Goal: Task Accomplishment & Management: Use online tool/utility

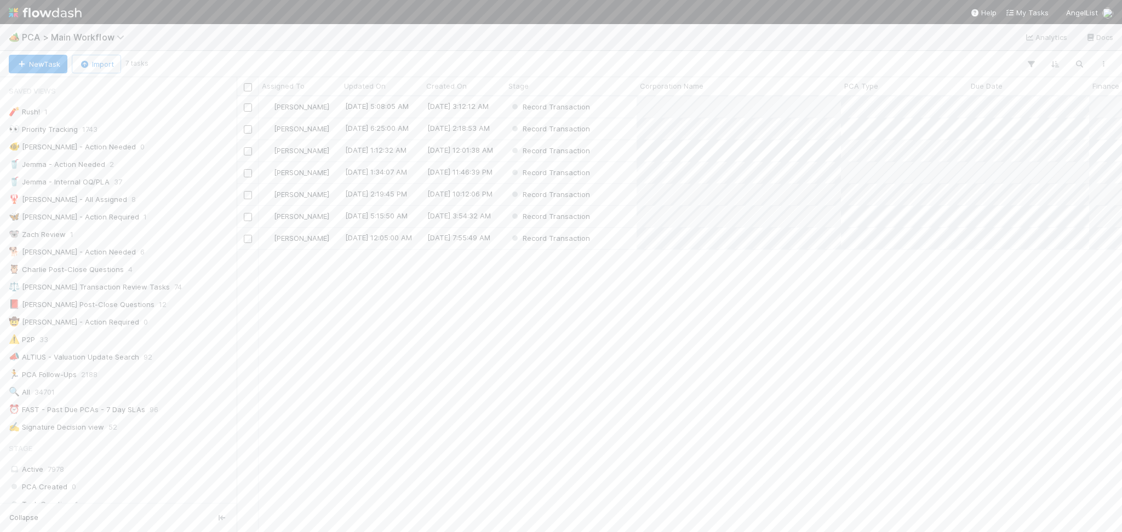
scroll to position [803, 0]
click at [88, 35] on span "PCA > Main Workflow" at bounding box center [76, 37] width 108 height 11
click at [159, 136] on div "🎫 Entities > KYC Review" at bounding box center [143, 133] width 261 height 11
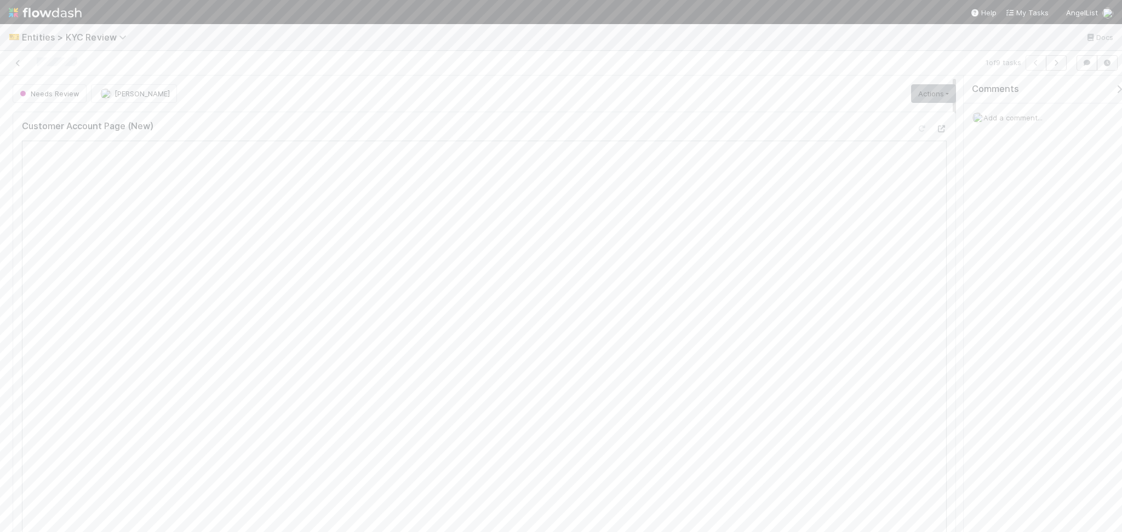
click at [1003, 121] on span "Add a comment..." at bounding box center [1012, 117] width 59 height 9
click at [1054, 65] on icon "button" at bounding box center [1055, 63] width 11 height 7
click at [911, 96] on link "Actions" at bounding box center [933, 93] width 45 height 19
click at [892, 195] on button "Select Template [New]" at bounding box center [896, 193] width 120 height 15
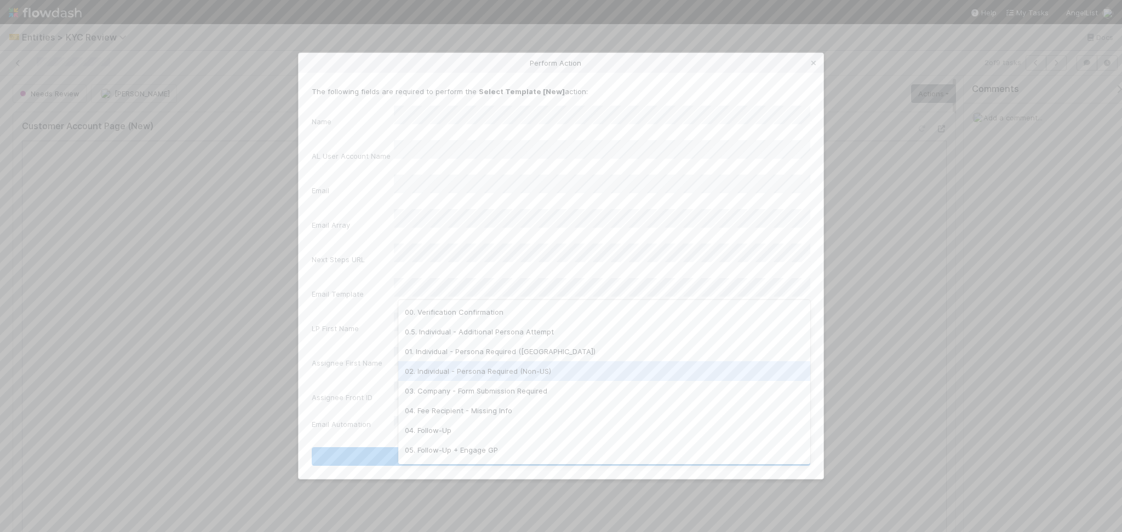
click at [478, 378] on div "02. Individual - Persona Required (Non-US)" at bounding box center [604, 371] width 412 height 20
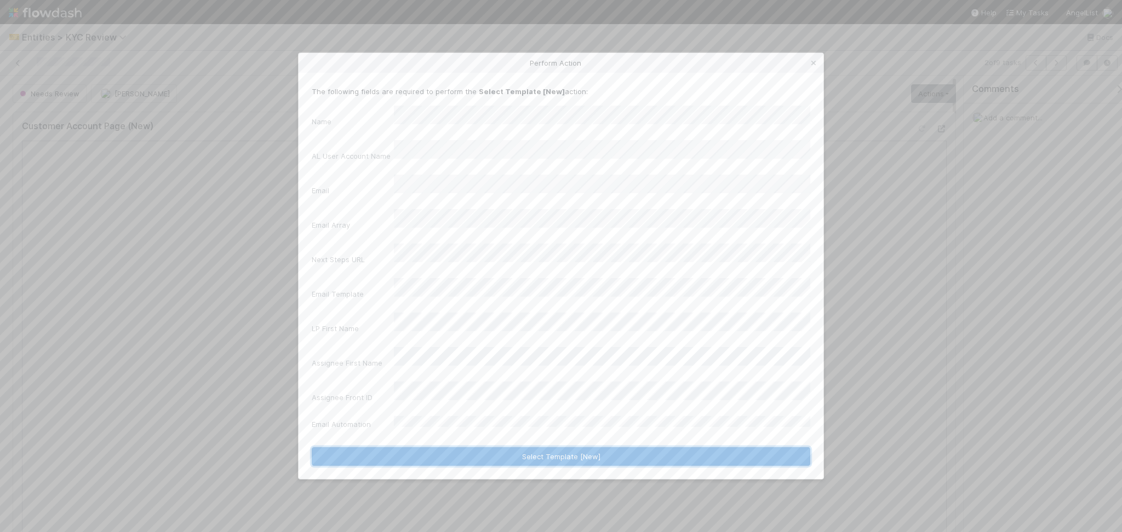
click at [548, 447] on button "Select Template [New]" at bounding box center [561, 456] width 498 height 19
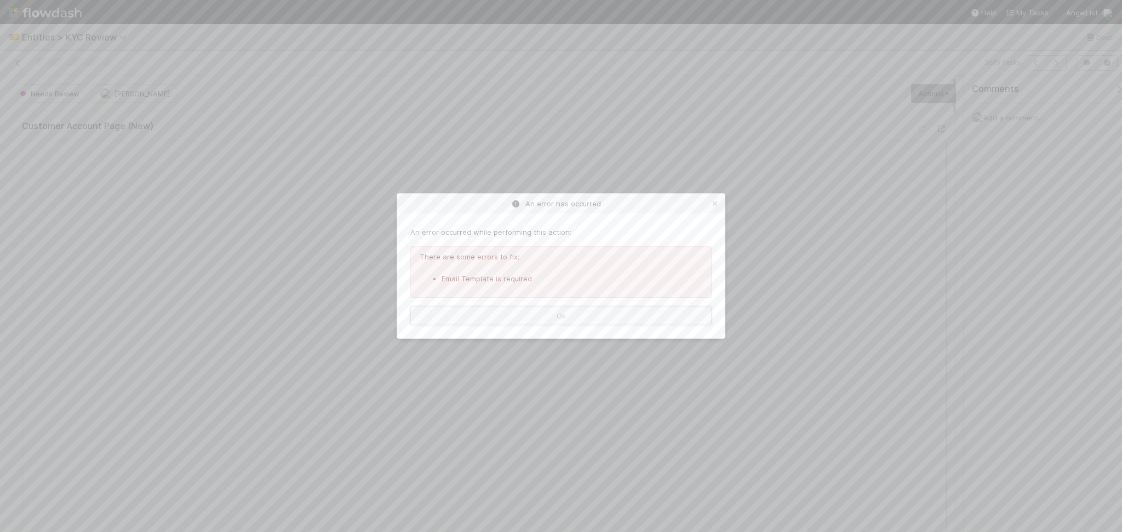
click at [648, 320] on button "Ok" at bounding box center [560, 316] width 301 height 19
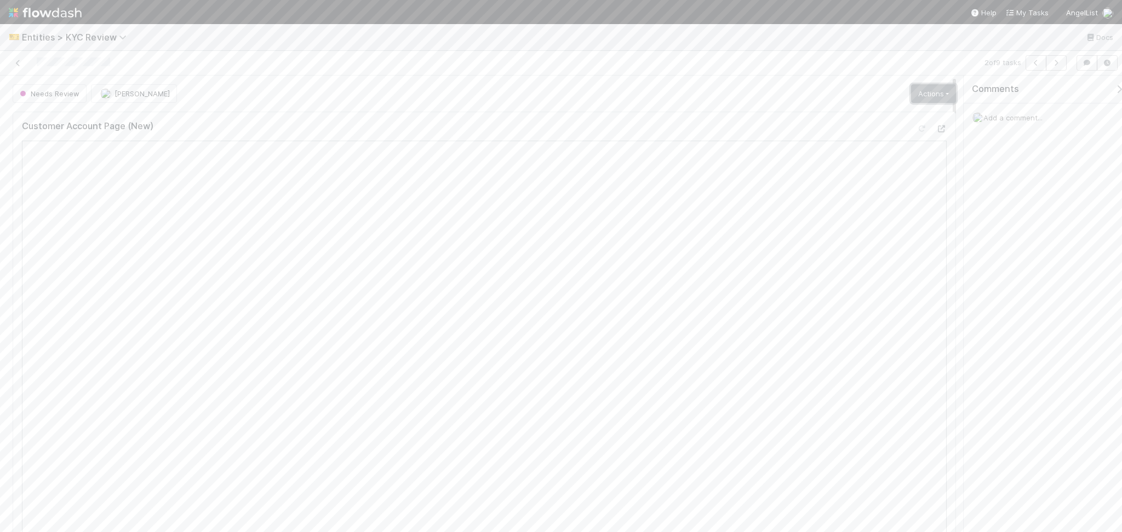
click at [923, 91] on link "Actions" at bounding box center [933, 93] width 45 height 19
click at [910, 210] on button "Send Email [Array]" at bounding box center [896, 208] width 120 height 15
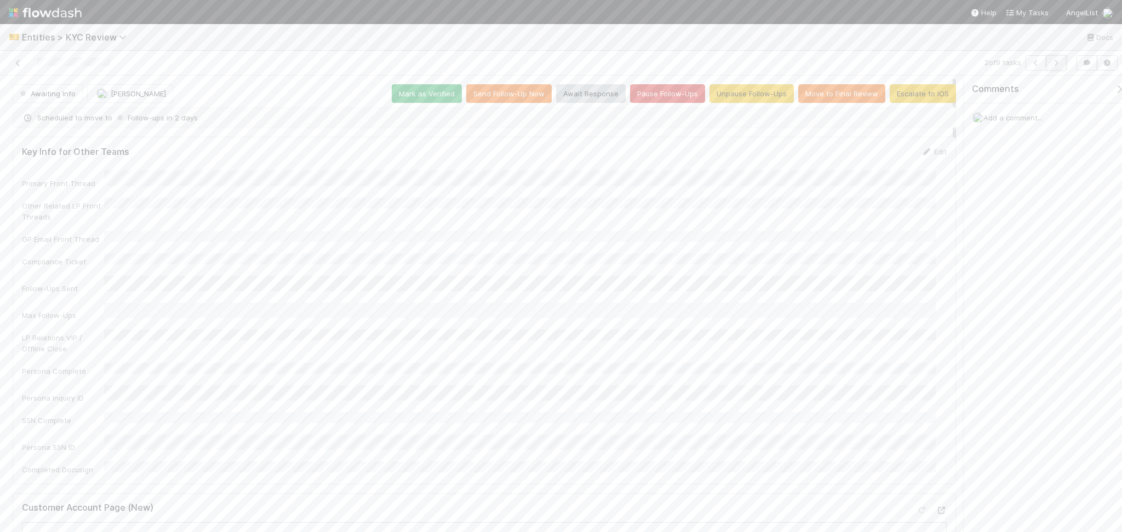
click at [1056, 64] on icon "button" at bounding box center [1055, 63] width 11 height 7
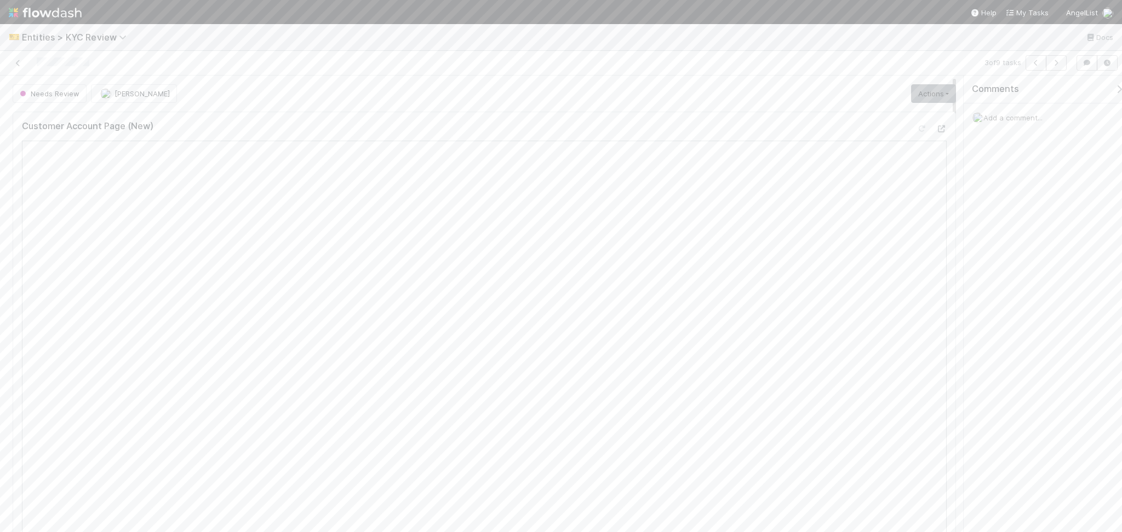
click at [992, 116] on span "Add a comment..." at bounding box center [1012, 117] width 59 height 9
drag, startPoint x: 1013, startPoint y: 306, endPoint x: 513, endPoint y: 135, distance: 528.9
click at [1032, 398] on div "Comments Add a comment... Attach files: Choose or drag and drop file(s) Add Com…" at bounding box center [1042, 304] width 158 height 457
click at [1005, 307] on button "Add Comment" at bounding box center [1013, 301] width 64 height 19
click at [929, 93] on link "Actions" at bounding box center [933, 93] width 45 height 19
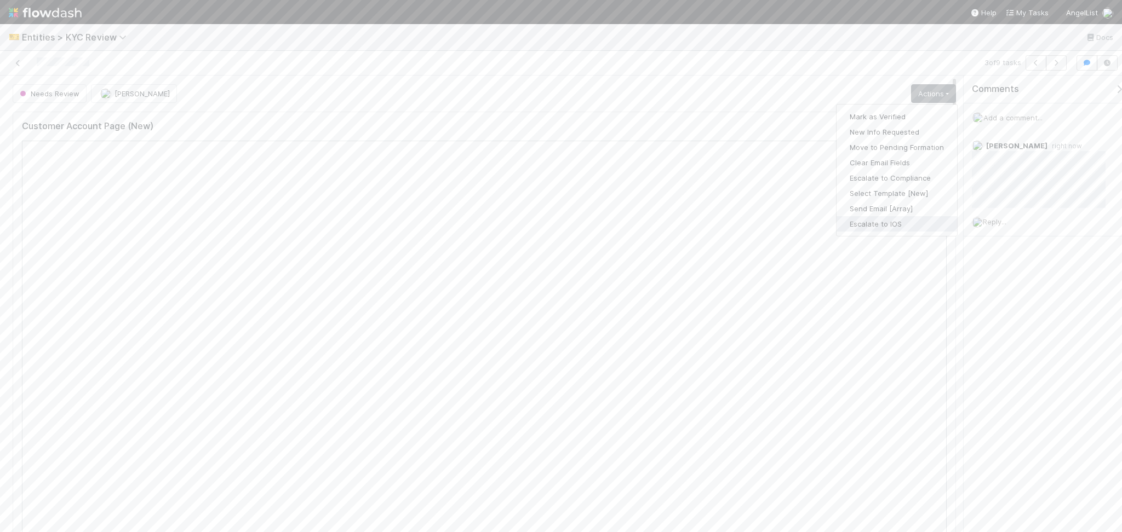
click at [899, 223] on button "Escalate to IOS" at bounding box center [896, 223] width 120 height 15
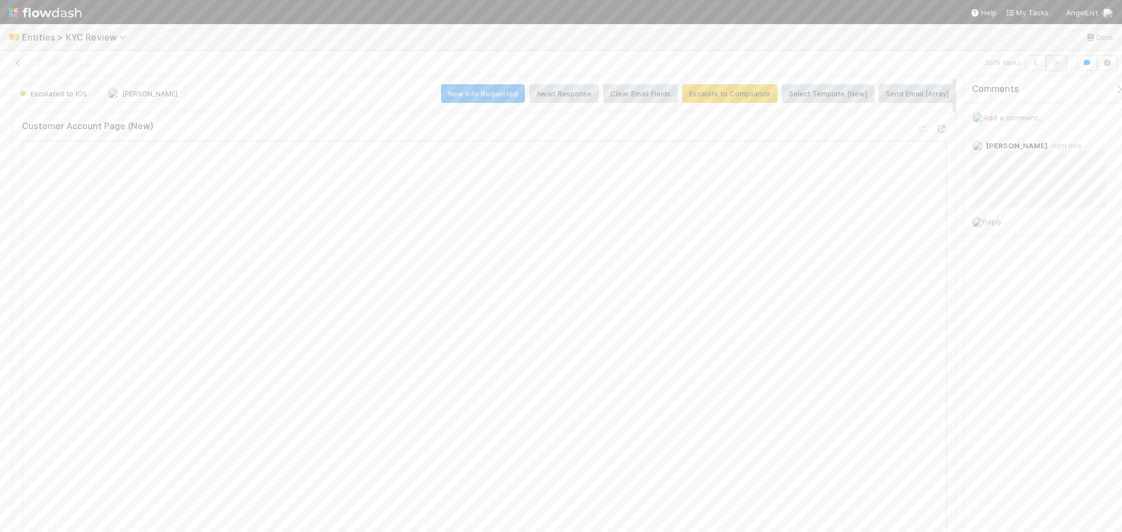
click at [1052, 65] on icon "button" at bounding box center [1055, 63] width 11 height 7
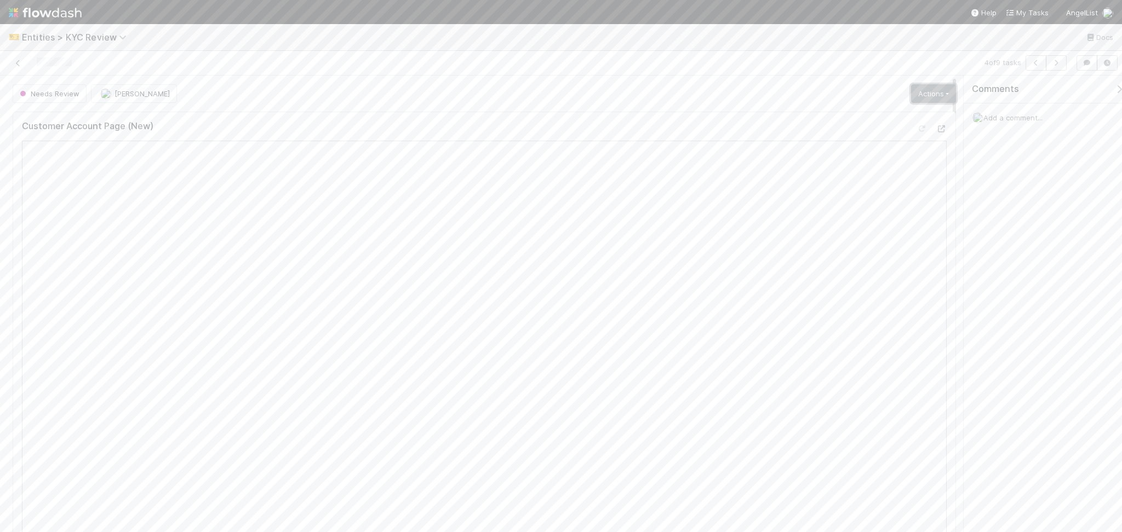
click at [916, 87] on link "Actions" at bounding box center [933, 93] width 45 height 19
click at [892, 196] on button "Select Template [New]" at bounding box center [896, 193] width 120 height 15
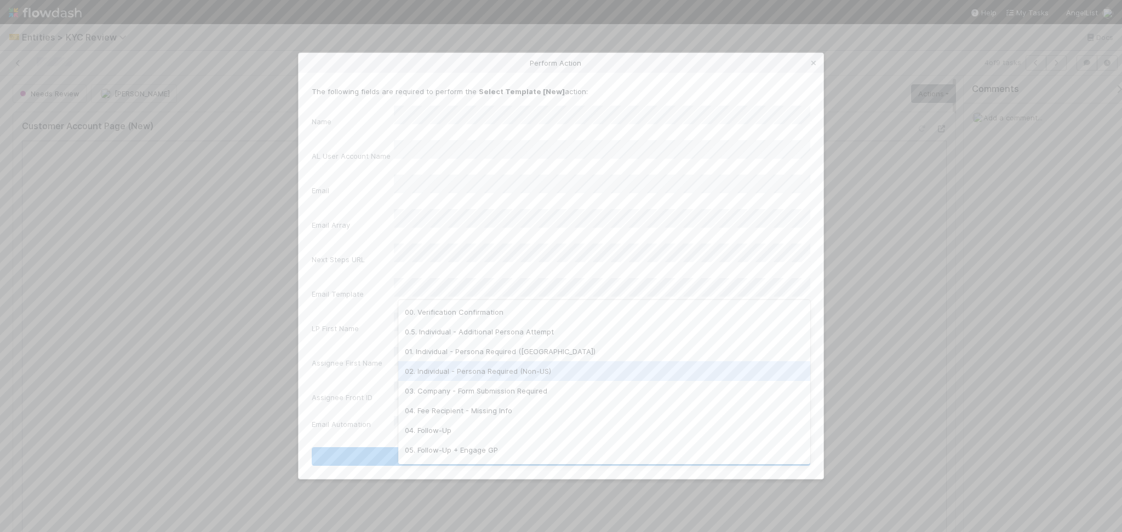
click at [504, 371] on div "02. Individual - Persona Required (Non-US)" at bounding box center [604, 371] width 412 height 20
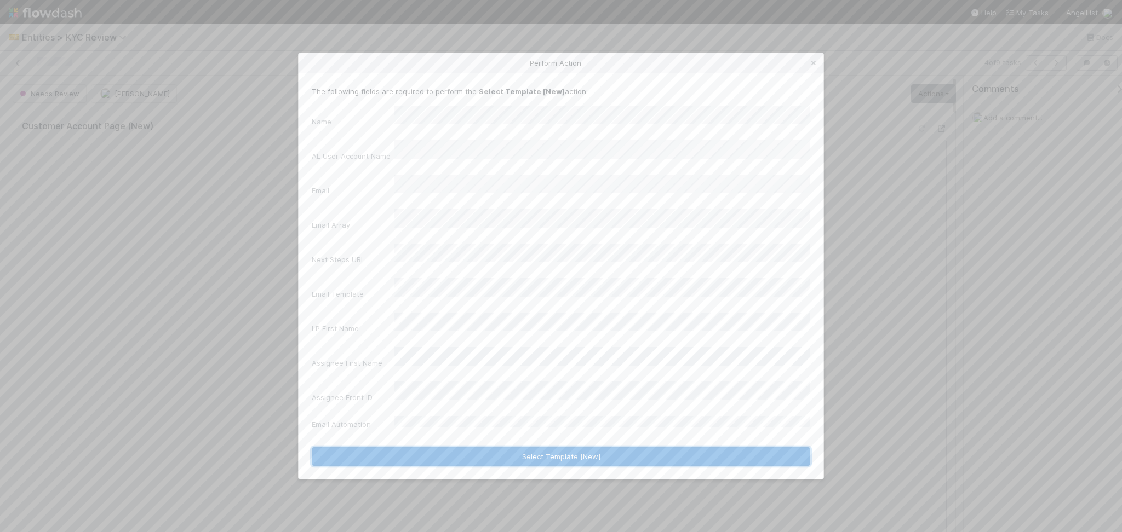
click at [520, 447] on button "Select Template [New]" at bounding box center [561, 456] width 498 height 19
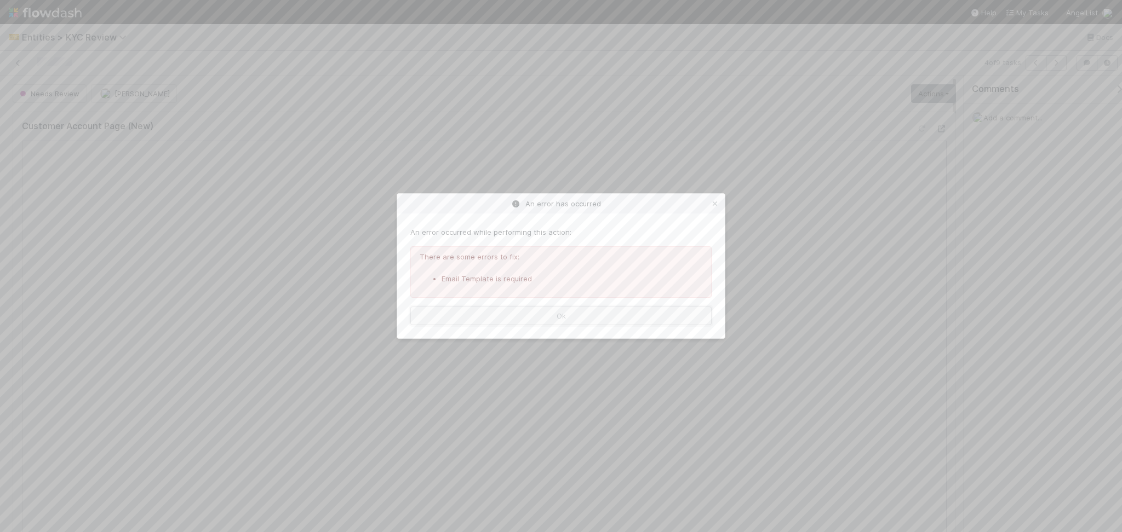
click at [580, 317] on button "Ok" at bounding box center [560, 316] width 301 height 19
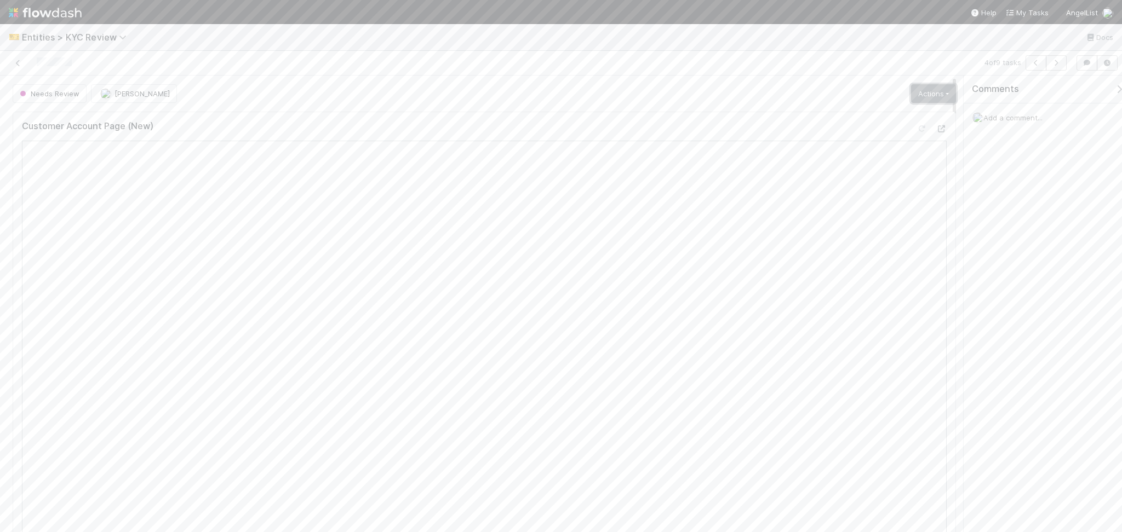
click at [925, 97] on link "Actions" at bounding box center [933, 93] width 45 height 19
click at [915, 97] on link "Actions" at bounding box center [933, 93] width 45 height 19
click at [798, 70] on div "4 of 9 tasks" at bounding box center [804, 62] width 531 height 15
click at [926, 93] on link "Actions" at bounding box center [933, 93] width 45 height 19
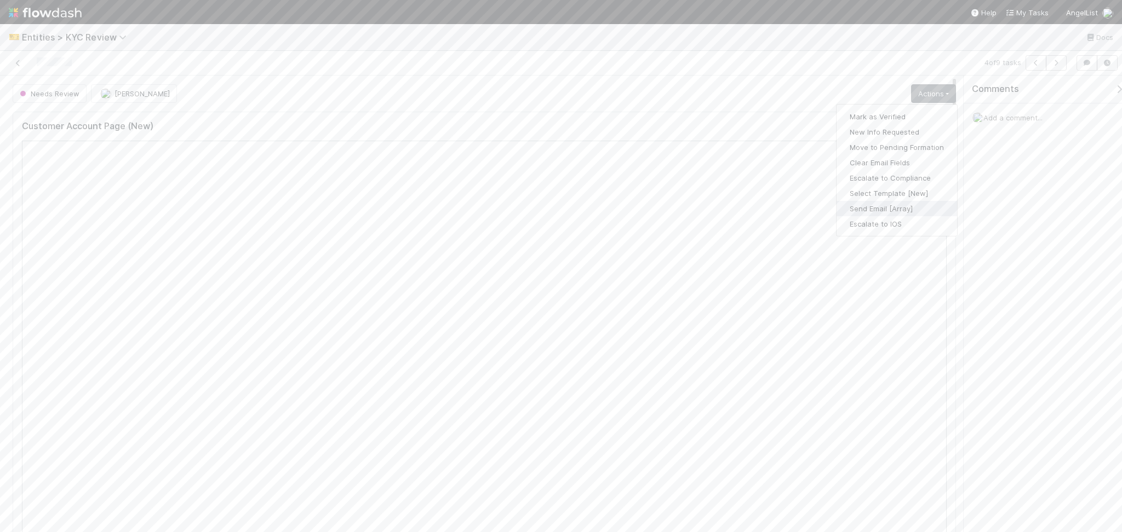
click at [890, 210] on button "Send Email [Array]" at bounding box center [896, 208] width 120 height 15
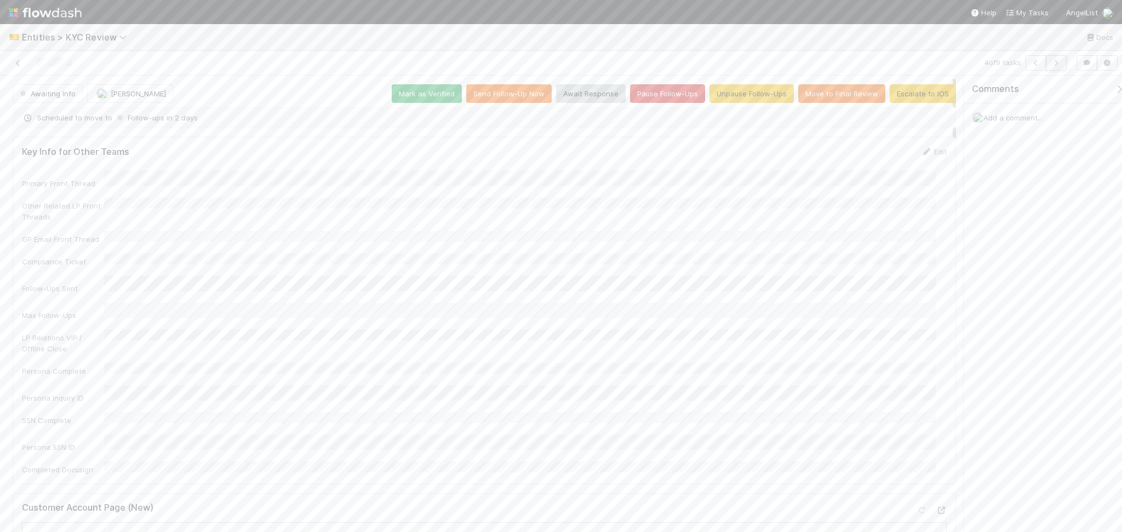
click at [1056, 67] on button "button" at bounding box center [1055, 62] width 21 height 15
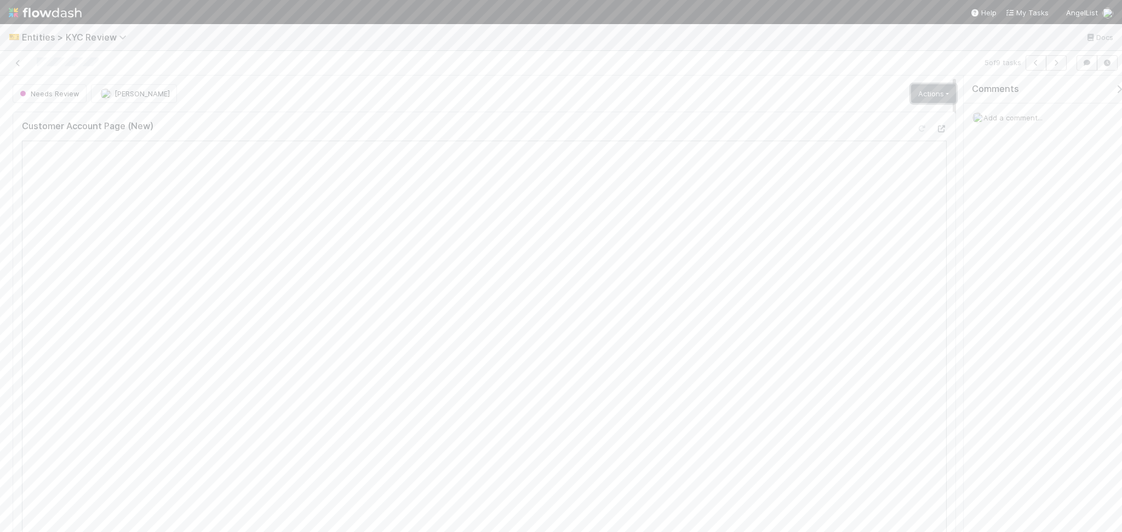
click at [921, 95] on link "Actions" at bounding box center [933, 93] width 45 height 19
click at [890, 197] on button "Select Template [New]" at bounding box center [896, 193] width 120 height 15
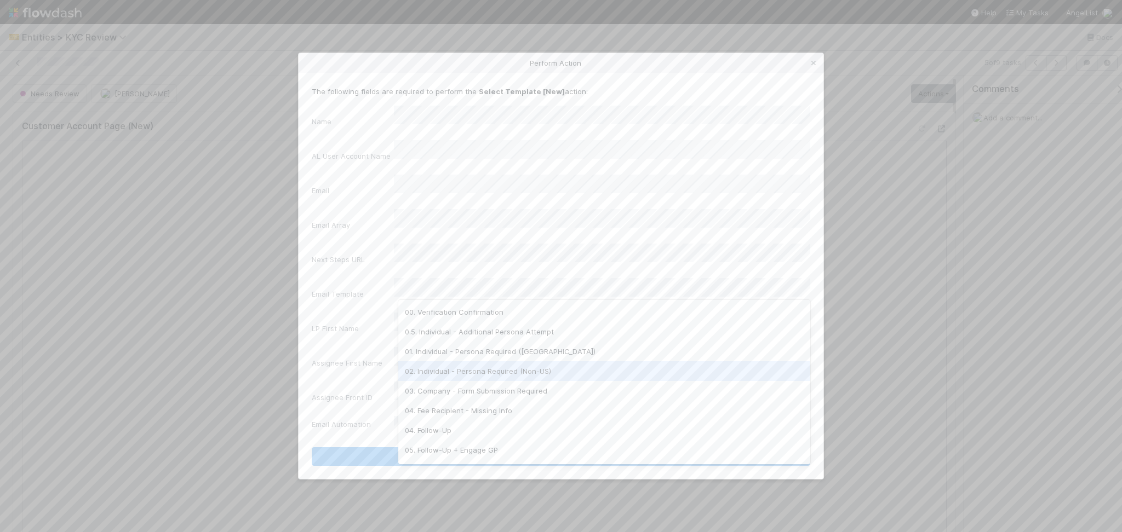
click at [543, 369] on div "02. Individual - Persona Required (Non-US)" at bounding box center [604, 371] width 412 height 20
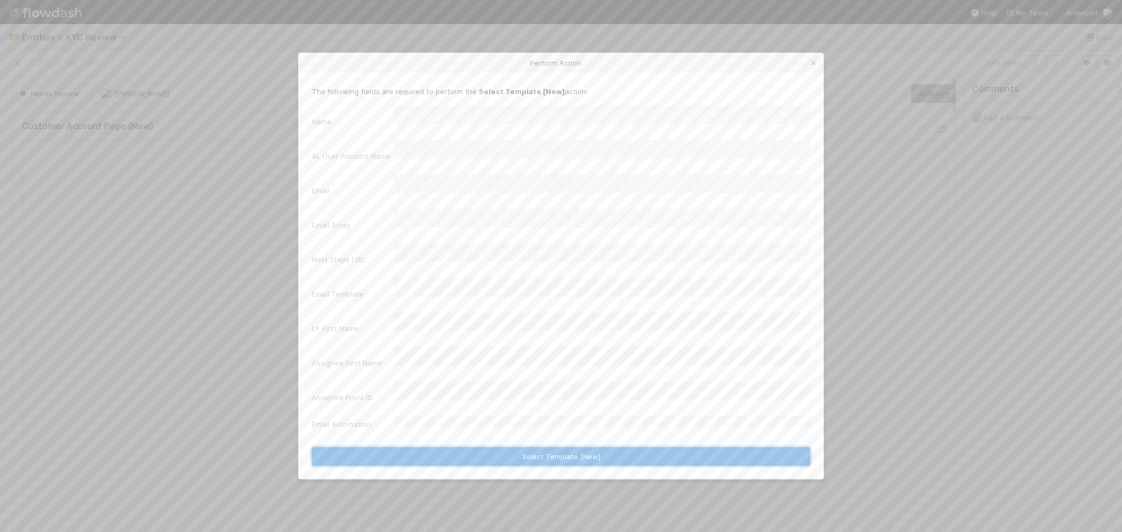
click at [501, 447] on button "Select Template [New]" at bounding box center [561, 456] width 498 height 19
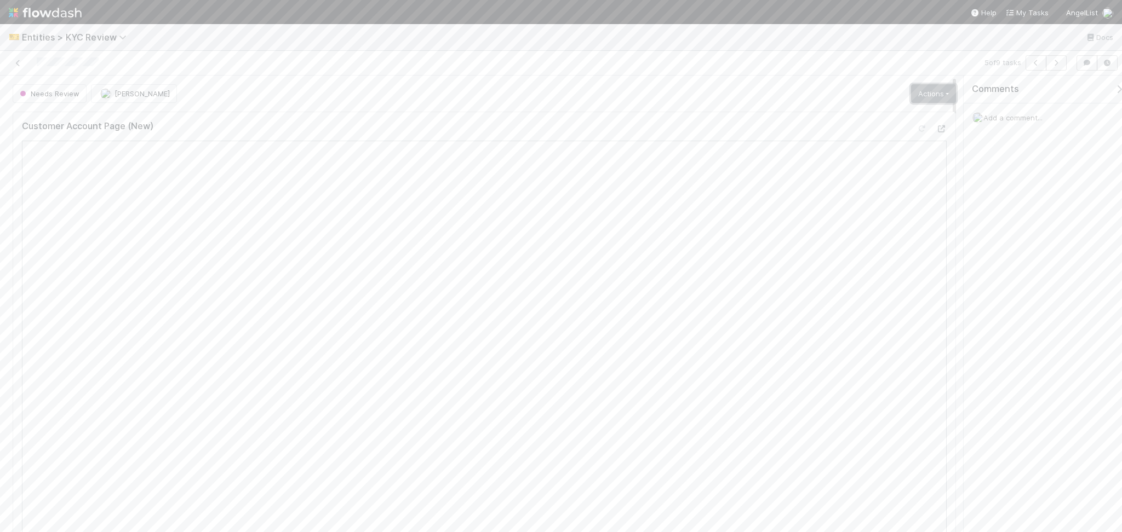
click at [927, 97] on link "Actions" at bounding box center [933, 93] width 45 height 19
click at [963, 184] on div at bounding box center [963, 304] width 1 height 457
click at [925, 90] on link "Actions" at bounding box center [933, 93] width 45 height 19
click at [886, 212] on button "Send Email [Array]" at bounding box center [896, 208] width 120 height 15
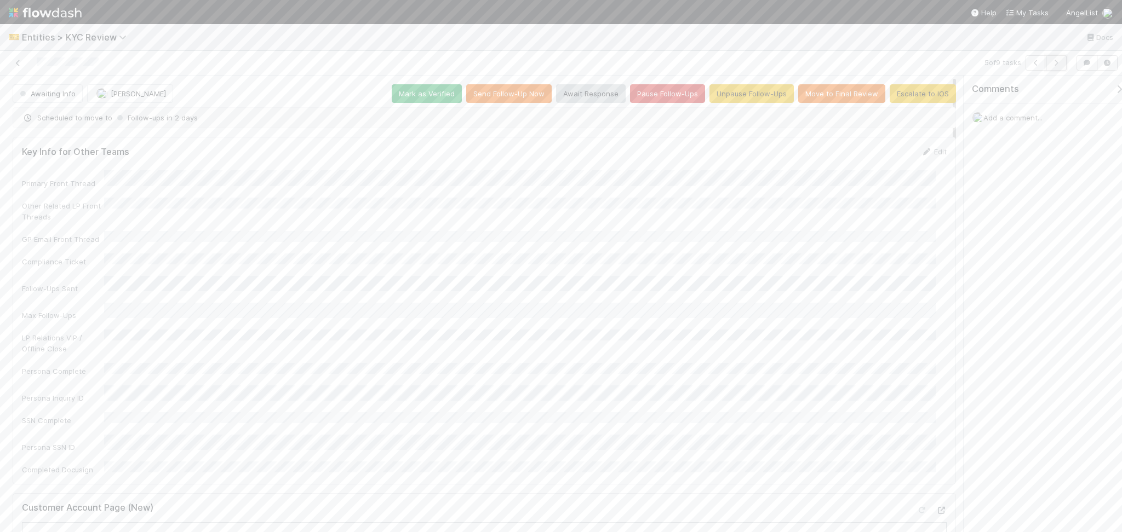
click at [1061, 62] on icon "button" at bounding box center [1055, 63] width 11 height 7
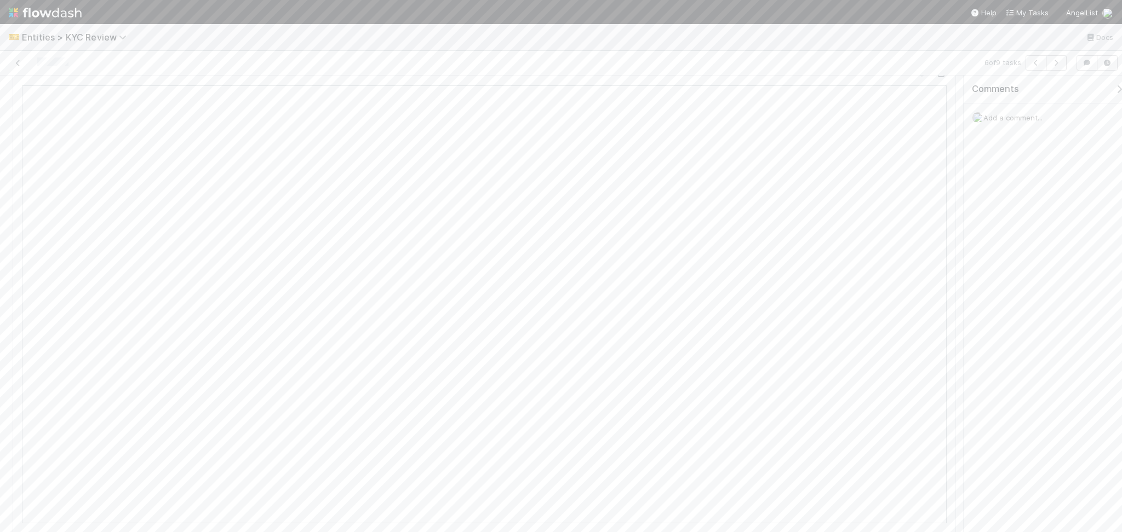
scroll to position [146, 0]
click at [1060, 59] on button "button" at bounding box center [1055, 62] width 21 height 15
click at [387, 95] on div "Needs Review Febbie Cervantes Actions Mark as Verified New Info Requested Move …" at bounding box center [484, 93] width 943 height 19
click at [933, 107] on div "Customer Account Page (New)" at bounding box center [484, 355] width 952 height 497
click at [930, 89] on link "Actions" at bounding box center [933, 93] width 45 height 19
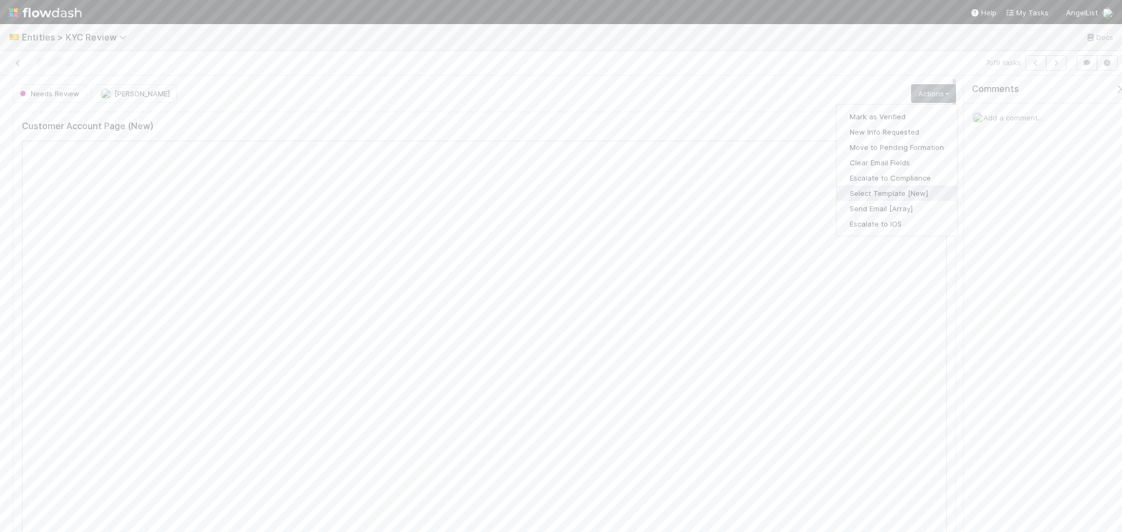
click at [900, 193] on button "Select Template [New]" at bounding box center [896, 193] width 120 height 15
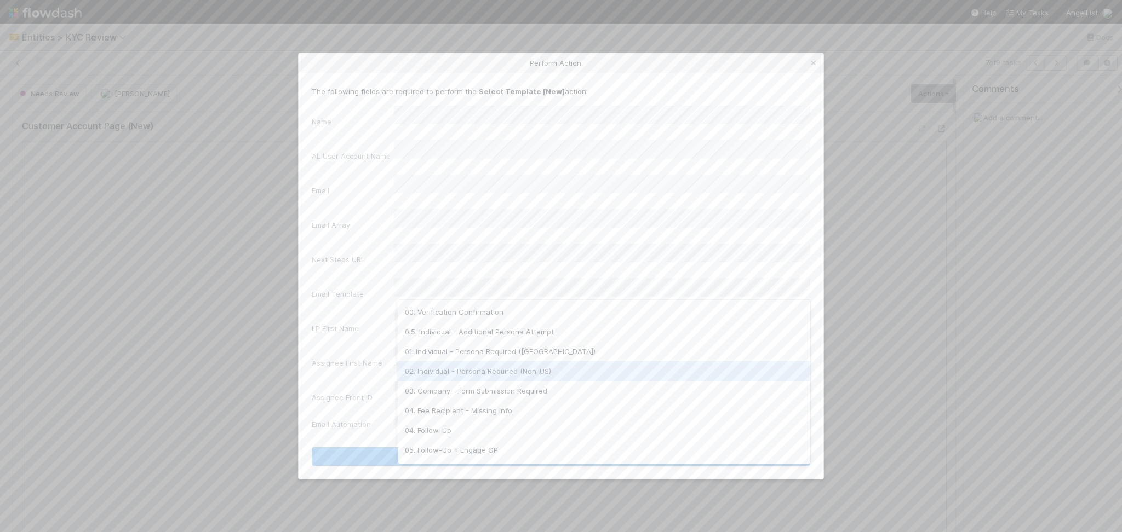
click at [484, 367] on div "02. Individual - Persona Required (Non-US)" at bounding box center [604, 371] width 412 height 20
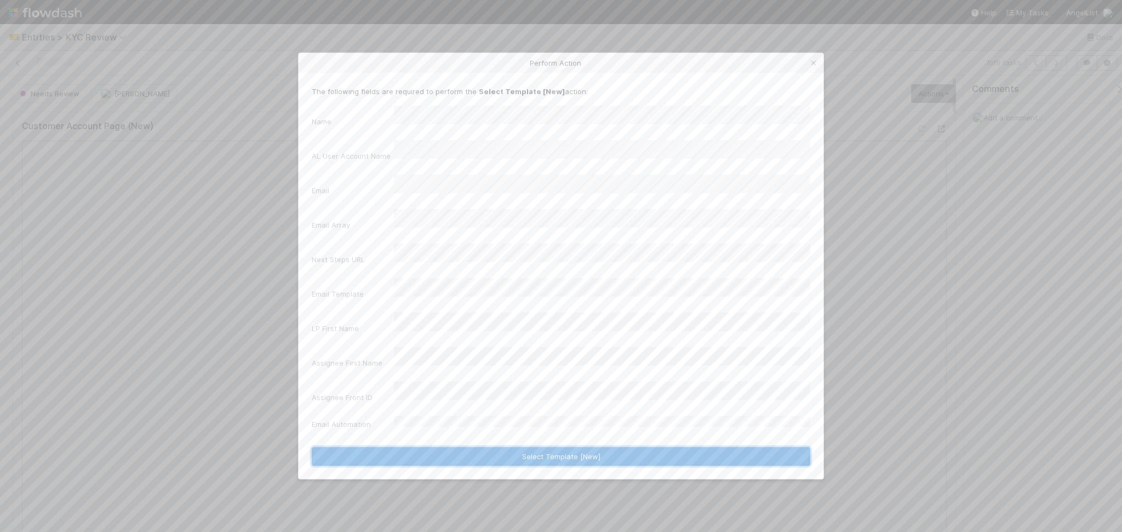
click at [531, 447] on button "Select Template [New]" at bounding box center [561, 456] width 498 height 19
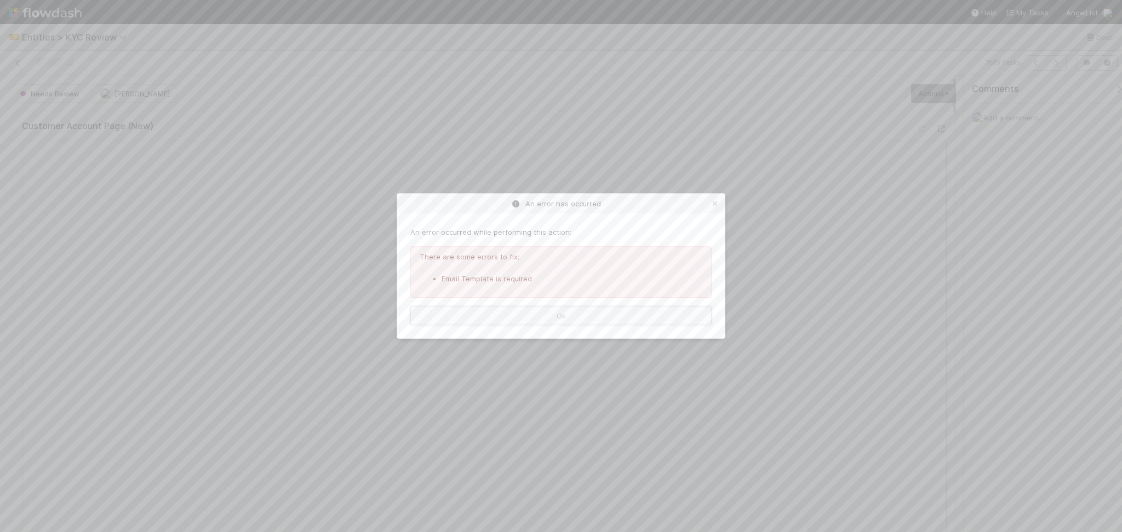
click at [565, 315] on button "Ok" at bounding box center [560, 316] width 301 height 19
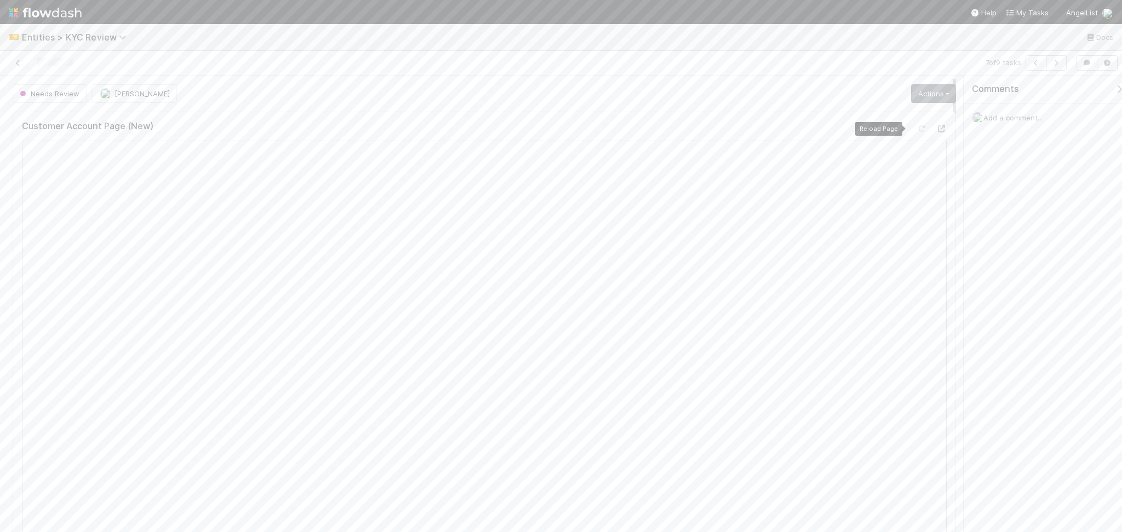
click at [923, 103] on link "Actions" at bounding box center [933, 93] width 45 height 19
click at [924, 91] on link "Actions" at bounding box center [933, 93] width 45 height 19
click at [924, 92] on link "Actions" at bounding box center [933, 93] width 45 height 19
click at [893, 212] on button "Send Email [Array]" at bounding box center [896, 208] width 120 height 15
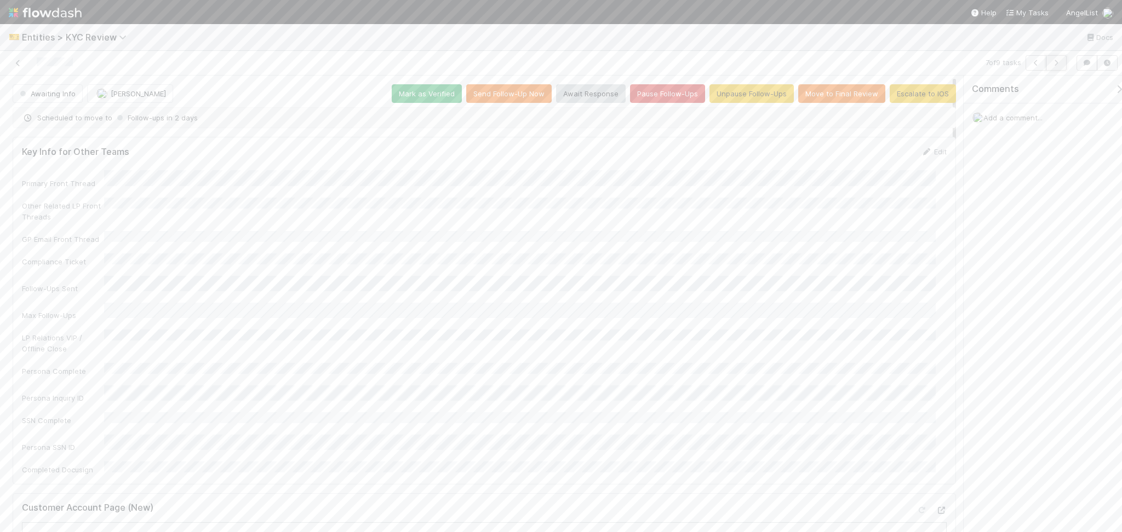
click at [1056, 60] on icon "button" at bounding box center [1055, 63] width 11 height 7
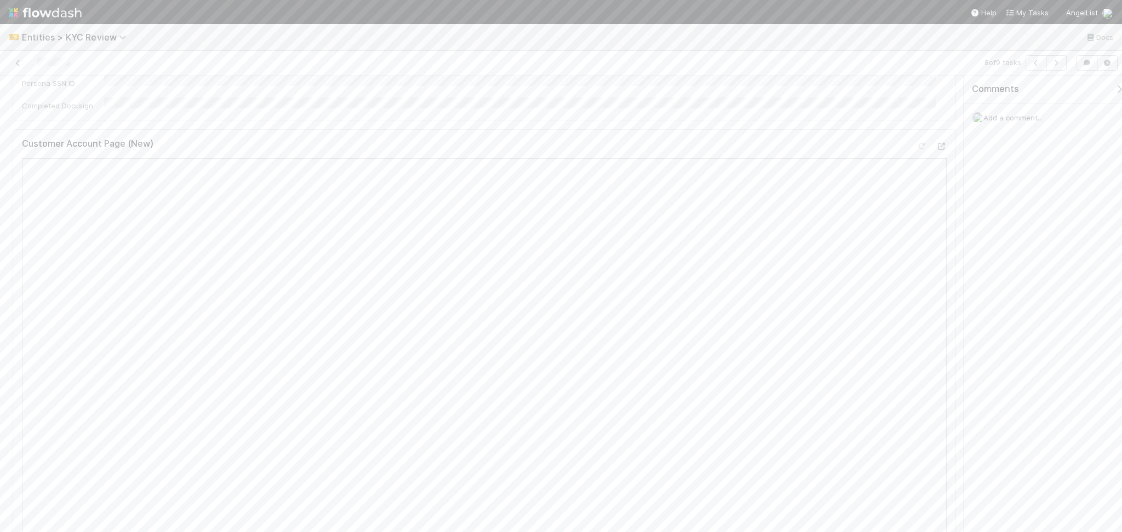
scroll to position [292, 0]
click at [935, 190] on icon at bounding box center [940, 193] width 11 height 7
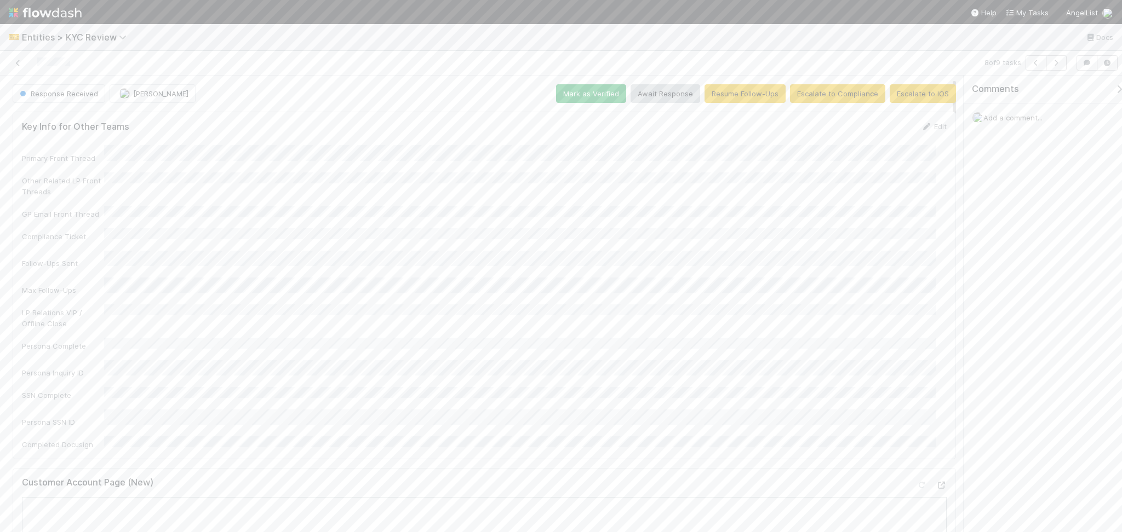
scroll to position [365, 0]
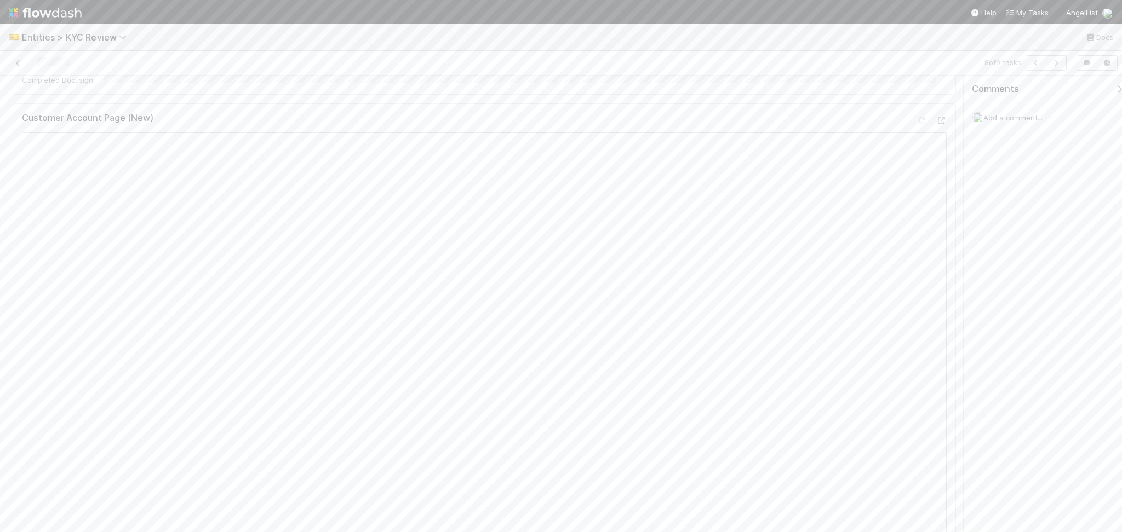
click at [258, 55] on div at bounding box center [271, 62] width 535 height 15
click at [1054, 65] on icon "button" at bounding box center [1055, 63] width 11 height 7
click at [1001, 111] on div "Add a comment..." at bounding box center [1047, 118] width 169 height 28
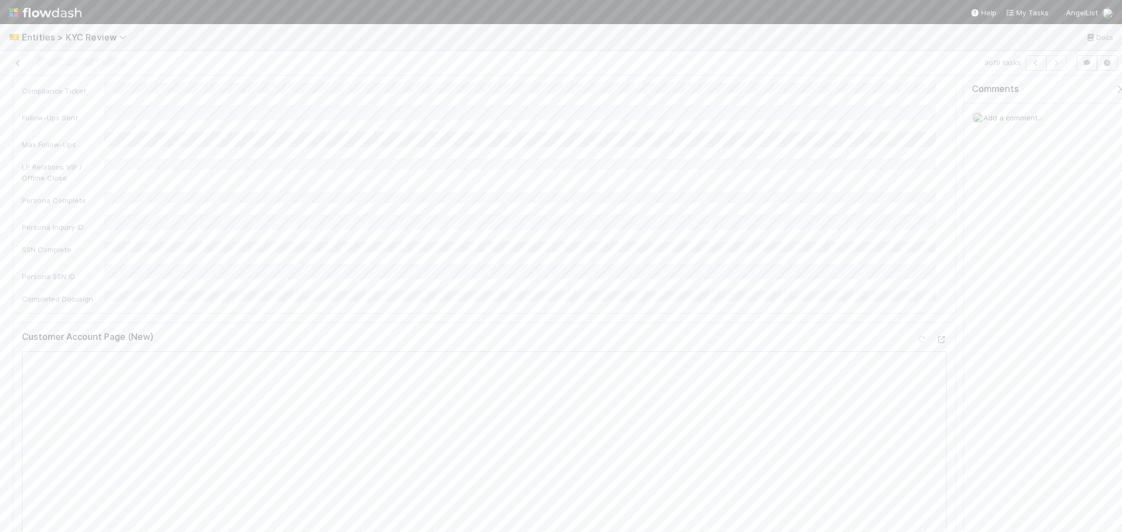
click at [1002, 117] on span "Add a comment..." at bounding box center [1012, 117] width 59 height 9
click at [1021, 220] on span "Madison Stomberg" at bounding box center [1046, 221] width 55 height 9
click at [1003, 298] on button "Add Comment" at bounding box center [1013, 301] width 64 height 19
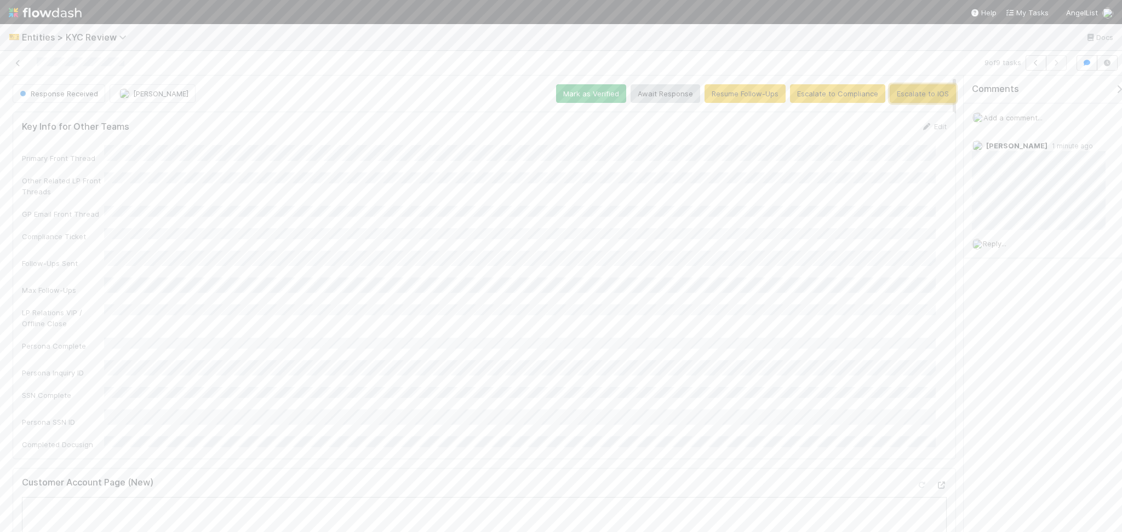
click at [912, 88] on button "Escalate to IOS" at bounding box center [922, 93] width 66 height 19
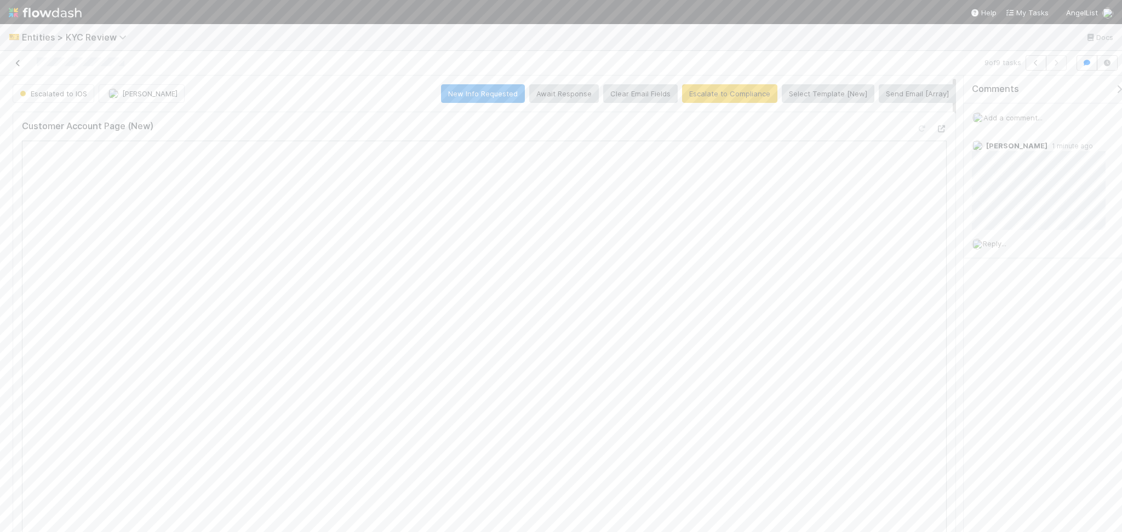
click at [13, 61] on icon at bounding box center [18, 63] width 11 height 7
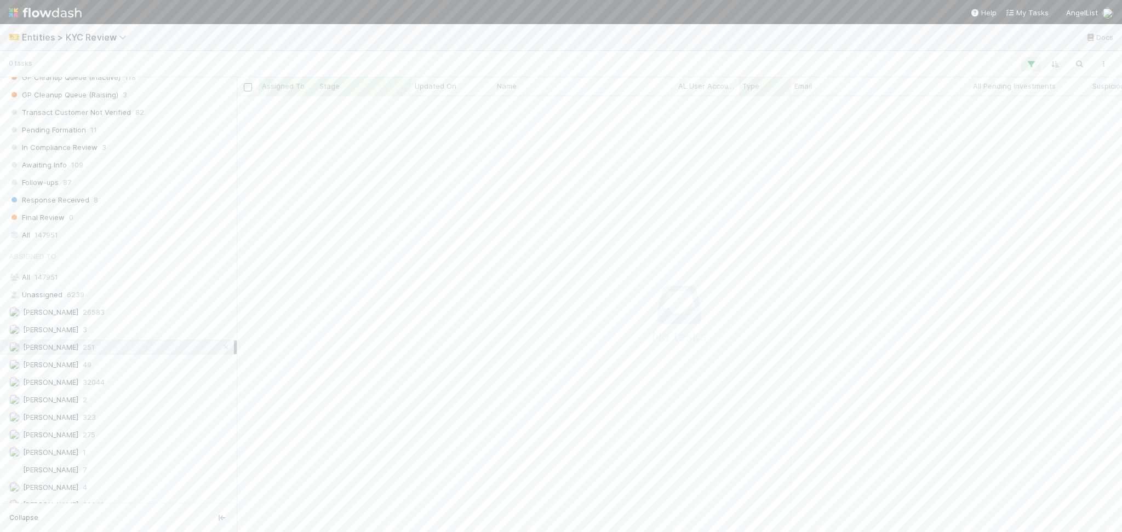
scroll to position [864, 0]
click at [221, 249] on icon at bounding box center [226, 247] width 11 height 7
click at [95, 36] on span "Entities > KYC Review" at bounding box center [77, 37] width 110 height 11
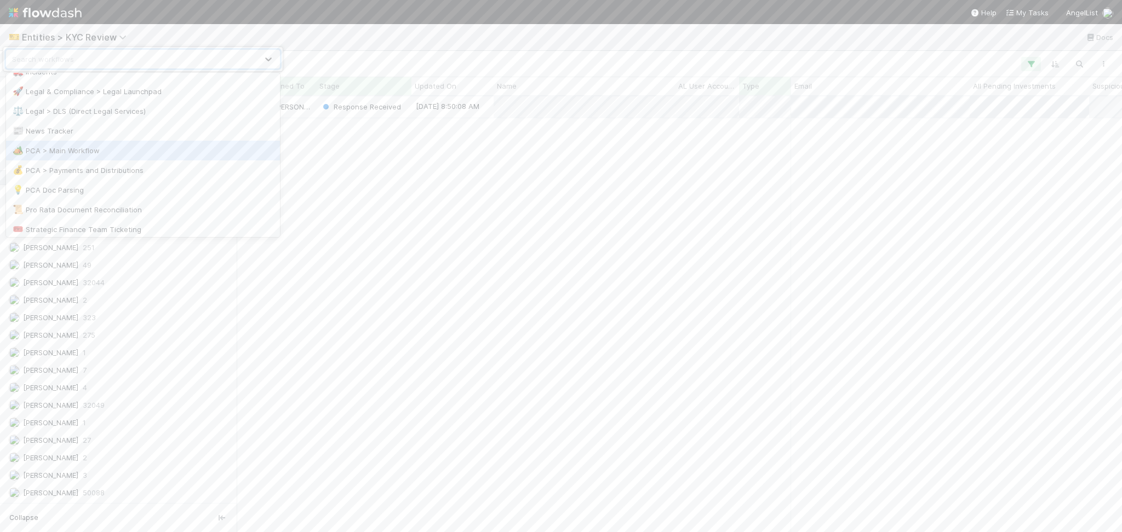
click at [112, 150] on div "🏕️ PCA > Main Workflow" at bounding box center [143, 150] width 261 height 11
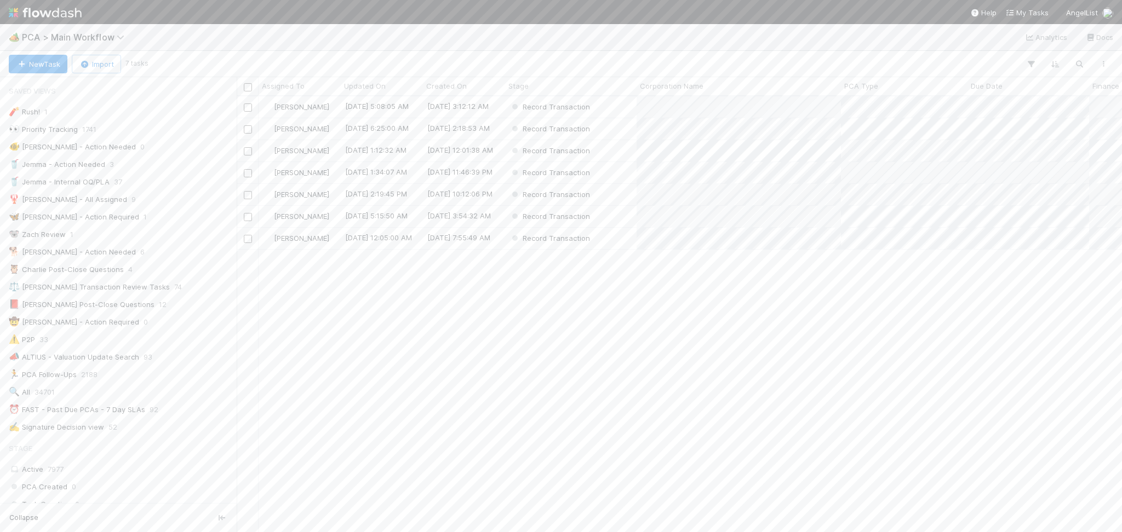
scroll to position [424, 873]
click at [620, 243] on div "Record Transaction" at bounding box center [570, 238] width 131 height 21
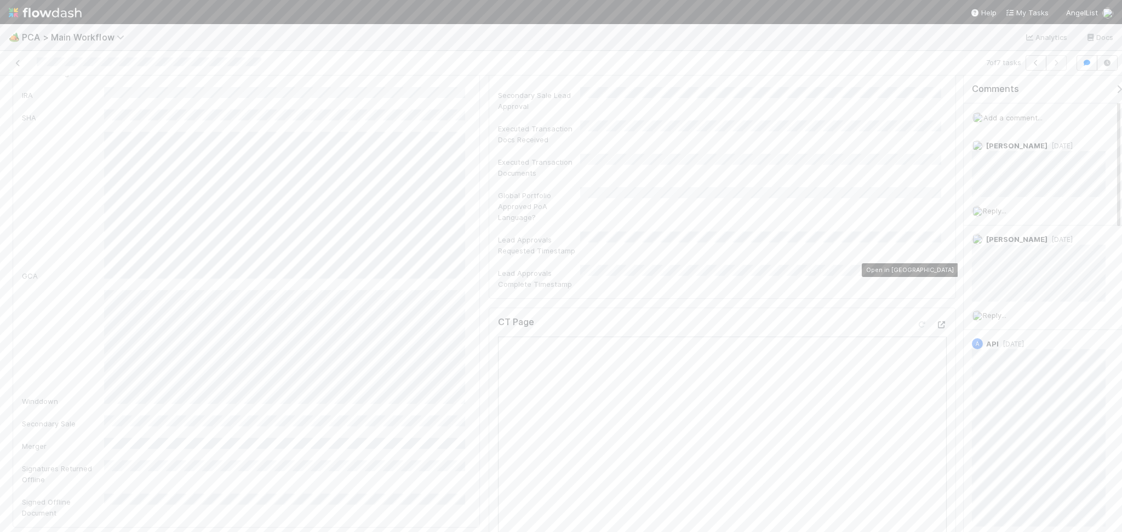
click at [935, 321] on icon at bounding box center [940, 324] width 11 height 7
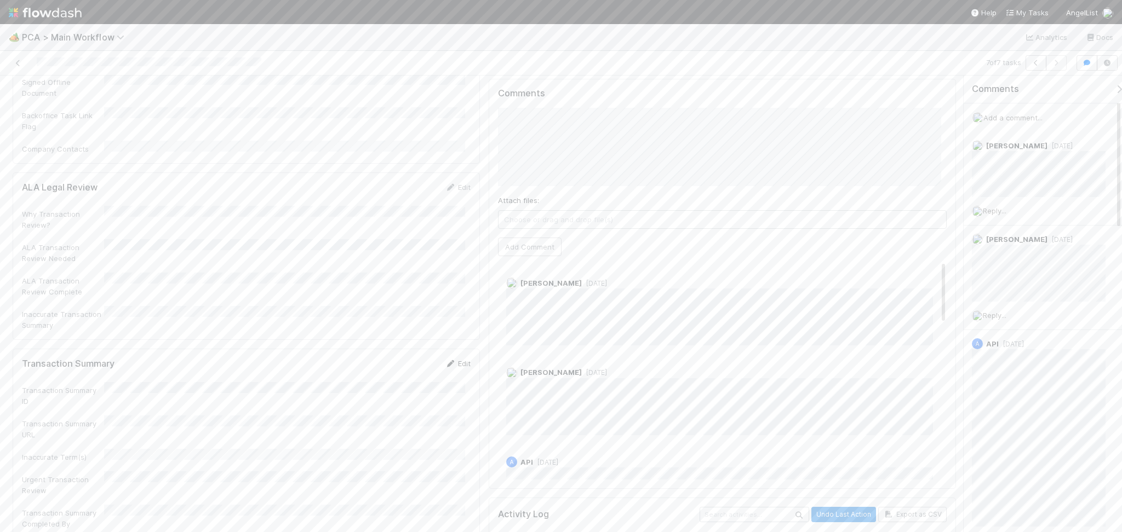
click at [456, 359] on link "Edit" at bounding box center [458, 363] width 26 height 9
click at [186, 431] on div "Transaction Summary URL" at bounding box center [246, 447] width 449 height 32
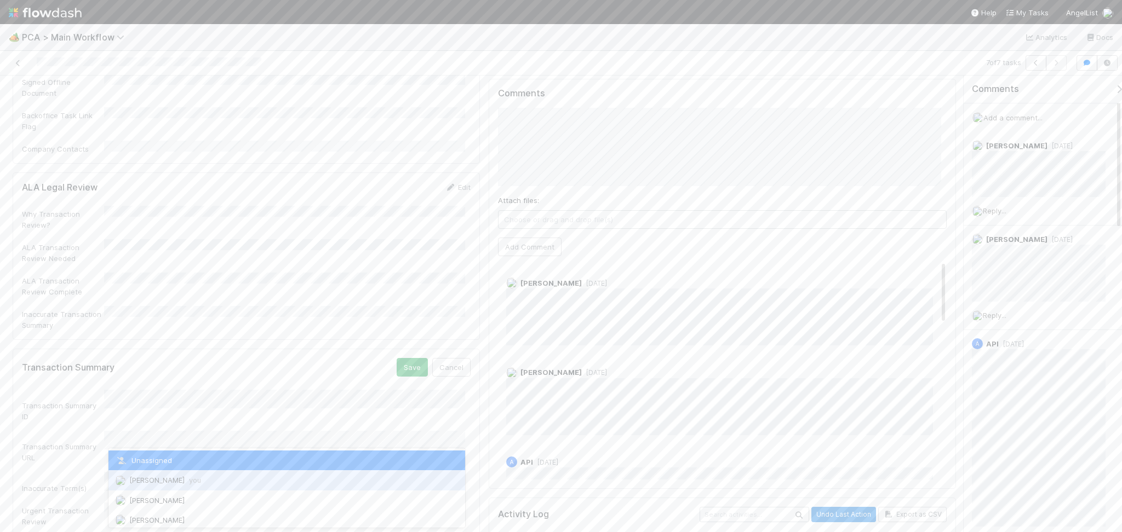
click at [166, 480] on span "Febbie Cervantes you" at bounding box center [165, 480] width 72 height 9
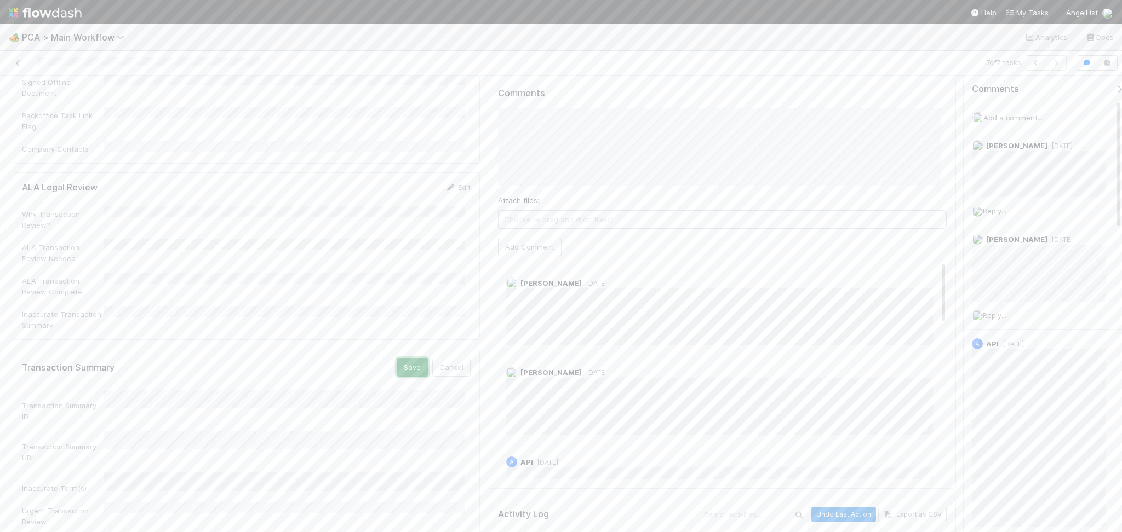
click at [407, 358] on button "Save" at bounding box center [411, 367] width 31 height 19
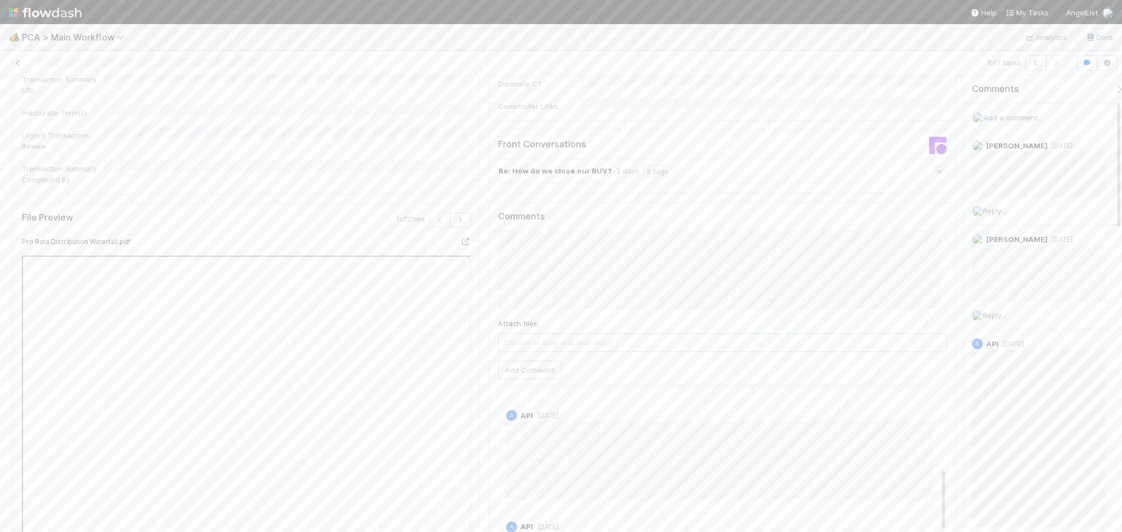
scroll to position [1533, 0]
click at [721, 304] on div "Re: How do we close our RUV? 2 days 5 tags" at bounding box center [721, 316] width 447 height 25
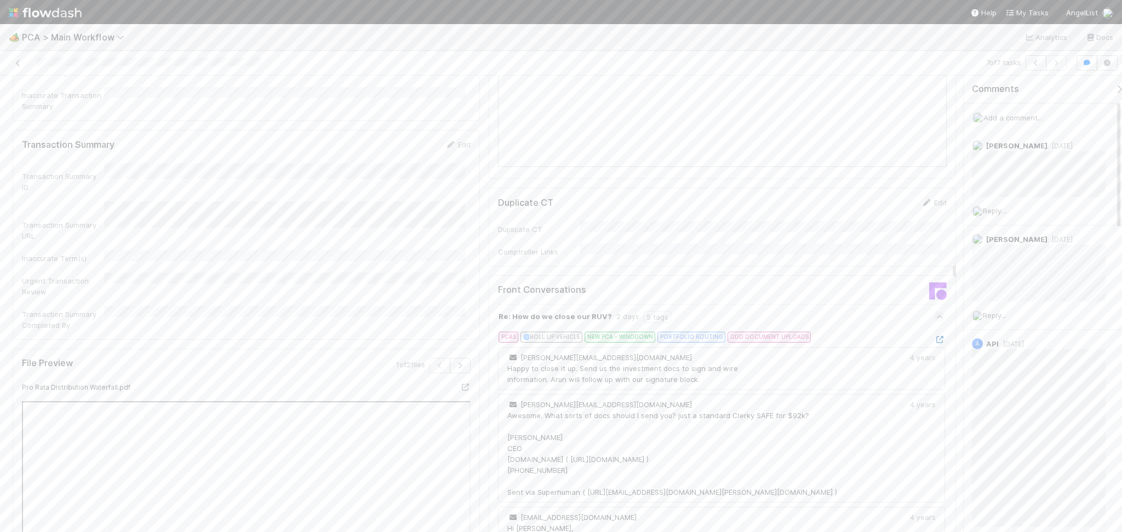
click at [934, 336] on icon at bounding box center [939, 339] width 11 height 7
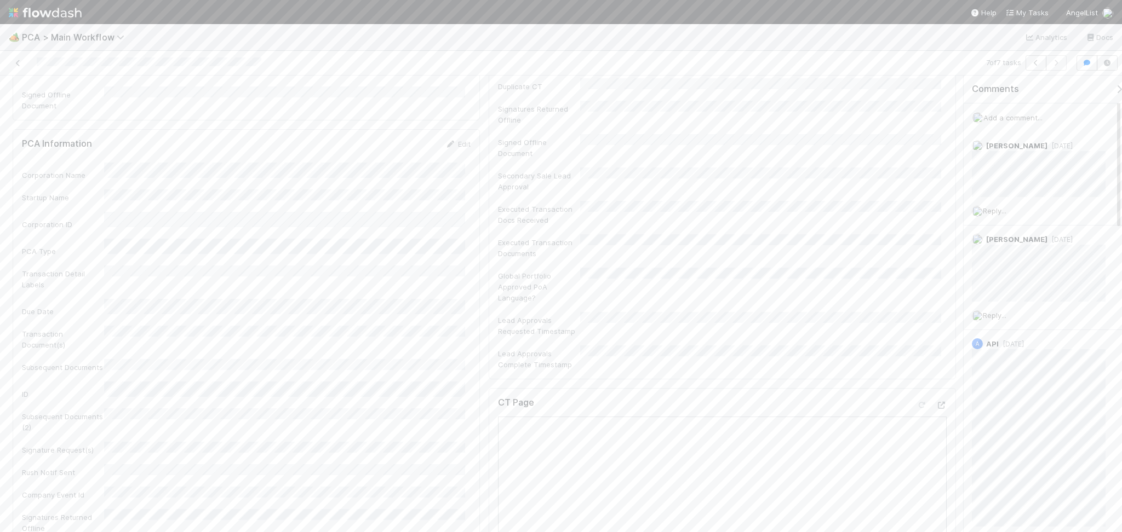
scroll to position [803, 0]
click at [1011, 118] on span "Add a comment..." at bounding box center [1012, 117] width 59 height 9
click at [1031, 303] on button "Add Comment" at bounding box center [1013, 301] width 64 height 19
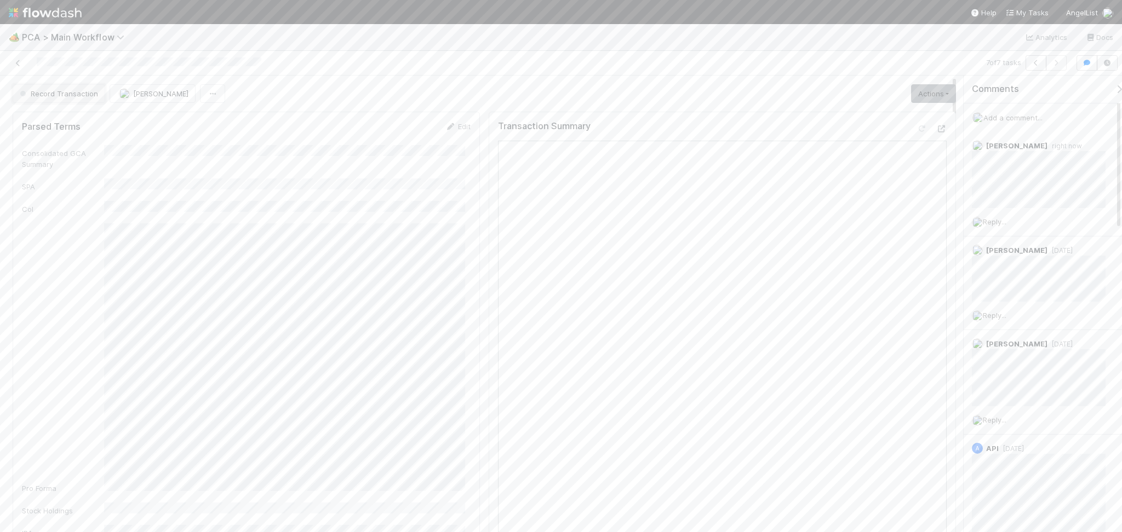
click at [72, 91] on span "Record Transaction" at bounding box center [58, 93] width 81 height 9
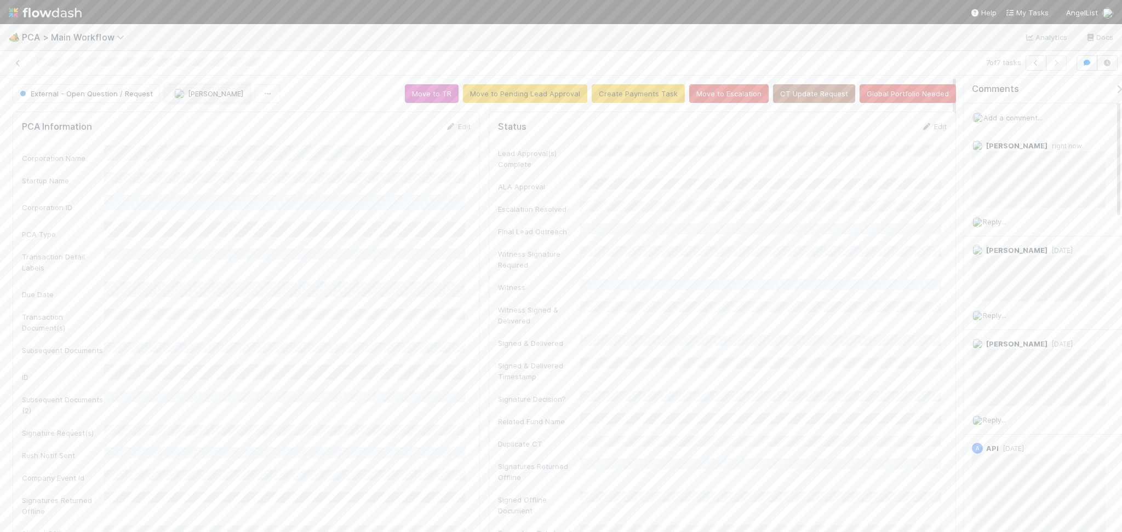
click at [212, 94] on span "Febbie Cervantes" at bounding box center [215, 93] width 55 height 9
click at [229, 182] on span "Nathalie Gualito" at bounding box center [205, 180] width 55 height 9
click at [20, 63] on icon at bounding box center [18, 63] width 11 height 7
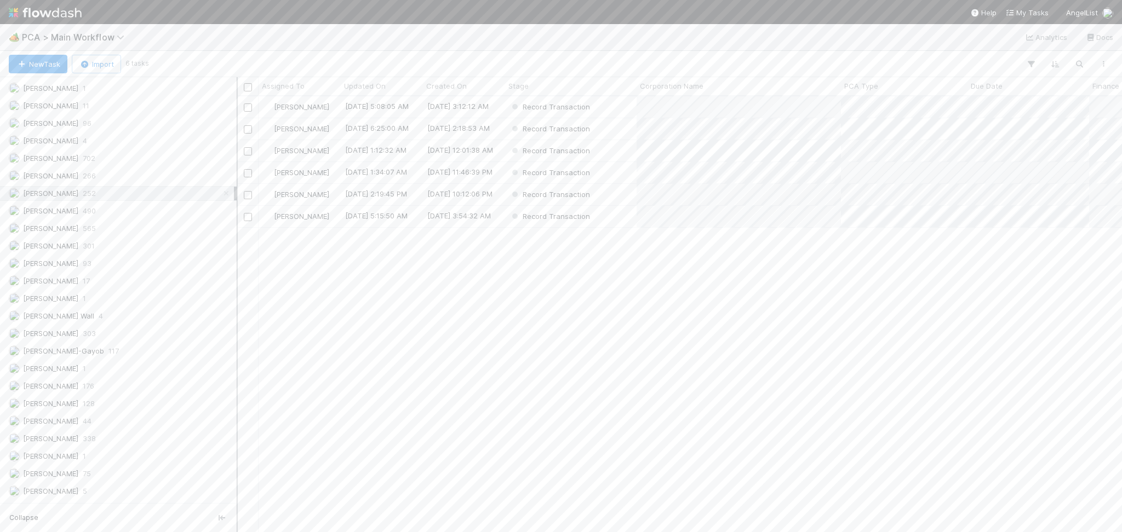
scroll to position [730, 0]
click at [600, 108] on div "Record Transaction" at bounding box center [570, 106] width 131 height 21
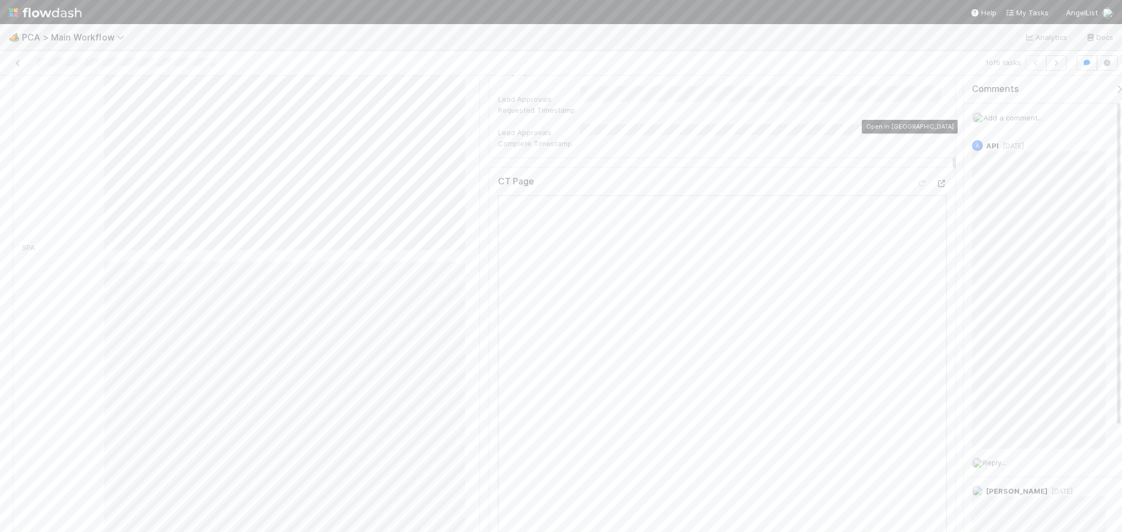
click at [935, 180] on icon at bounding box center [940, 183] width 11 height 7
click at [820, 289] on div "Re: Urgent - Seed Round Closing 9 hours 4 tags" at bounding box center [721, 301] width 447 height 25
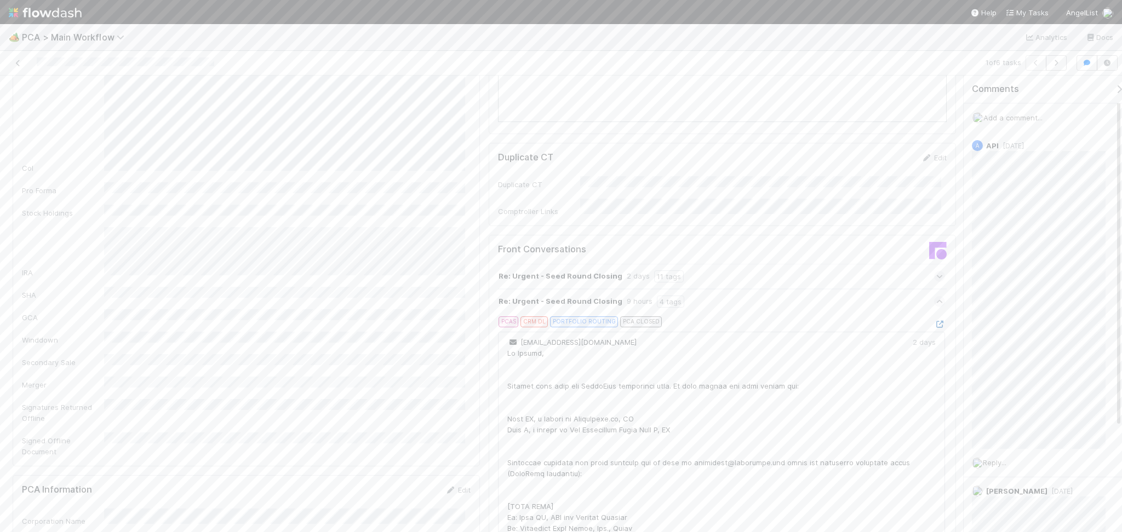
click at [934, 321] on icon at bounding box center [939, 324] width 11 height 7
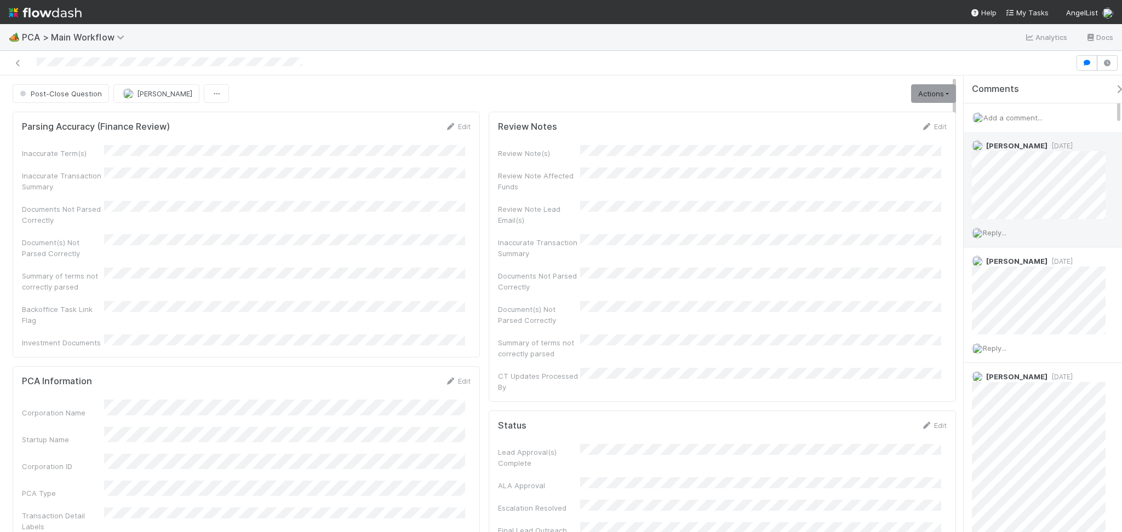
click at [999, 233] on span "Reply..." at bounding box center [994, 232] width 24 height 9
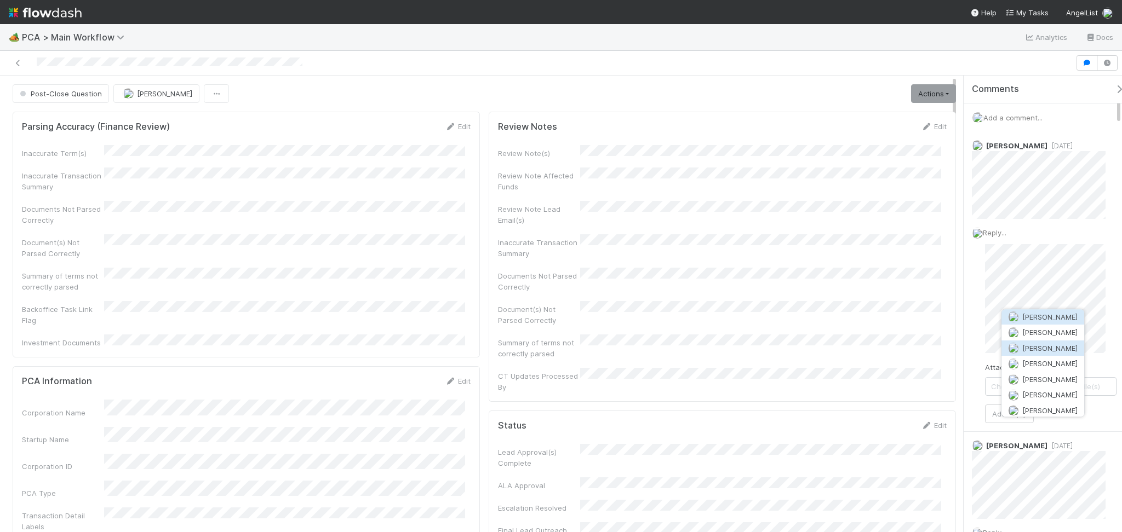
click at [1035, 347] on span "Charlie Bell" at bounding box center [1049, 348] width 55 height 9
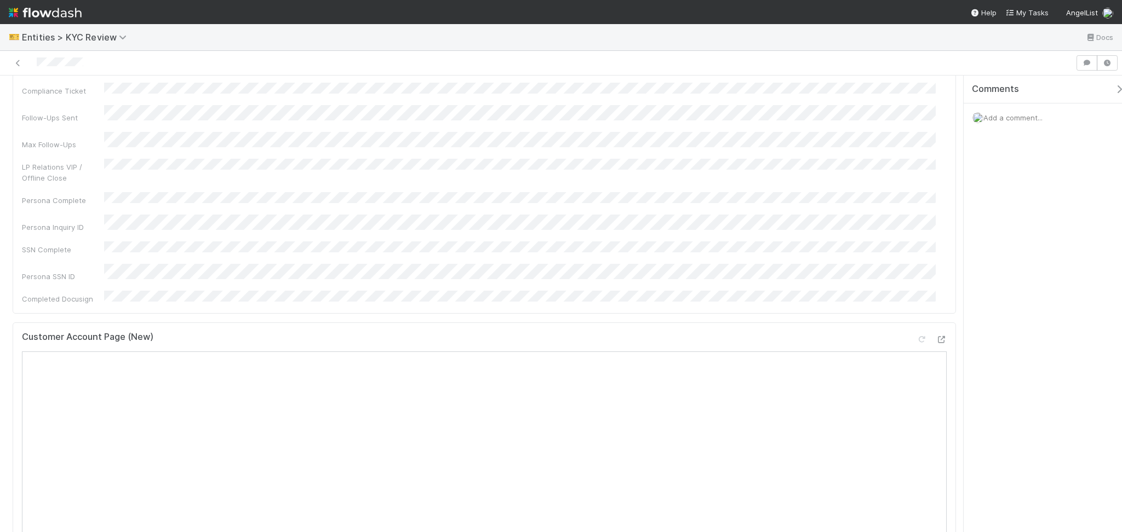
scroll to position [365, 0]
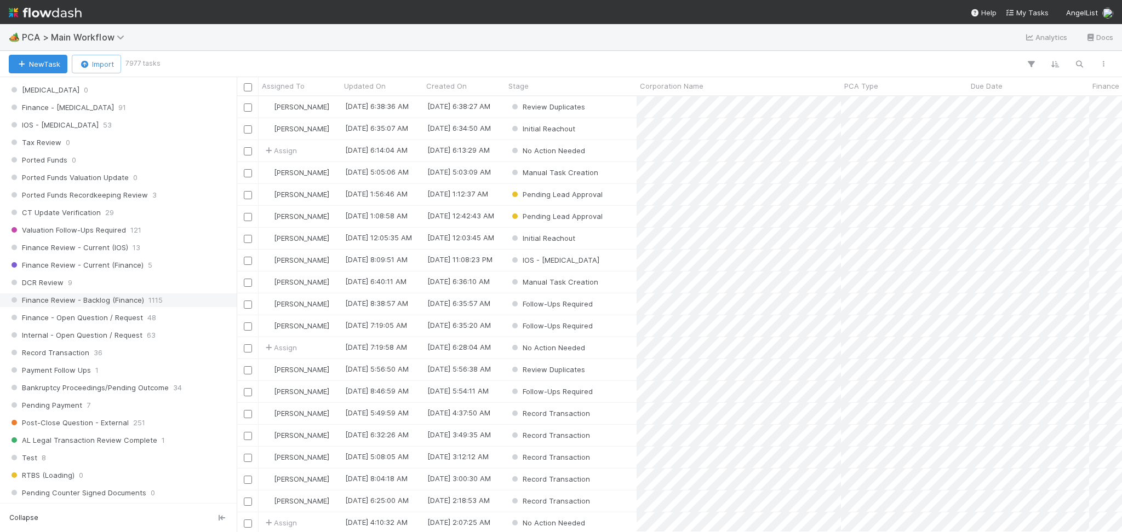
scroll to position [803, 0]
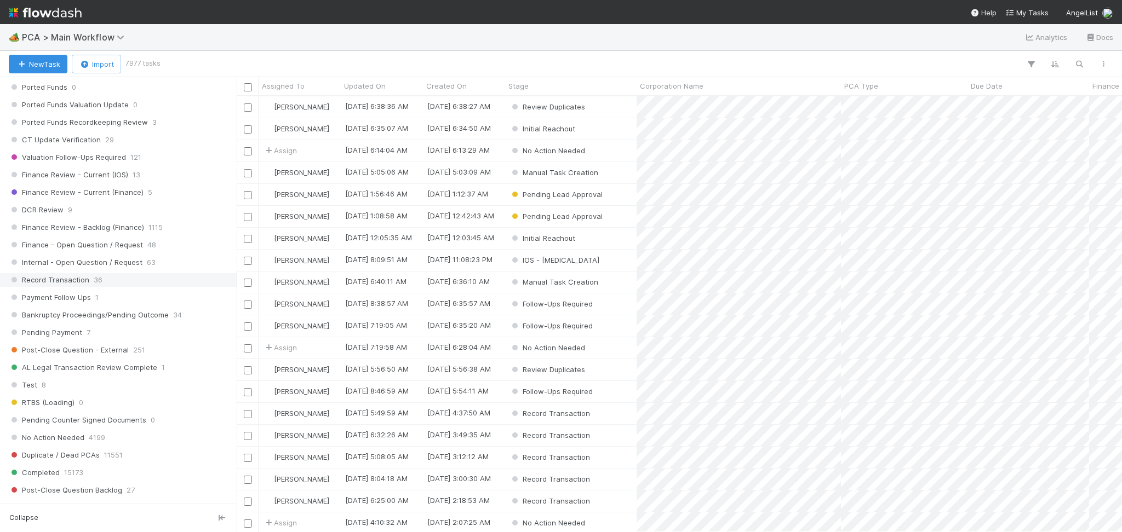
click at [94, 282] on span "36" at bounding box center [98, 280] width 9 height 14
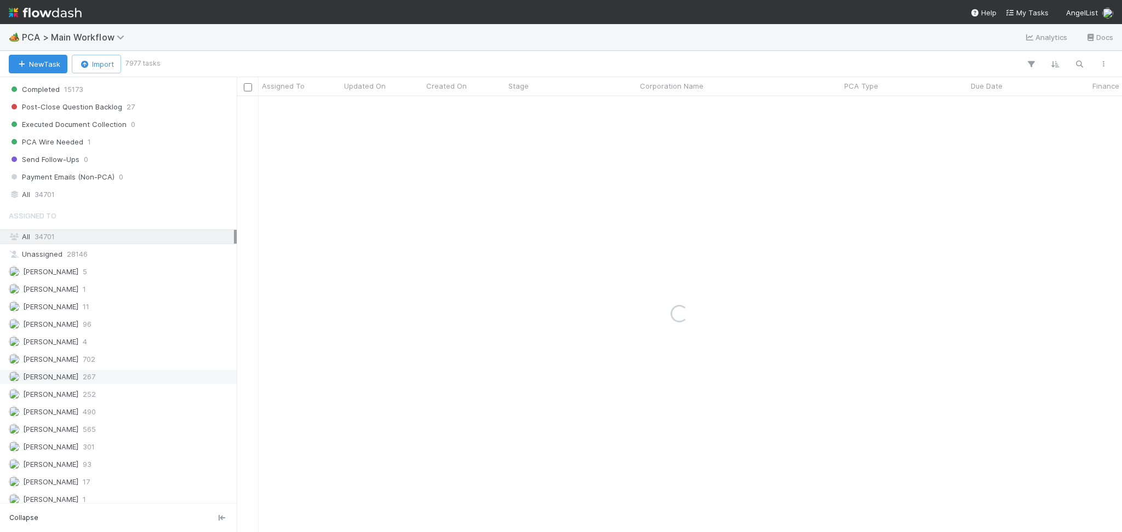
scroll to position [1241, 0]
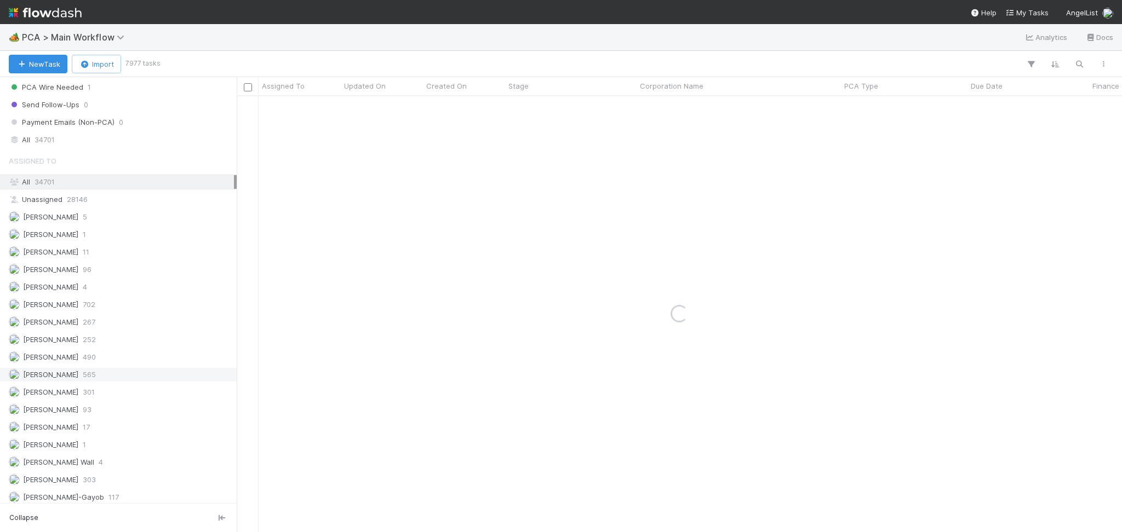
click at [111, 347] on div "Febbie Cervantes 252" at bounding box center [121, 340] width 225 height 14
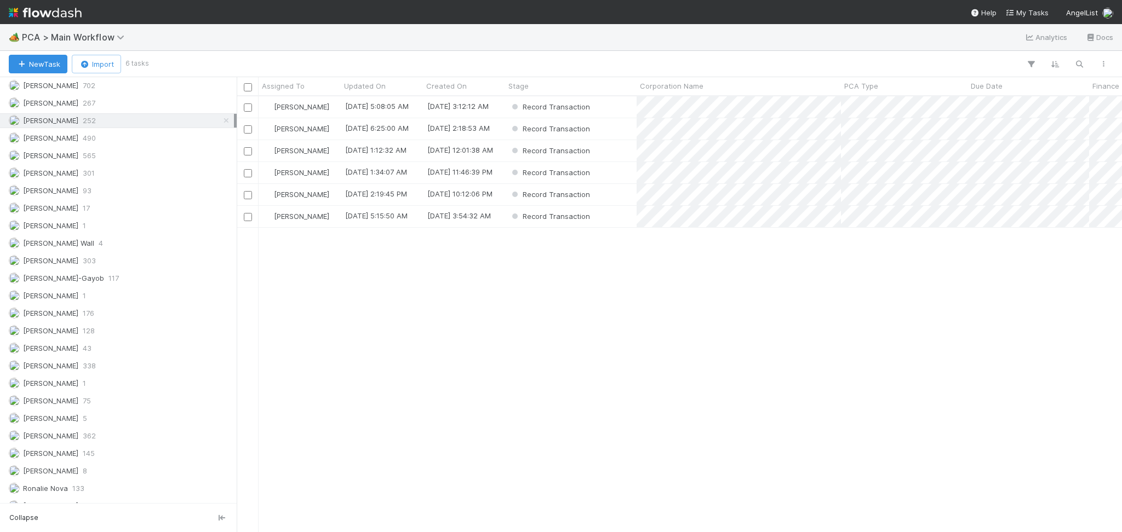
scroll to position [424, 873]
click at [610, 110] on div "Record Transaction" at bounding box center [570, 106] width 131 height 21
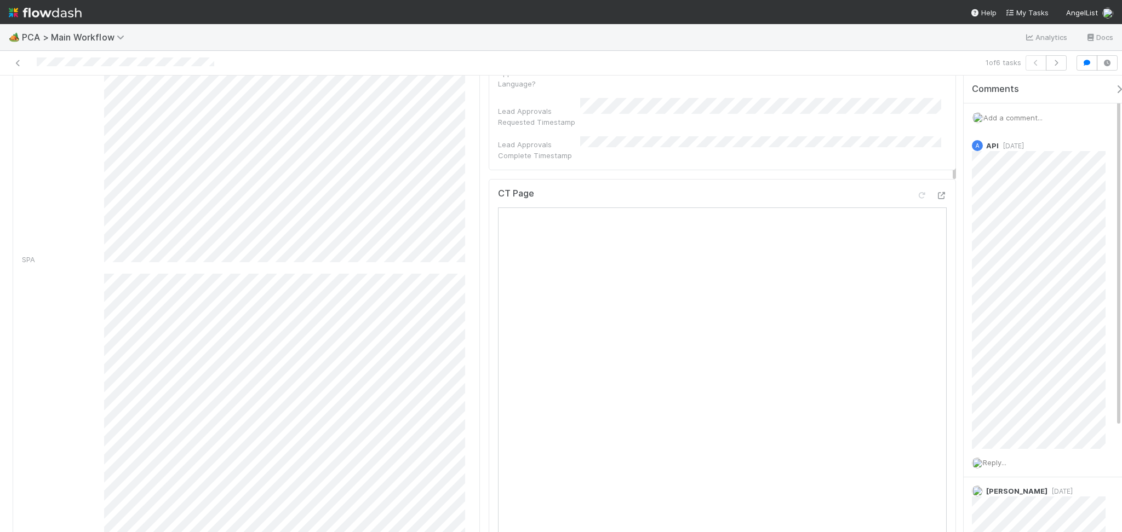
scroll to position [584, 0]
click at [935, 180] on icon at bounding box center [940, 183] width 11 height 7
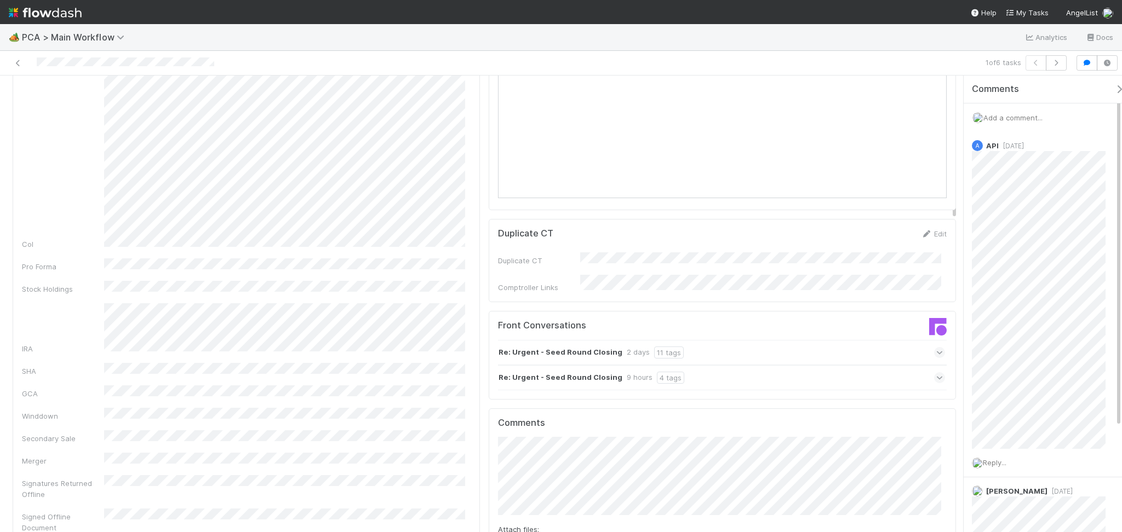
scroll to position [1095, 0]
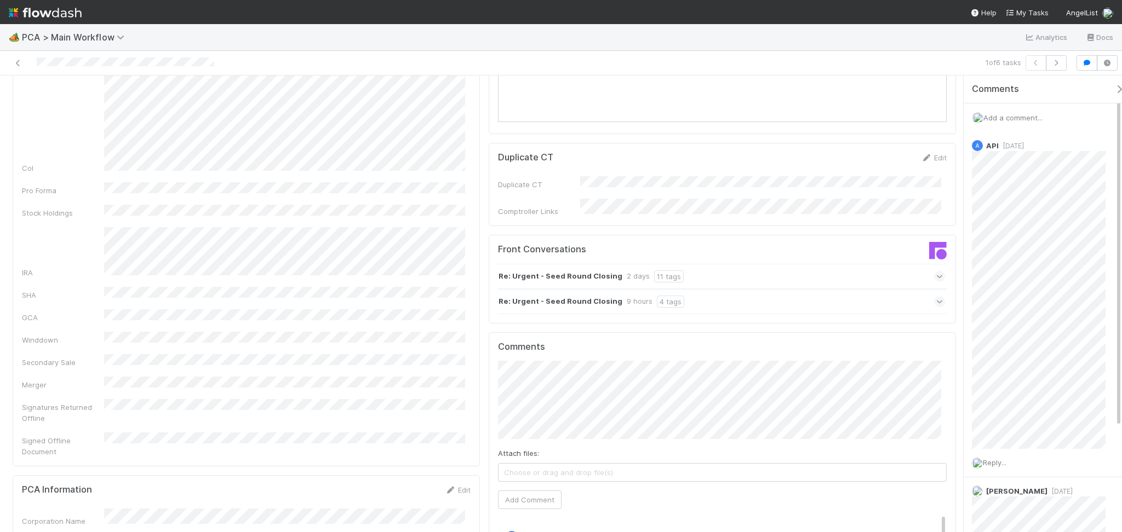
click at [741, 289] on div "Re: Urgent - Seed Round Closing 9 hours 4 tags" at bounding box center [721, 301] width 447 height 25
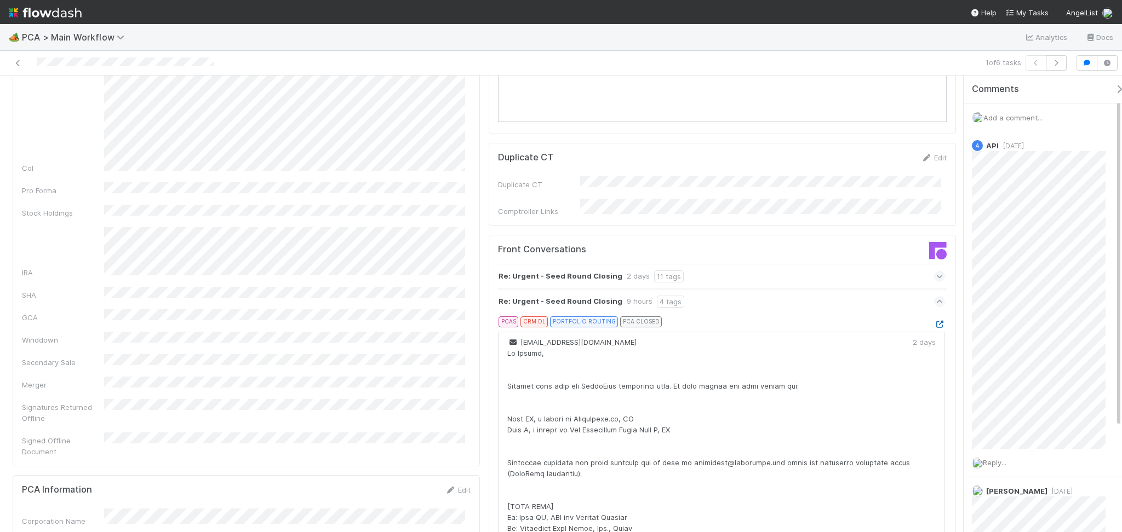
click at [934, 321] on icon at bounding box center [939, 324] width 11 height 7
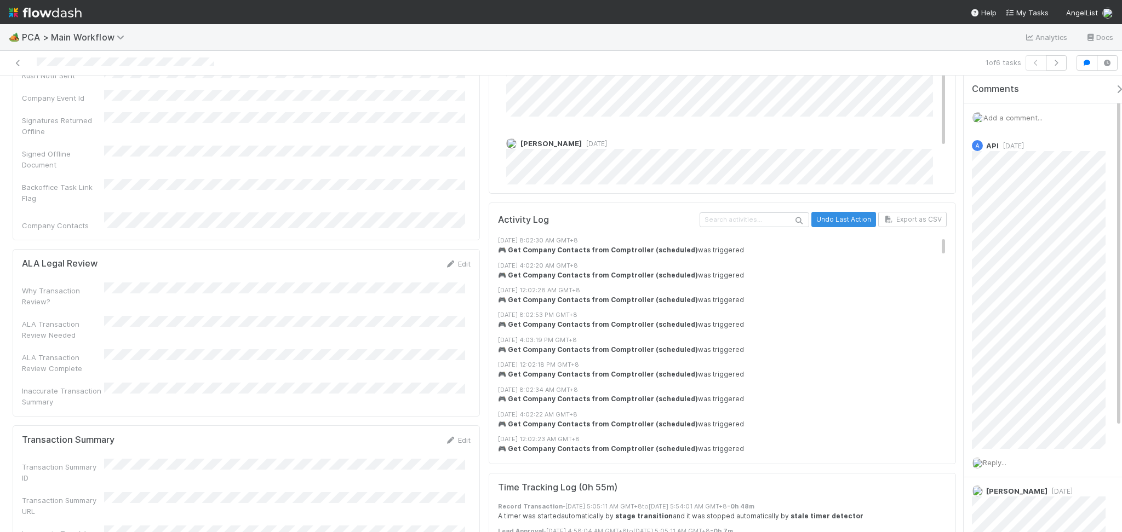
scroll to position [1898, 0]
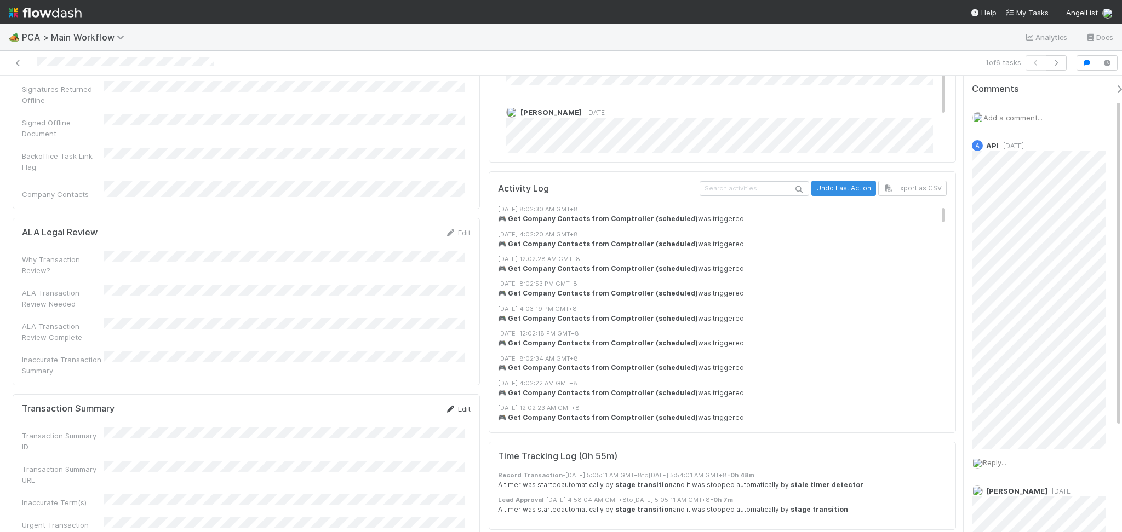
click at [451, 405] on link "Edit" at bounding box center [458, 409] width 26 height 9
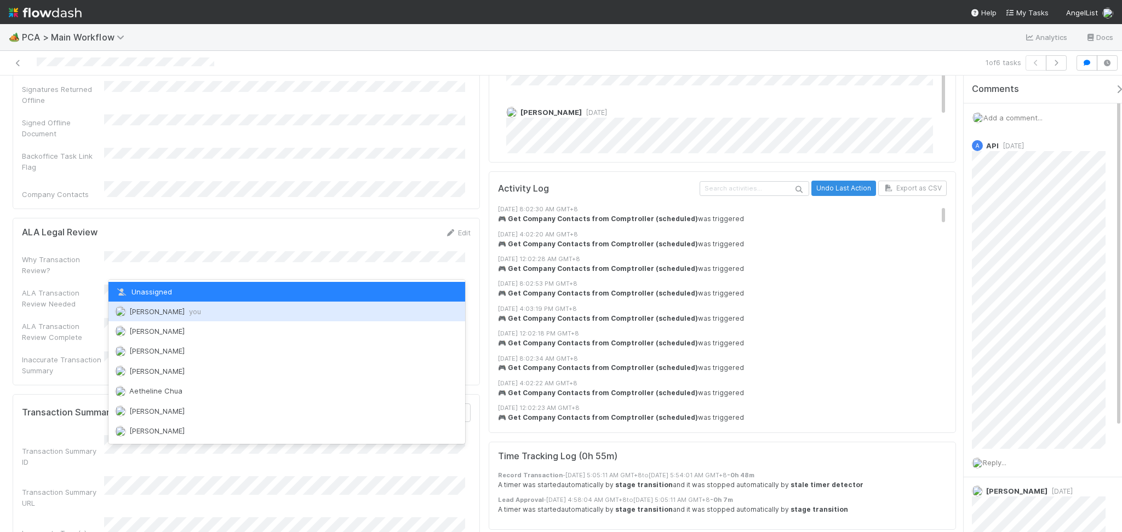
click at [199, 317] on div "Febbie Cervantes you" at bounding box center [286, 312] width 357 height 20
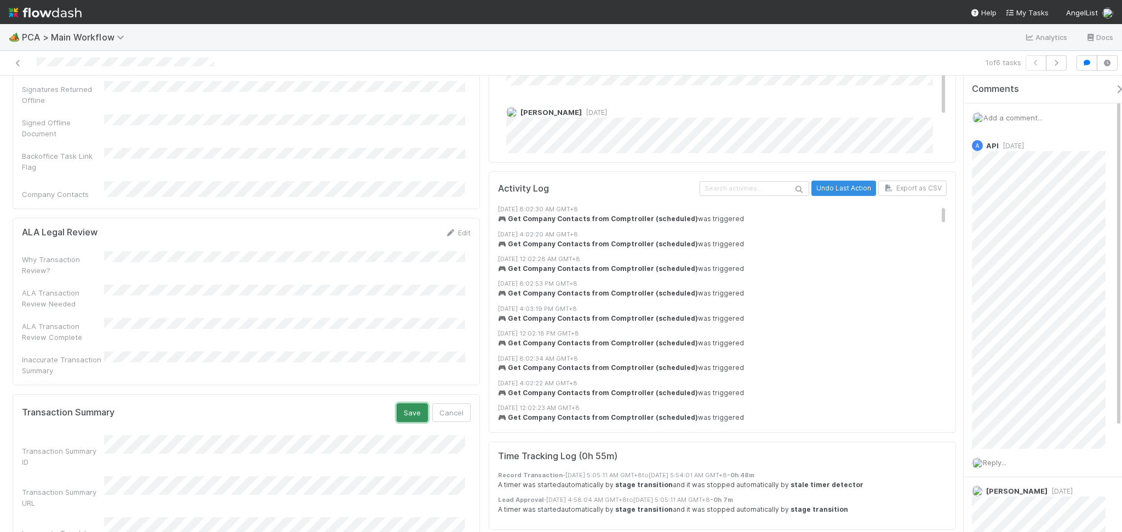
click at [416, 404] on button "Save" at bounding box center [411, 413] width 31 height 19
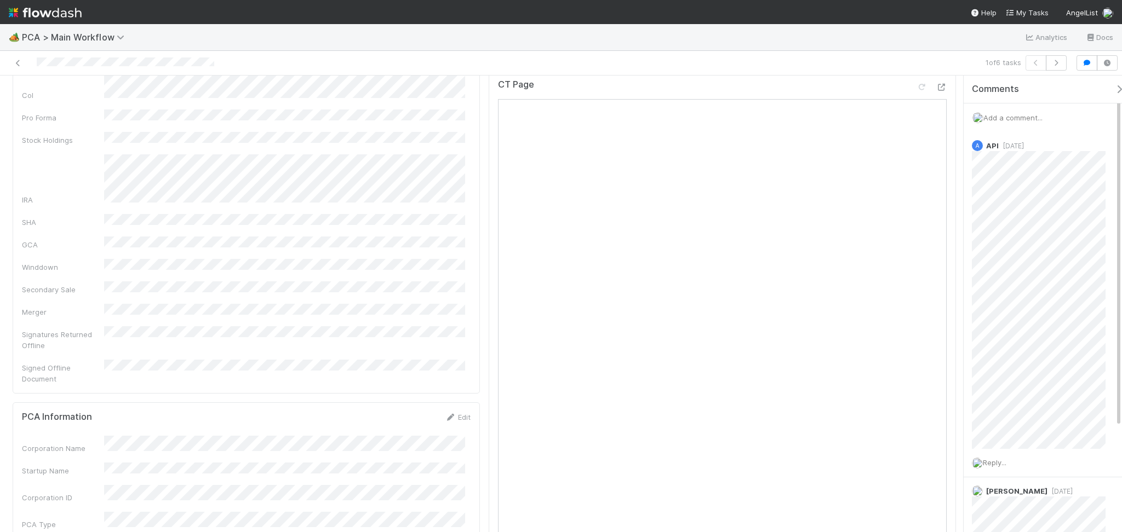
scroll to position [1606, 0]
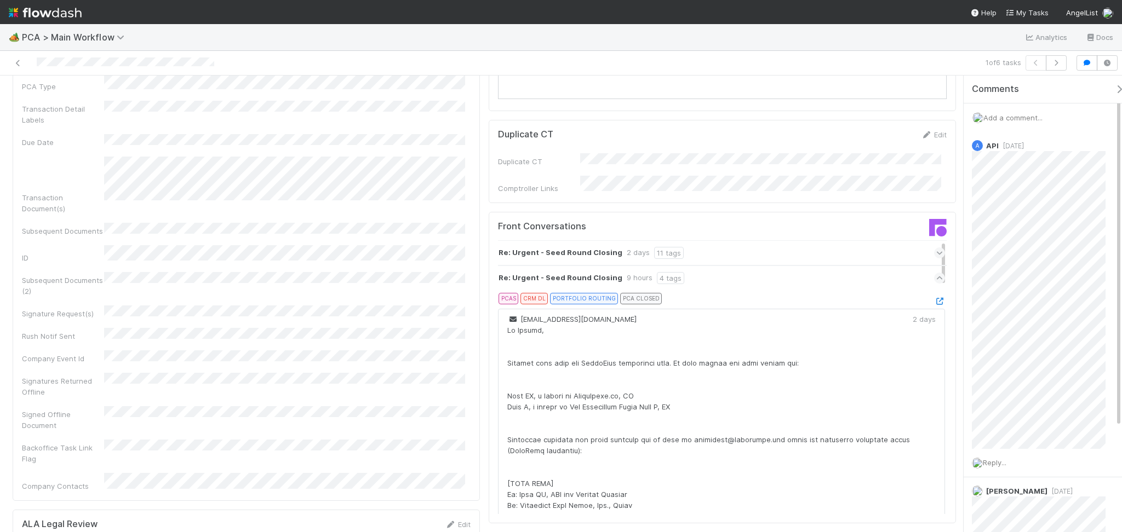
click at [936, 273] on icon at bounding box center [939, 278] width 7 height 11
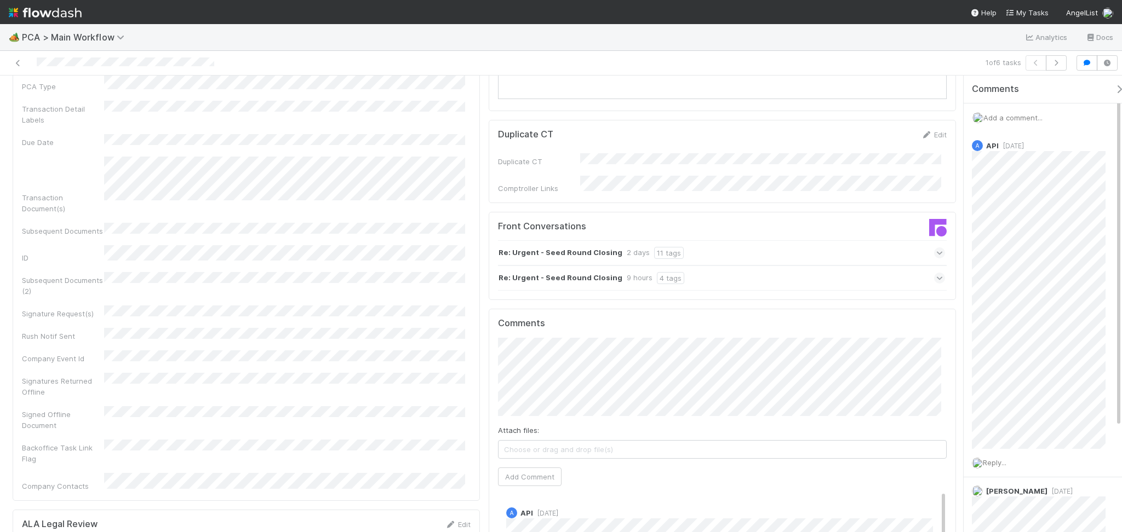
click at [904, 240] on div "Re: Urgent - Seed Round Closing 2 days 11 tags" at bounding box center [721, 252] width 447 height 25
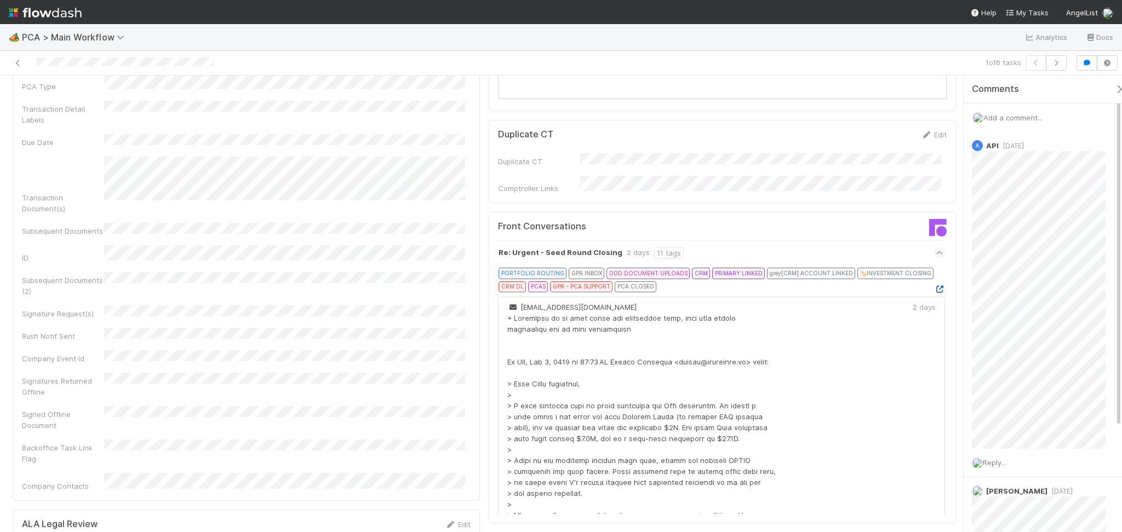
click at [934, 286] on icon at bounding box center [939, 289] width 11 height 7
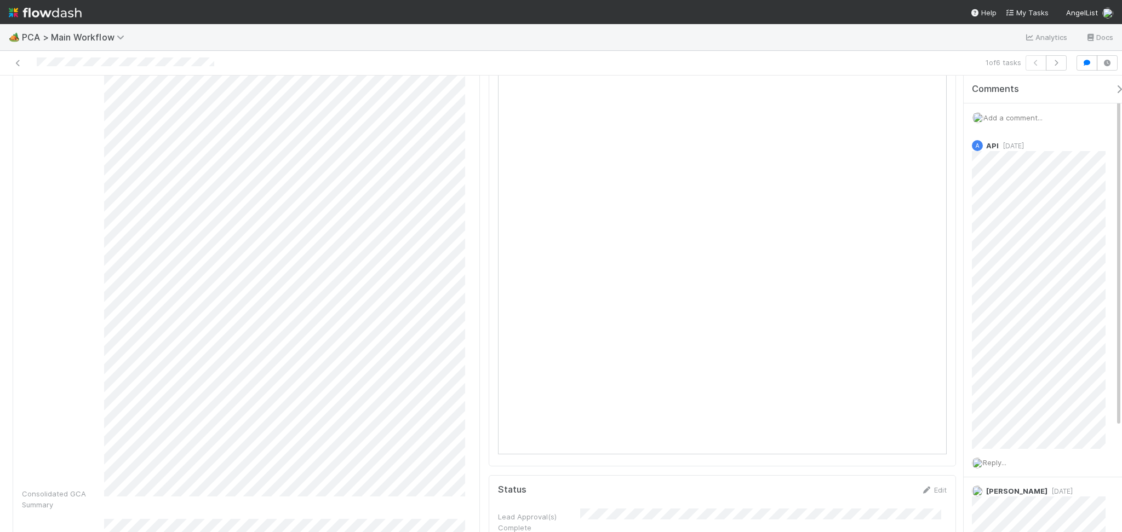
scroll to position [0, 0]
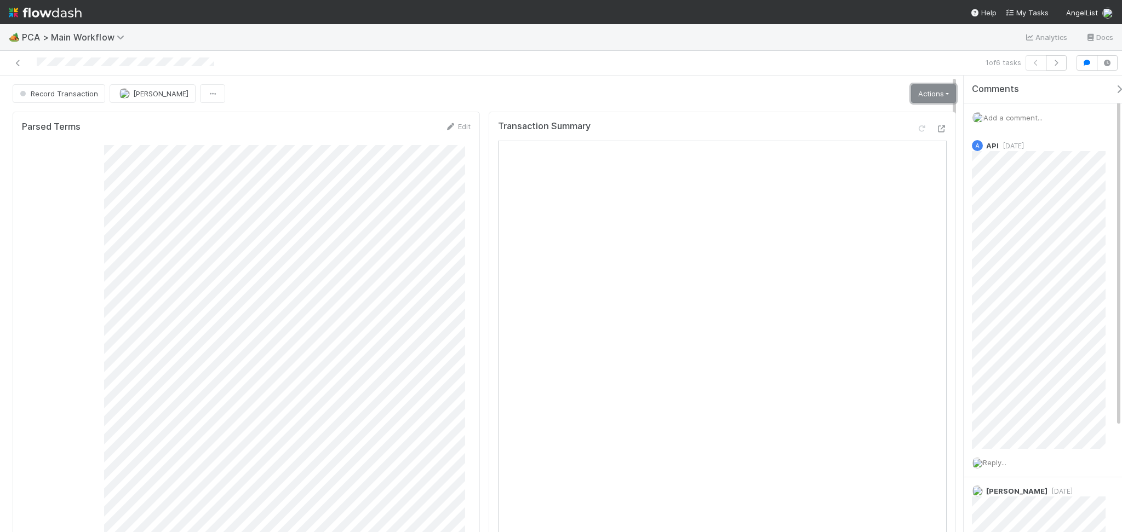
click at [936, 87] on link "Actions" at bounding box center [933, 93] width 45 height 19
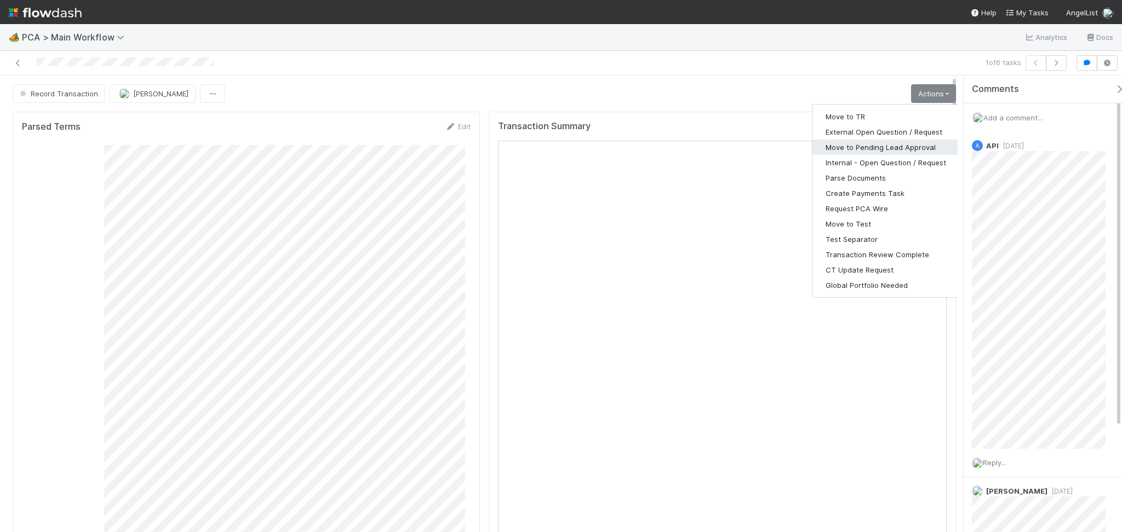
click at [894, 148] on button "Move to Pending Lead Approval" at bounding box center [885, 147] width 147 height 15
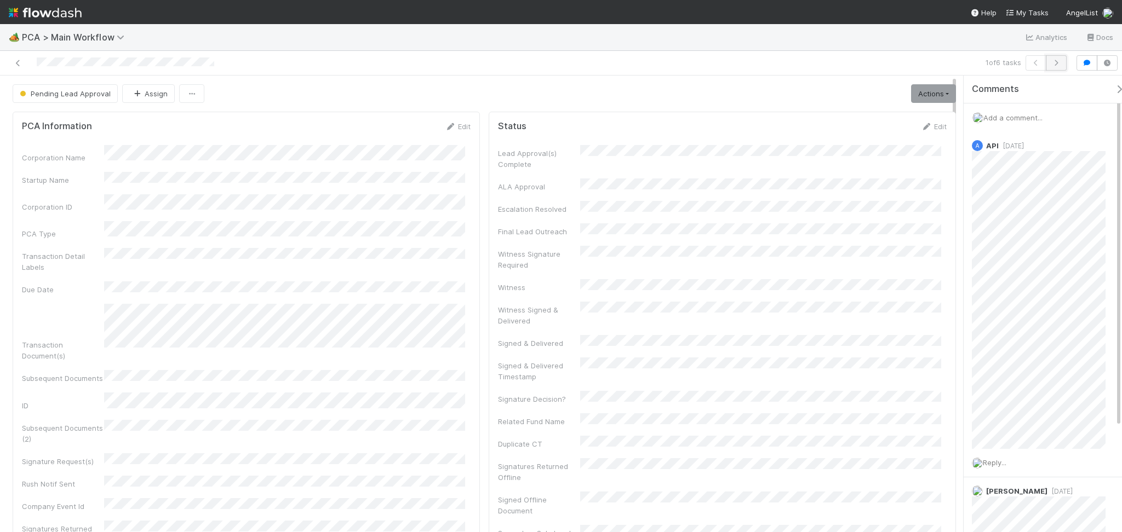
click at [1056, 60] on icon "button" at bounding box center [1055, 63] width 11 height 7
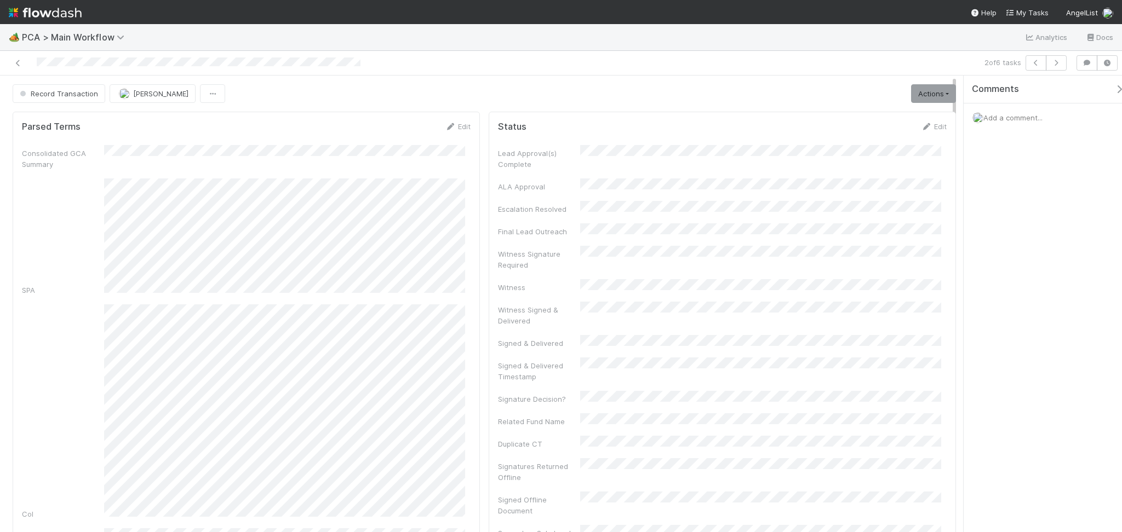
click at [898, 331] on div "Lead Approval(s) Complete ALA Approval Escalation Resolved Final Lead Outreach …" at bounding box center [722, 436] width 449 height 583
click at [754, 94] on div "Record Transaction Febbie Cervantes Actions Move to TR External Open Question /…" at bounding box center [484, 93] width 943 height 19
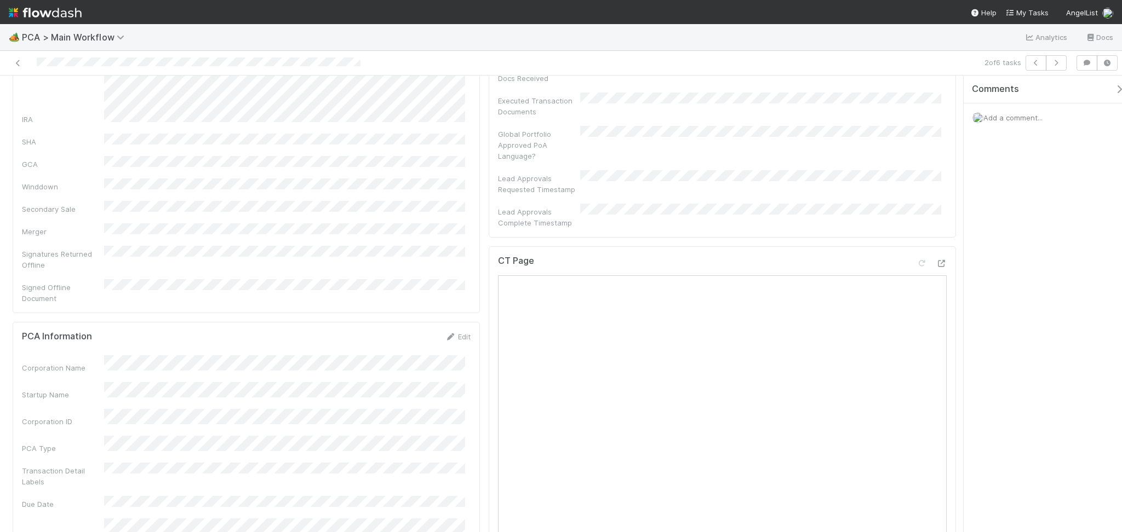
scroll to position [584, 0]
click at [935, 174] on div at bounding box center [940, 179] width 11 height 11
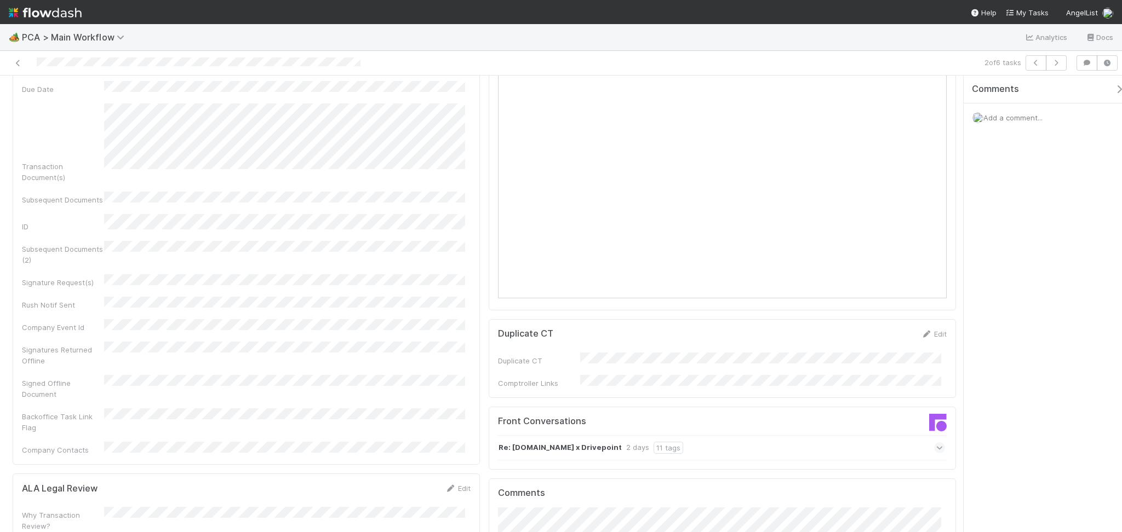
scroll to position [949, 0]
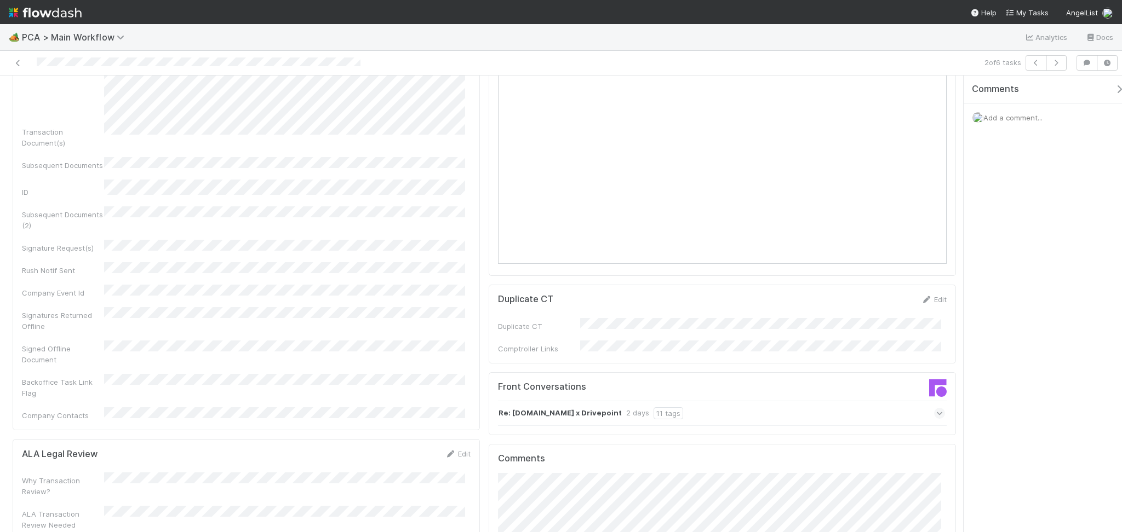
click at [760, 401] on div "Re: SuperAngel.Fund x Drivepoint 2 days 11 tags" at bounding box center [721, 413] width 447 height 25
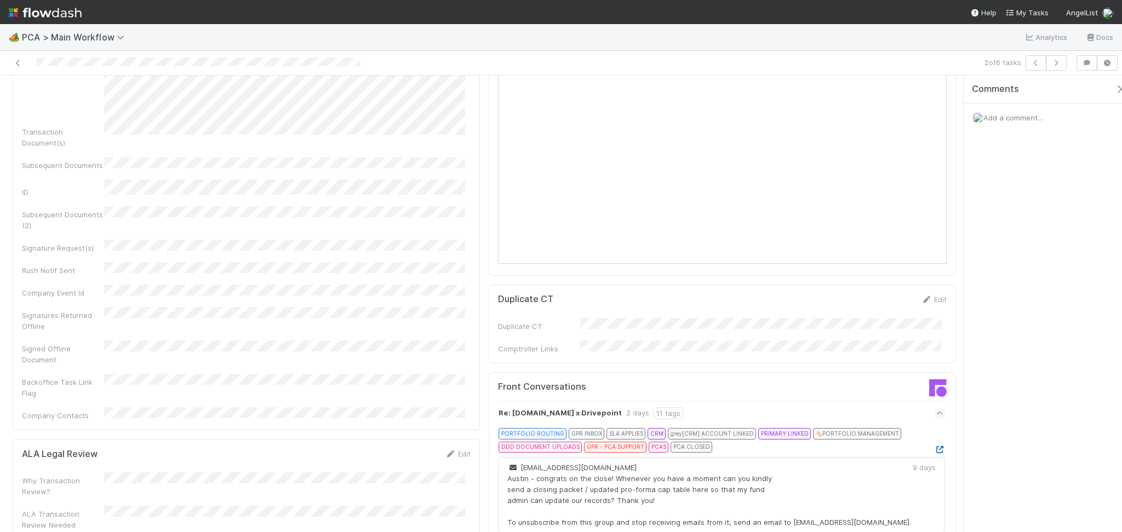
click at [934, 446] on icon at bounding box center [939, 449] width 11 height 7
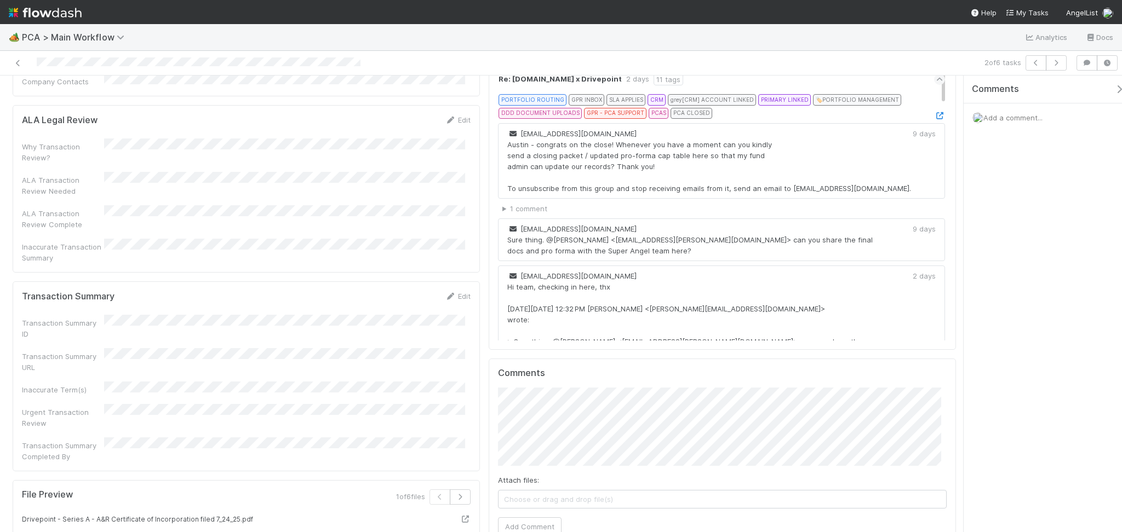
scroll to position [1168, 0]
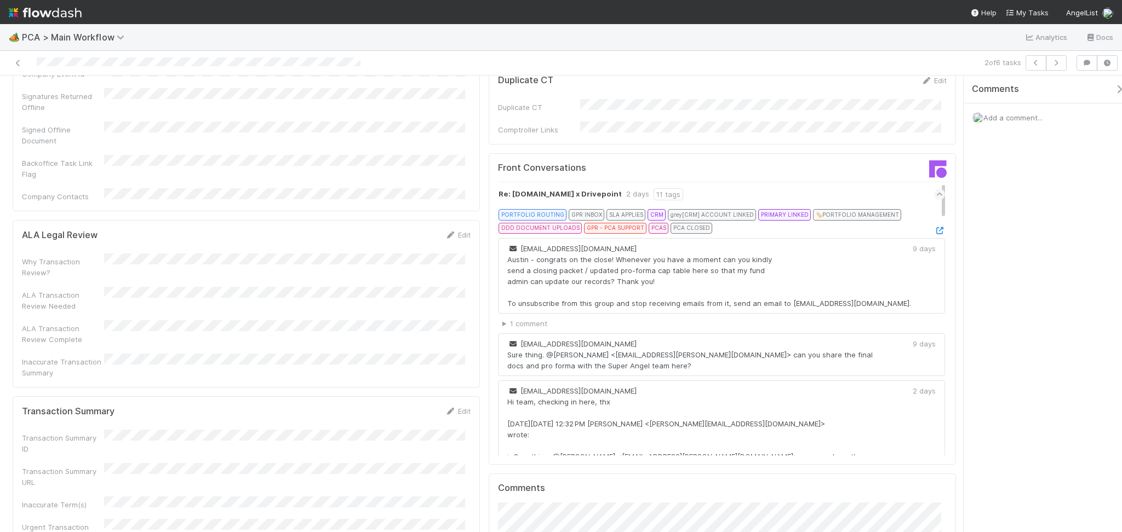
click at [448, 406] on div "Edit" at bounding box center [458, 411] width 26 height 11
click at [446, 408] on icon at bounding box center [450, 411] width 11 height 7
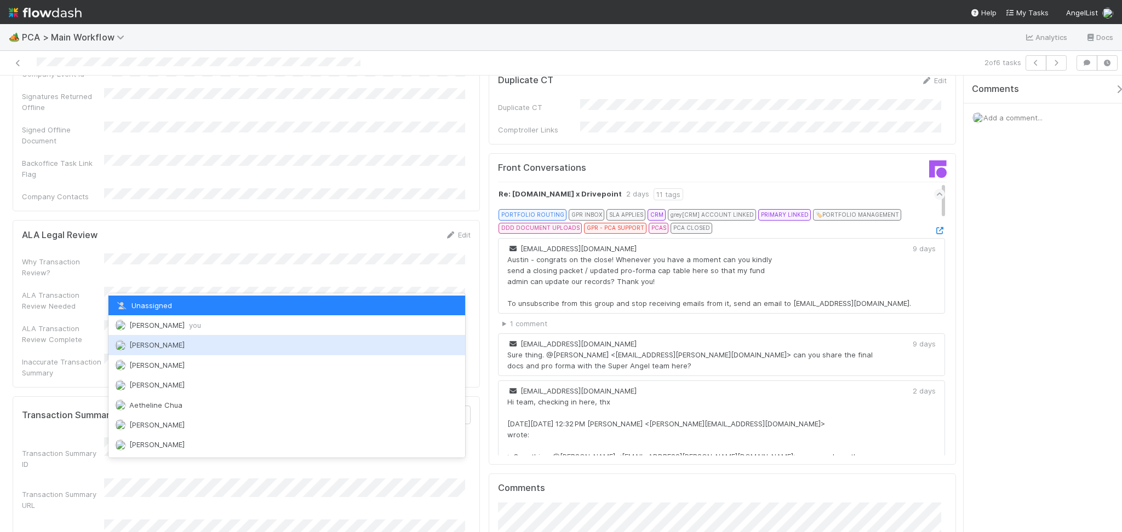
click at [176, 331] on div "Febbie Cervantes you" at bounding box center [286, 325] width 357 height 20
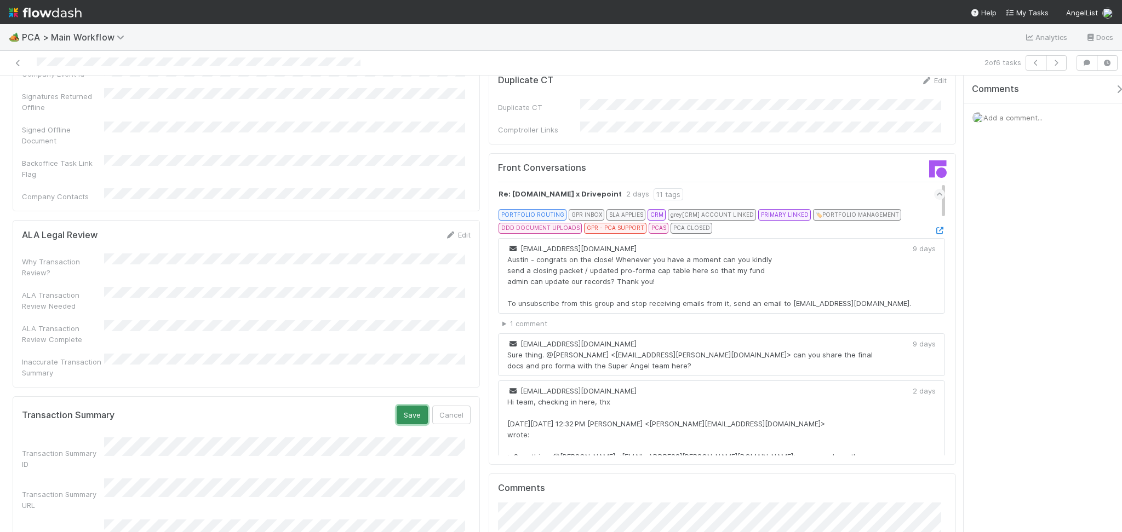
click at [400, 406] on button "Save" at bounding box center [411, 415] width 31 height 19
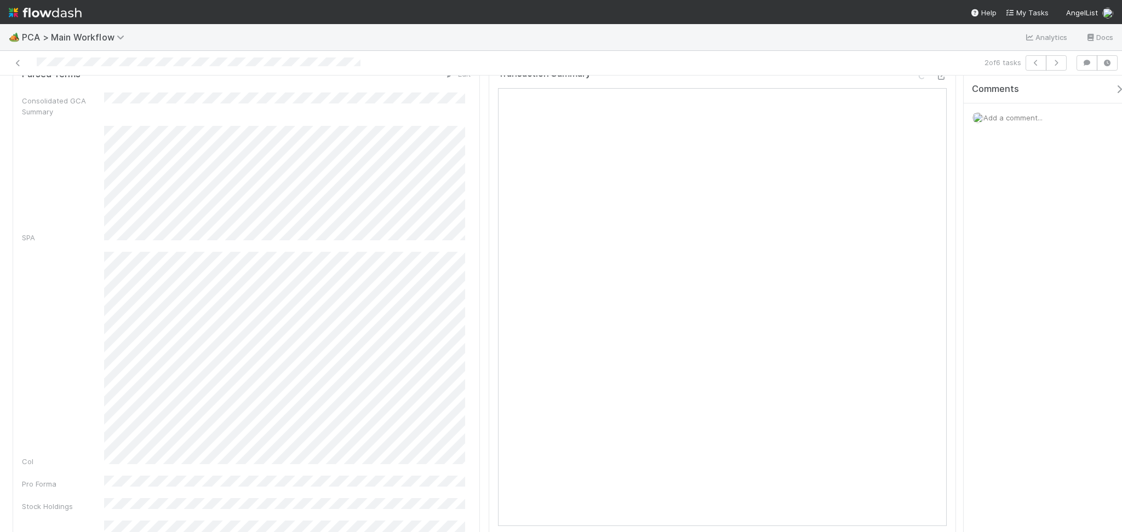
scroll to position [0, 0]
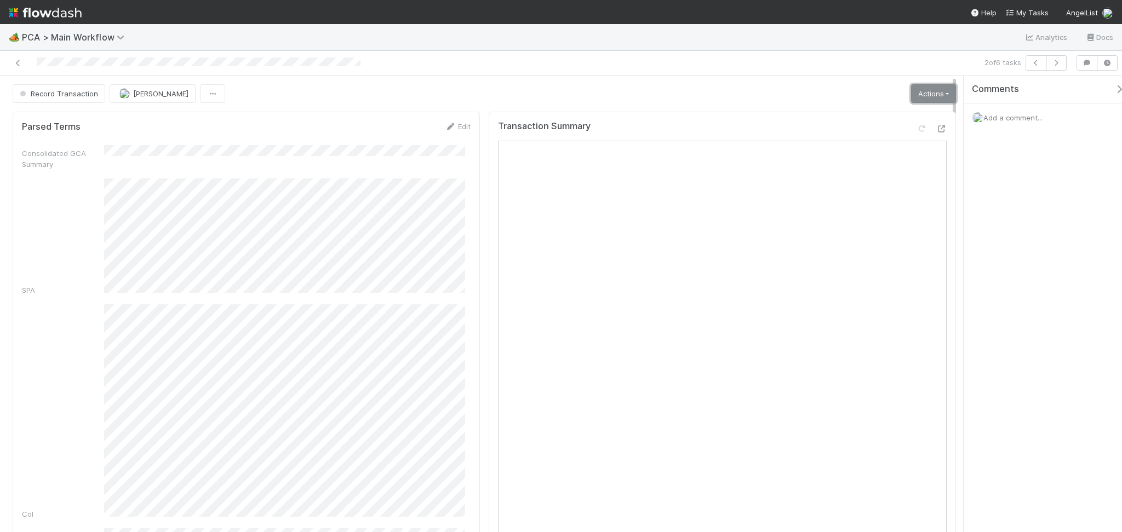
click at [916, 96] on link "Actions" at bounding box center [933, 93] width 45 height 19
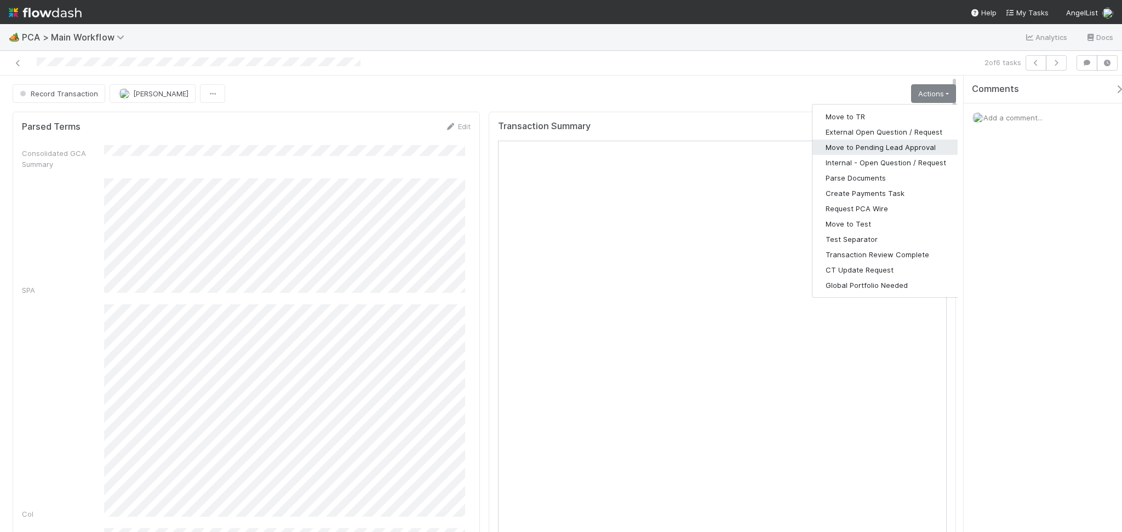
click at [869, 148] on button "Move to Pending Lead Approval" at bounding box center [885, 147] width 147 height 15
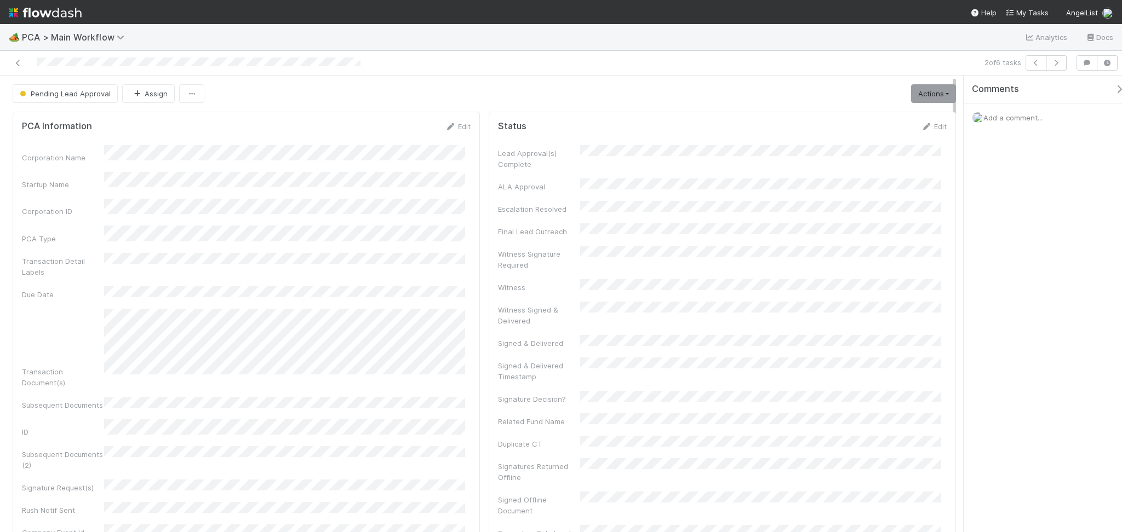
drag, startPoint x: 847, startPoint y: 49, endPoint x: 835, endPoint y: 56, distance: 14.3
click at [847, 49] on div "🏕️ PCA > Main Workflow Analytics Docs" at bounding box center [561, 37] width 1122 height 26
click at [1055, 61] on icon "button" at bounding box center [1055, 63] width 11 height 7
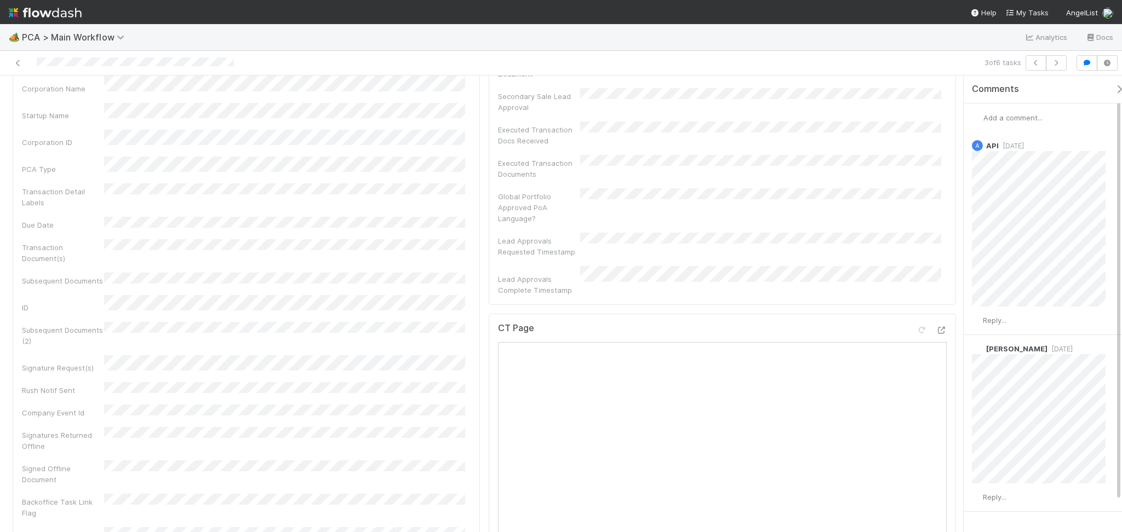
scroll to position [438, 0]
click at [935, 326] on icon at bounding box center [940, 329] width 11 height 7
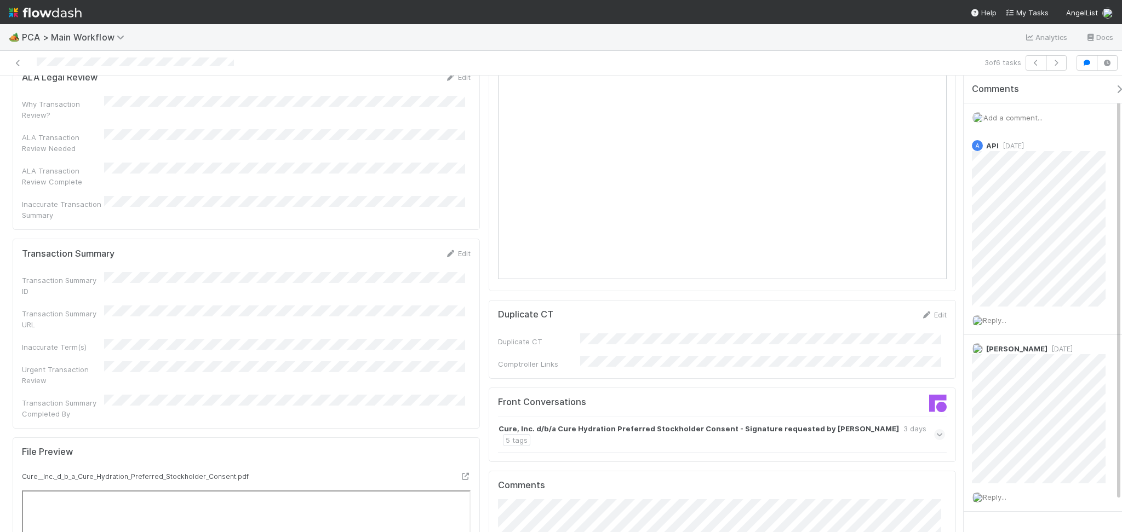
scroll to position [1022, 0]
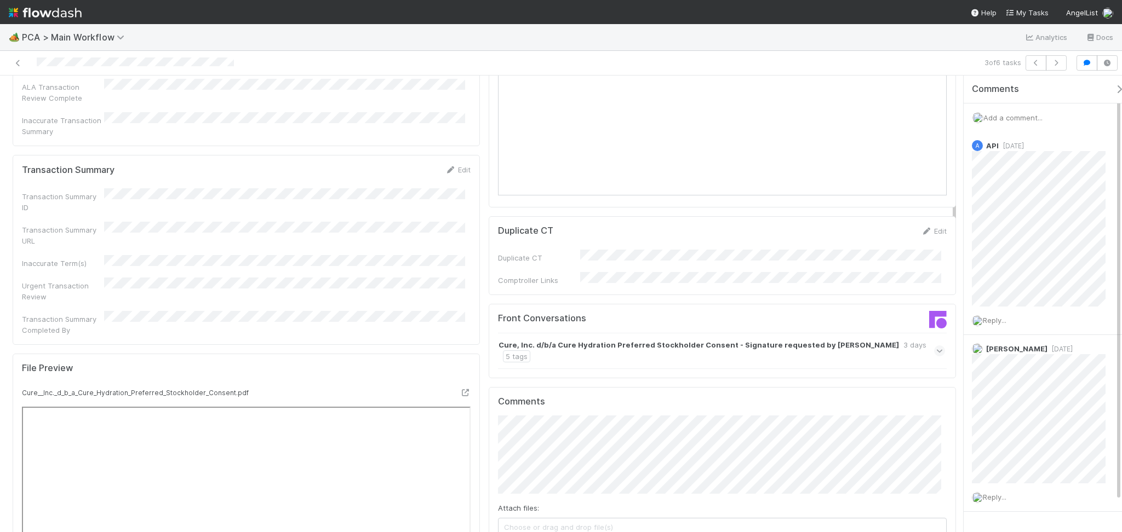
click at [924, 304] on div "Front Conversations Cure, Inc. d/b/a Cure Hydration Preferred Stockholder Conse…" at bounding box center [721, 341] width 467 height 74
click at [921, 333] on div "Cure, Inc. d/b/a Cure Hydration Preferred Stockholder Consent - Signature reque…" at bounding box center [721, 351] width 447 height 36
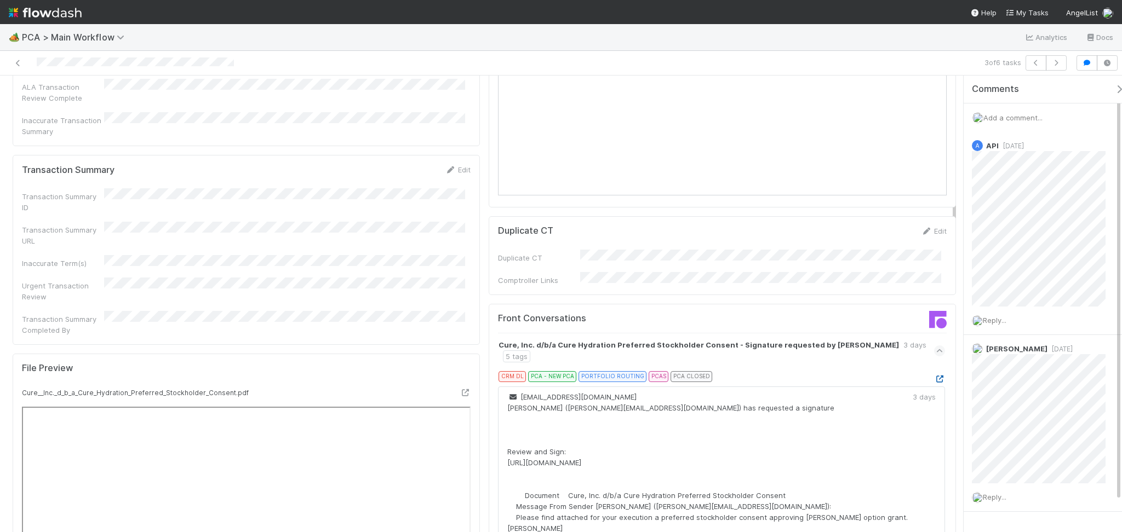
click at [934, 376] on icon at bounding box center [939, 379] width 11 height 7
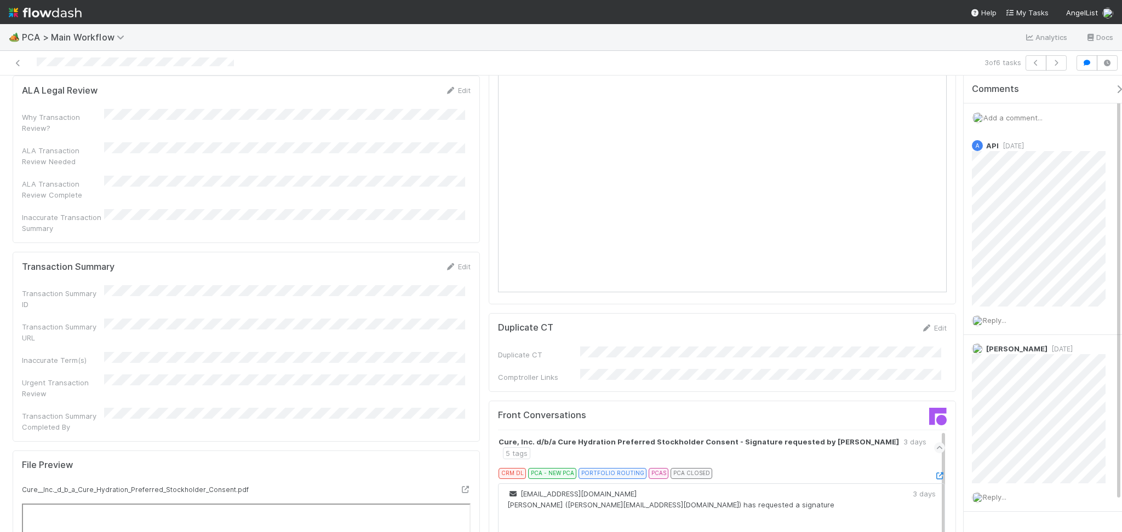
scroll to position [876, 0]
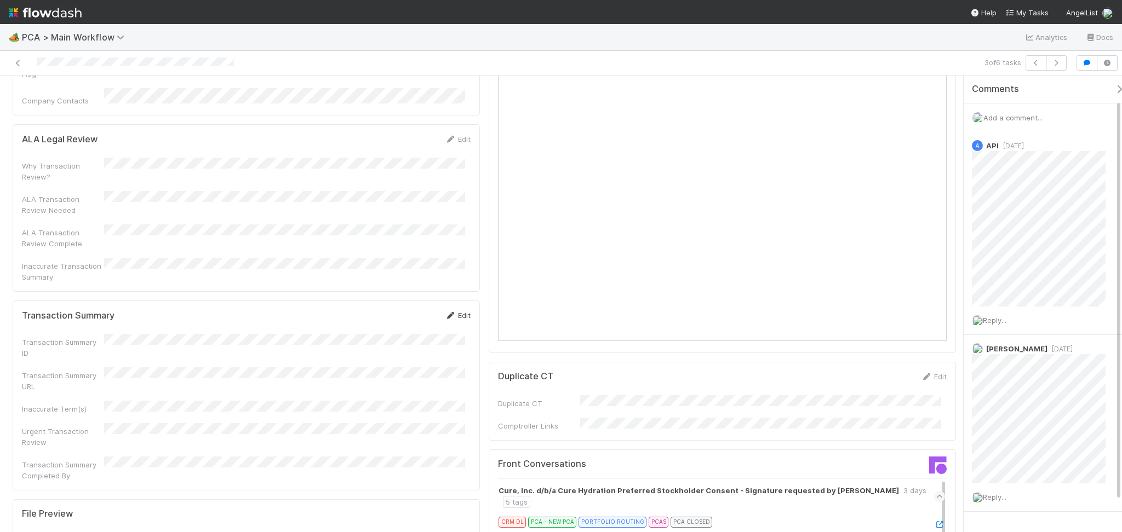
click at [457, 311] on link "Edit" at bounding box center [458, 315] width 26 height 9
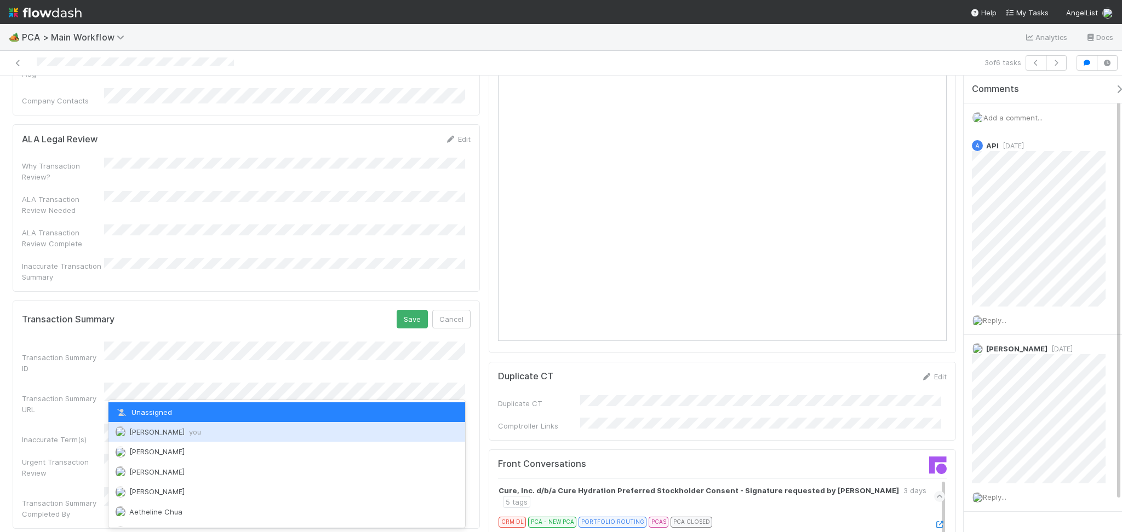
click at [176, 428] on span "Febbie Cervantes you" at bounding box center [165, 432] width 72 height 9
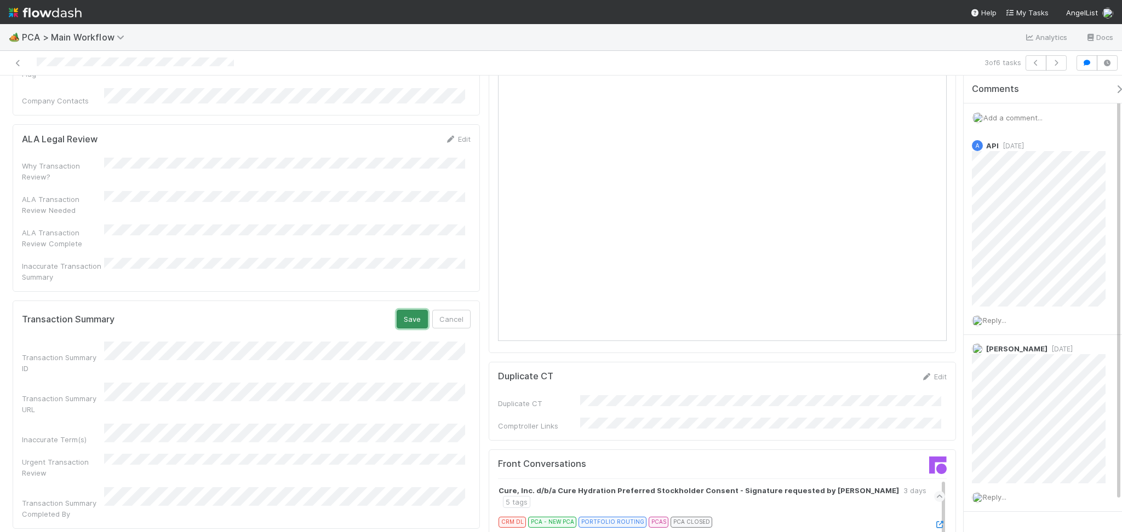
click at [401, 310] on button "Save" at bounding box center [411, 319] width 31 height 19
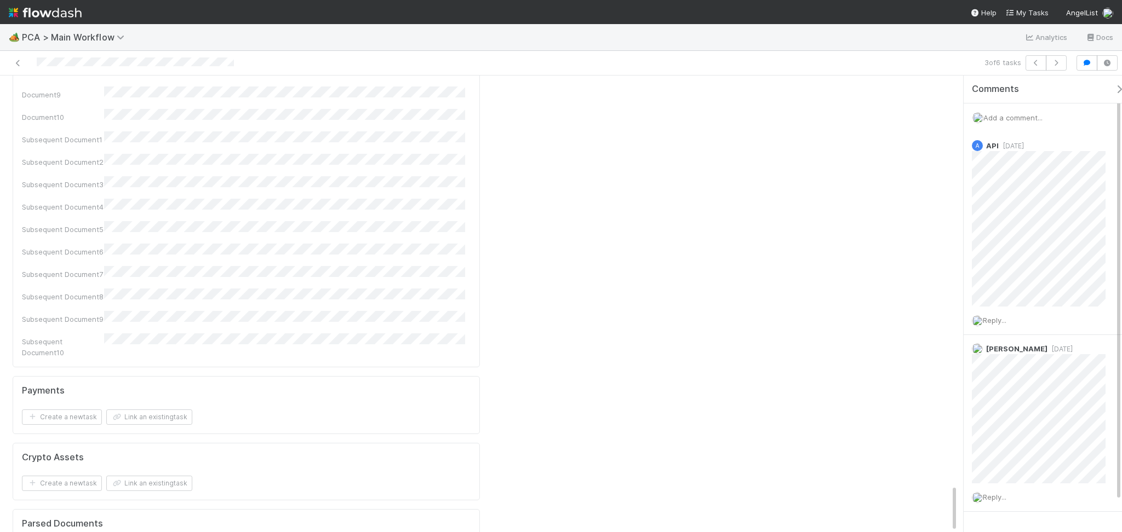
scroll to position [3903, 0]
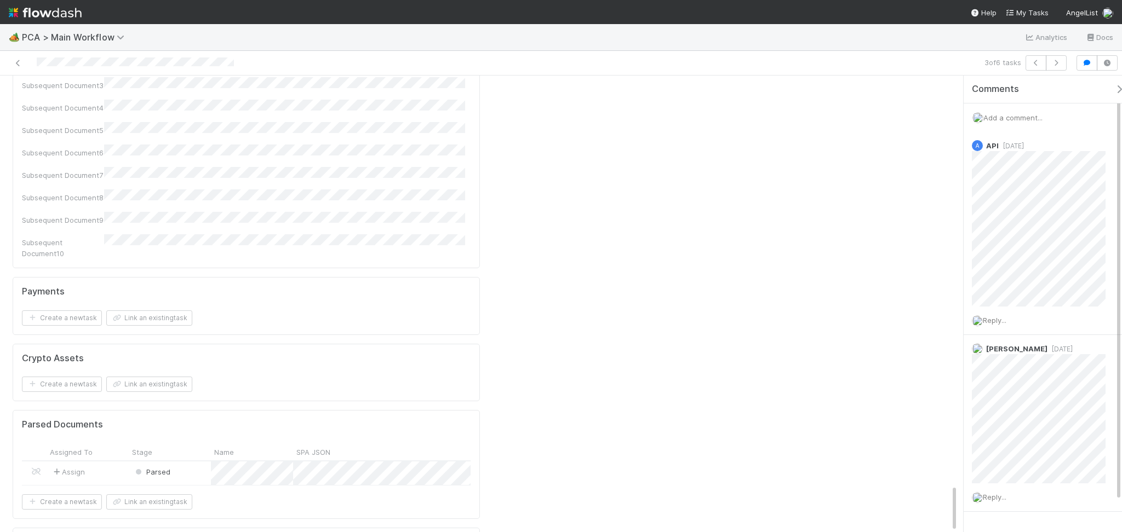
click at [174, 462] on div "Parsed" at bounding box center [170, 474] width 82 height 24
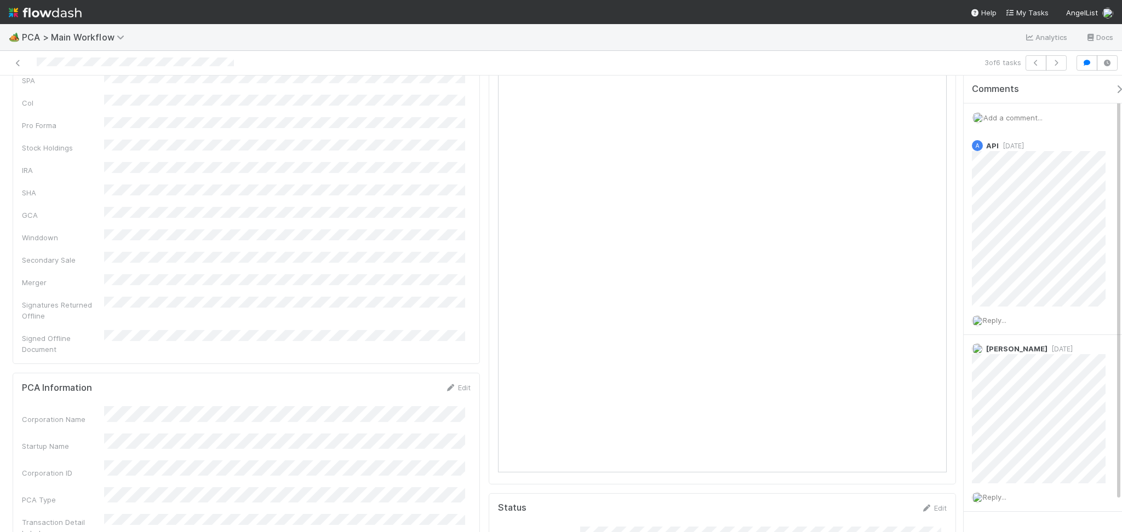
scroll to position [0, 0]
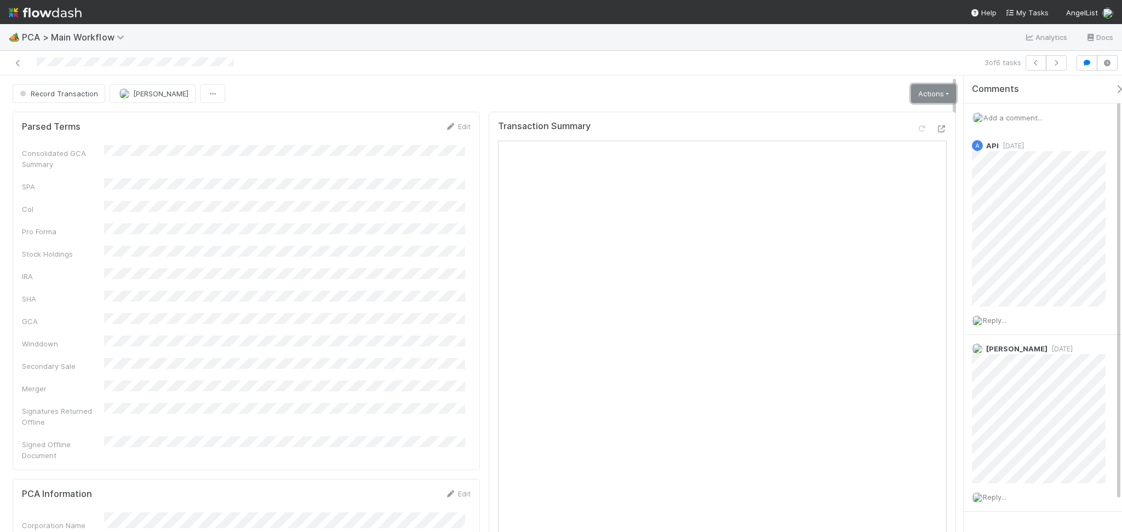
click at [923, 95] on link "Actions" at bounding box center [933, 93] width 45 height 19
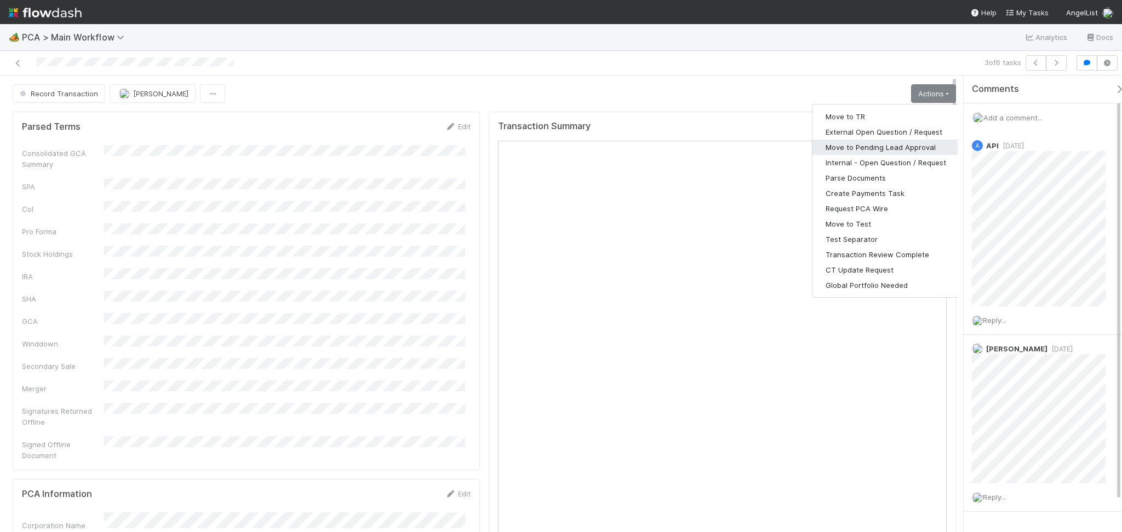
click at [901, 150] on button "Move to Pending Lead Approval" at bounding box center [885, 147] width 147 height 15
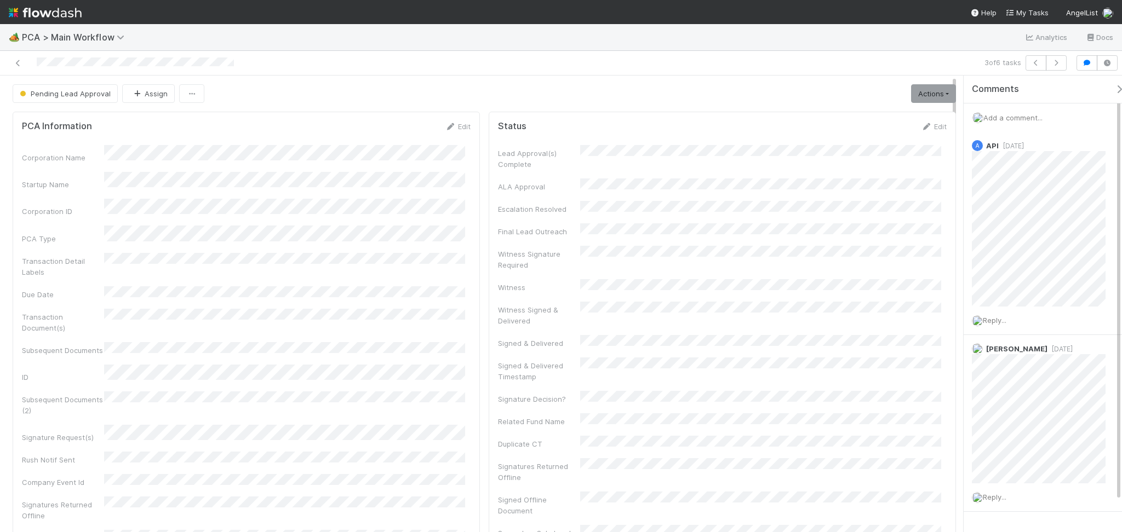
click at [1055, 72] on div "3 of 6 tasks" at bounding box center [561, 63] width 1122 height 25
click at [1055, 63] on icon "button" at bounding box center [1055, 63] width 11 height 7
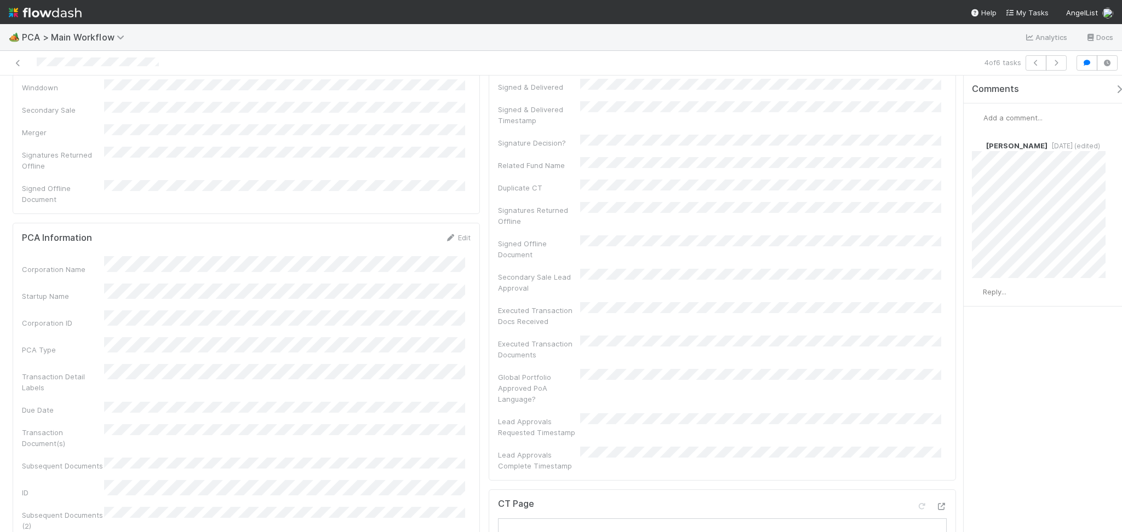
scroll to position [365, 0]
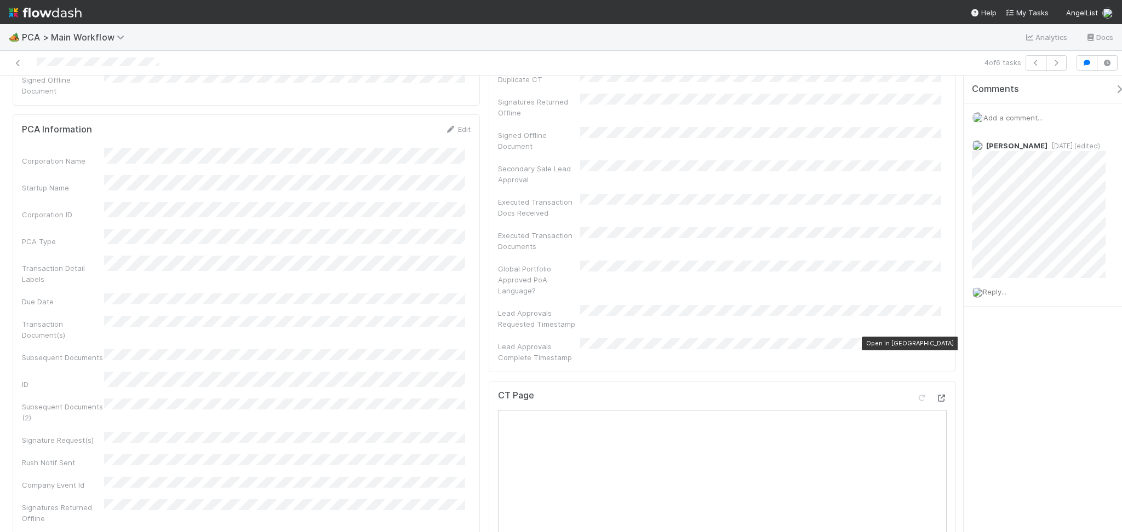
click at [935, 393] on div at bounding box center [940, 398] width 11 height 11
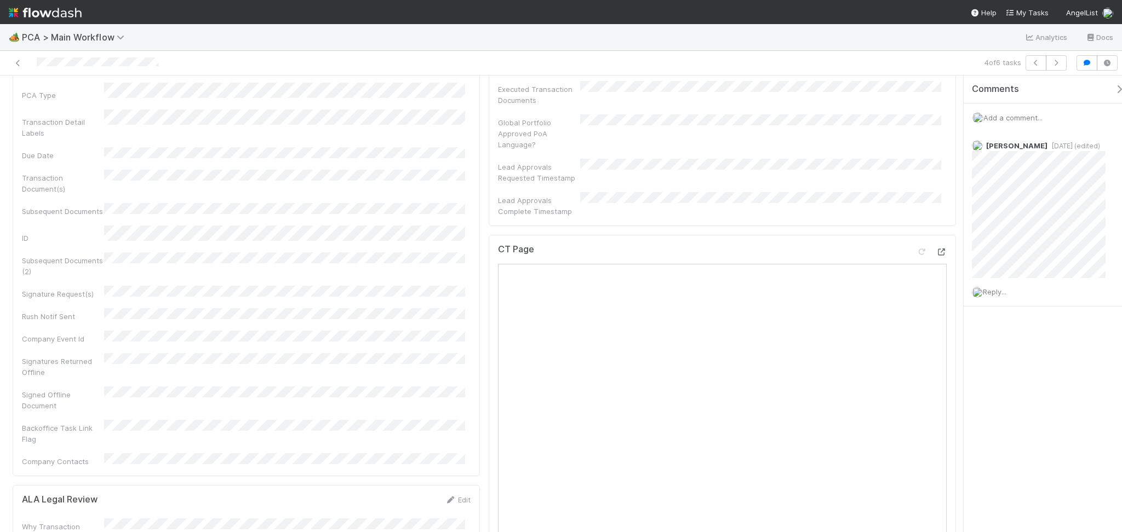
scroll to position [1022, 0]
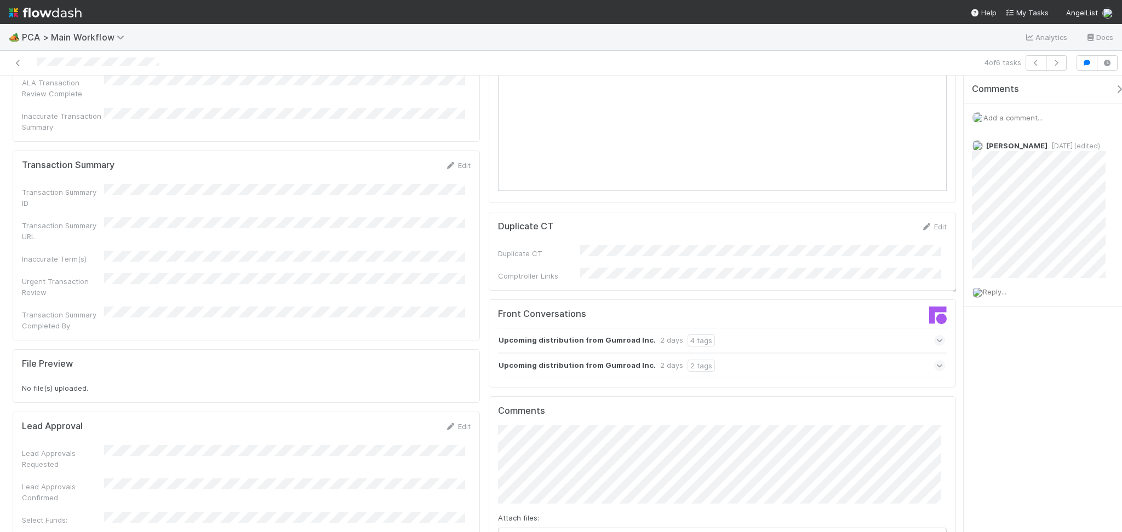
click at [789, 353] on div "Upcoming distribution from Gumroad Inc. 2 days 2 tags" at bounding box center [721, 365] width 447 height 25
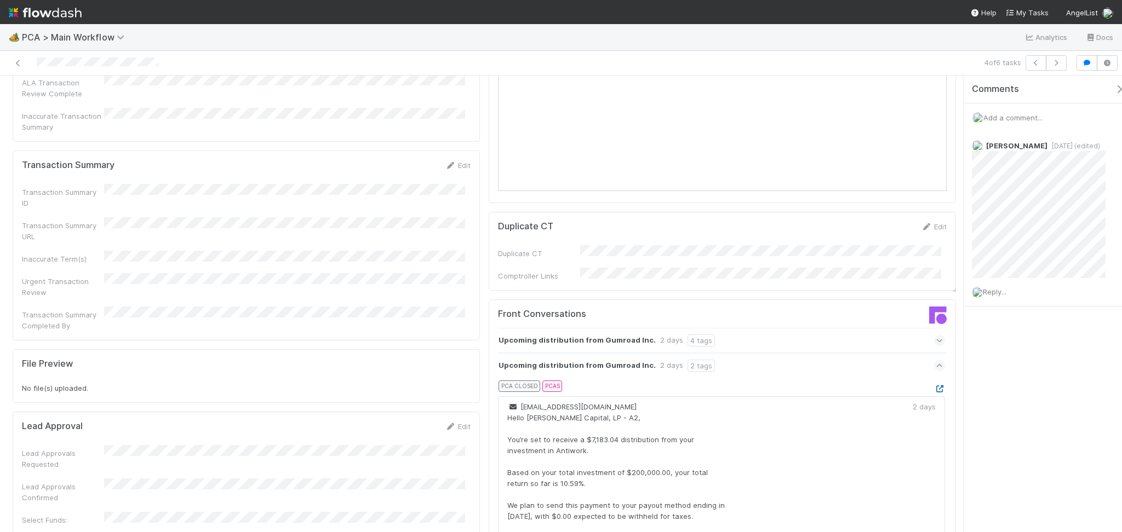
click at [934, 386] on icon at bounding box center [939, 389] width 11 height 7
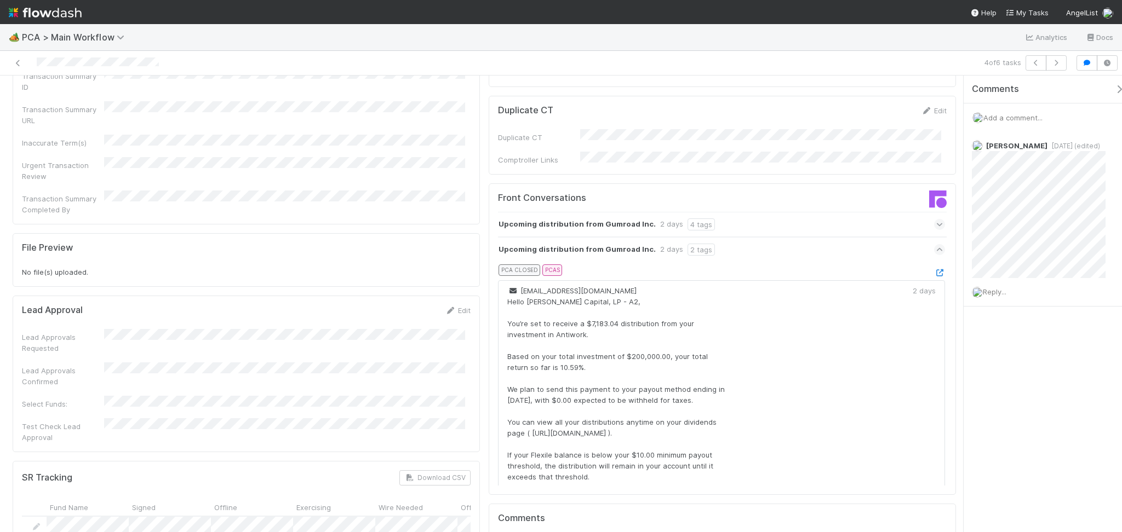
scroll to position [949, 0]
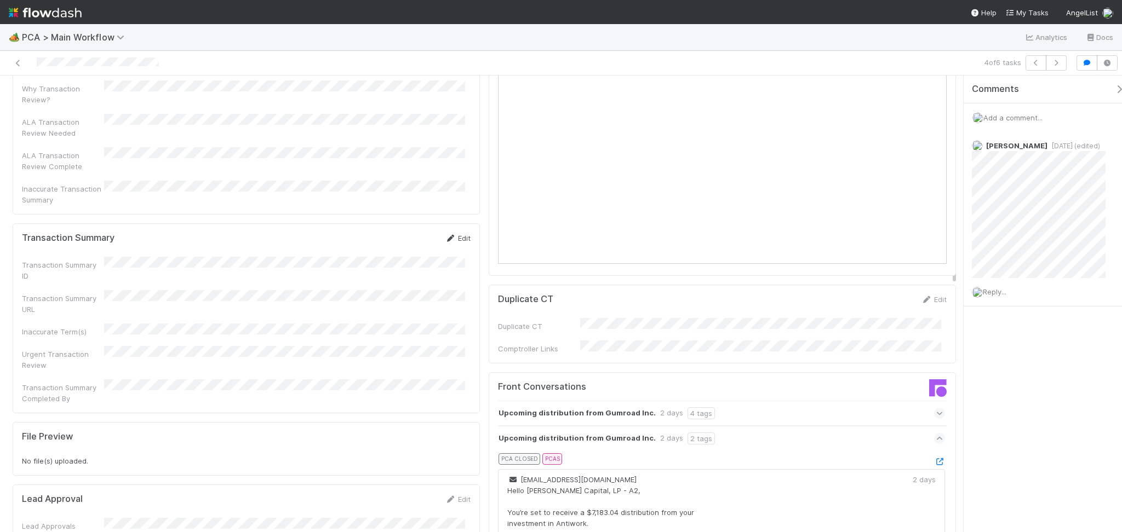
click at [445, 235] on icon at bounding box center [450, 238] width 11 height 7
click at [188, 410] on div "Transaction Summary Completed By" at bounding box center [246, 426] width 449 height 32
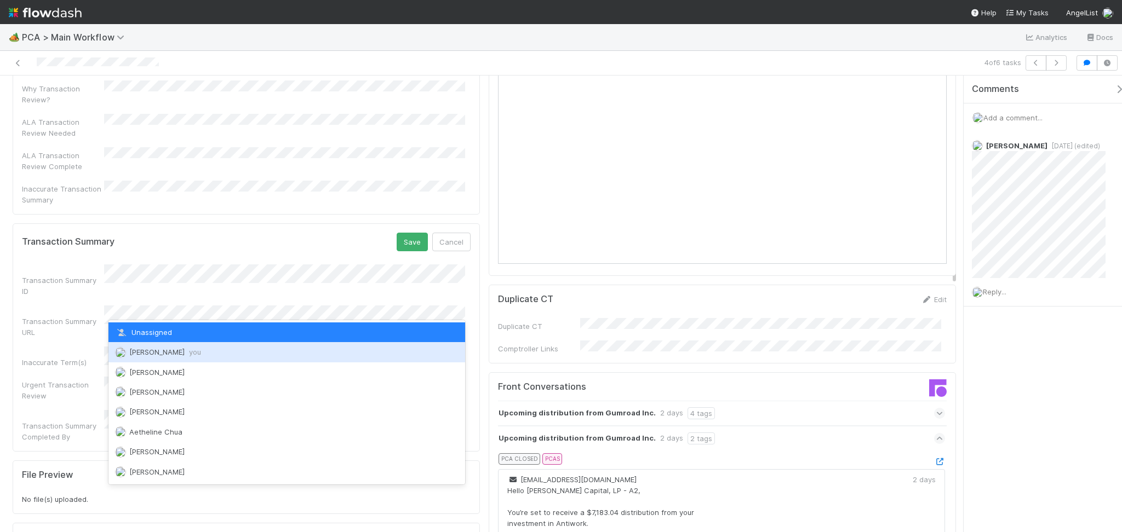
click at [182, 351] on span "Febbie Cervantes you" at bounding box center [165, 352] width 72 height 9
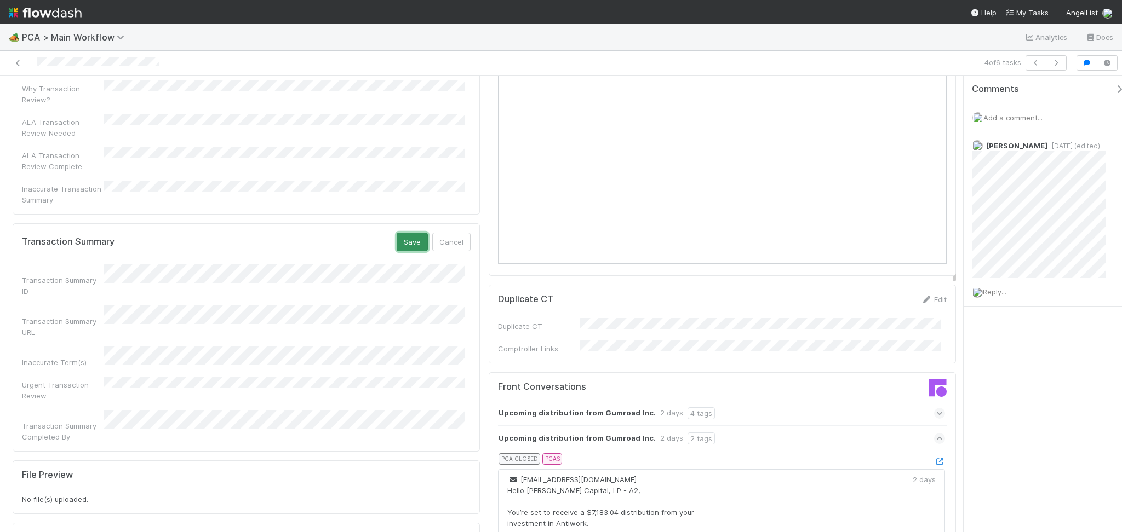
click at [396, 233] on button "Save" at bounding box center [411, 242] width 31 height 19
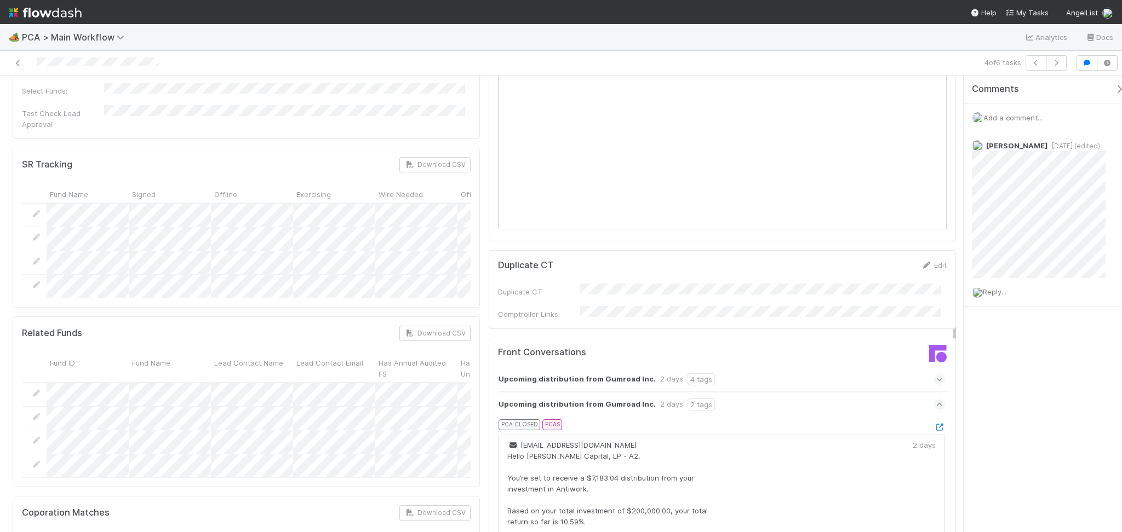
scroll to position [1533, 0]
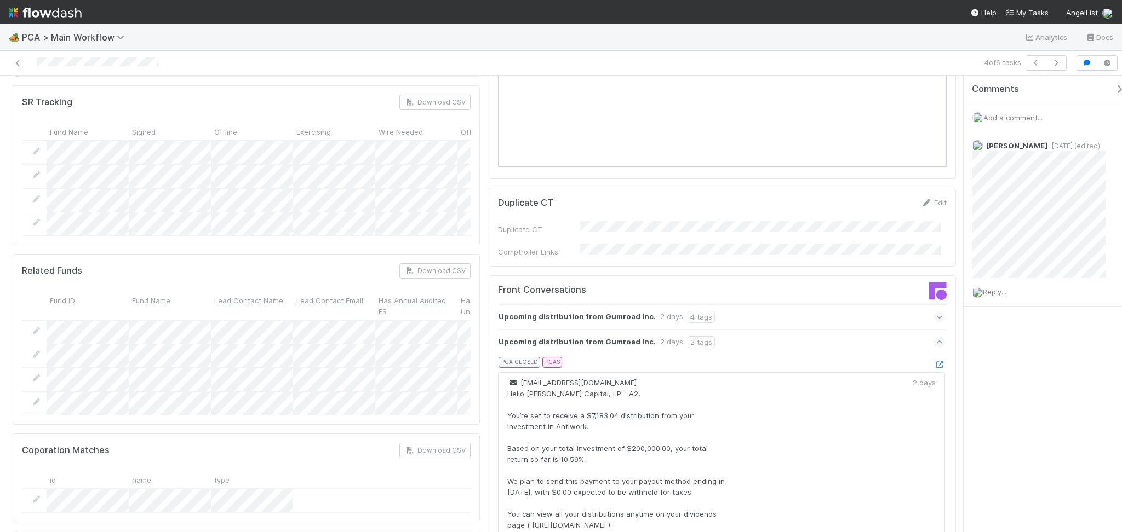
click at [768, 304] on div "Upcoming distribution from Gumroad Inc. 2 days 4 tags" at bounding box center [721, 316] width 447 height 25
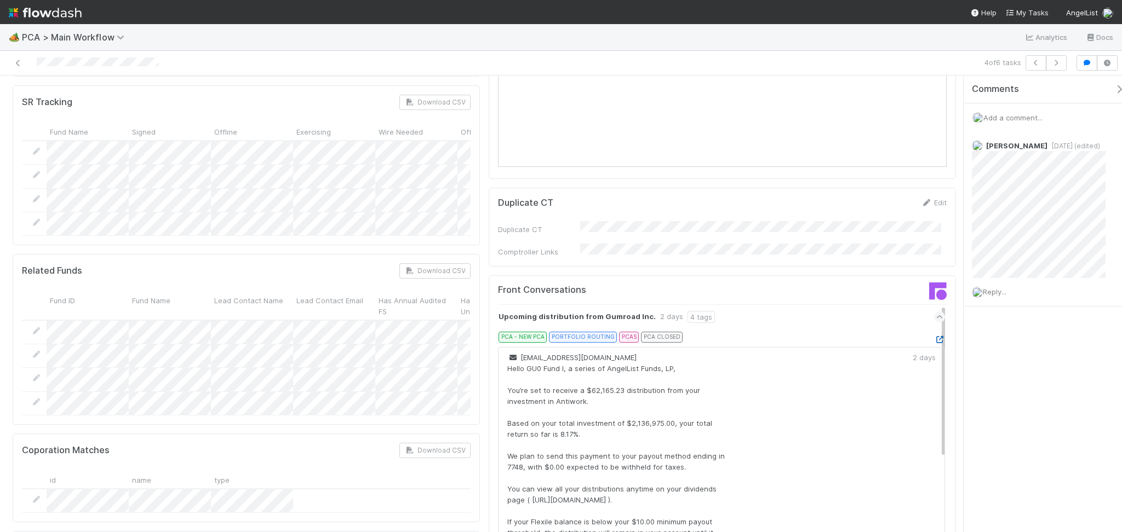
click at [934, 336] on icon at bounding box center [939, 339] width 11 height 7
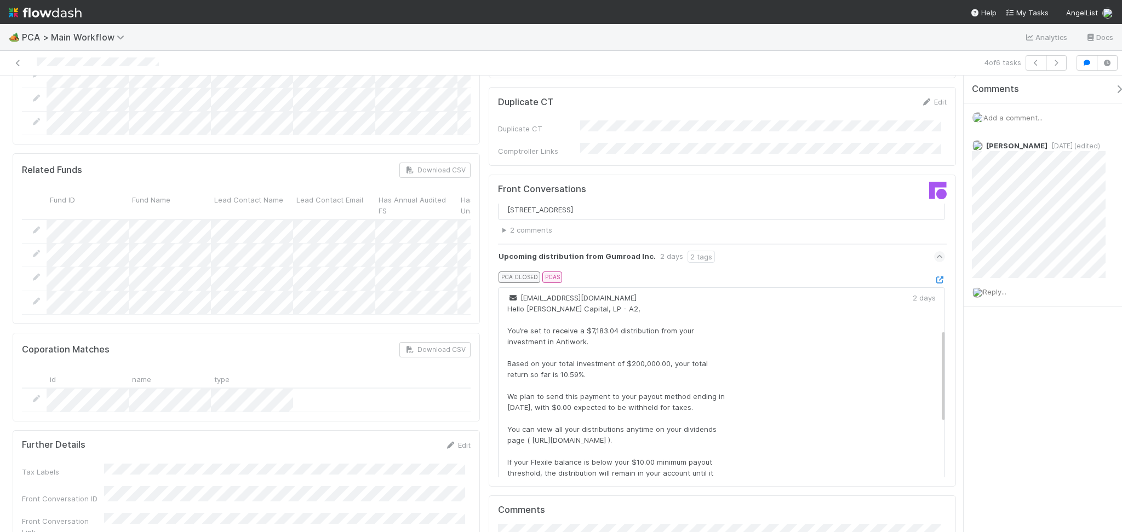
scroll to position [1460, 0]
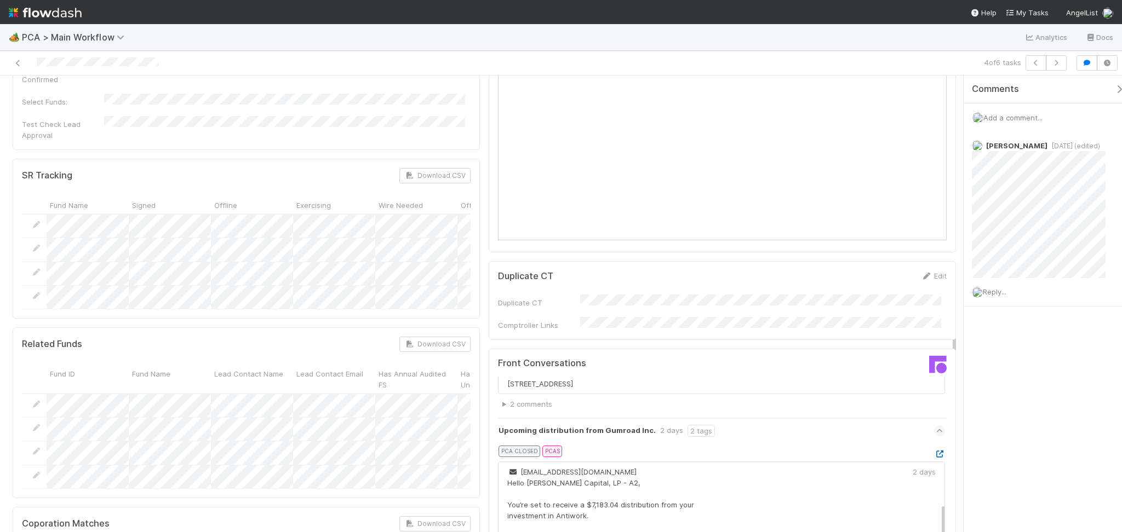
click at [934, 451] on icon at bounding box center [939, 454] width 11 height 7
click at [936, 426] on icon at bounding box center [939, 431] width 7 height 11
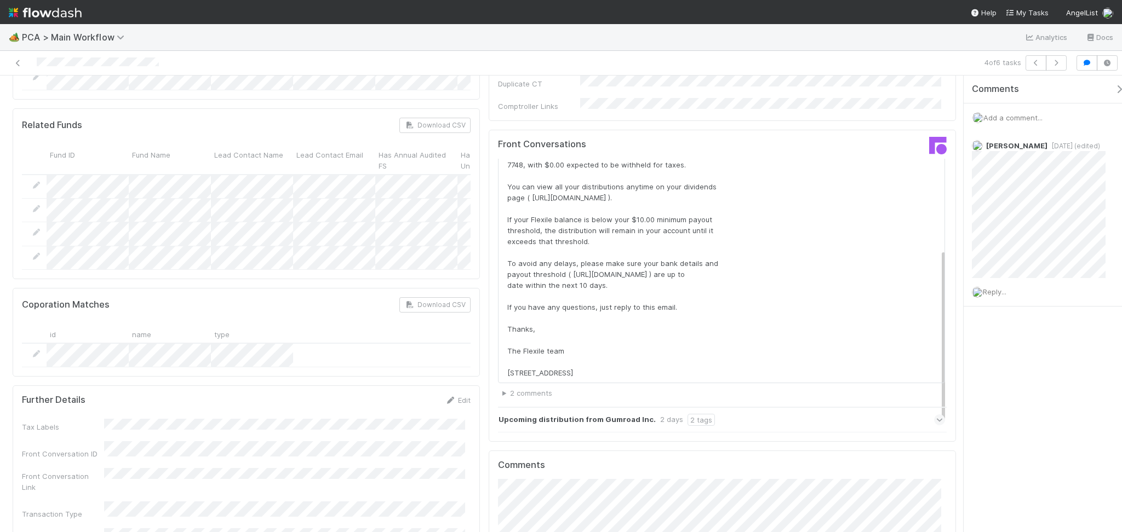
scroll to position [0, 0]
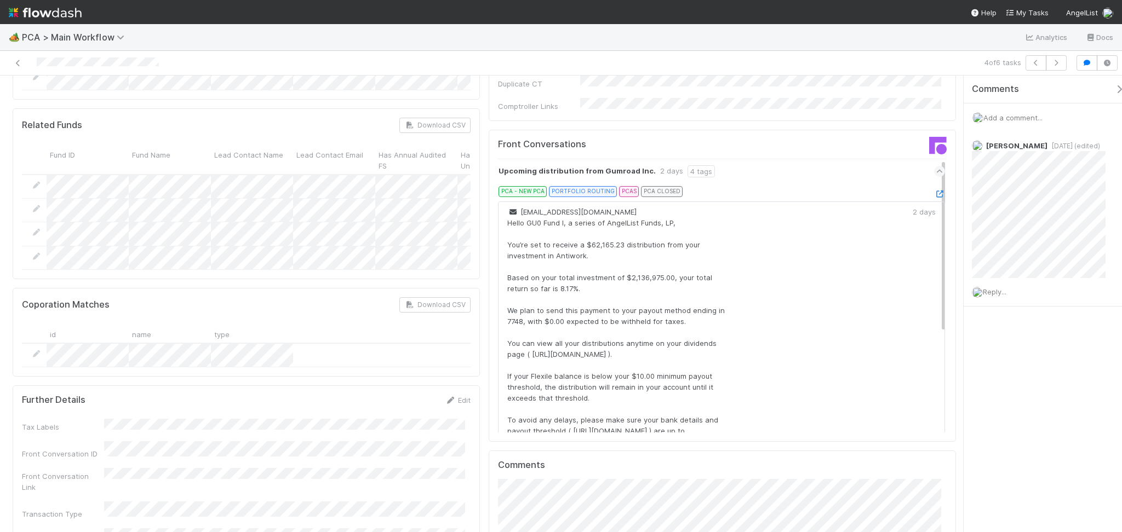
click at [936, 166] on icon at bounding box center [939, 171] width 7 height 11
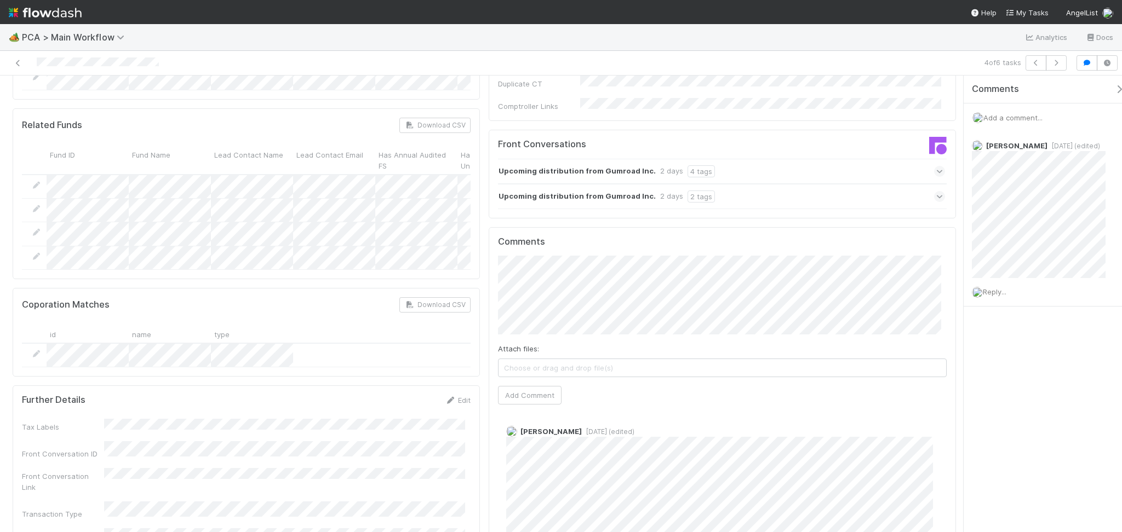
scroll to position [1606, 0]
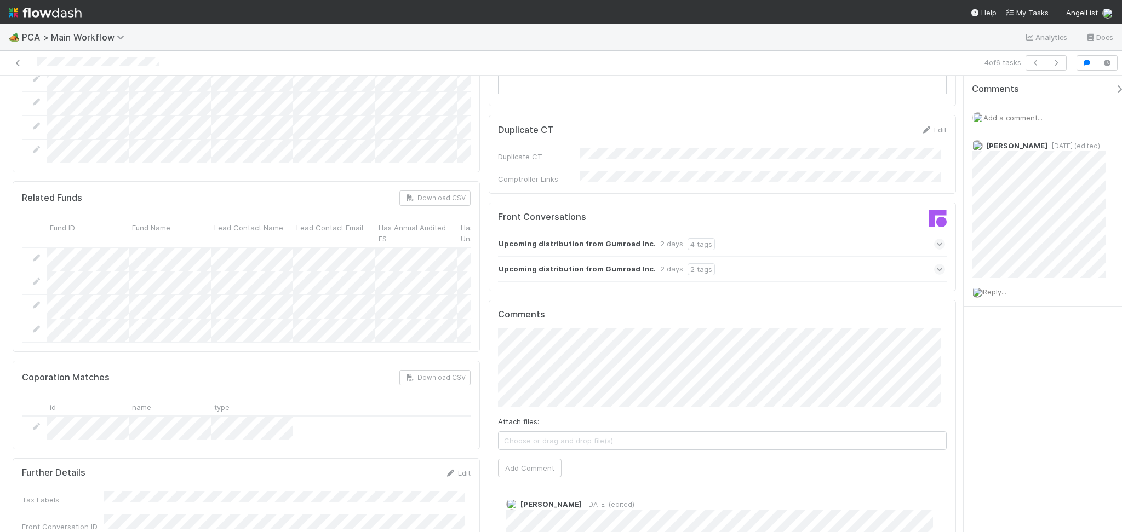
click at [923, 257] on div "Upcoming distribution from Gumroad Inc. 2 days 2 tags" at bounding box center [728, 269] width 460 height 25
click at [936, 264] on icon at bounding box center [939, 269] width 7 height 11
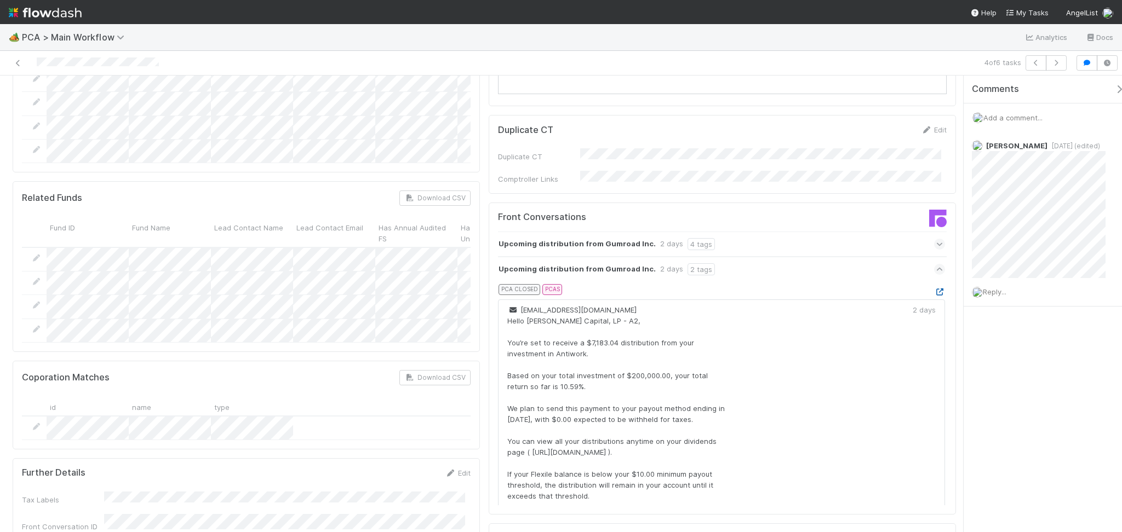
click at [934, 289] on icon at bounding box center [939, 292] width 11 height 7
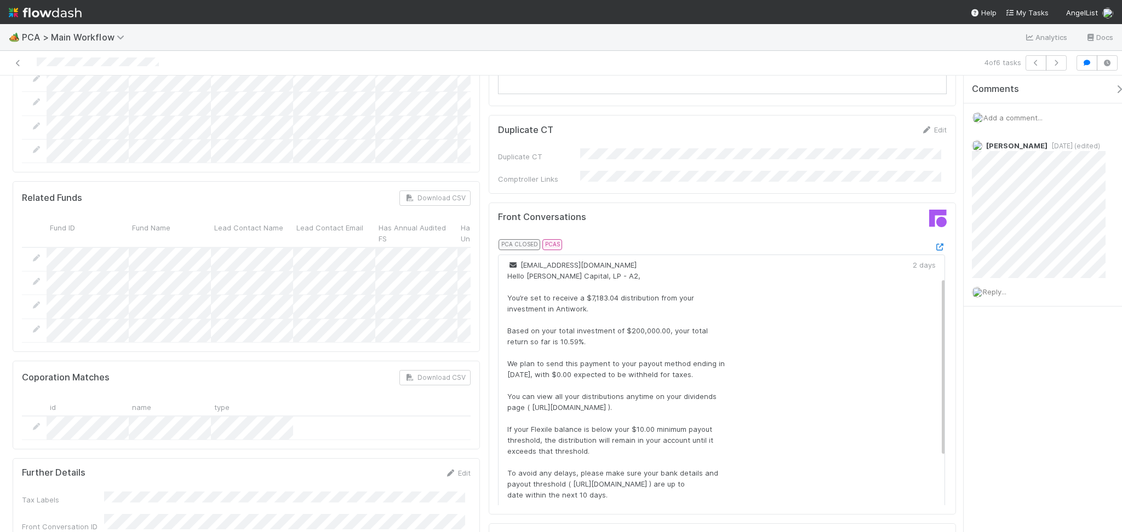
scroll to position [0, 0]
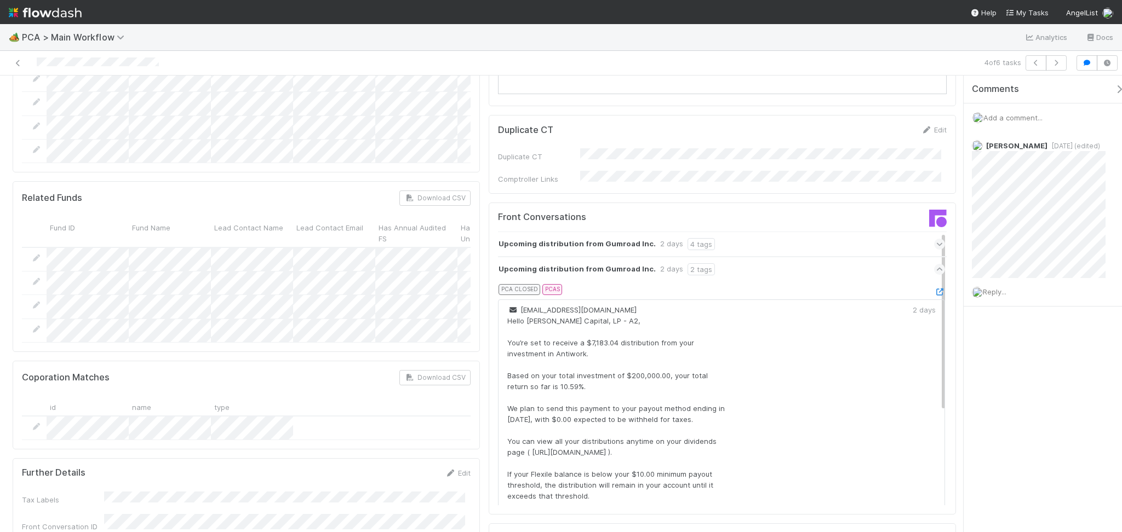
click at [936, 264] on icon at bounding box center [939, 269] width 7 height 11
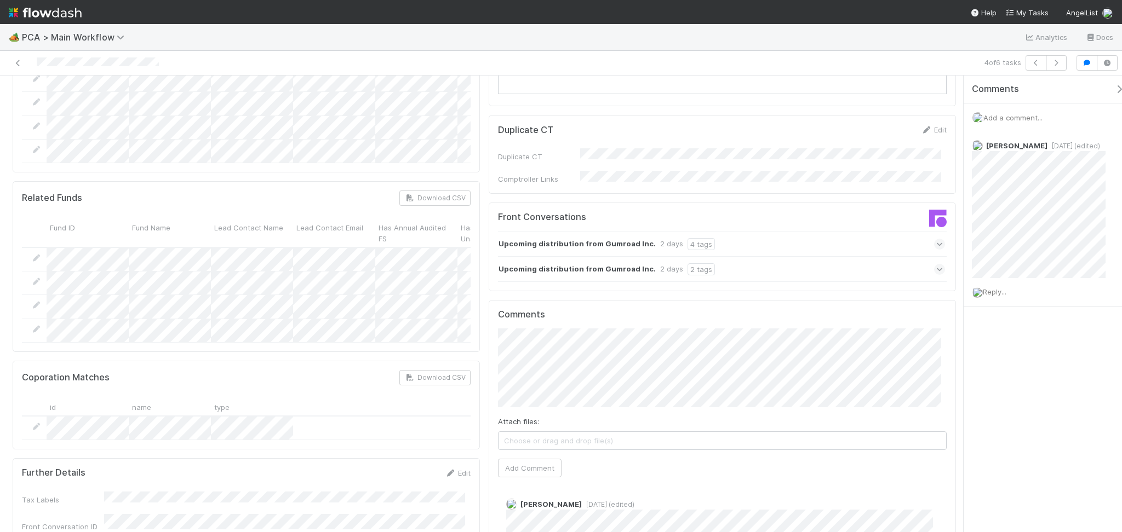
click at [936, 239] on icon at bounding box center [939, 244] width 7 height 11
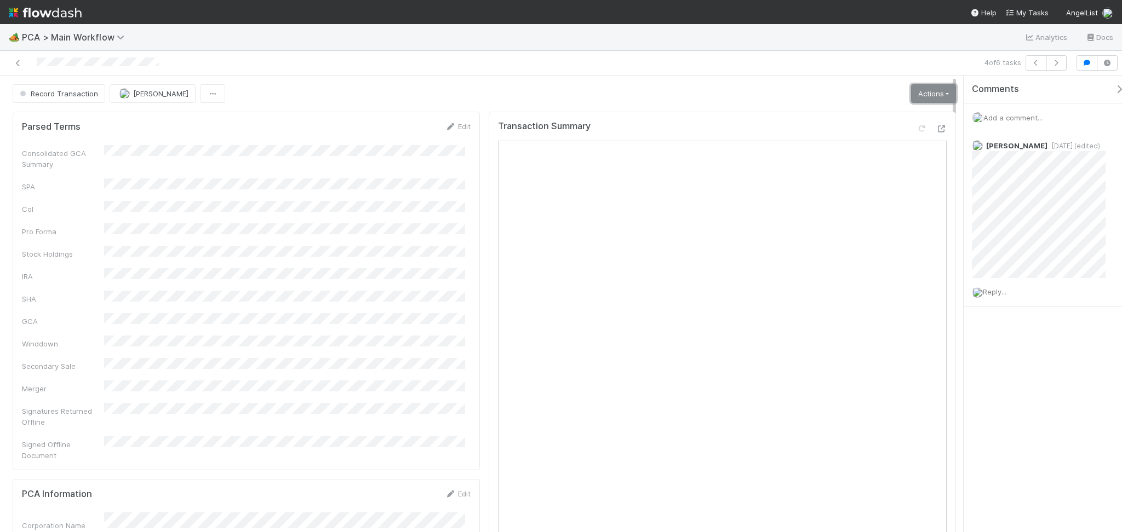
click at [919, 93] on link "Actions" at bounding box center [933, 93] width 45 height 19
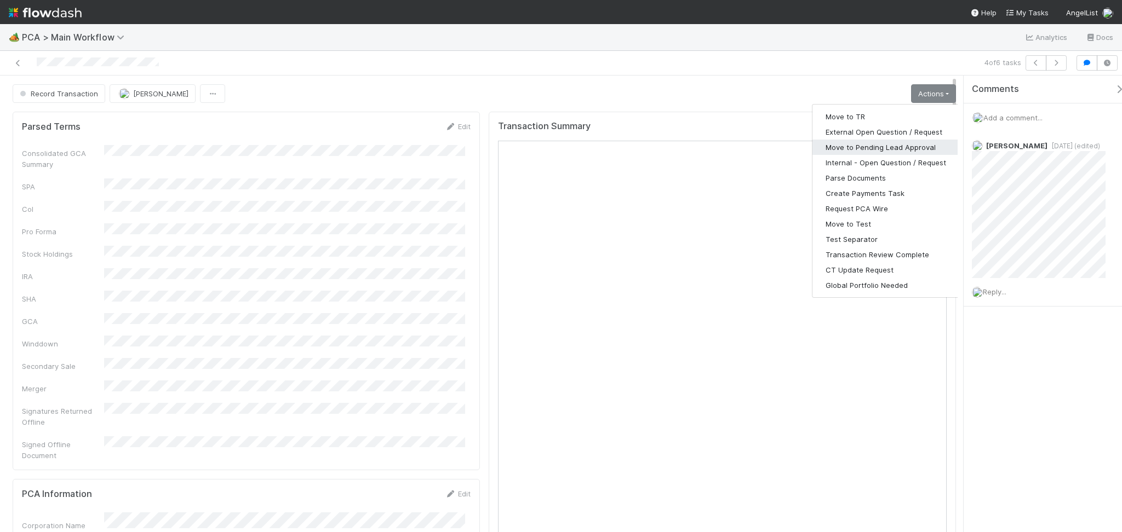
click at [899, 149] on button "Move to Pending Lead Approval" at bounding box center [885, 147] width 147 height 15
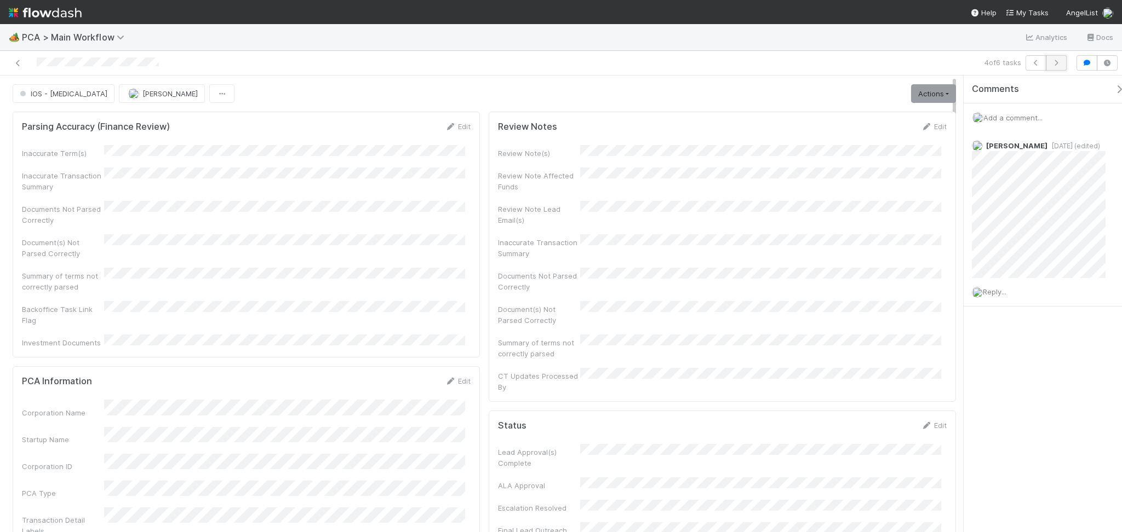
click at [1056, 58] on button "button" at bounding box center [1055, 62] width 21 height 15
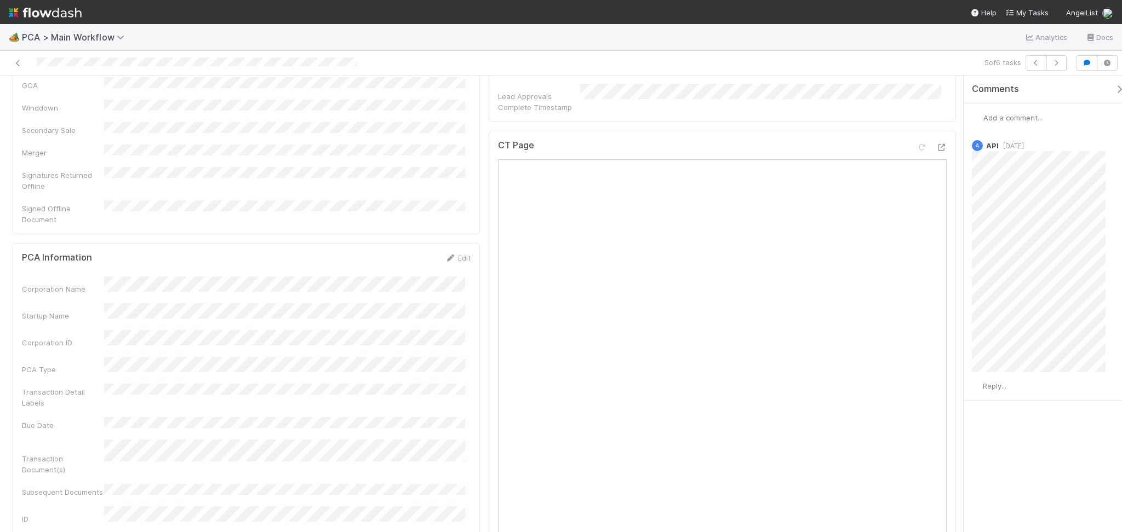
scroll to position [511, 0]
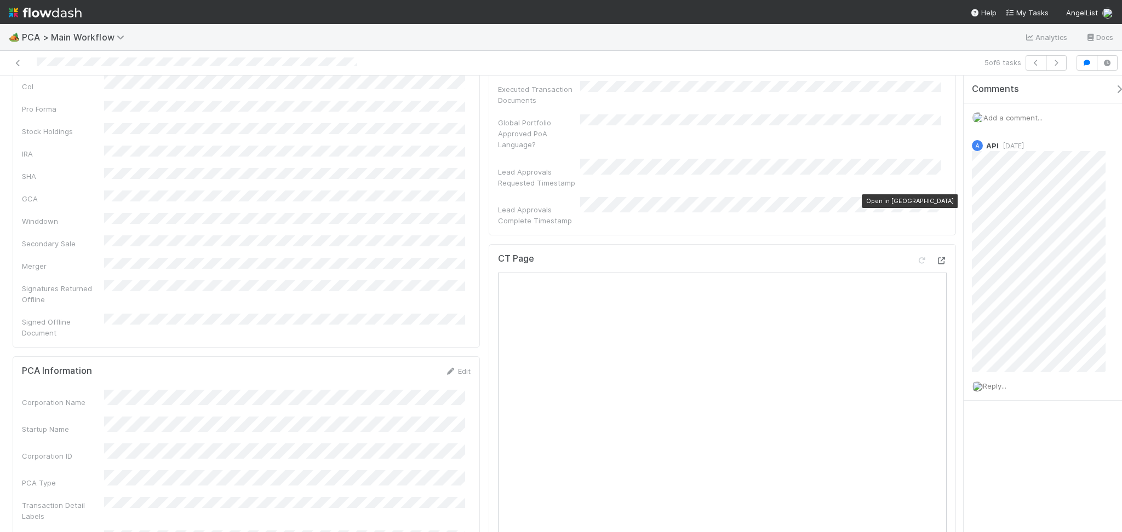
click at [935, 255] on div at bounding box center [940, 260] width 11 height 11
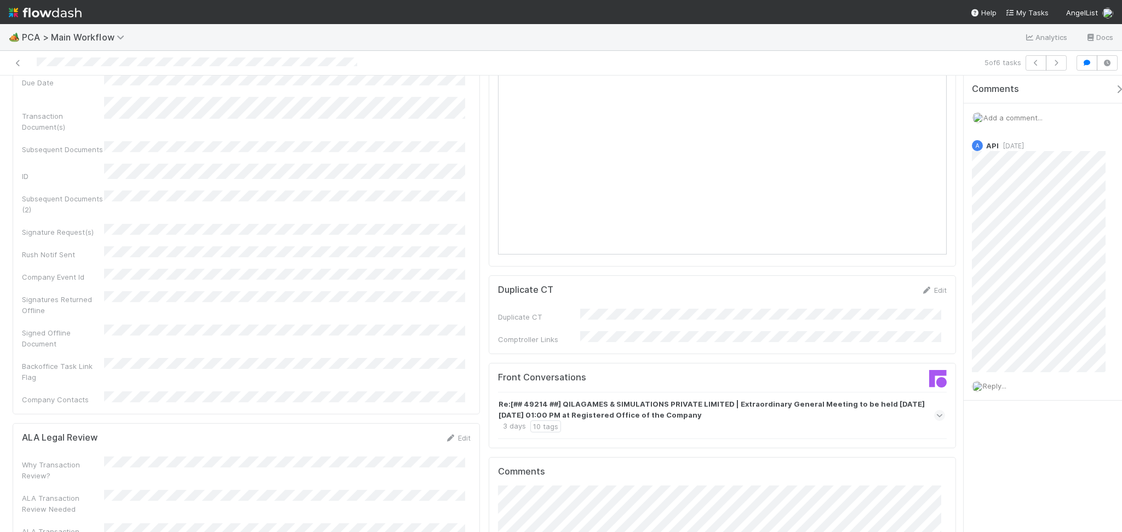
scroll to position [949, 0]
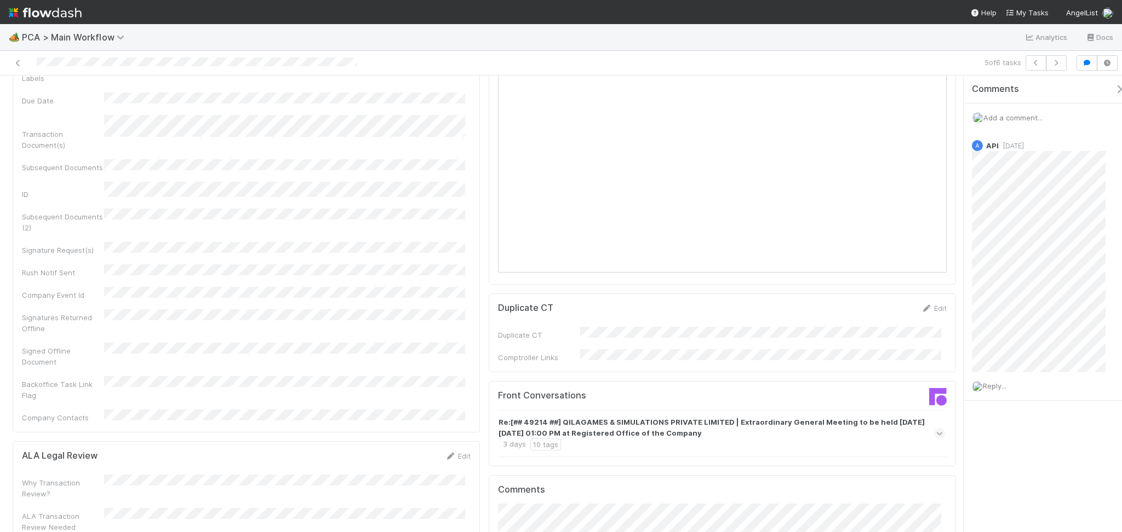
click at [936, 428] on icon at bounding box center [939, 433] width 7 height 11
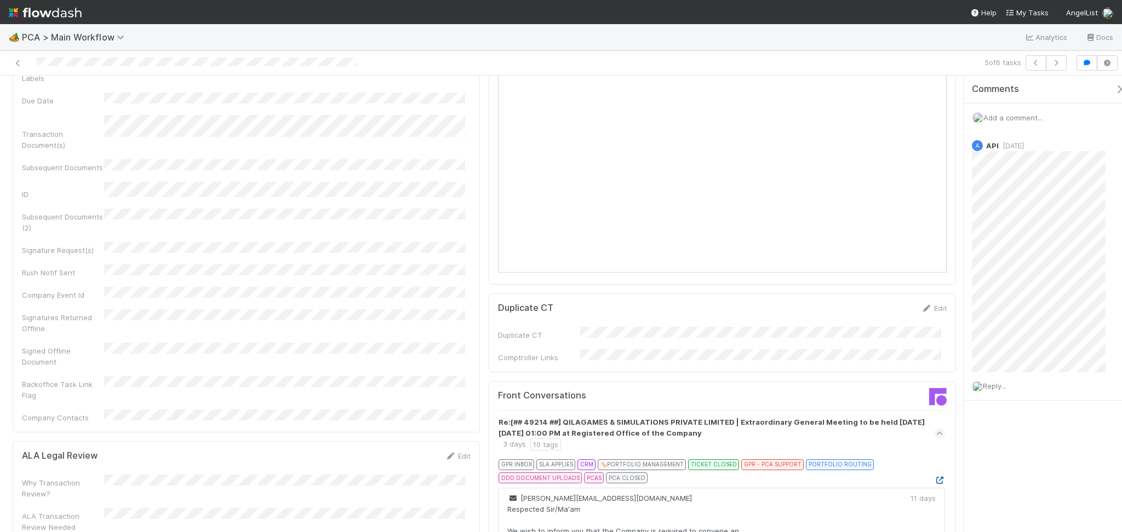
click at [934, 477] on icon at bounding box center [939, 480] width 11 height 7
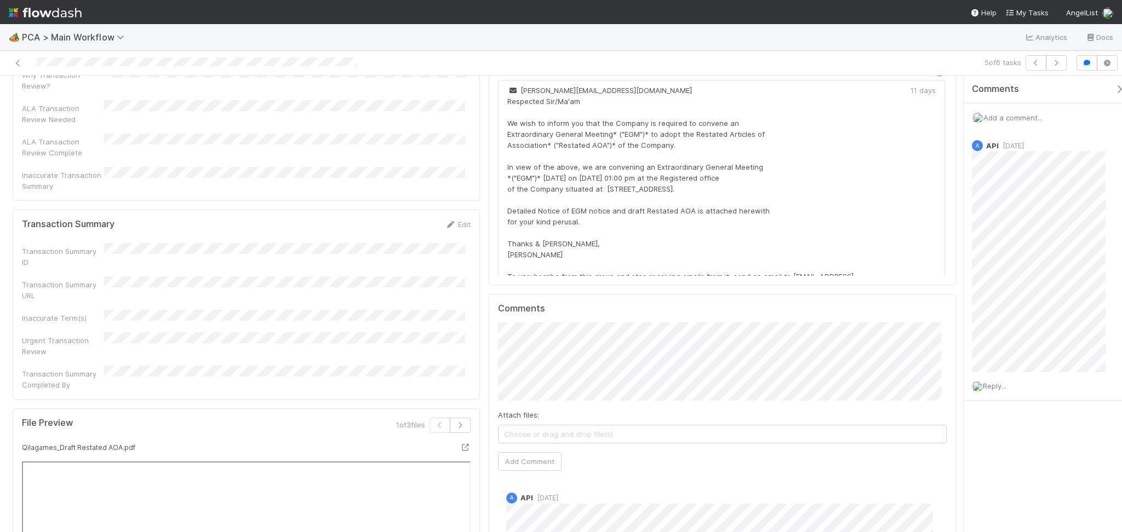
scroll to position [1314, 0]
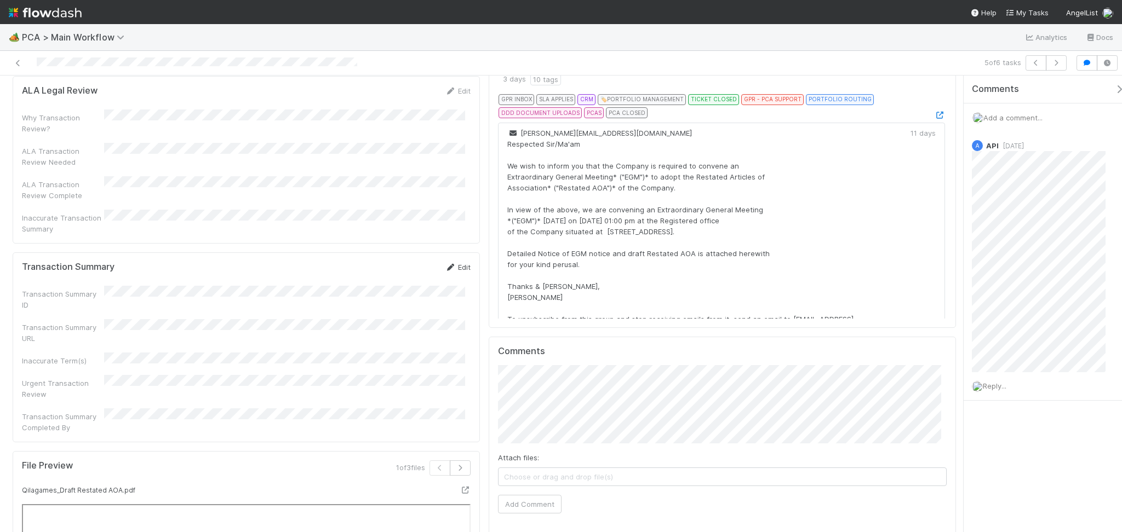
click at [458, 263] on link "Edit" at bounding box center [458, 267] width 26 height 9
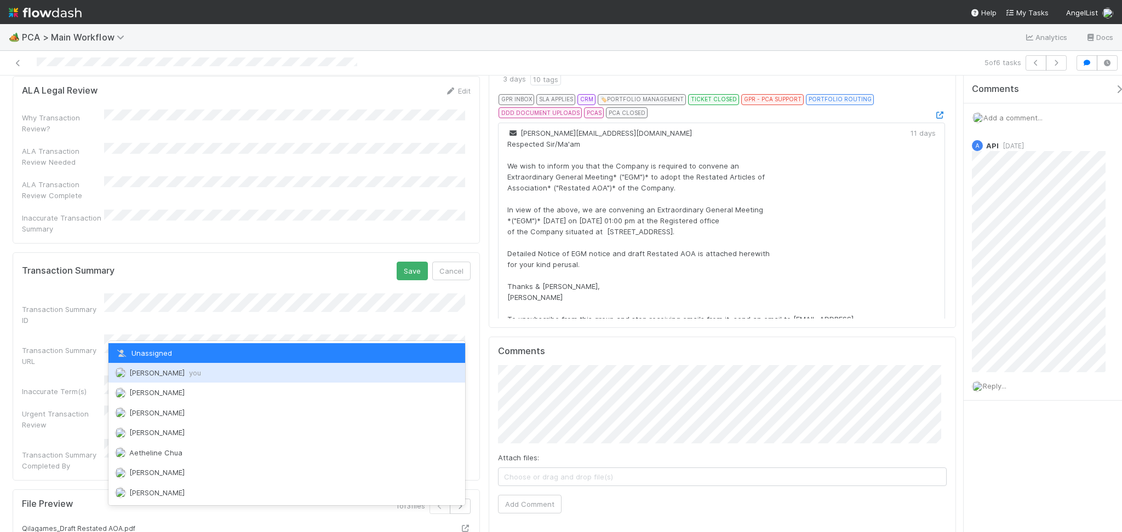
click at [240, 373] on div "Febbie Cervantes you" at bounding box center [286, 373] width 357 height 20
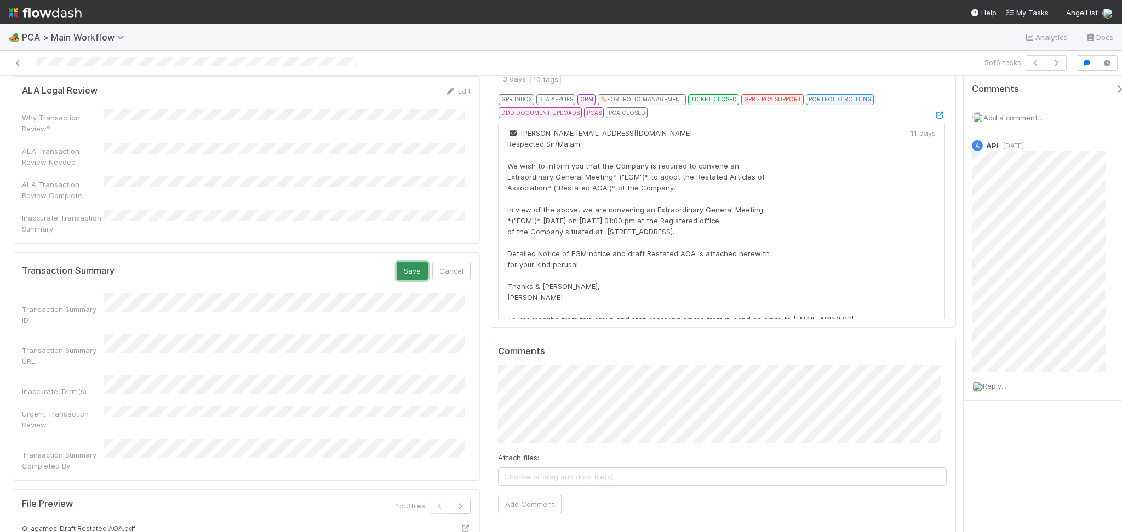
click at [406, 262] on button "Save" at bounding box center [411, 271] width 31 height 19
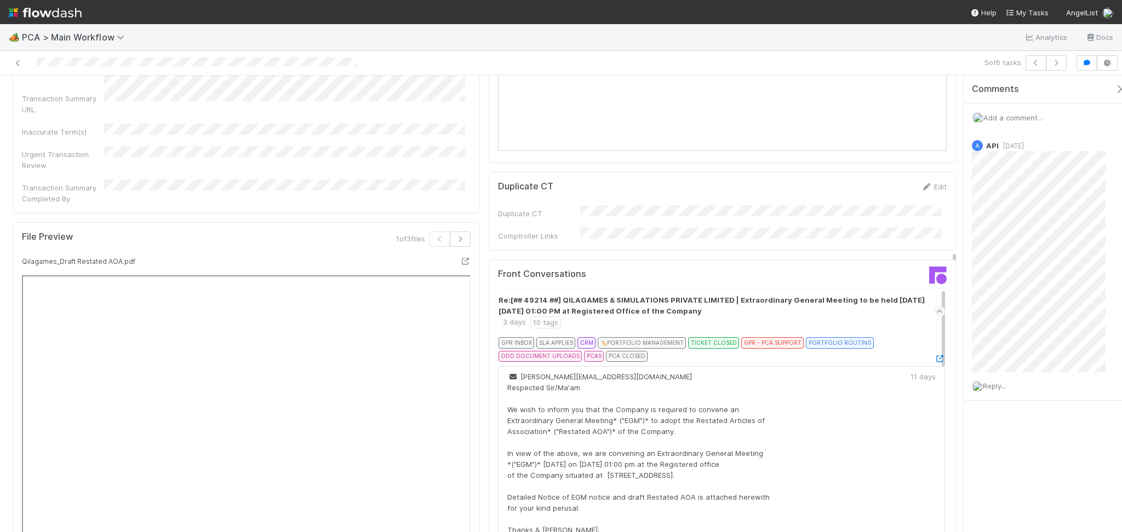
scroll to position [1486, 0]
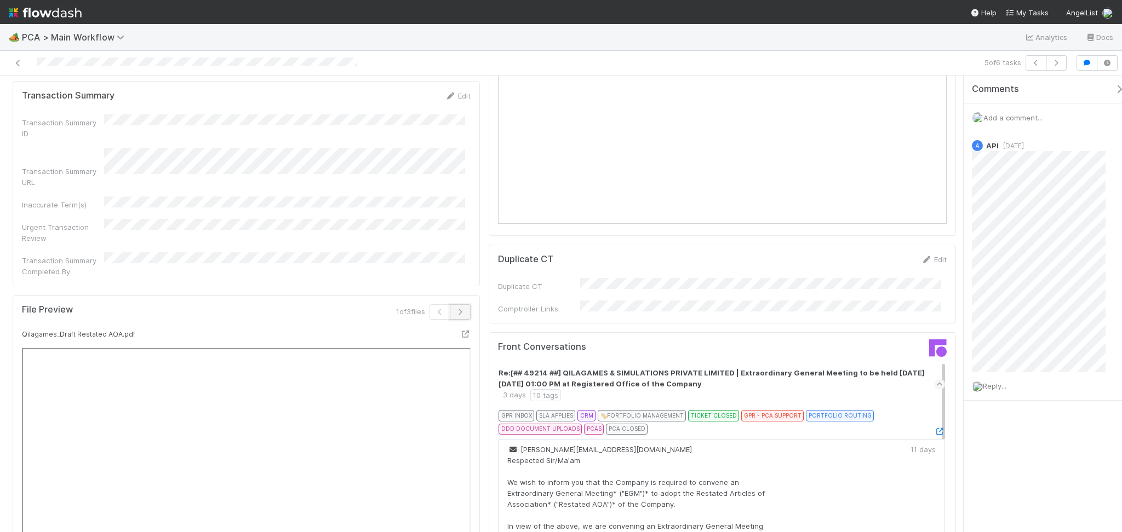
click at [455, 309] on icon "button" at bounding box center [460, 312] width 11 height 7
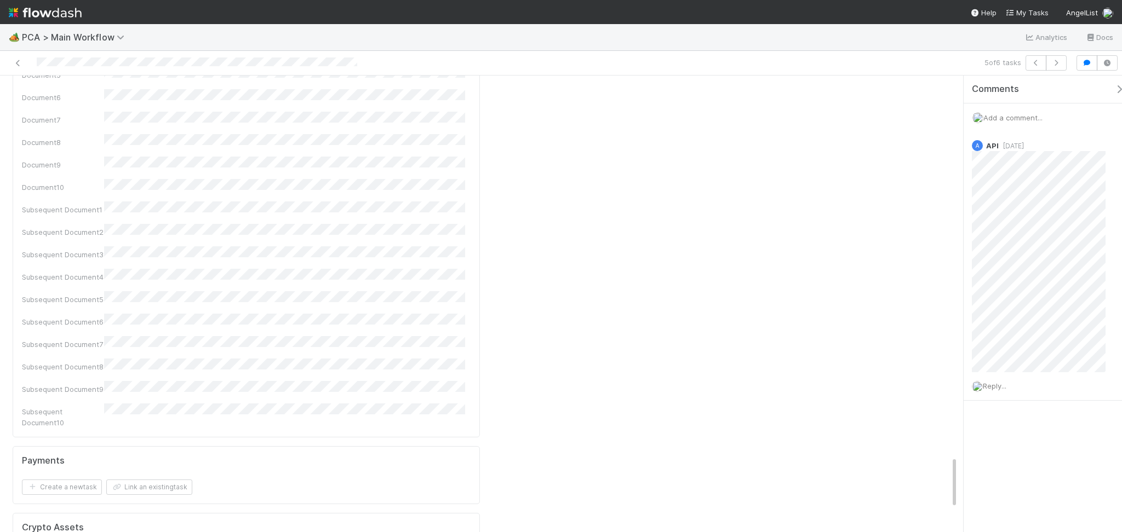
scroll to position [3516, 0]
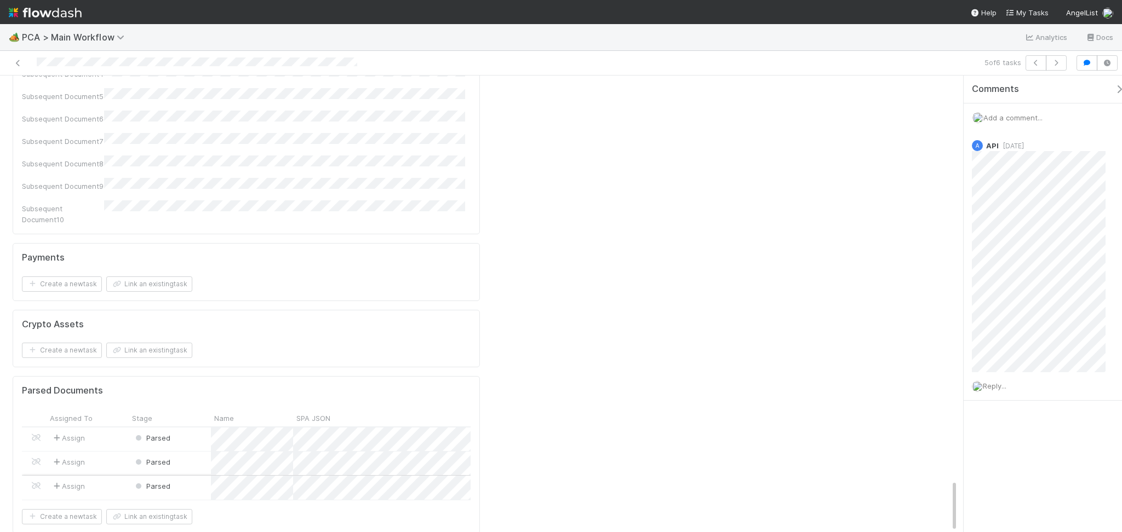
click at [181, 476] on div "Parsed" at bounding box center [170, 488] width 82 height 24
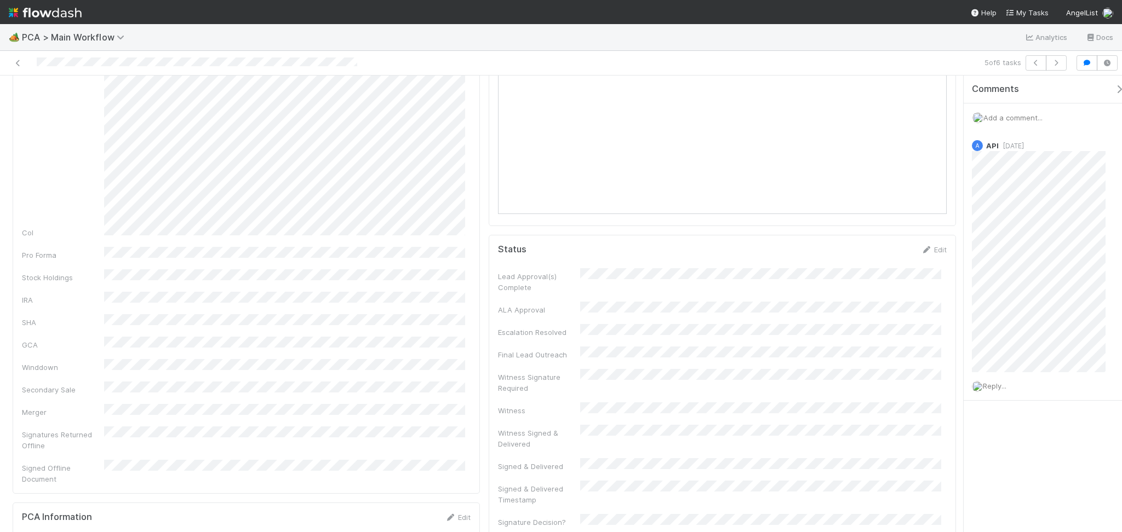
scroll to position [292, 0]
click at [1061, 61] on icon "button" at bounding box center [1055, 63] width 11 height 7
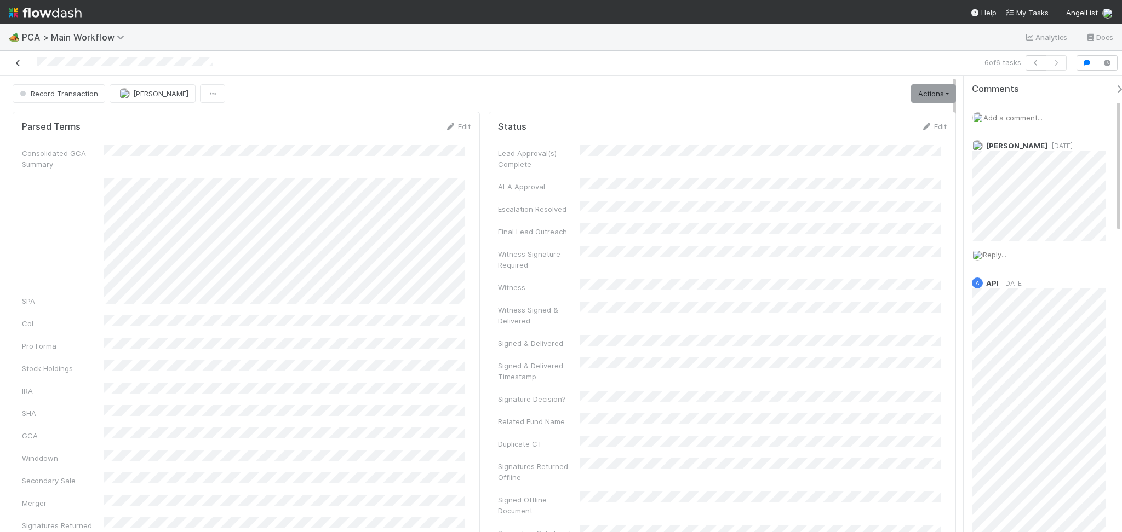
click at [18, 61] on icon at bounding box center [18, 63] width 11 height 7
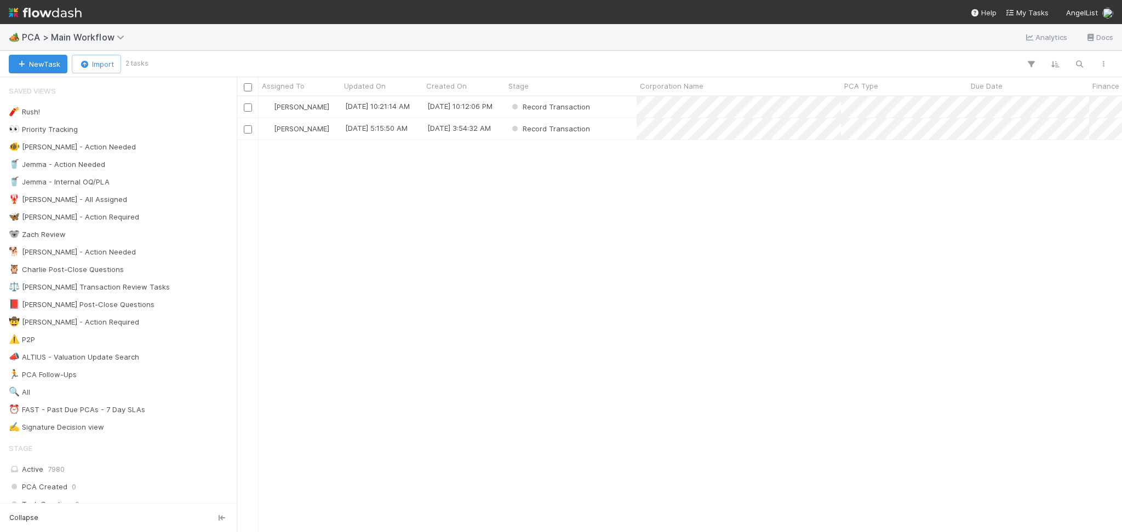
scroll to position [424, 873]
click at [262, 20] on nav "Help My Tasks AngelList" at bounding box center [561, 12] width 1122 height 24
click at [629, 106] on div "Record Transaction" at bounding box center [570, 106] width 131 height 21
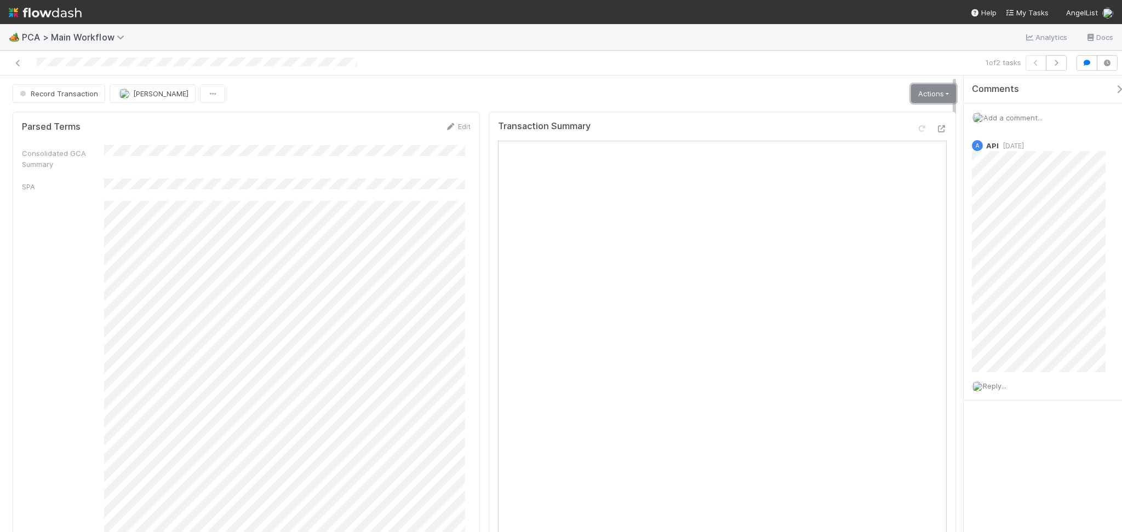
click at [911, 100] on link "Actions" at bounding box center [933, 93] width 45 height 19
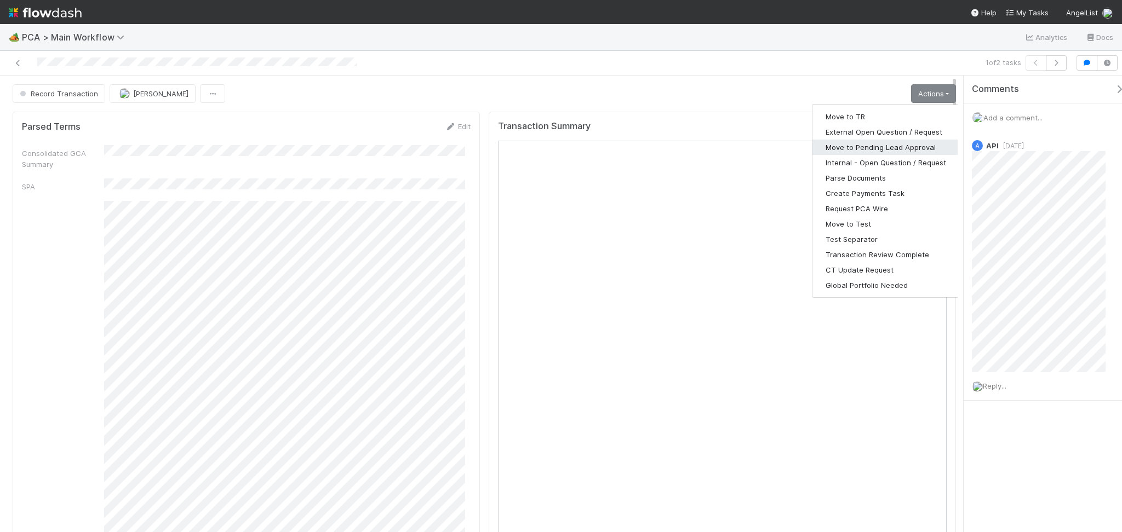
click at [863, 145] on button "Move to Pending Lead Approval" at bounding box center [885, 147] width 147 height 15
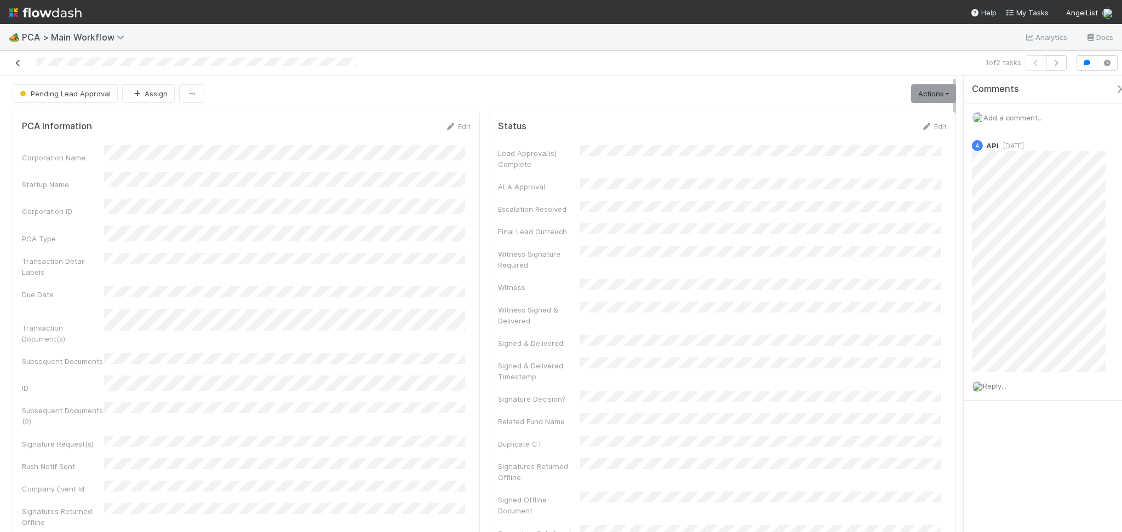
click at [13, 61] on icon at bounding box center [18, 63] width 11 height 7
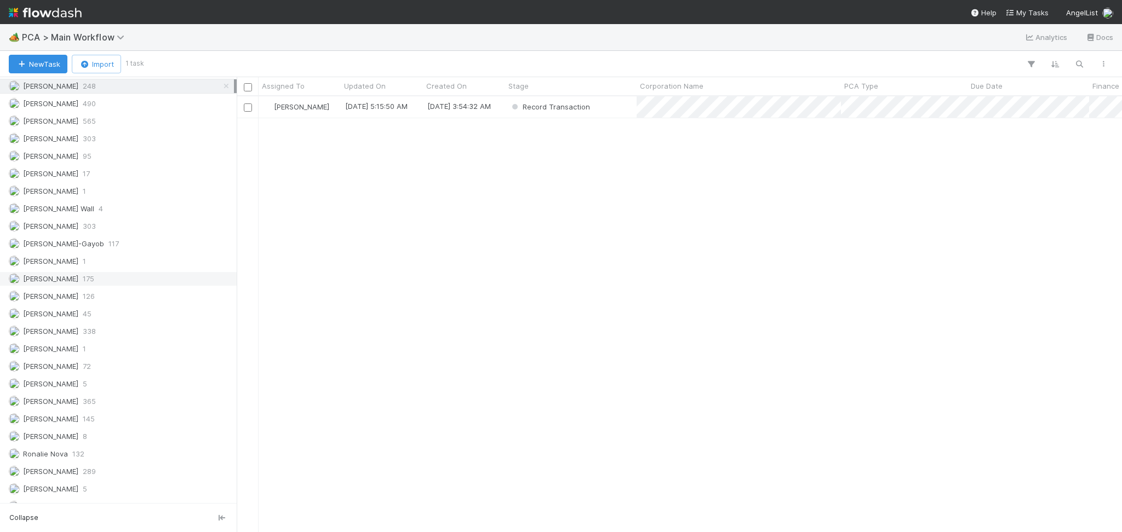
scroll to position [1460, 0]
click at [117, 408] on div "Michael Capilitan 72" at bounding box center [121, 401] width 225 height 14
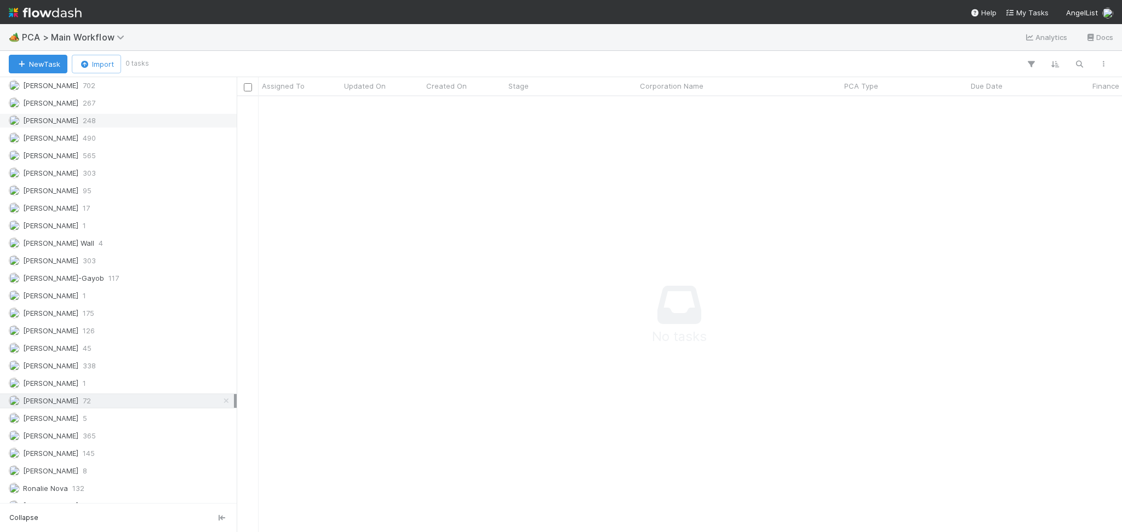
scroll to position [413, 863]
click at [92, 128] on span "248" at bounding box center [89, 121] width 13 height 14
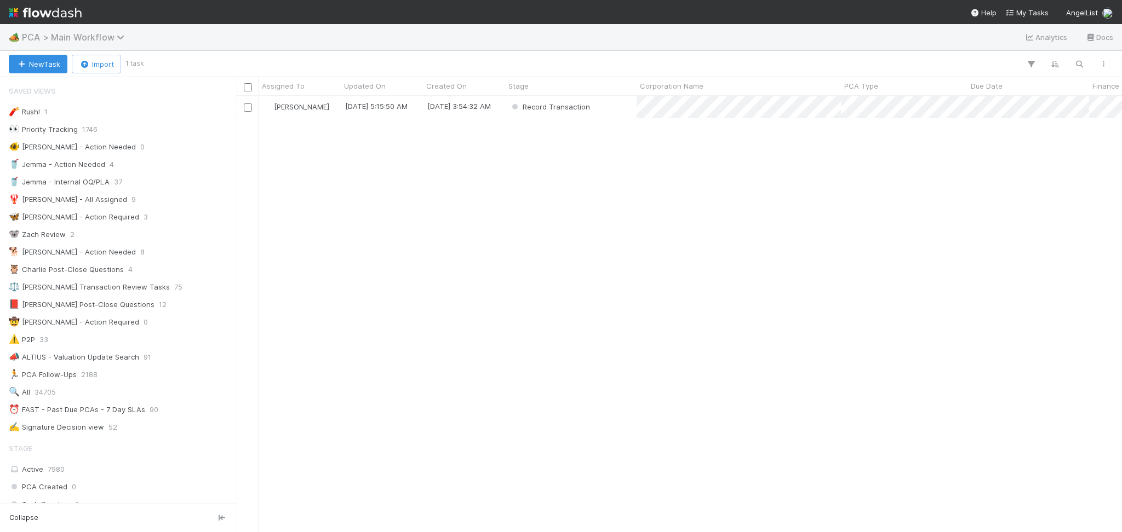
scroll to position [424, 873]
click at [88, 36] on span "PCA > Main Workflow" at bounding box center [76, 37] width 108 height 11
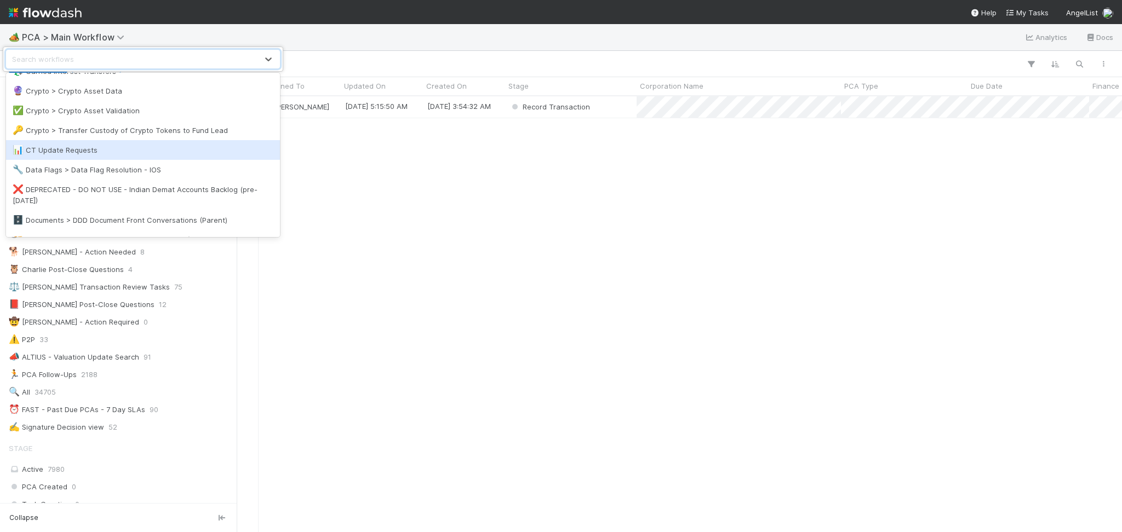
scroll to position [146, 0]
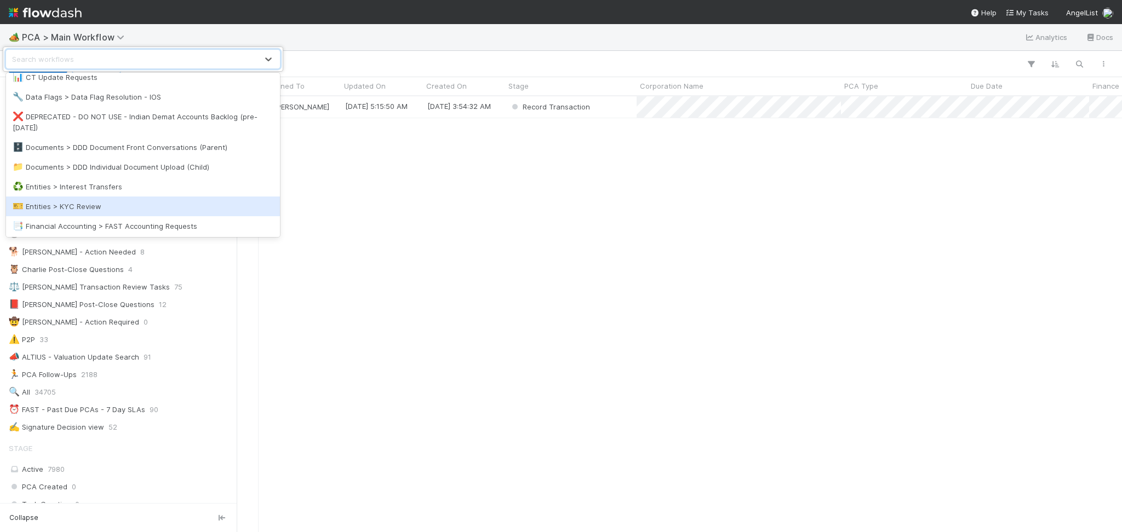
click at [129, 205] on div "🎫 Entities > KYC Review" at bounding box center [143, 206] width 261 height 11
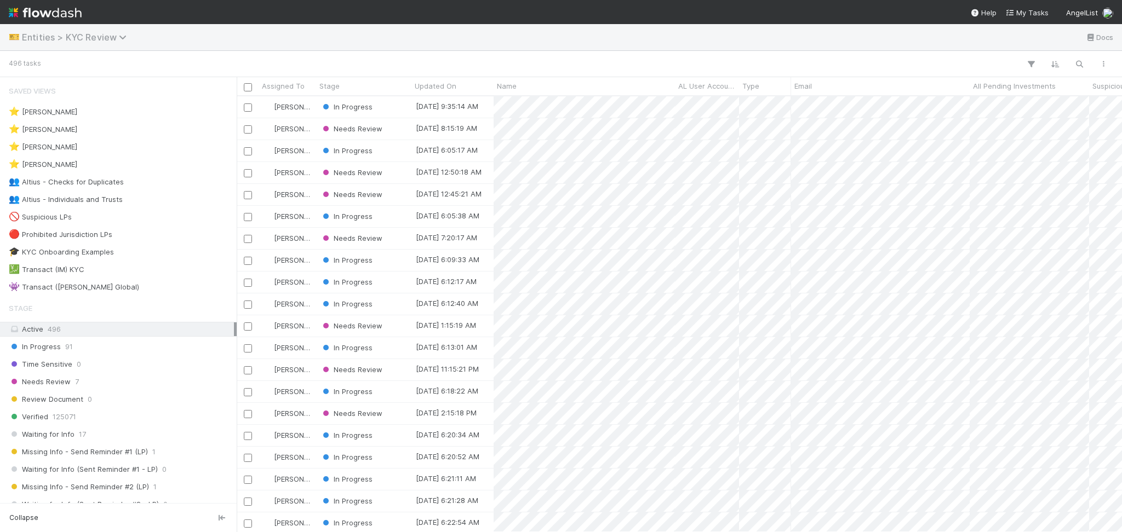
scroll to position [424, 873]
click at [119, 188] on div "👥 Altius - Checks for Duplicates" at bounding box center [66, 182] width 115 height 14
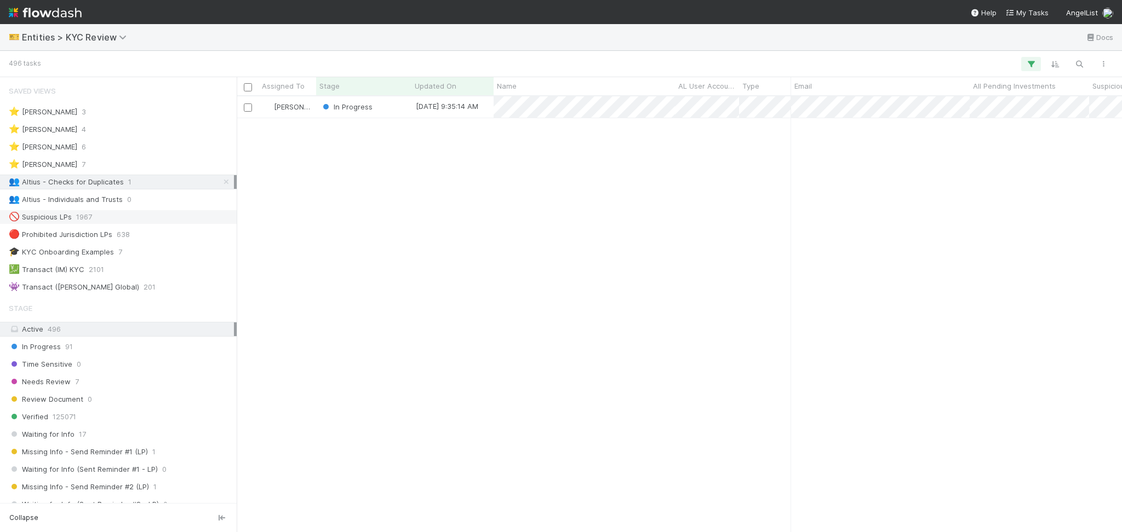
scroll to position [424, 873]
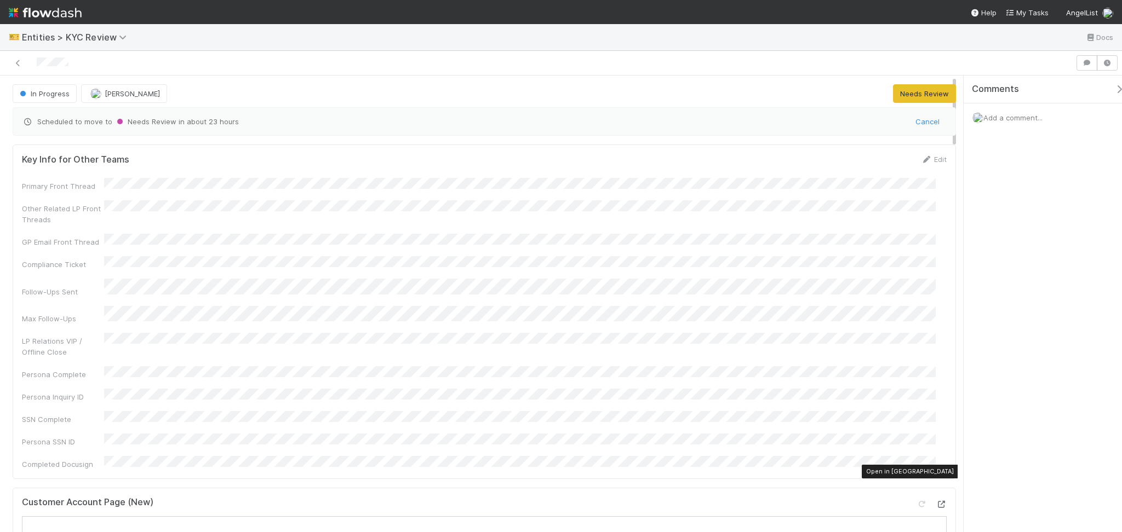
click at [935, 501] on icon at bounding box center [940, 504] width 11 height 7
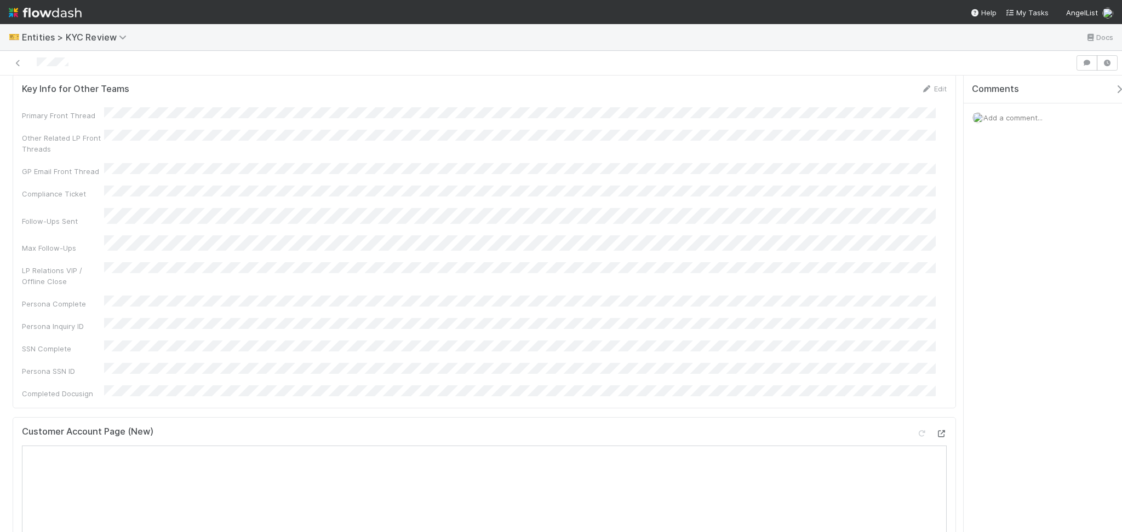
scroll to position [219, 0]
click at [916, 282] on icon at bounding box center [921, 285] width 11 height 7
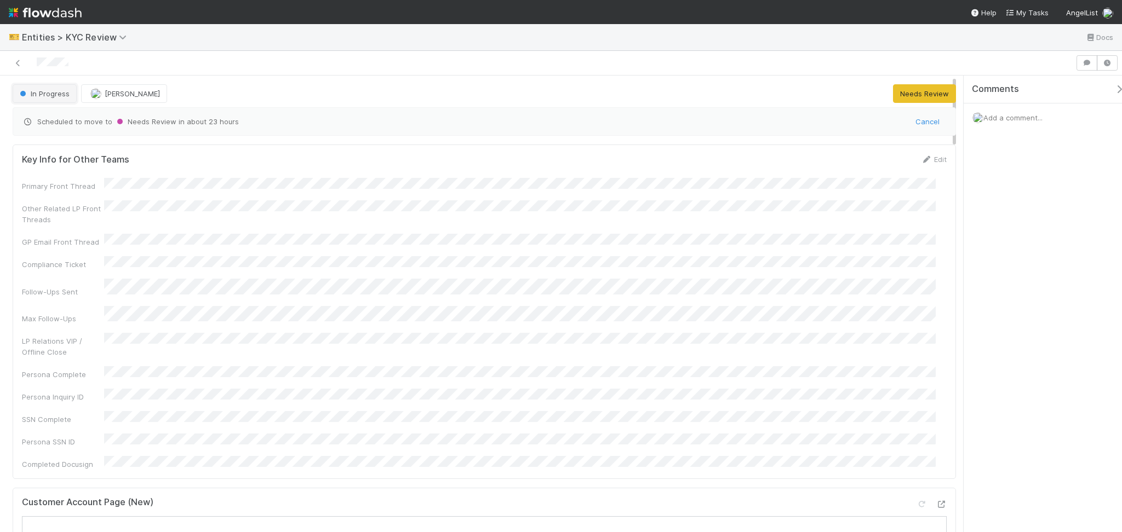
click at [54, 97] on button "In Progress" at bounding box center [45, 93] width 64 height 19
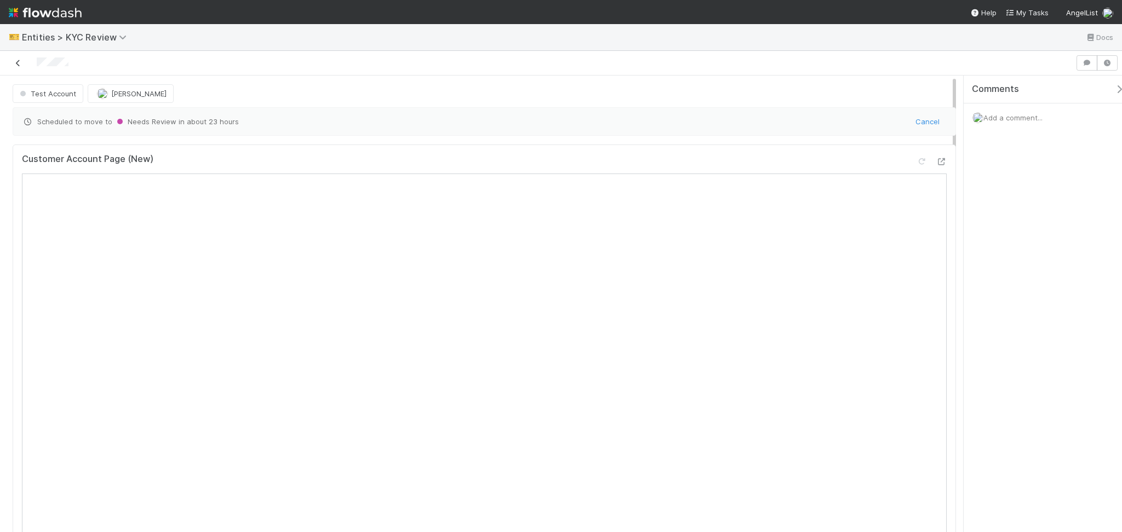
click at [15, 62] on icon at bounding box center [18, 63] width 11 height 7
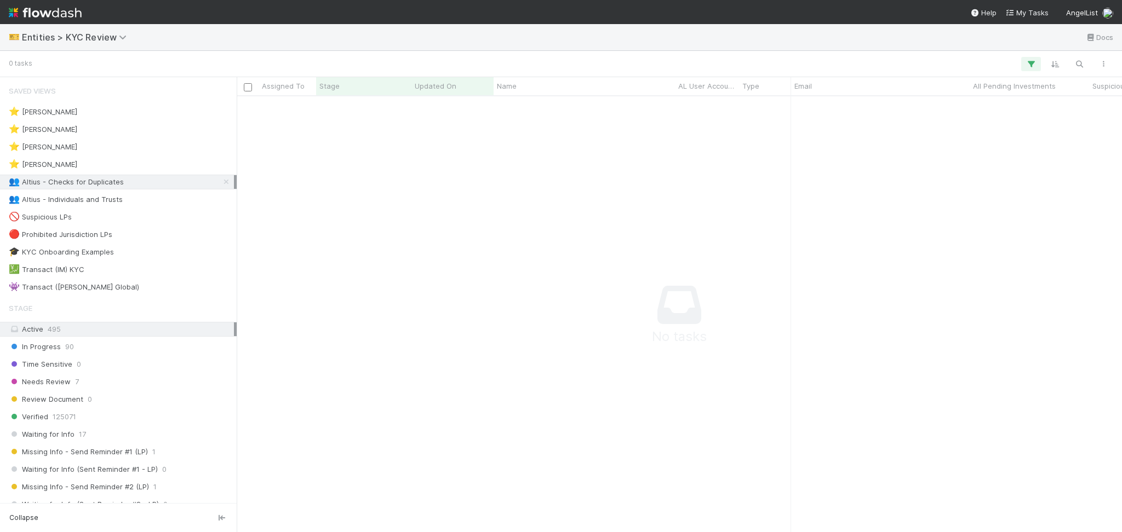
scroll to position [413, 863]
click at [92, 38] on span "Entities > KYC Review" at bounding box center [77, 37] width 110 height 11
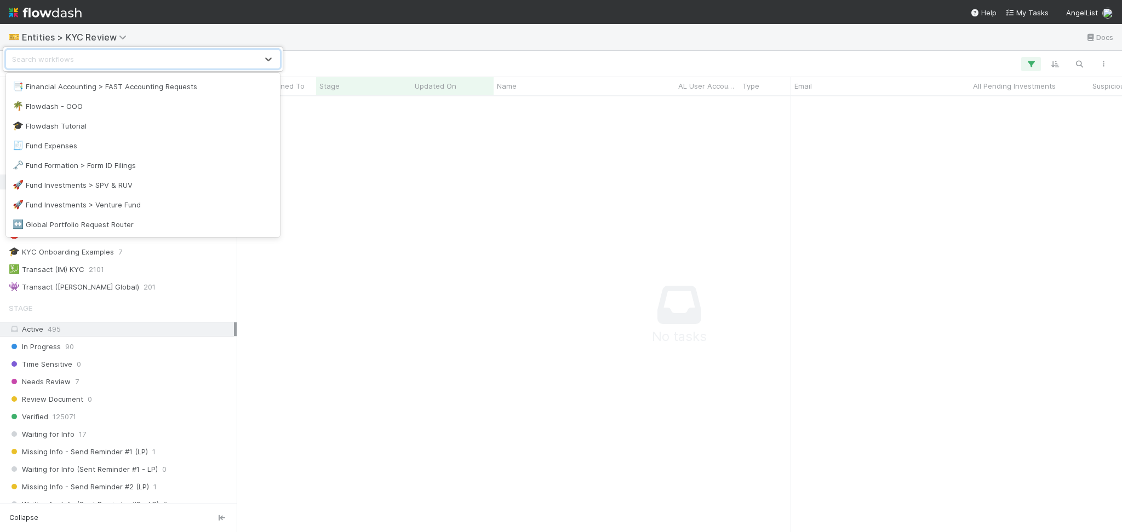
scroll to position [292, 0]
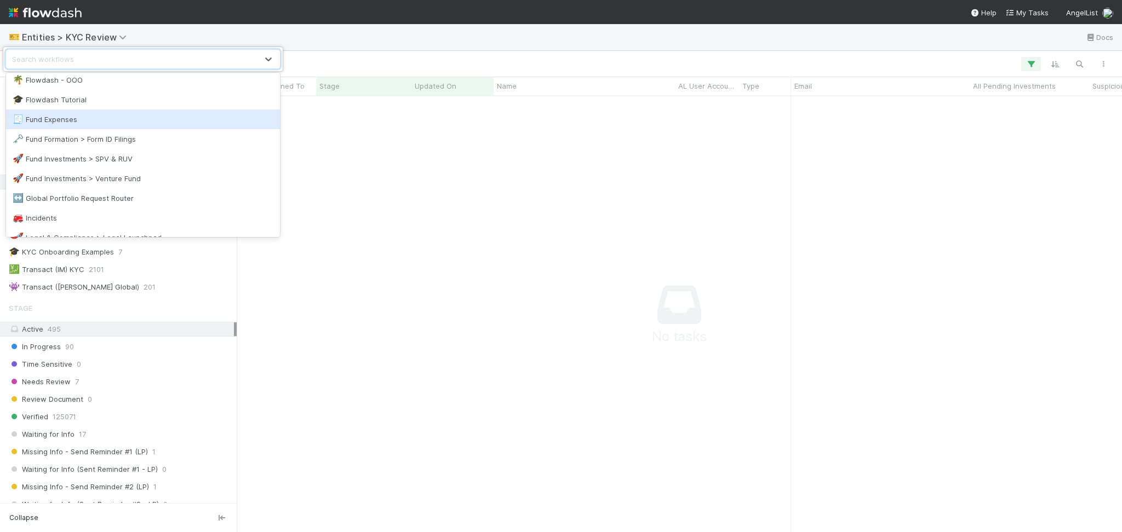
click at [153, 119] on div "🧾 Fund Expenses" at bounding box center [143, 119] width 261 height 11
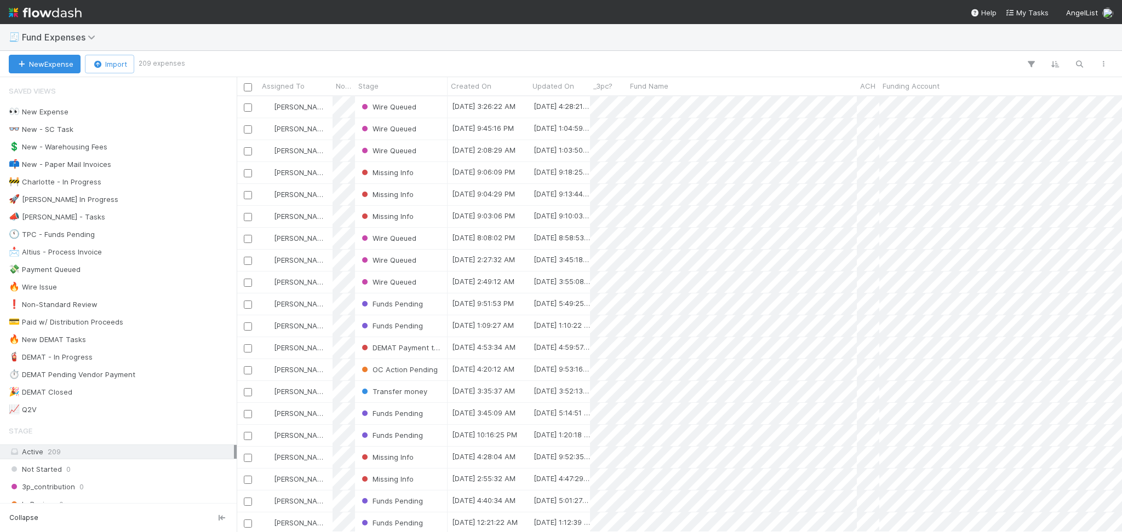
scroll to position [424, 873]
click at [49, 33] on span "Fund Expenses" at bounding box center [61, 37] width 79 height 11
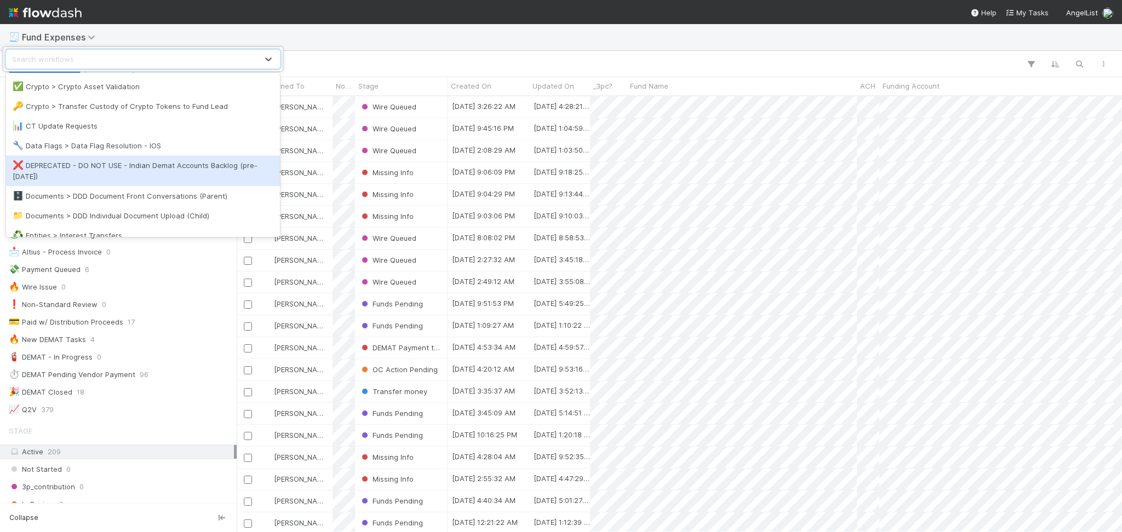
scroll to position [146, 0]
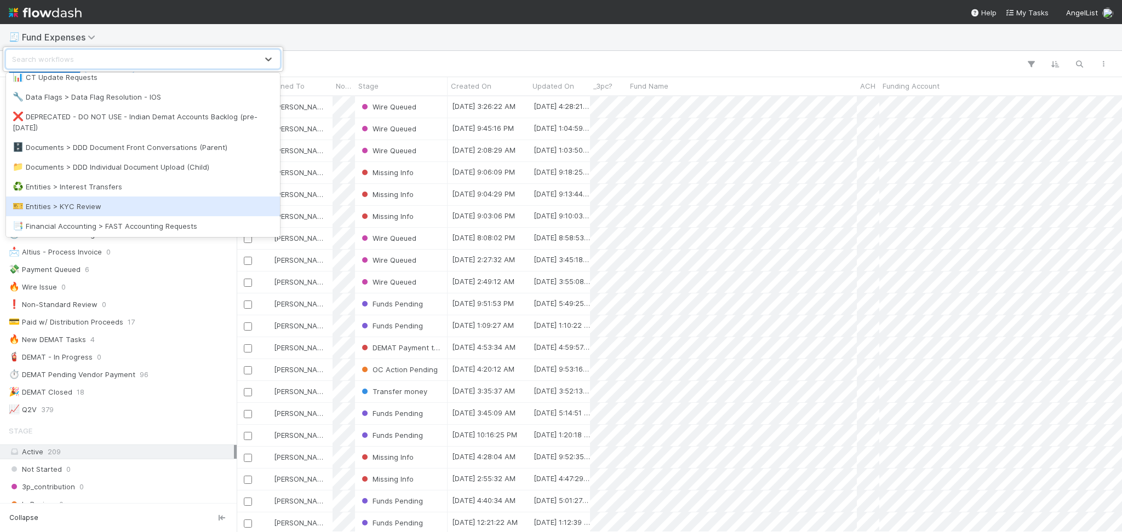
click at [112, 188] on div "♻️ Entities > Interest Transfers" at bounding box center [143, 186] width 261 height 11
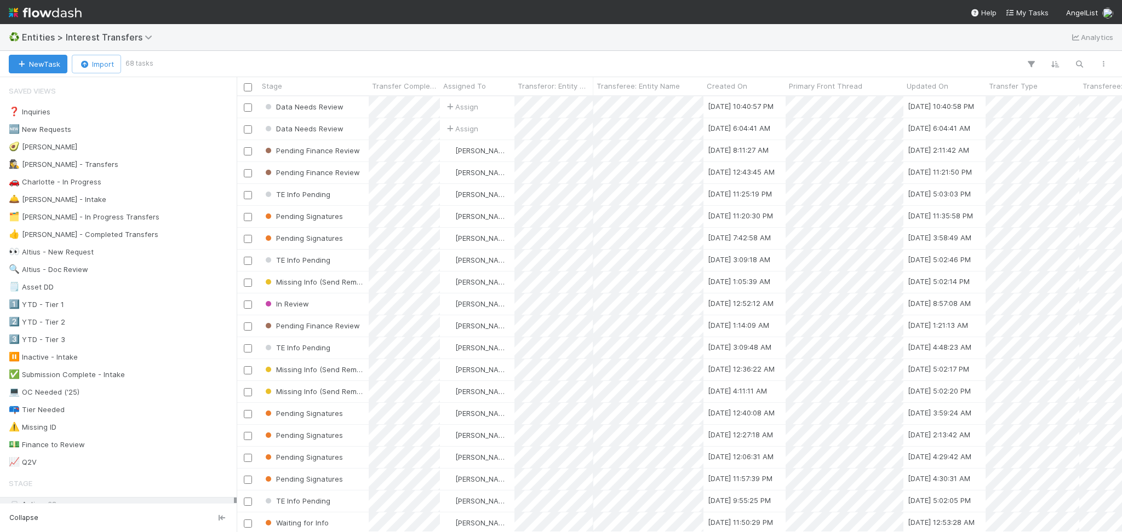
scroll to position [424, 873]
click at [60, 28] on div "♻️ Entities > Interest Transfers Analytics" at bounding box center [561, 37] width 1122 height 26
click at [60, 36] on span "Entities > Interest Transfers" at bounding box center [90, 37] width 136 height 11
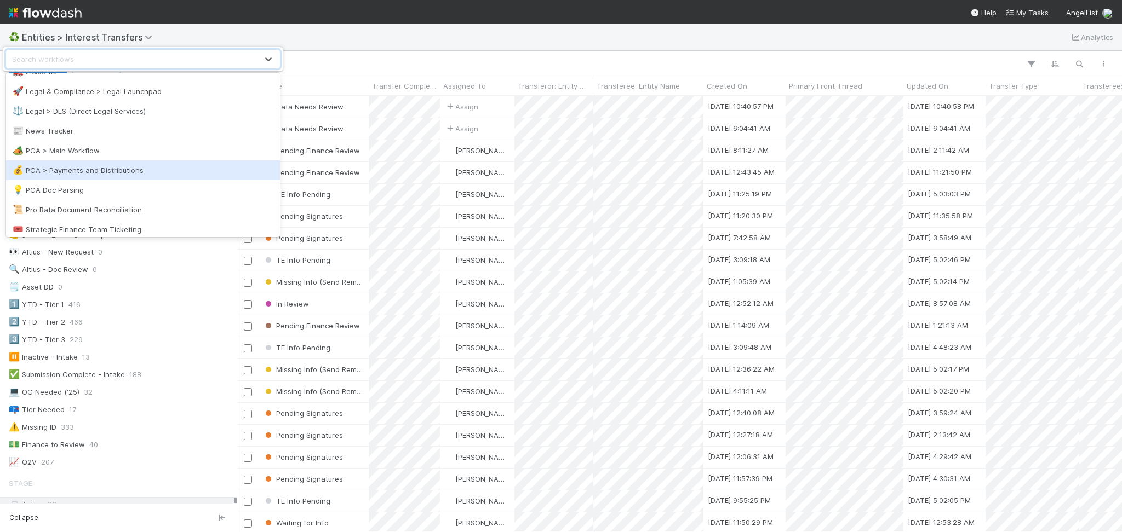
scroll to position [502, 0]
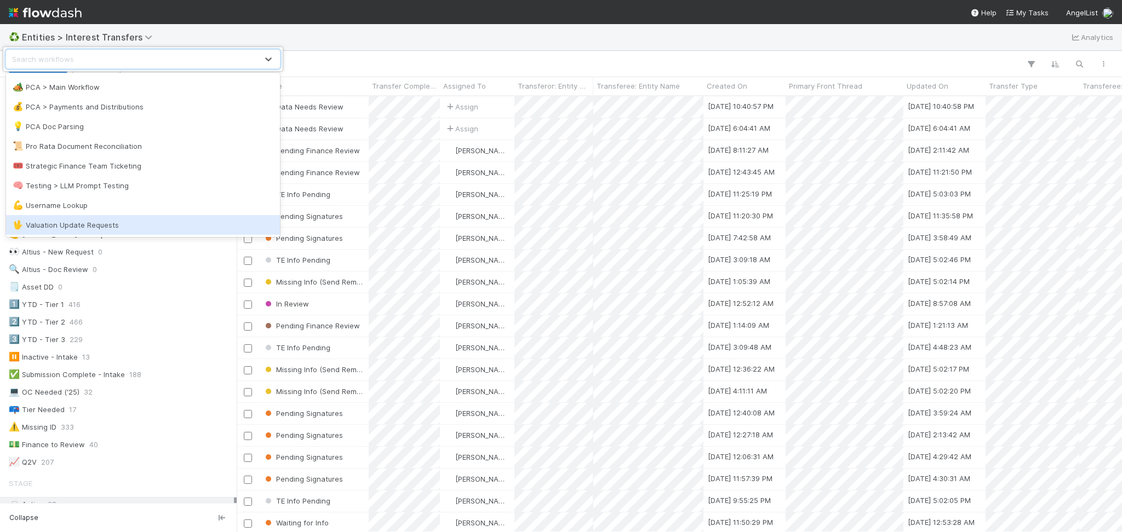
click at [148, 228] on div "🖖 Valuation Update Requests" at bounding box center [143, 225] width 261 height 11
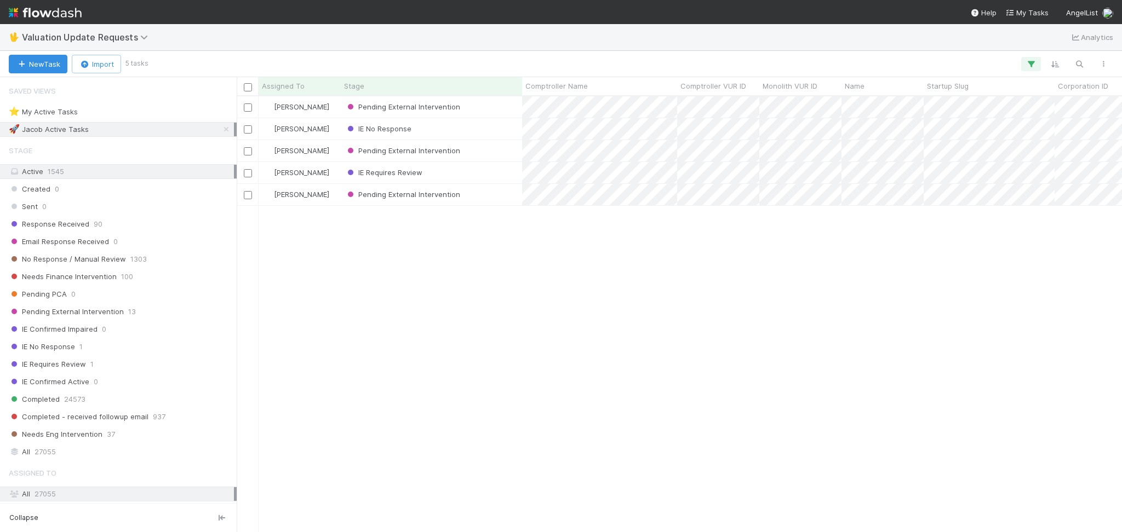
scroll to position [424, 873]
click at [221, 133] on link at bounding box center [226, 130] width 11 height 14
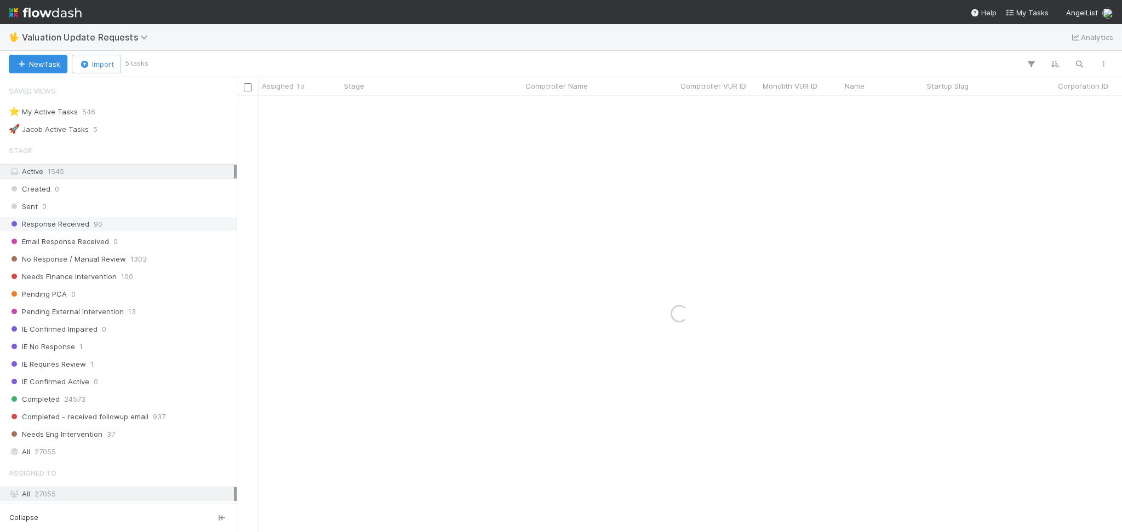
click at [152, 226] on div "Response Received 90" at bounding box center [121, 224] width 225 height 14
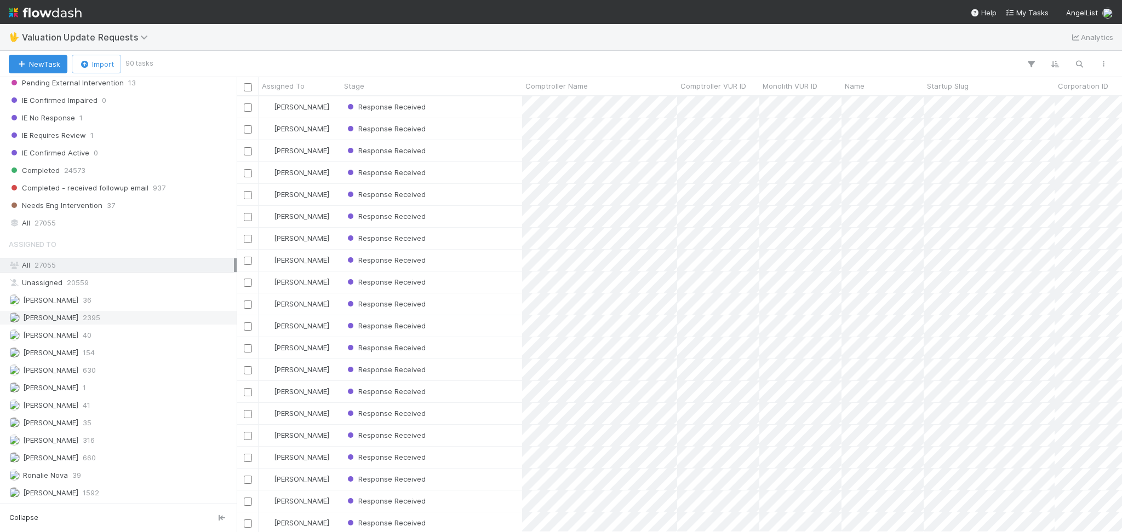
scroll to position [424, 873]
click at [128, 318] on div "Febbie Cervantes 2395" at bounding box center [121, 318] width 225 height 14
click at [484, 101] on div "Response Received" at bounding box center [431, 106] width 181 height 21
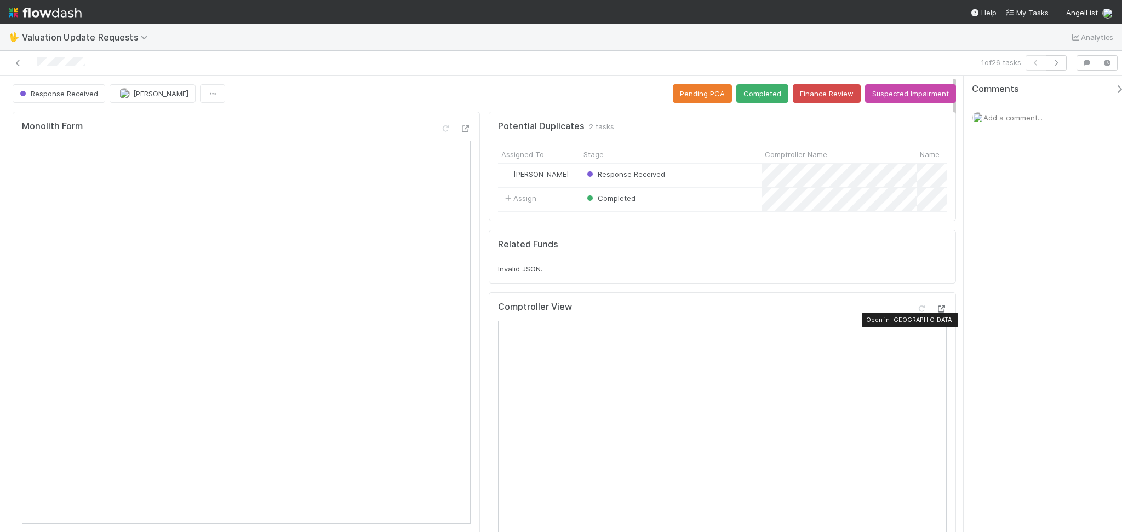
click at [935, 313] on icon at bounding box center [940, 309] width 11 height 7
click at [743, 95] on button "Completed" at bounding box center [762, 93] width 52 height 19
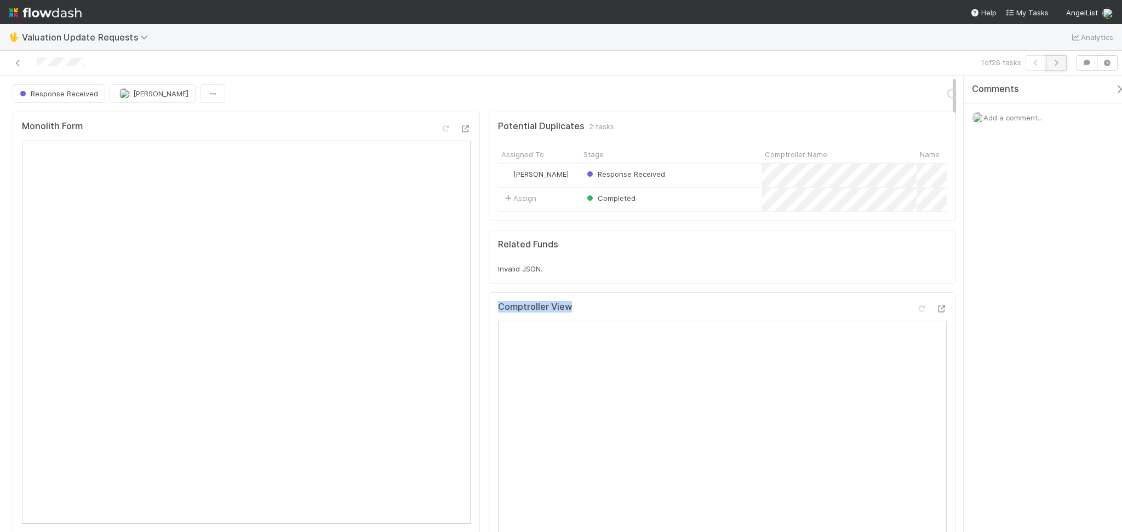
click at [1062, 63] on button "button" at bounding box center [1055, 62] width 21 height 15
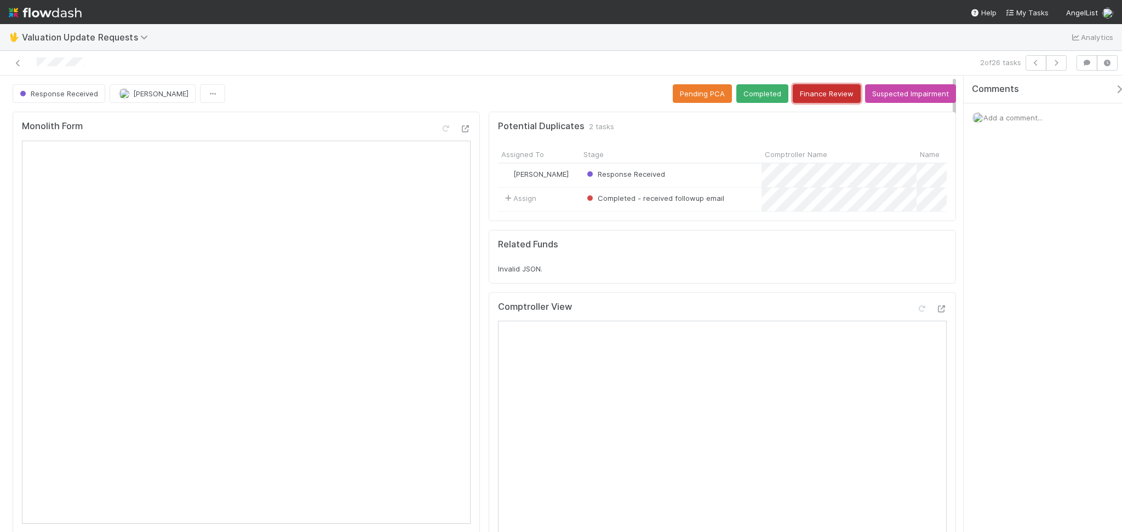
click at [810, 91] on button "Finance Review" at bounding box center [826, 93] width 68 height 19
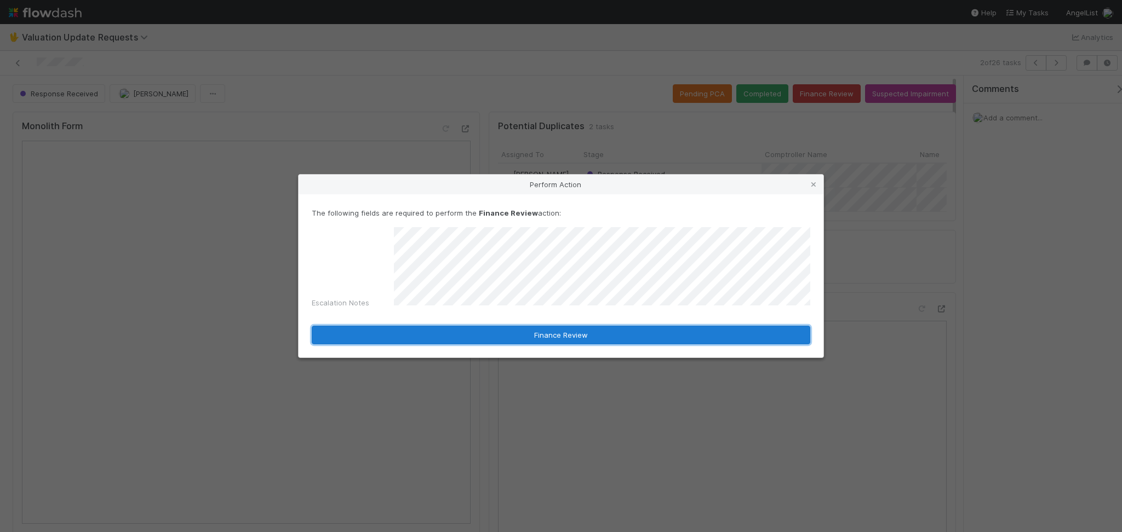
click at [631, 327] on button "Finance Review" at bounding box center [561, 335] width 498 height 19
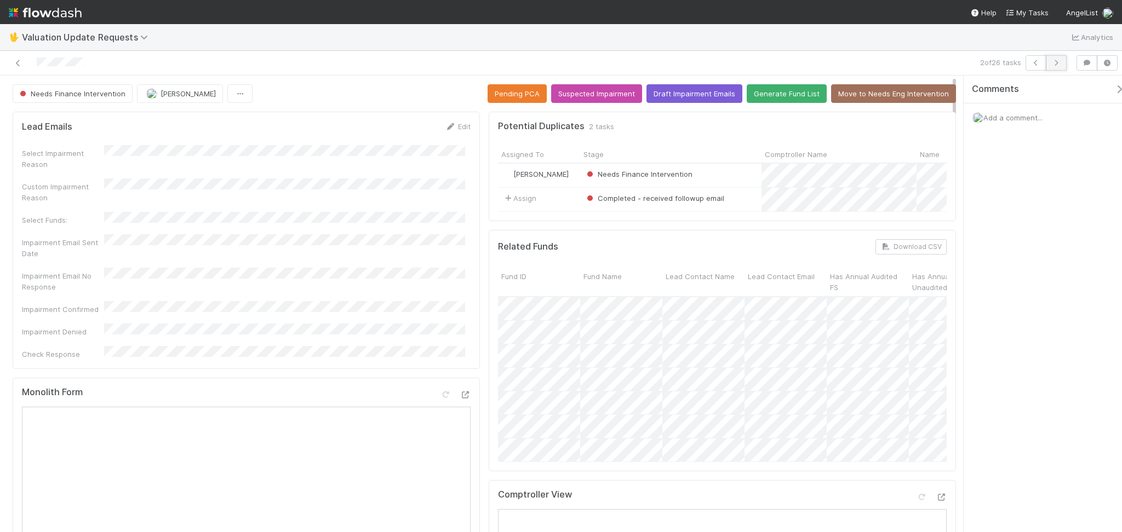
click at [1052, 64] on icon "button" at bounding box center [1055, 63] width 11 height 7
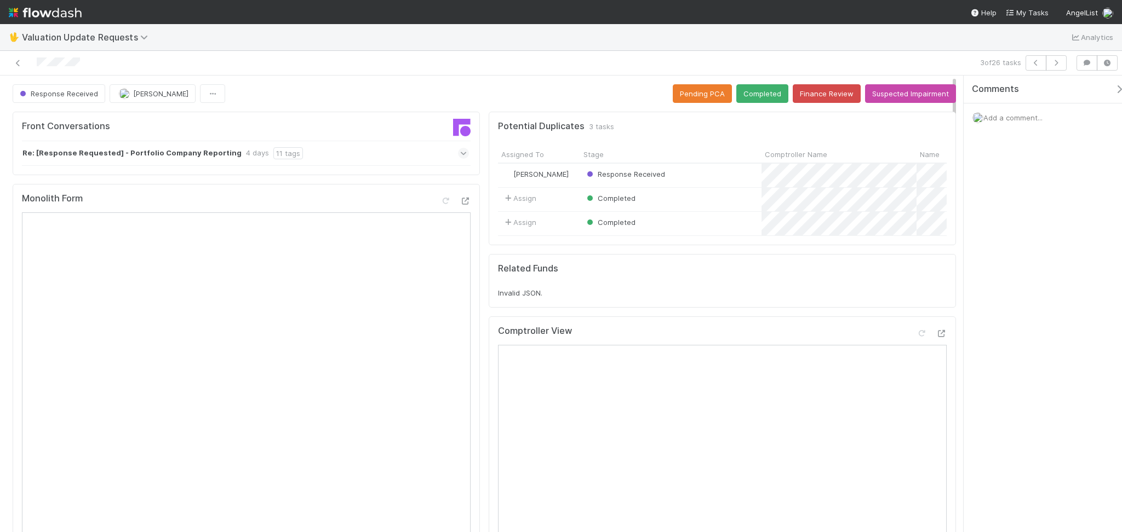
click at [383, 158] on div "Re: [Response Requested] - Portfolio Company Reporting 4 days 11 tags" at bounding box center [245, 153] width 447 height 25
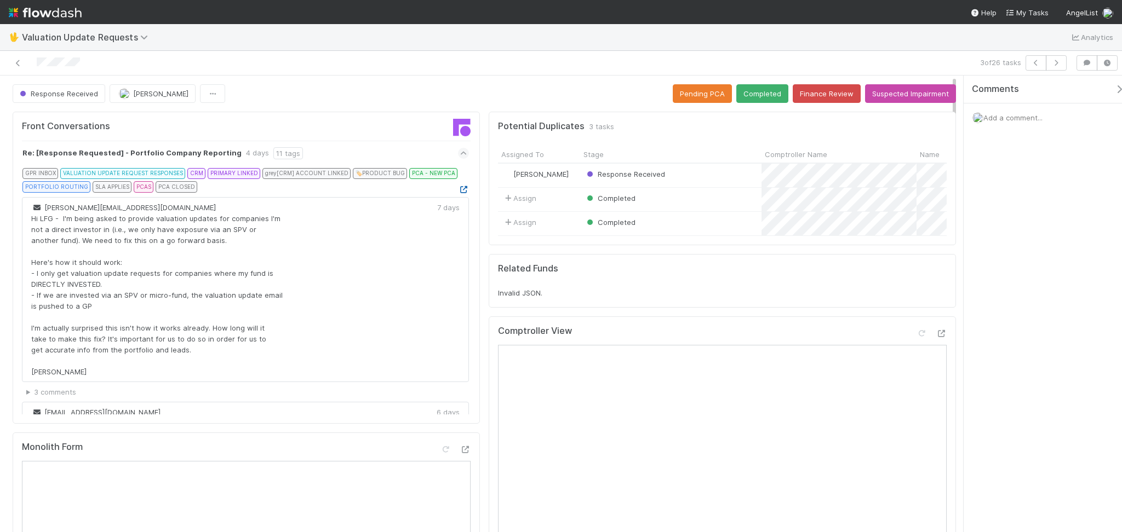
click at [458, 186] on icon at bounding box center [463, 189] width 11 height 7
click at [1056, 64] on icon "button" at bounding box center [1055, 63] width 11 height 7
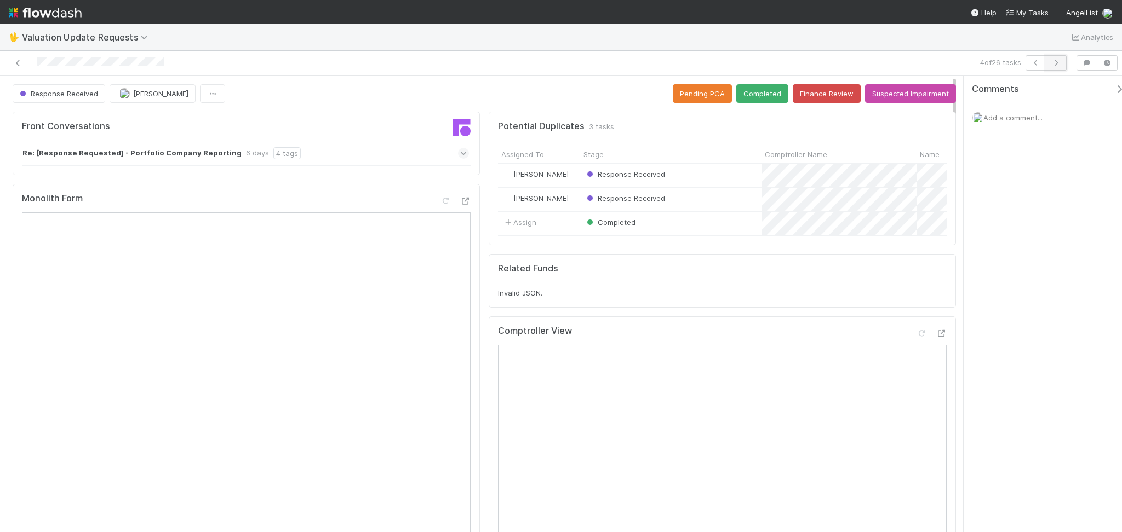
click at [1057, 55] on button "button" at bounding box center [1055, 62] width 21 height 15
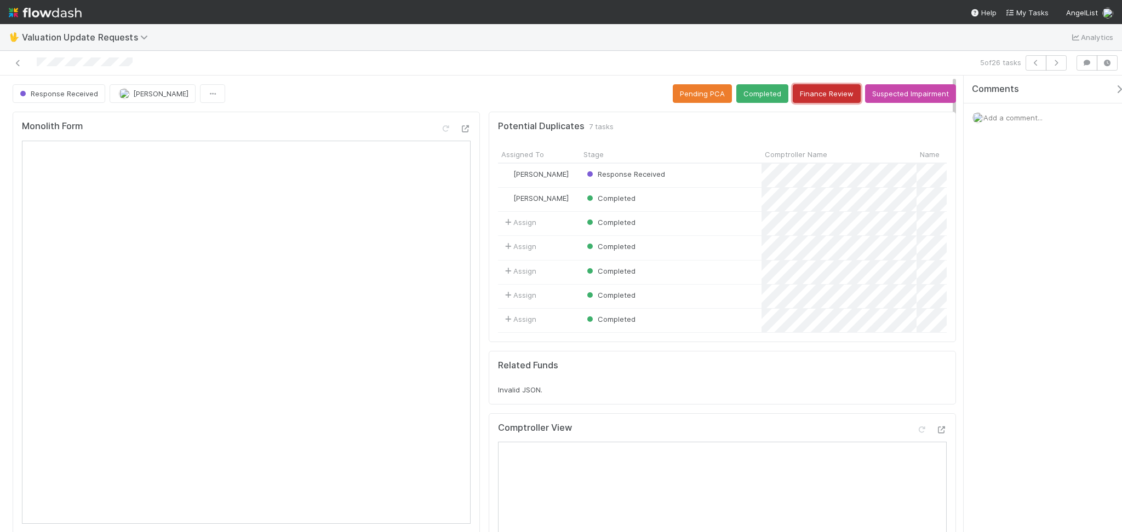
click at [805, 101] on button "Finance Review" at bounding box center [826, 93] width 68 height 19
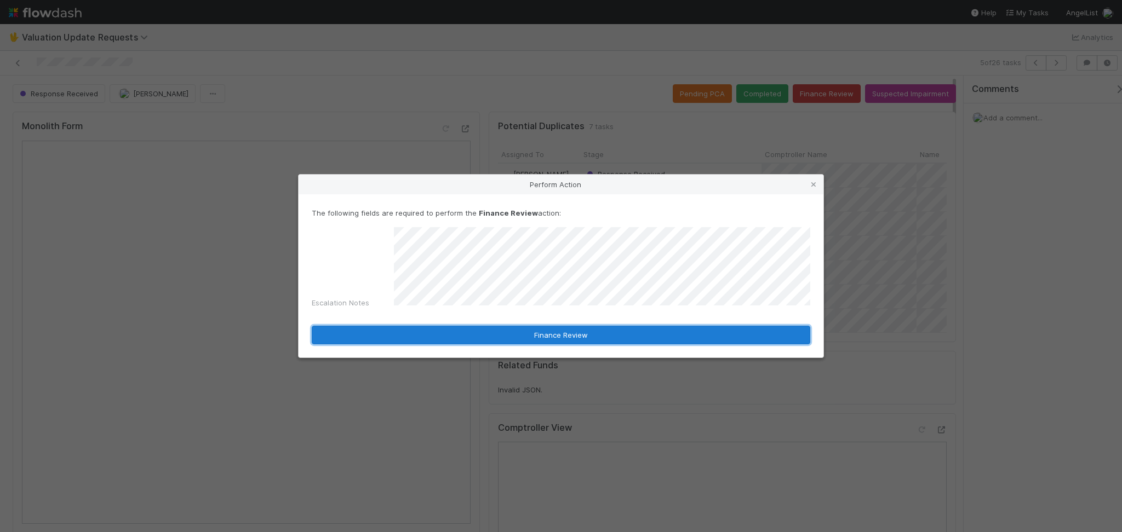
click at [583, 337] on button "Finance Review" at bounding box center [561, 335] width 498 height 19
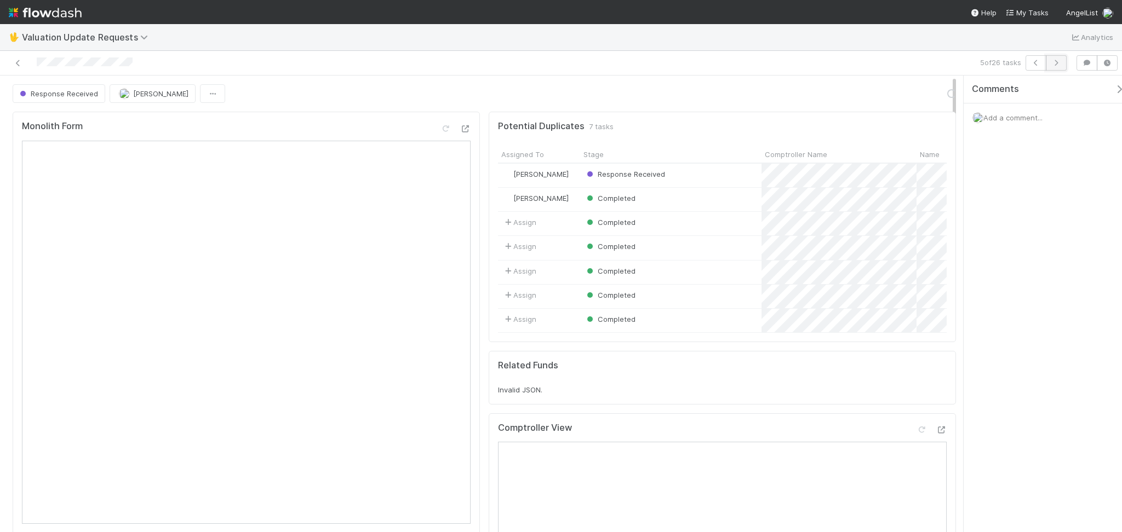
click at [1061, 65] on button "button" at bounding box center [1055, 62] width 21 height 15
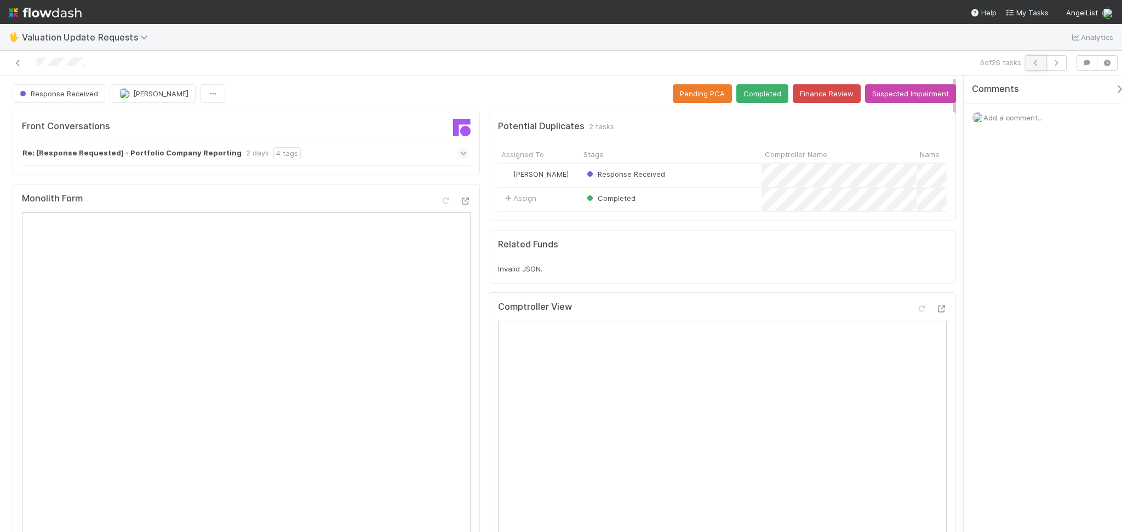
click at [1028, 64] on button "button" at bounding box center [1035, 62] width 21 height 15
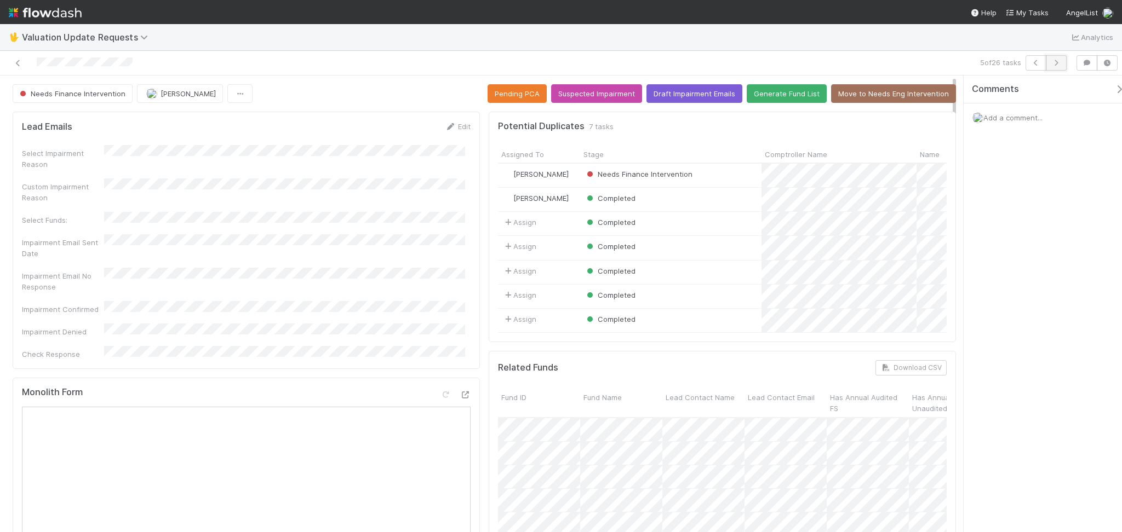
click at [1057, 64] on icon "button" at bounding box center [1055, 63] width 11 height 7
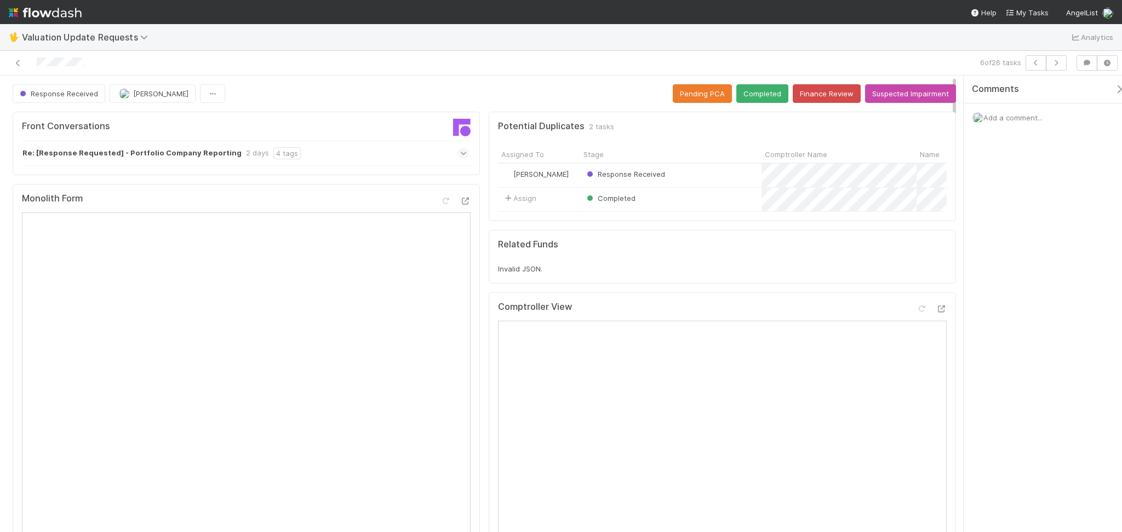
click at [390, 153] on div "Re: [Response Requested] - Portfolio Company Reporting 2 days 4 tags" at bounding box center [245, 153] width 447 height 25
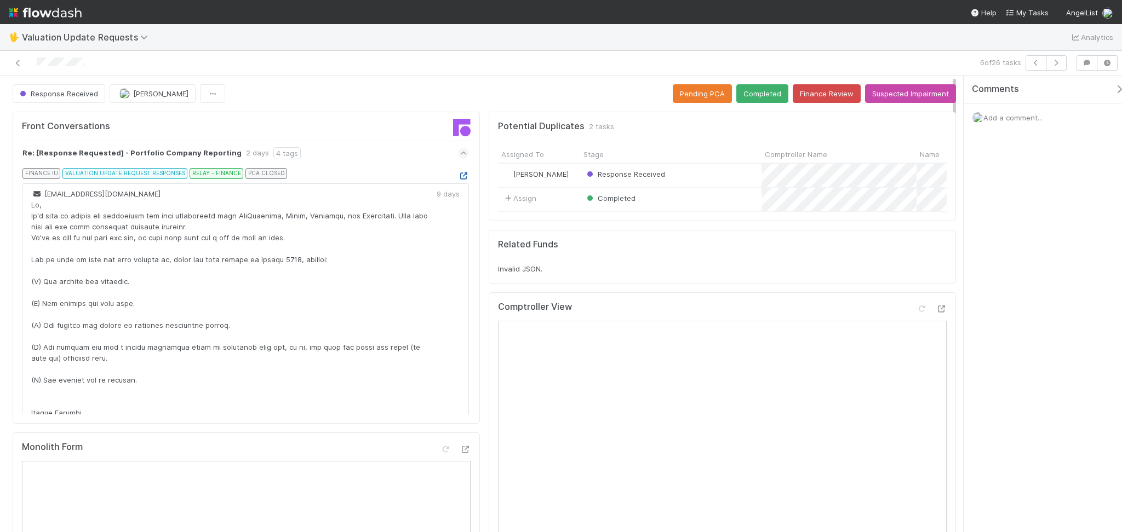
click at [458, 173] on icon at bounding box center [463, 176] width 11 height 7
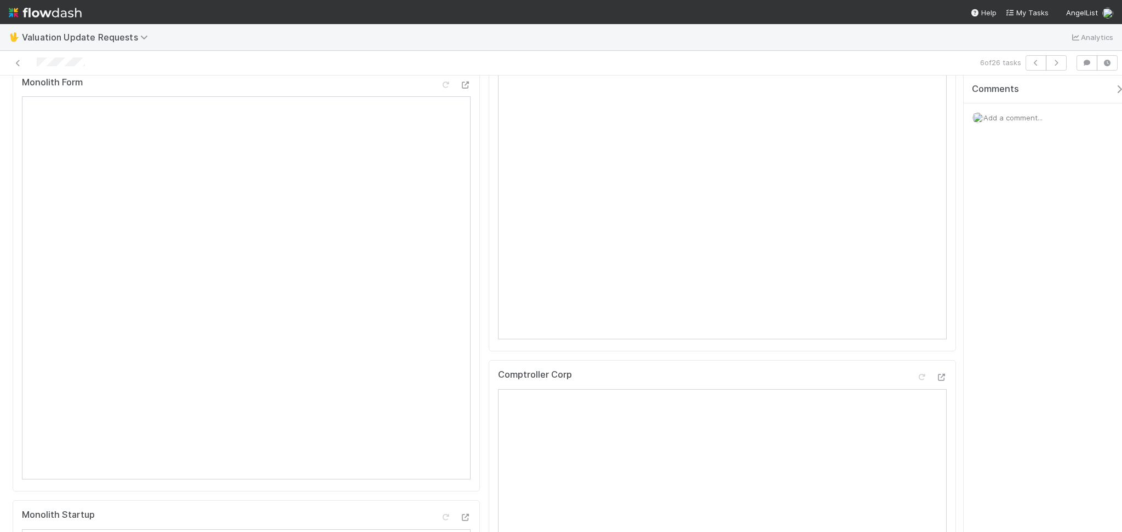
scroll to position [73, 0]
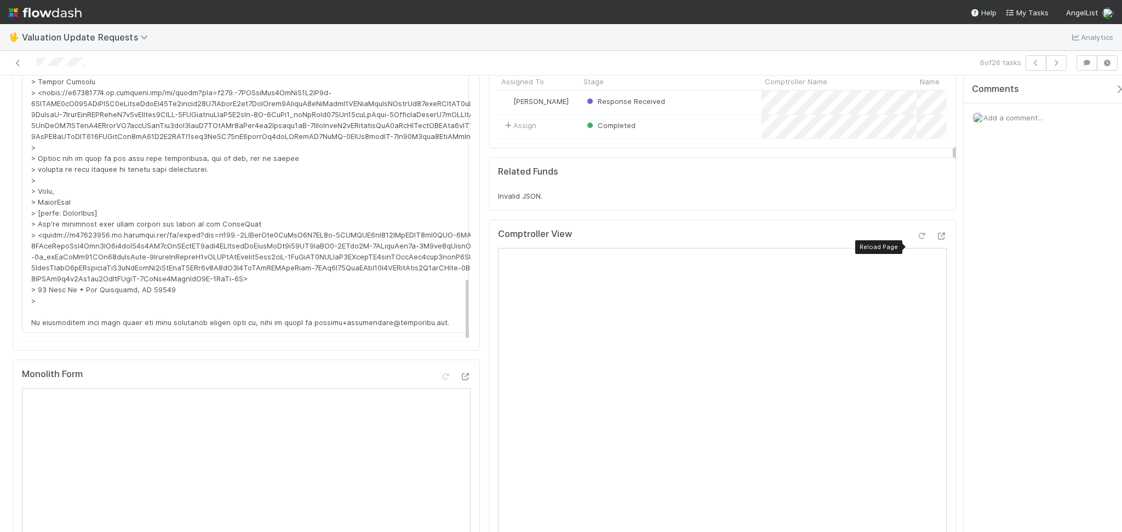
click at [916, 240] on icon at bounding box center [921, 236] width 11 height 7
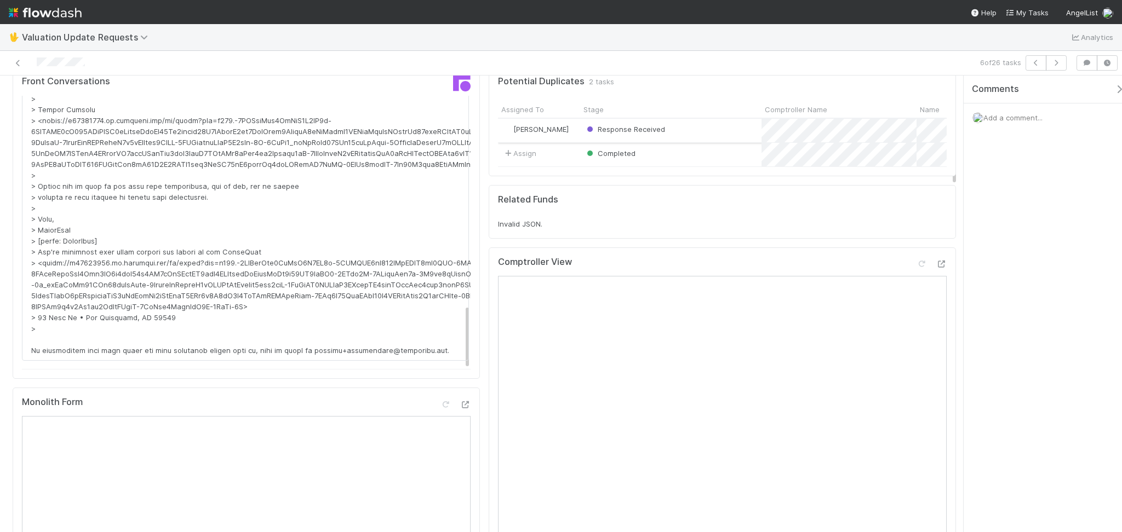
scroll to position [0, 0]
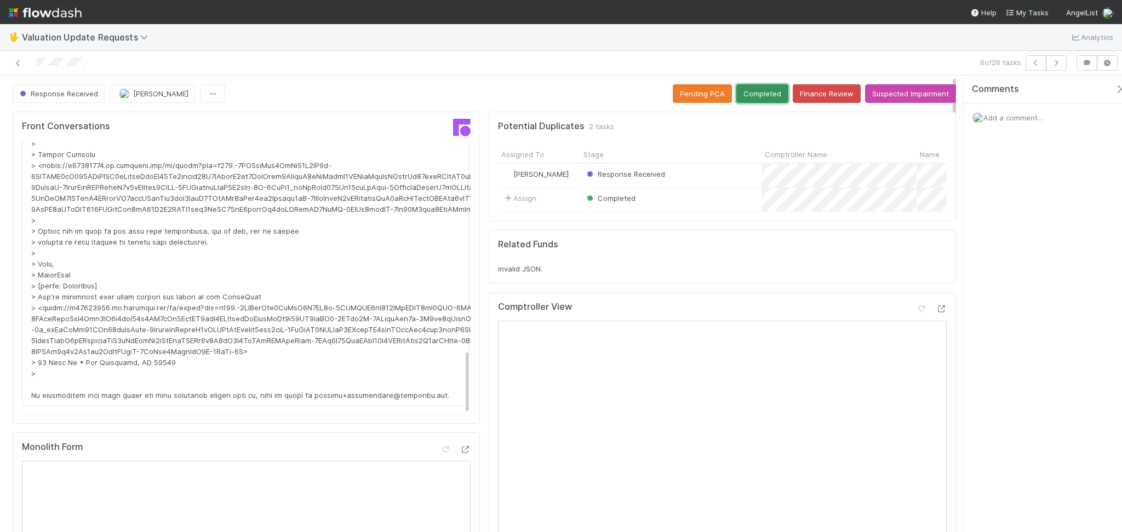
click at [759, 88] on button "Completed" at bounding box center [762, 93] width 52 height 19
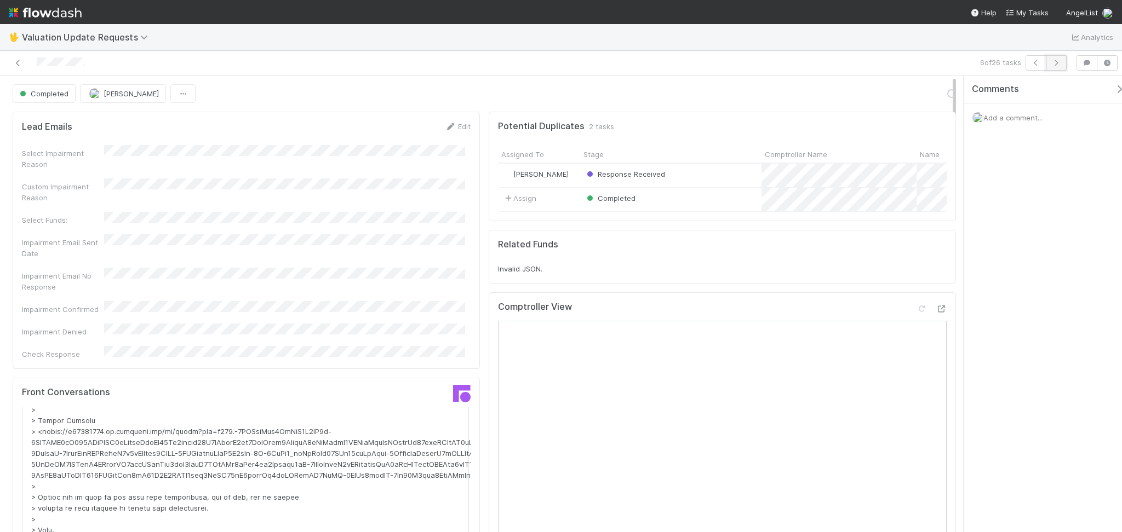
click at [1055, 61] on icon "button" at bounding box center [1055, 63] width 11 height 7
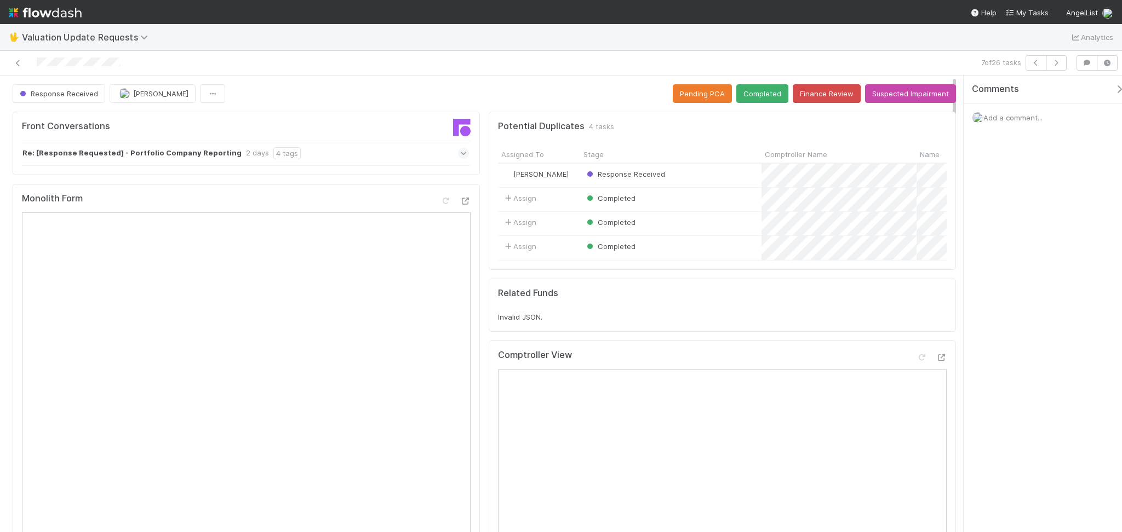
click at [336, 152] on div "Re: [Response Requested] - Portfolio Company Reporting 2 days 4 tags" at bounding box center [245, 153] width 447 height 25
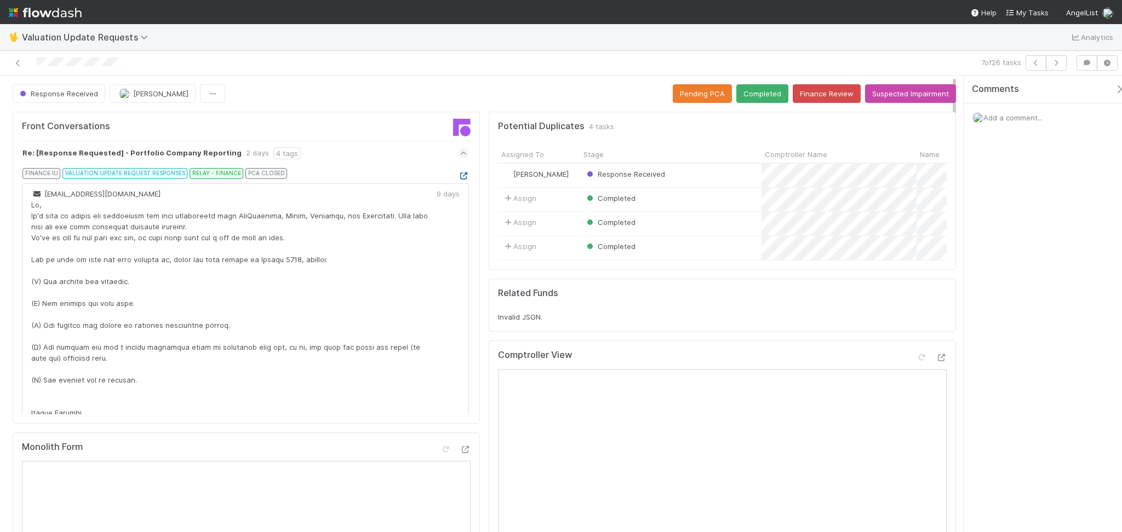
click at [458, 179] on icon at bounding box center [463, 176] width 11 height 7
click at [820, 96] on button "Finance Review" at bounding box center [826, 93] width 68 height 19
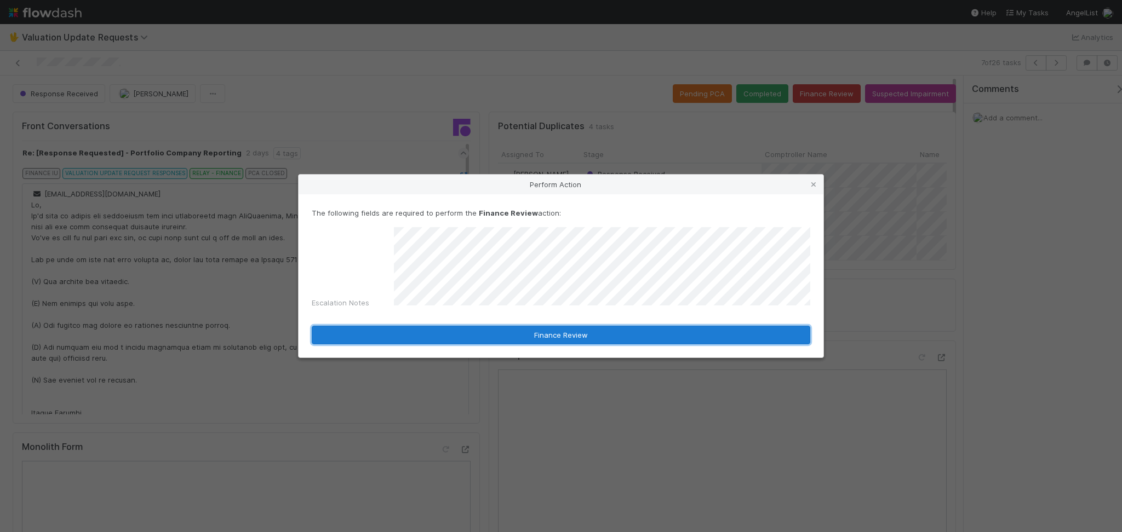
click at [612, 338] on button "Finance Review" at bounding box center [561, 335] width 498 height 19
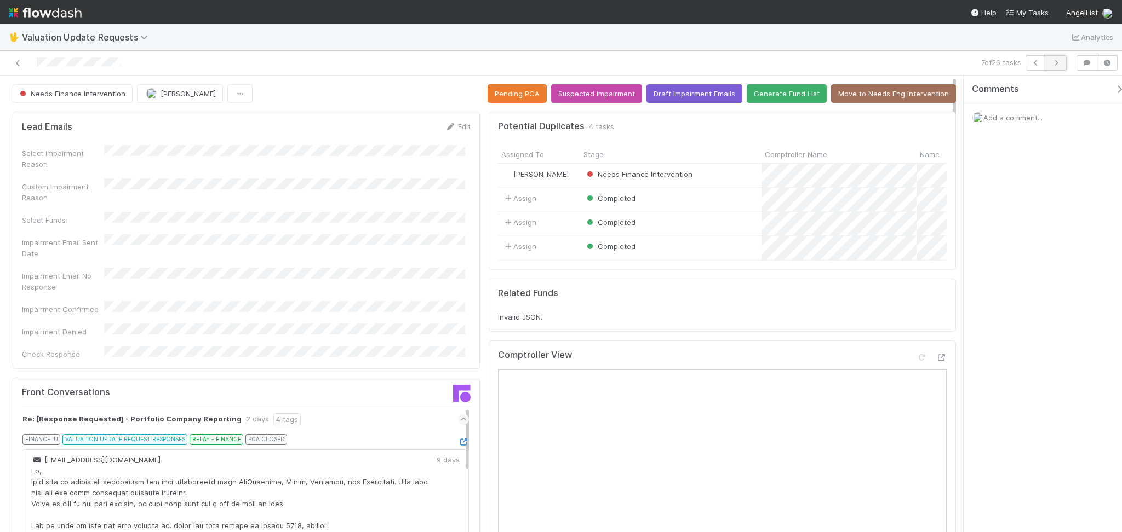
click at [1056, 65] on icon "button" at bounding box center [1055, 63] width 11 height 7
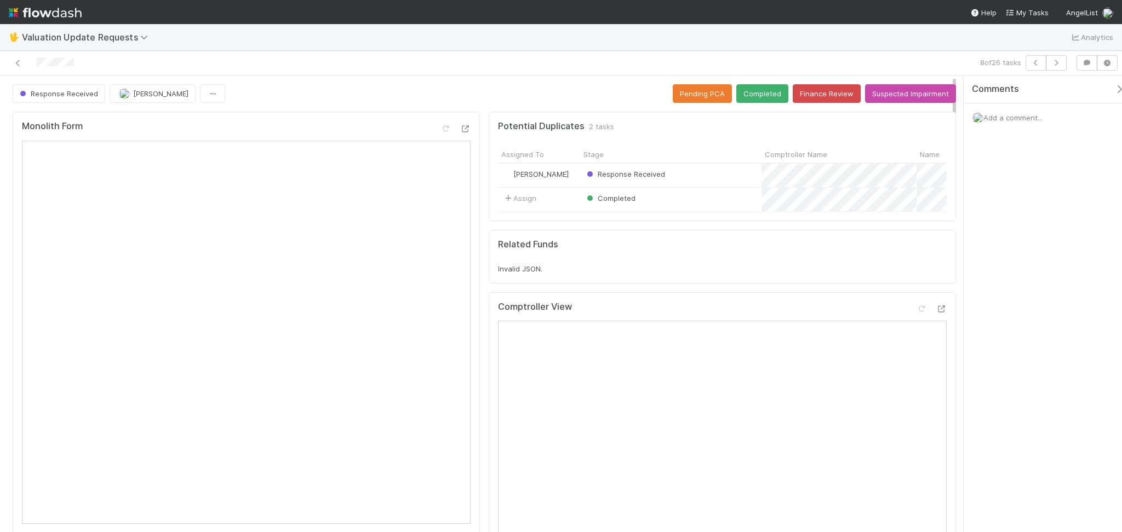
click at [923, 319] on div at bounding box center [931, 310] width 31 height 15
click at [935, 313] on icon at bounding box center [940, 309] width 11 height 7
click at [750, 101] on button "Completed" at bounding box center [762, 93] width 52 height 19
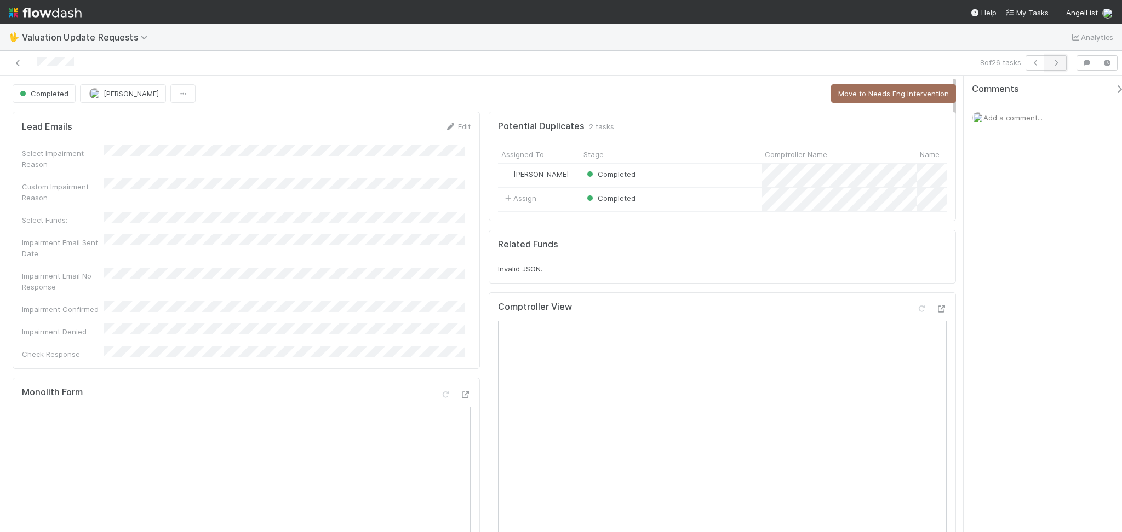
click at [1056, 58] on button "button" at bounding box center [1055, 62] width 21 height 15
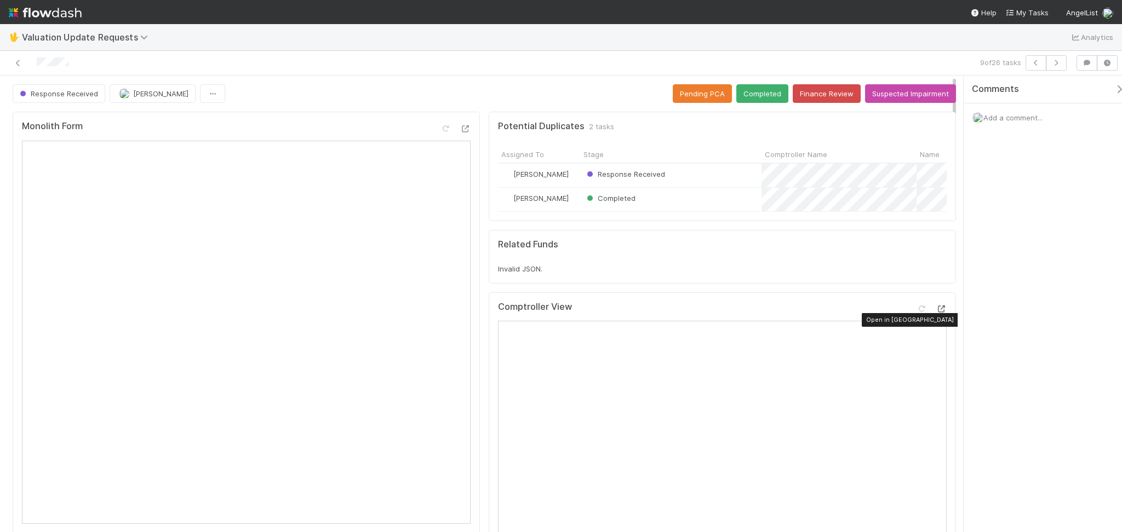
click at [935, 313] on icon at bounding box center [940, 309] width 11 height 7
click at [754, 93] on button "Completed" at bounding box center [762, 93] width 52 height 19
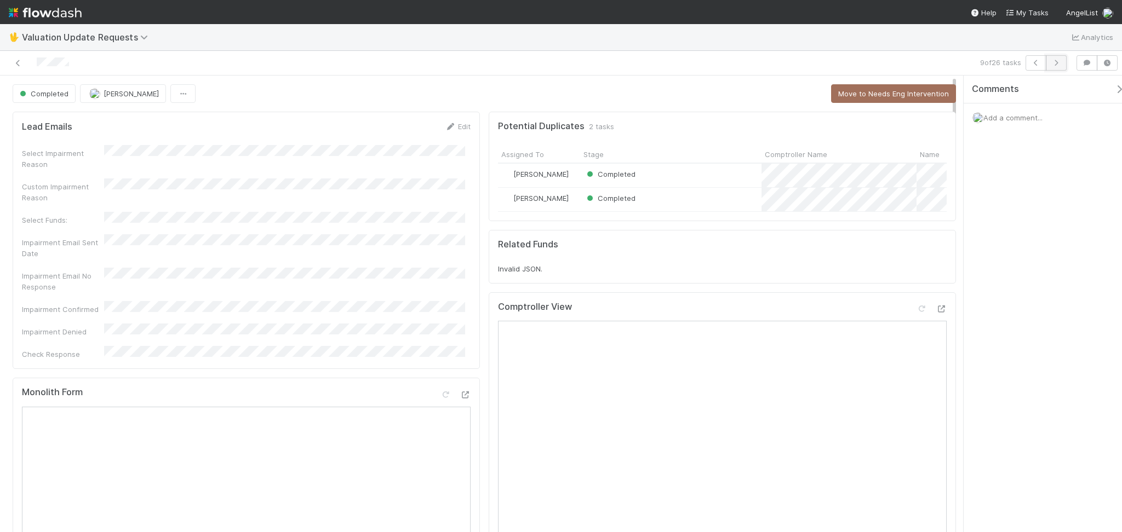
click at [1055, 61] on icon "button" at bounding box center [1055, 63] width 11 height 7
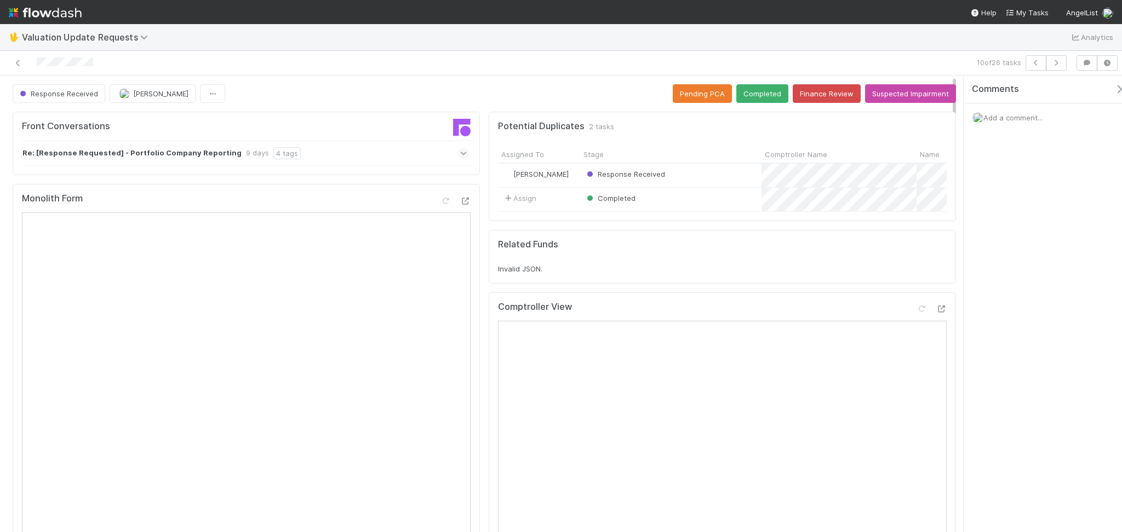
click at [348, 152] on div "Re: [Response Requested] - Portfolio Company Reporting 9 days 4 tags" at bounding box center [245, 153] width 447 height 25
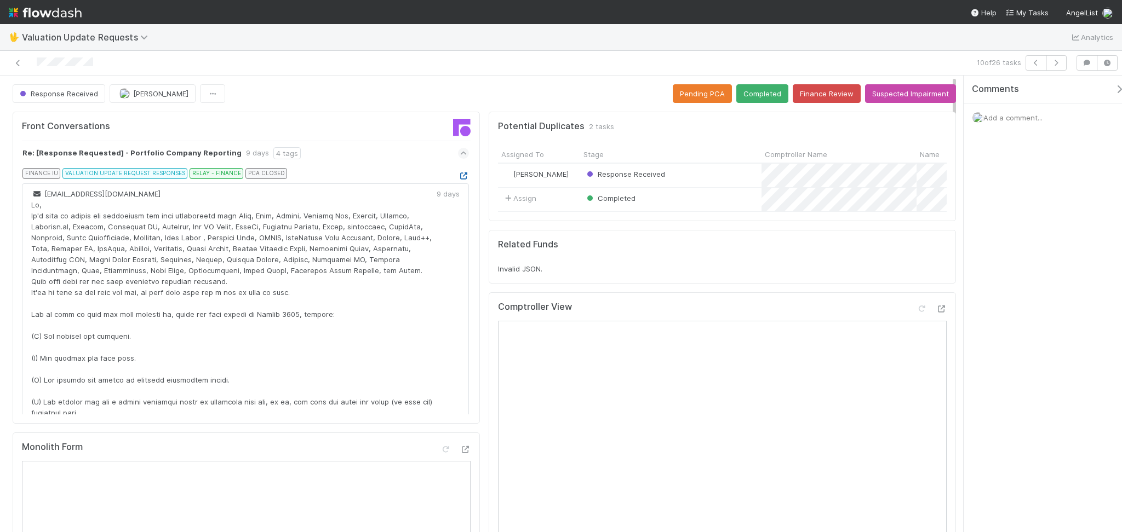
click at [458, 175] on icon at bounding box center [463, 176] width 11 height 7
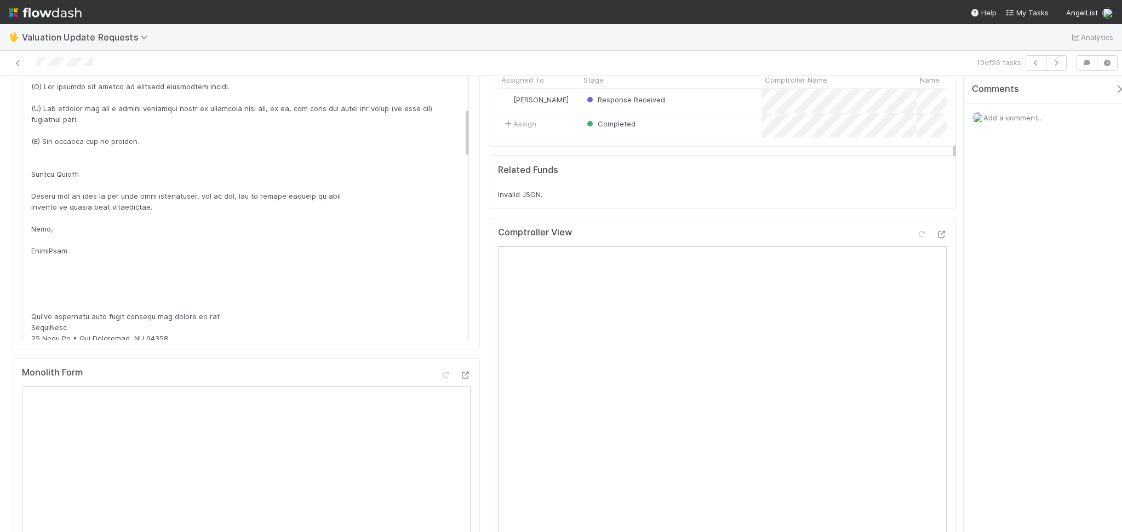
scroll to position [73, 0]
click at [903, 247] on div "Comptroller View" at bounding box center [722, 239] width 449 height 20
click at [916, 240] on icon at bounding box center [921, 236] width 11 height 7
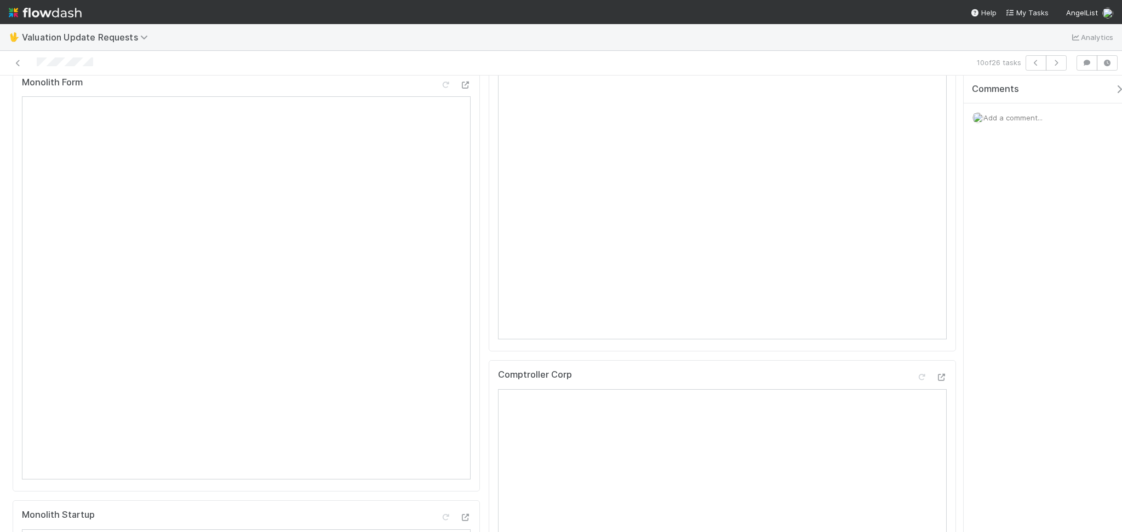
scroll to position [0, 0]
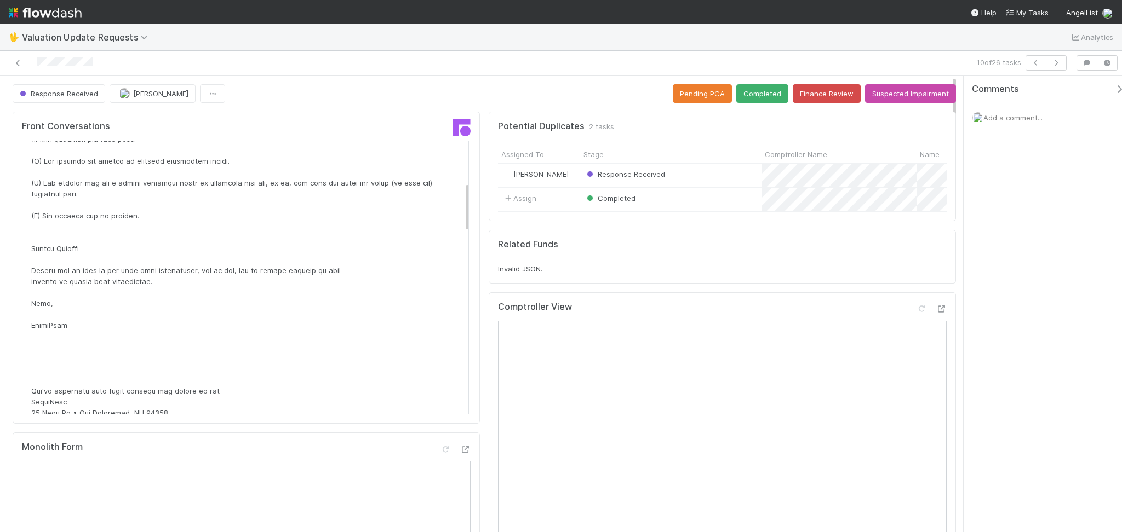
click at [746, 93] on button "Completed" at bounding box center [762, 93] width 52 height 19
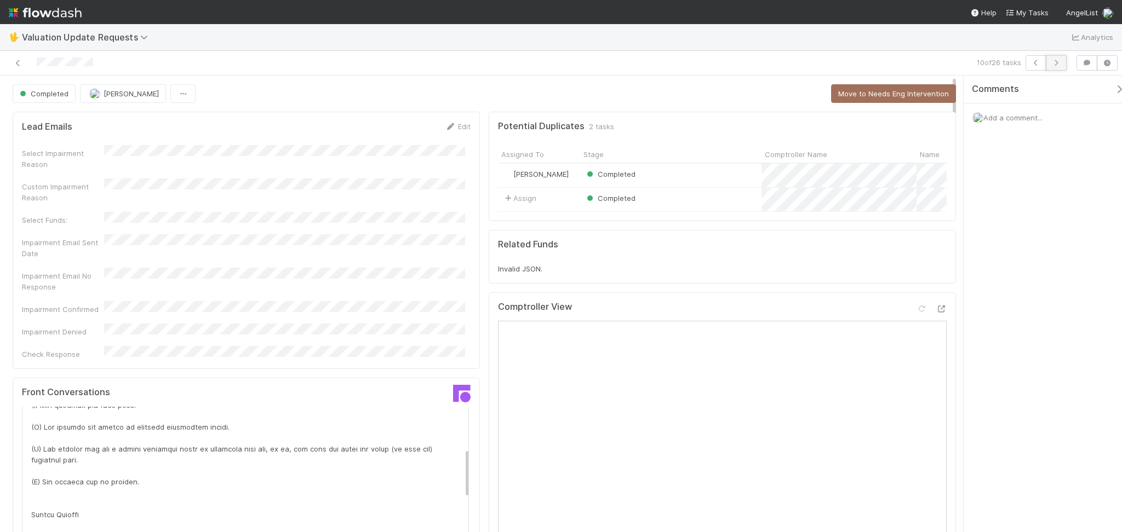
click at [1053, 68] on button "button" at bounding box center [1055, 62] width 21 height 15
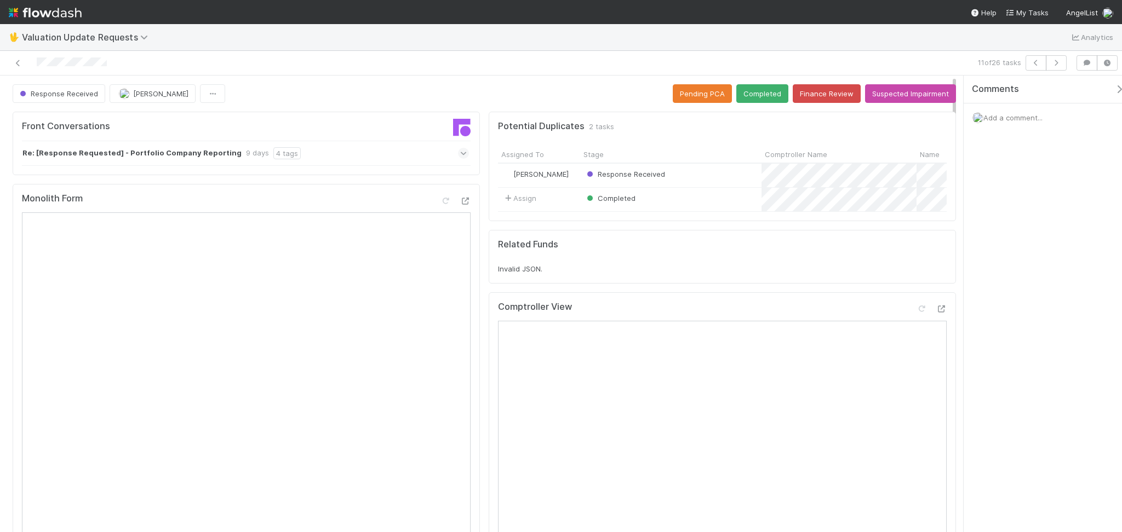
click at [1090, 393] on div "Comments Add a comment..." at bounding box center [1042, 304] width 158 height 457
click at [317, 156] on div "Re: [Response Requested] - Portfolio Company Reporting 9 days 4 tags" at bounding box center [245, 153] width 447 height 25
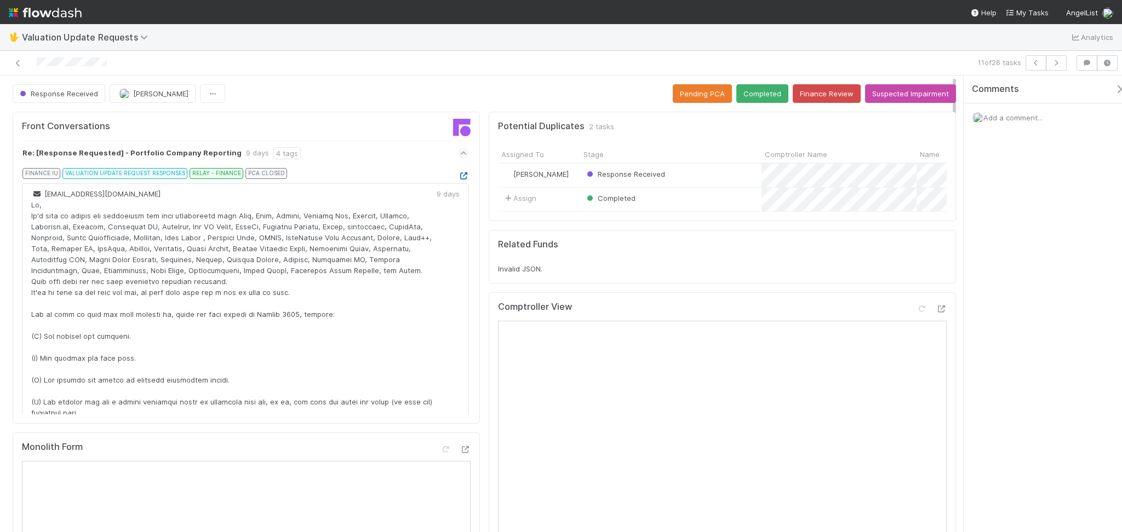
click at [458, 173] on icon at bounding box center [463, 176] width 11 height 7
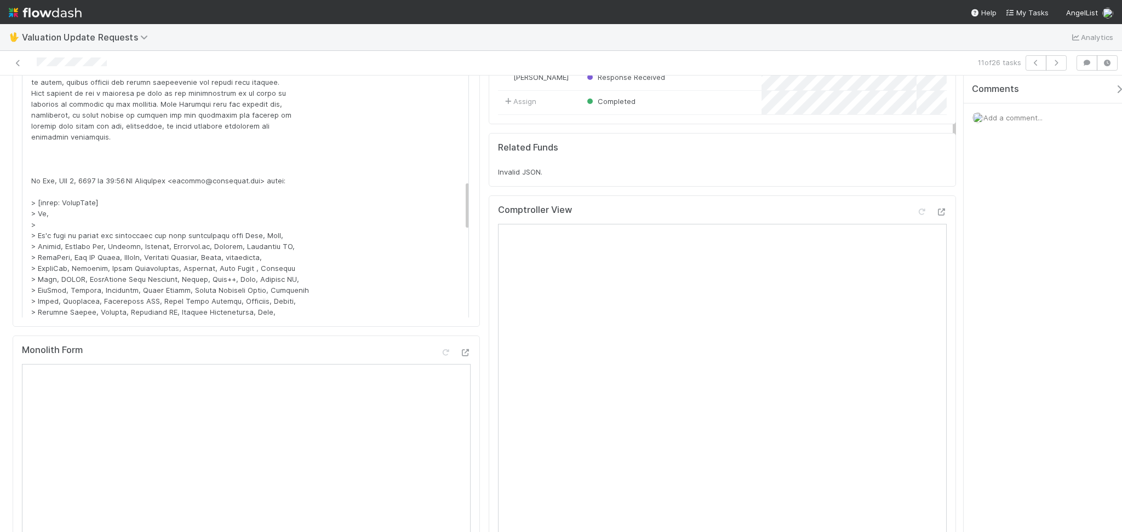
scroll to position [73, 0]
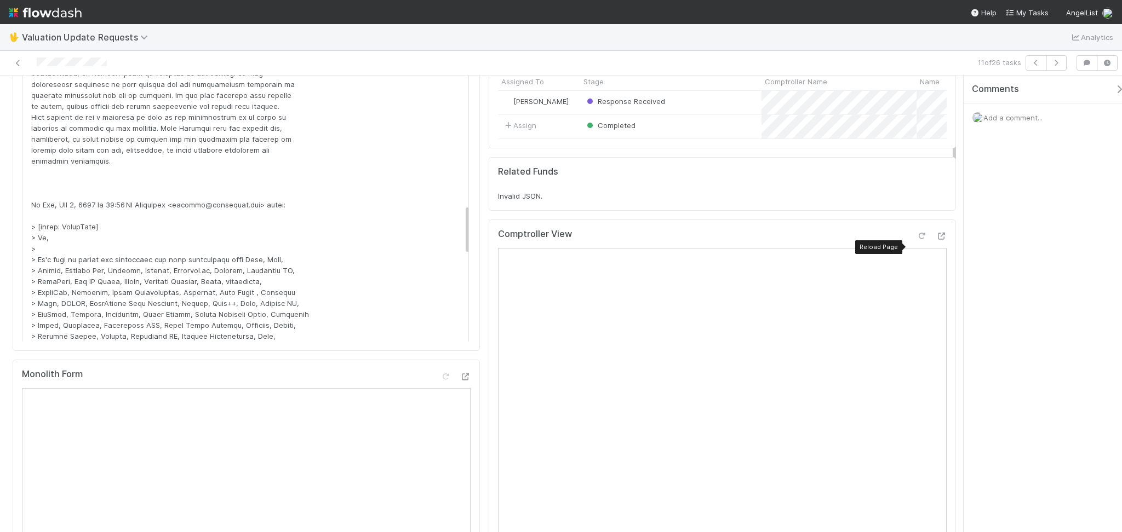
click at [916, 240] on icon at bounding box center [921, 236] width 11 height 7
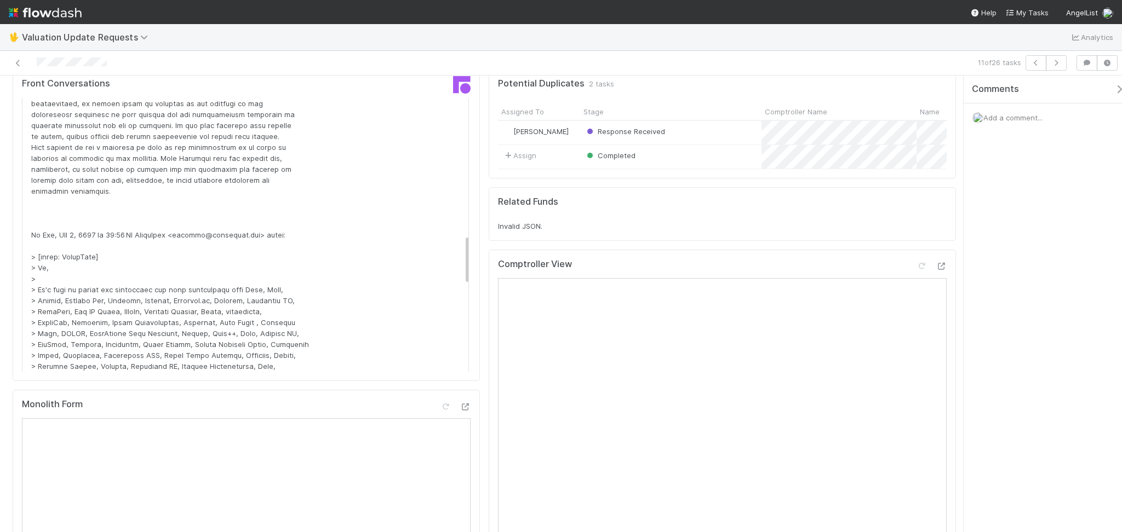
scroll to position [0, 0]
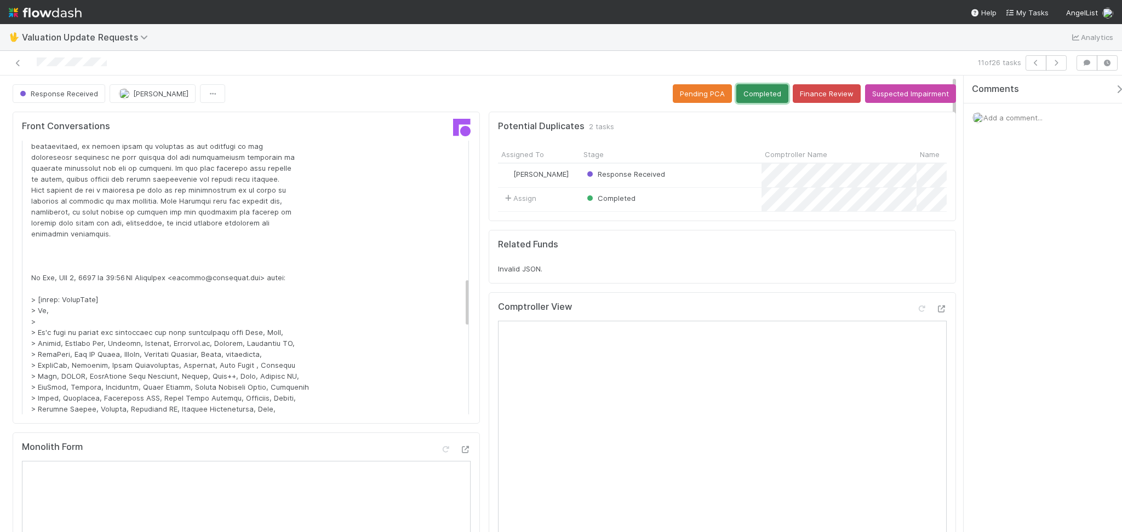
drag, startPoint x: 752, startPoint y: 97, endPoint x: 746, endPoint y: 101, distance: 7.1
click at [754, 97] on button "Completed" at bounding box center [762, 93] width 52 height 19
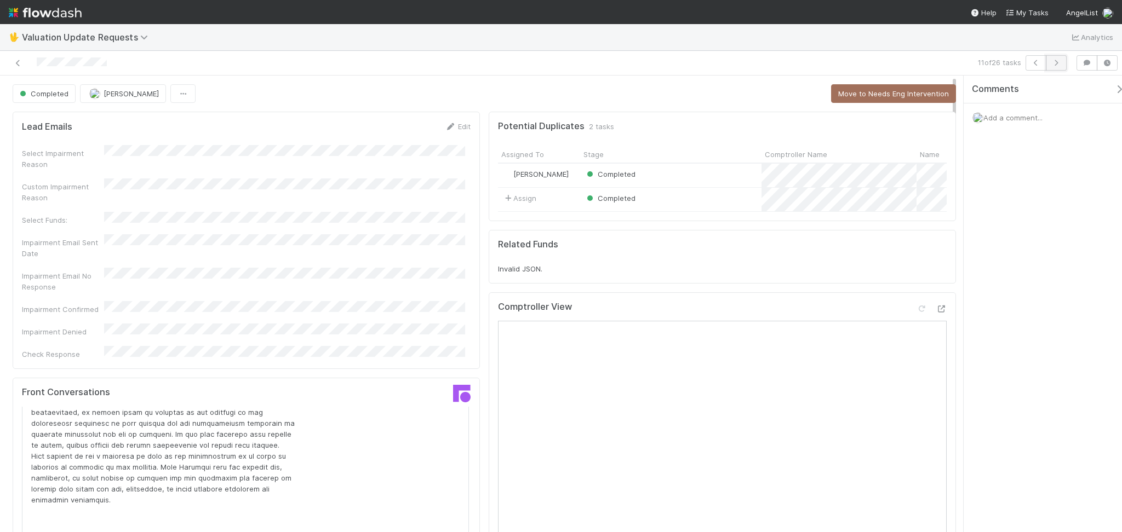
click at [1054, 66] on button "button" at bounding box center [1055, 62] width 21 height 15
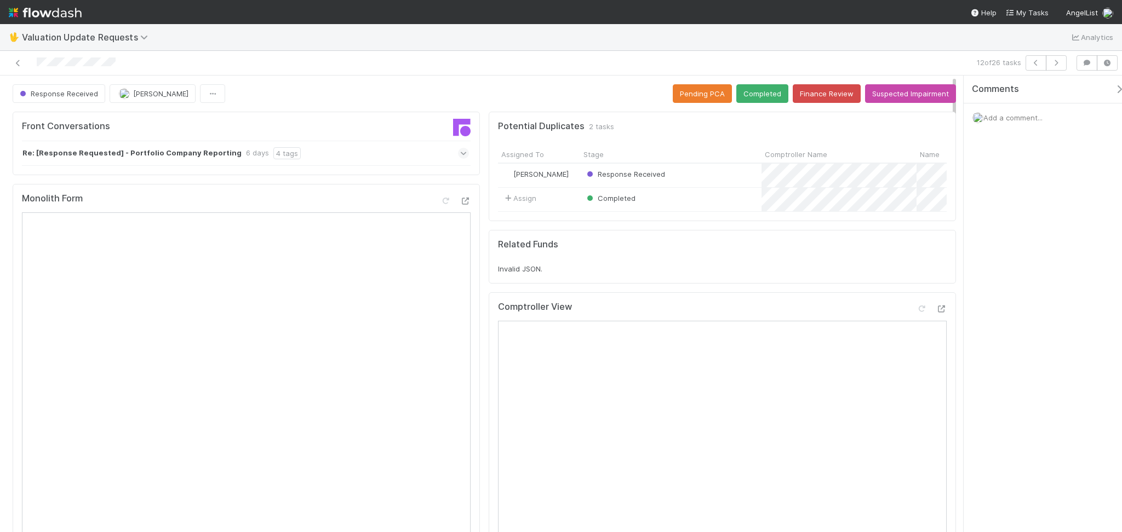
click at [975, 311] on div "Comments Add a comment..." at bounding box center [1042, 304] width 158 height 457
click at [935, 313] on icon at bounding box center [940, 309] width 11 height 7
click at [340, 164] on div "Re: [Response Requested] - Portfolio Company Reporting 6 days 4 tags" at bounding box center [245, 153] width 447 height 25
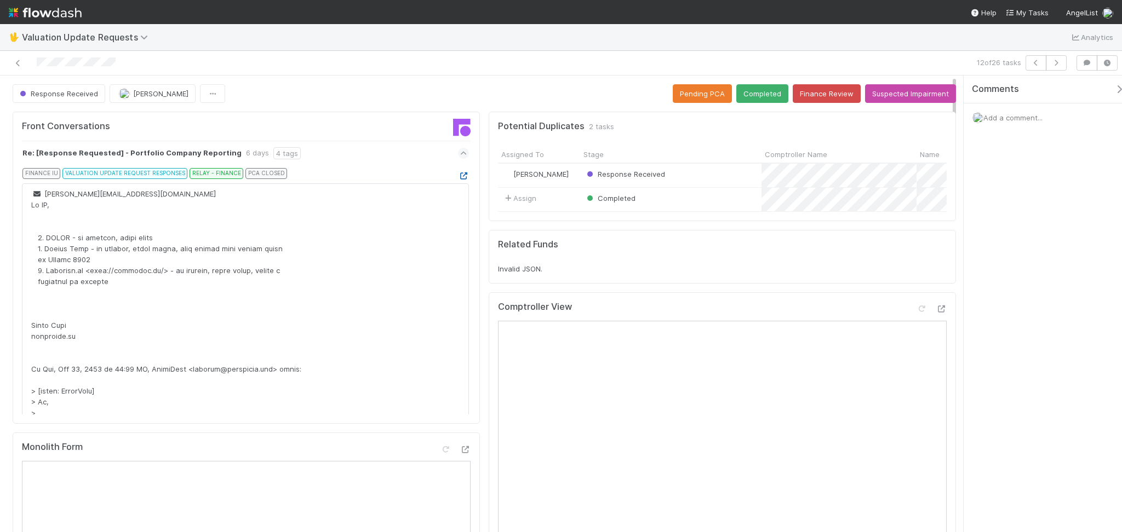
click at [458, 175] on icon at bounding box center [463, 176] width 11 height 7
click at [746, 84] on button "Completed" at bounding box center [762, 93] width 52 height 19
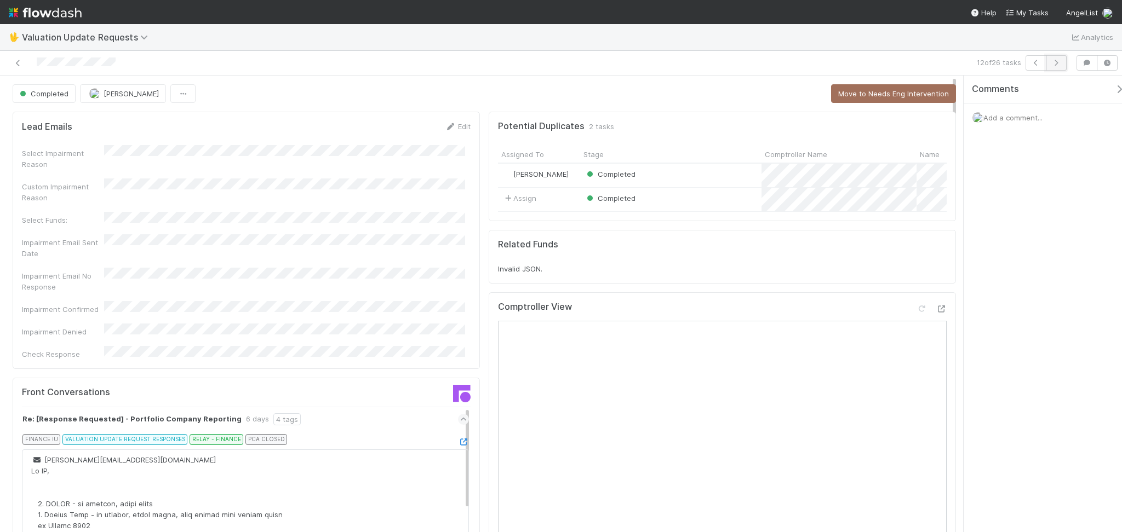
click at [1052, 64] on icon "button" at bounding box center [1055, 63] width 11 height 7
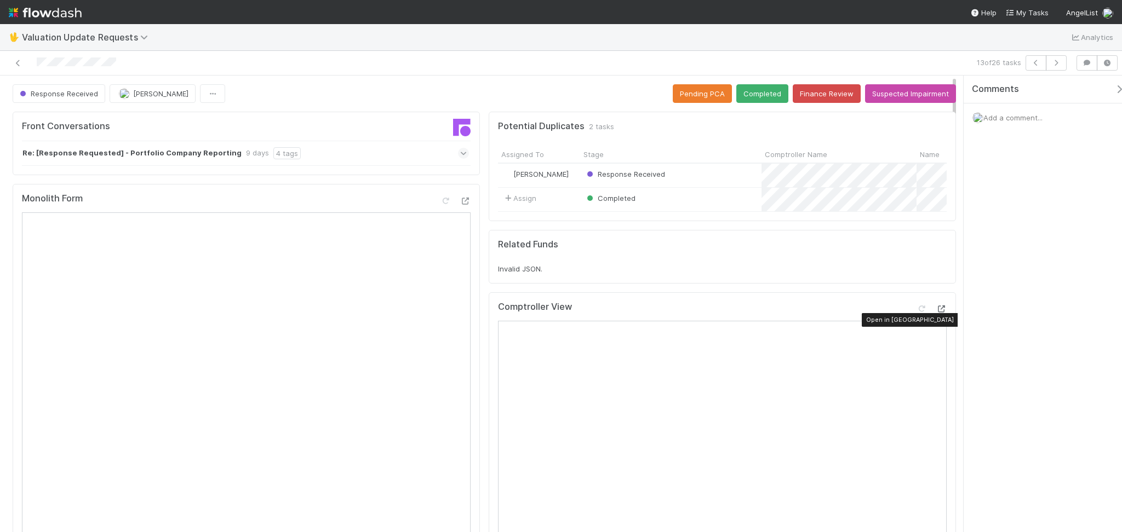
click at [935, 313] on icon at bounding box center [940, 309] width 11 height 7
click at [752, 93] on button "Completed" at bounding box center [762, 93] width 52 height 19
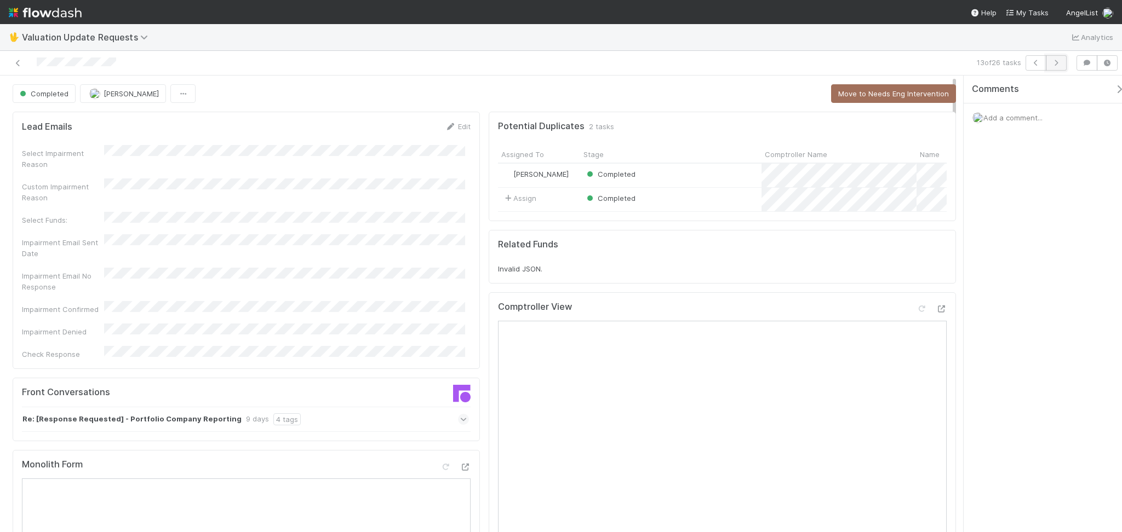
click at [1055, 65] on icon "button" at bounding box center [1055, 63] width 11 height 7
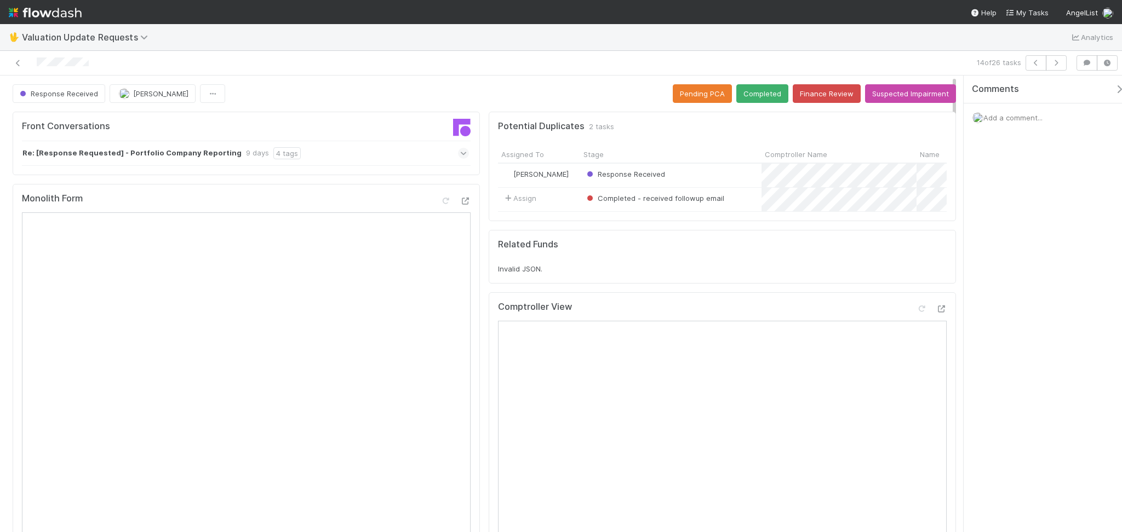
click at [482, 18] on nav "Help My Tasks AngelList" at bounding box center [561, 12] width 1122 height 24
click at [343, 160] on div "Re: [Response Requested] - Portfolio Company Reporting 9 days 4 tags" at bounding box center [245, 153] width 447 height 25
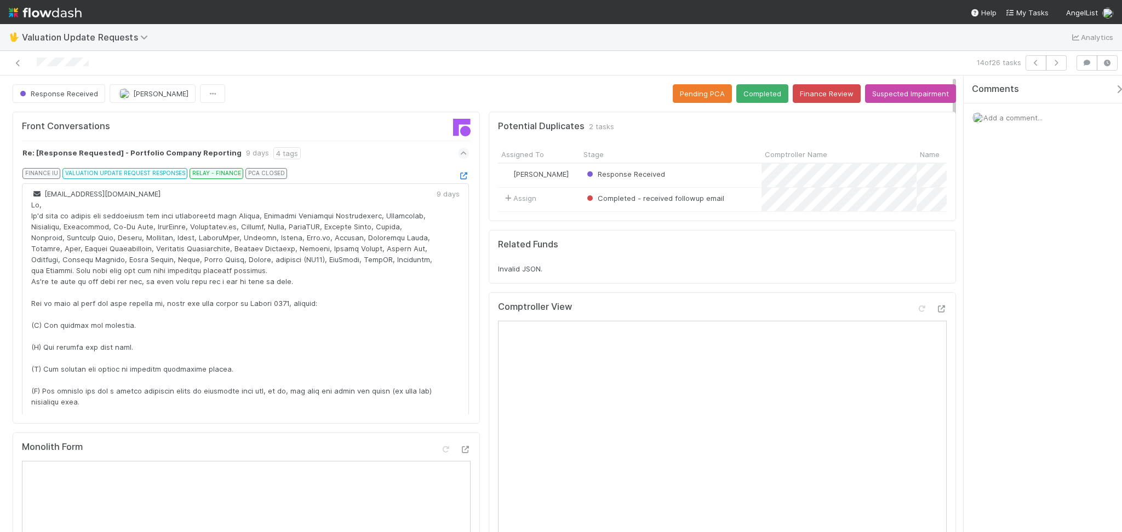
click at [450, 169] on div "FINANCE IU VALUATION UPDATE REQUEST RESPONSES RELAY - FINANCE PCA CLOSED" at bounding box center [250, 175] width 438 height 15
click at [458, 179] on icon at bounding box center [463, 176] width 11 height 7
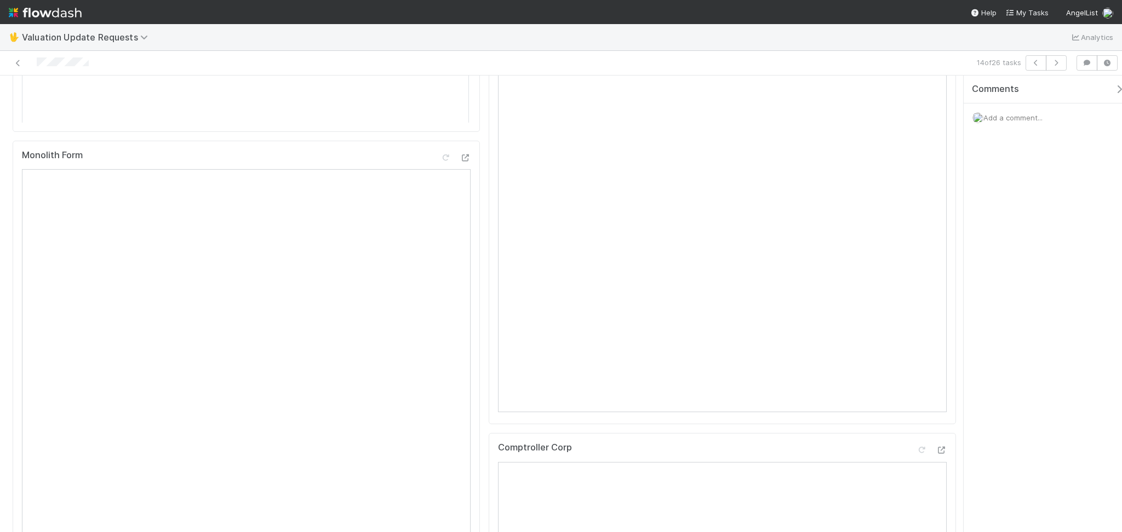
scroll to position [73, 0]
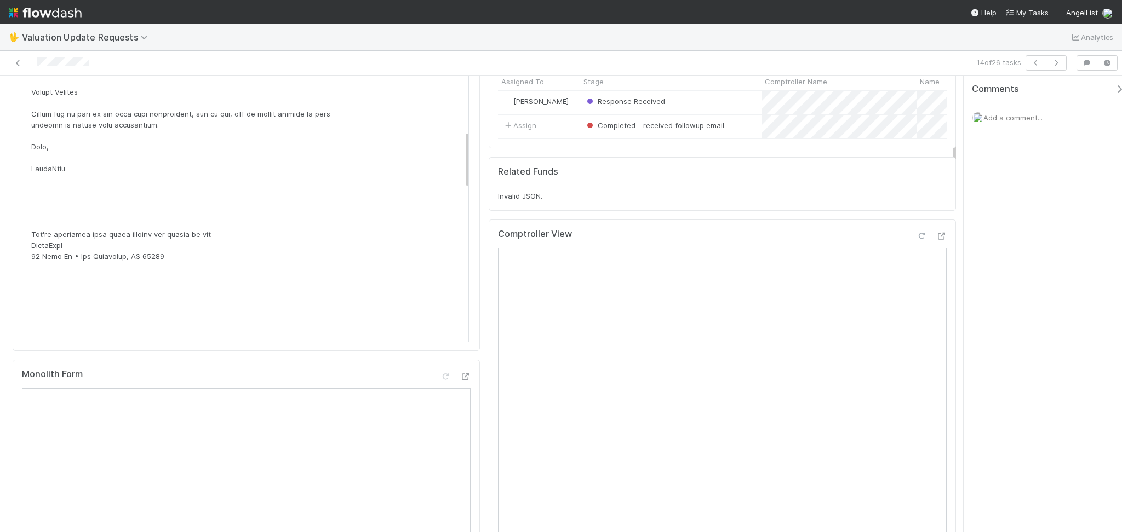
click at [916, 241] on div at bounding box center [921, 236] width 11 height 11
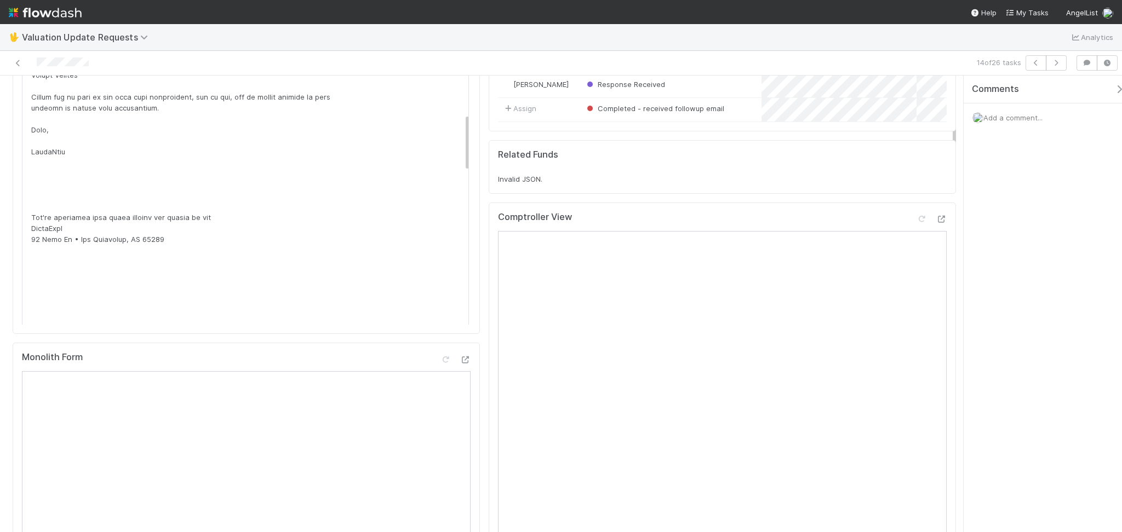
scroll to position [0, 0]
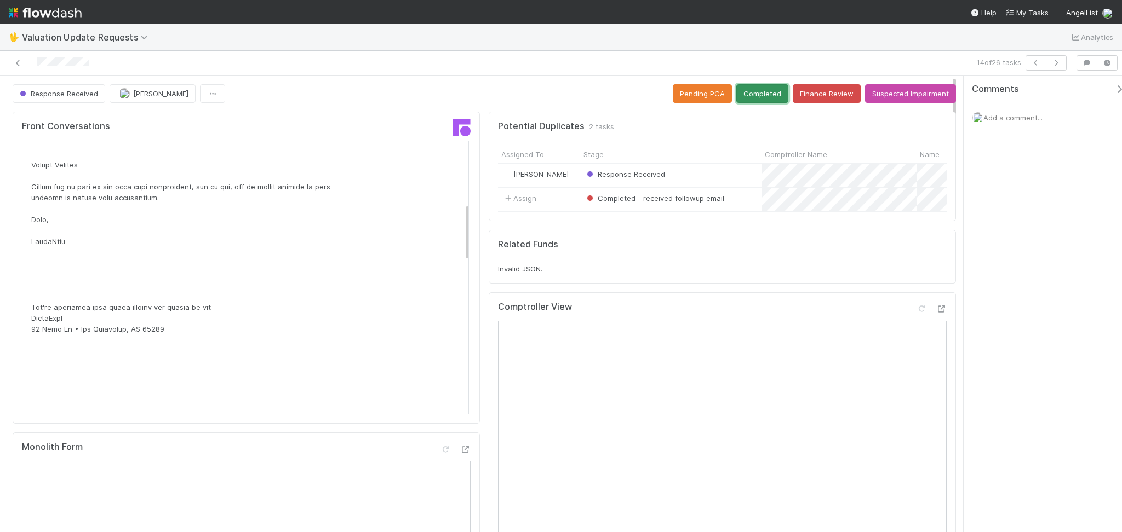
click at [745, 99] on button "Completed" at bounding box center [762, 93] width 52 height 19
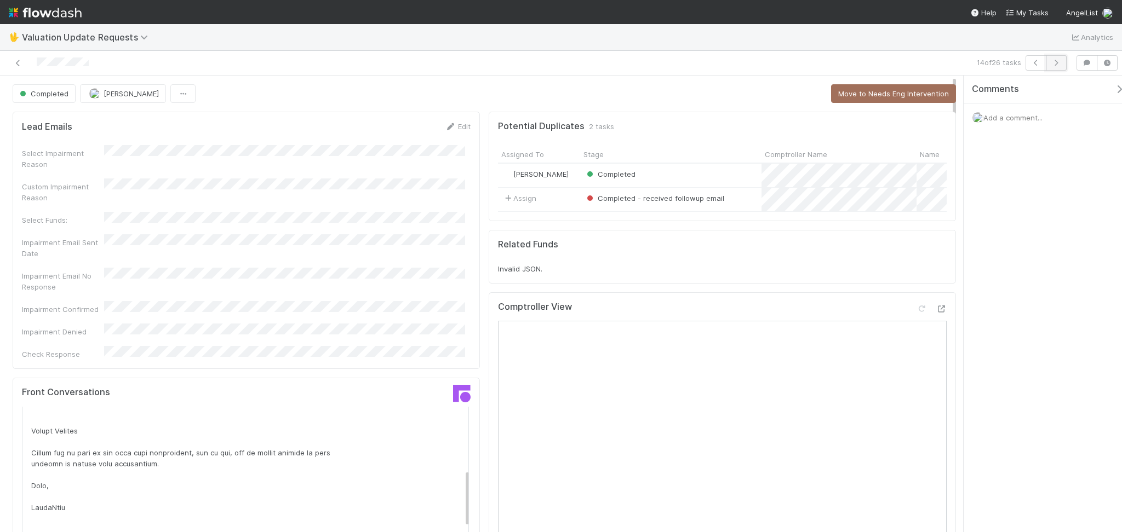
click at [1059, 65] on icon "button" at bounding box center [1055, 63] width 11 height 7
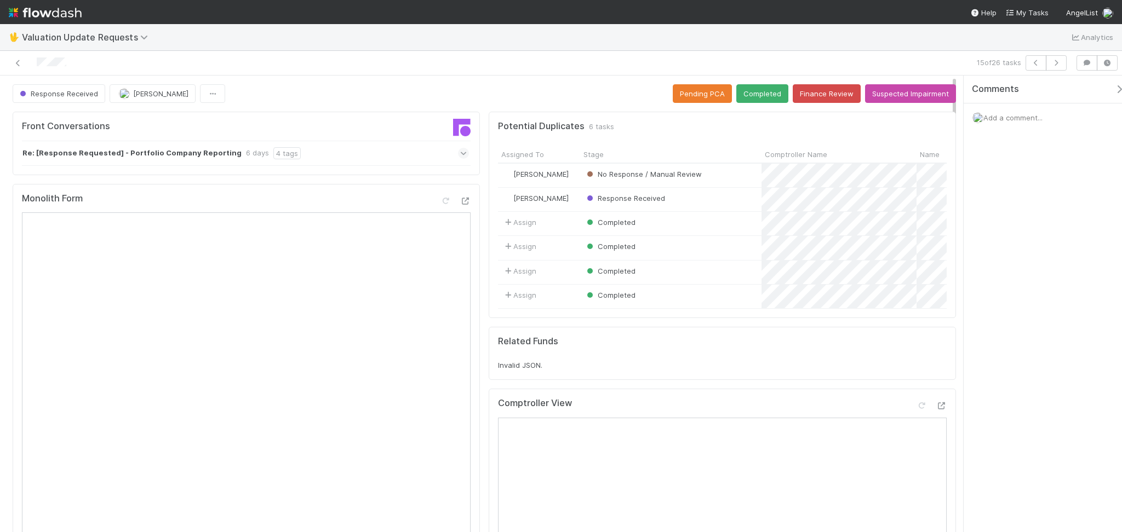
click at [384, 151] on div "Re: [Response Requested] - Portfolio Company Reporting 6 days 4 tags" at bounding box center [245, 153] width 447 height 25
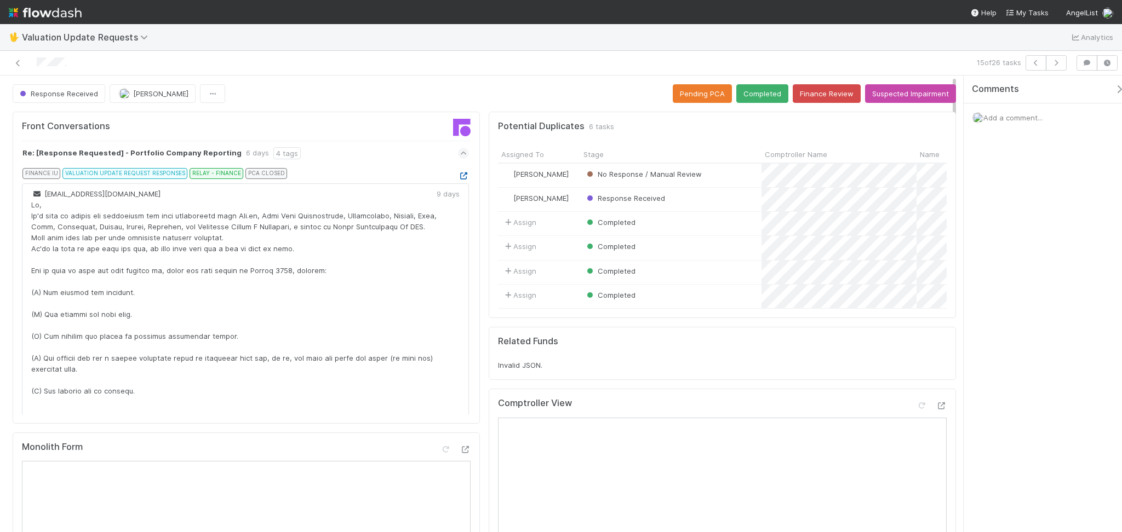
click at [458, 177] on icon at bounding box center [463, 176] width 11 height 7
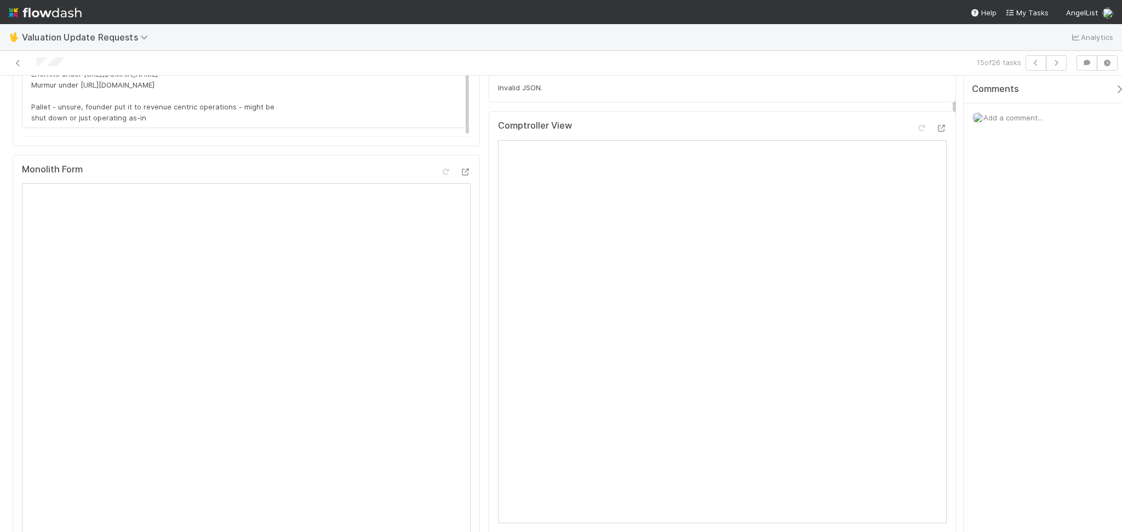
scroll to position [292, 0]
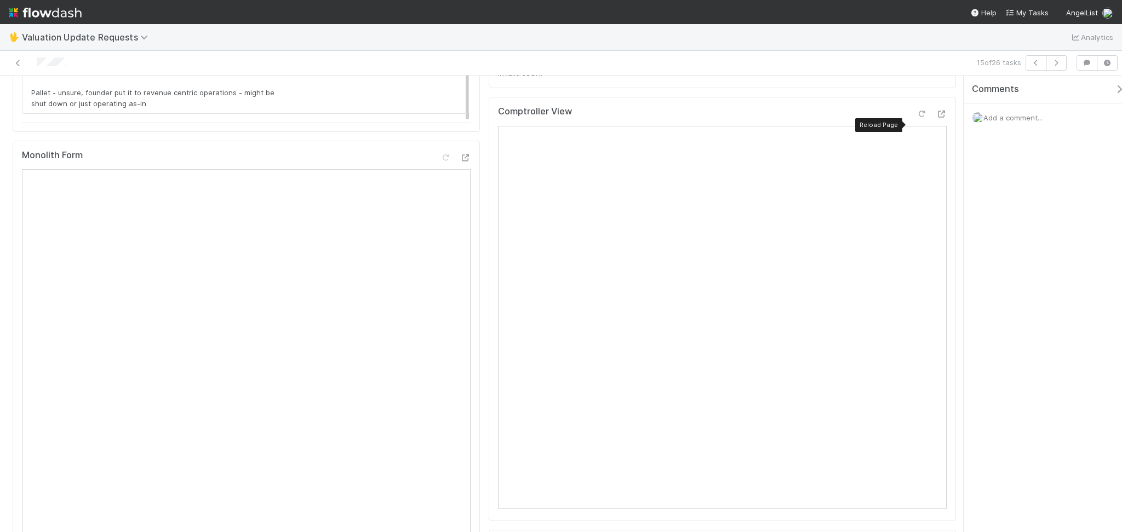
click at [916, 118] on icon at bounding box center [921, 114] width 11 height 7
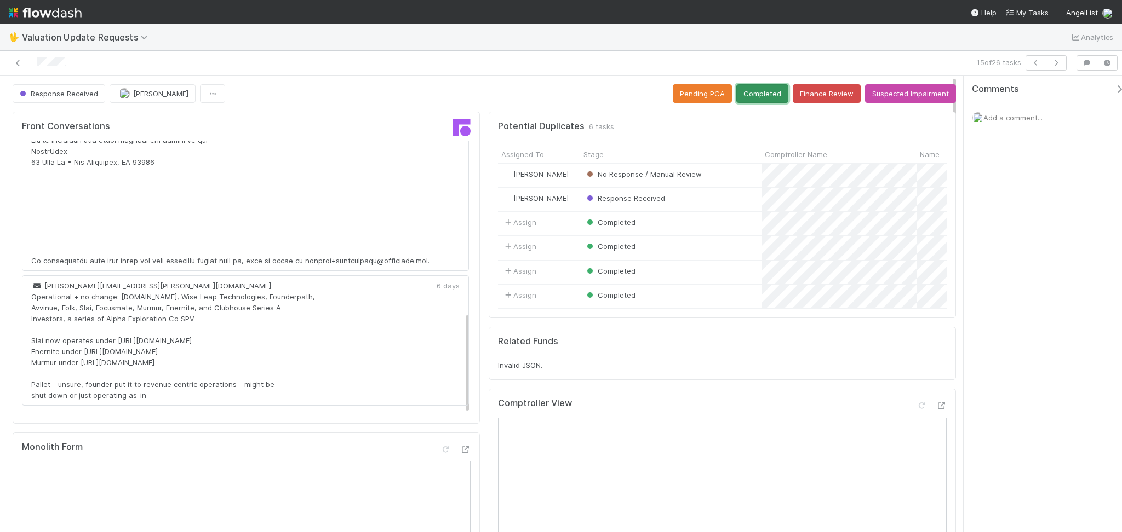
click at [741, 91] on button "Completed" at bounding box center [762, 93] width 52 height 19
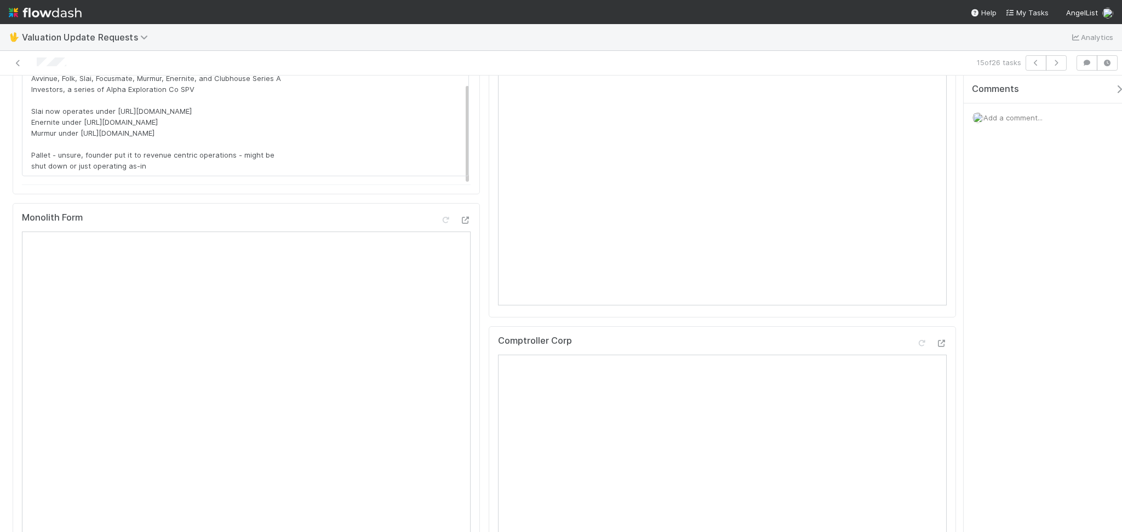
scroll to position [292, 0]
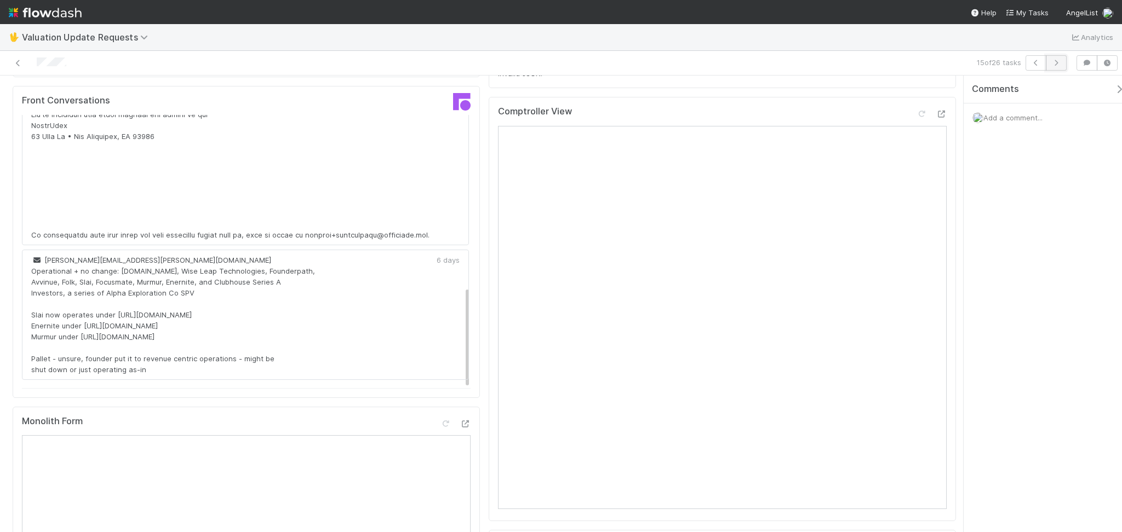
click at [1058, 60] on icon "button" at bounding box center [1055, 63] width 11 height 7
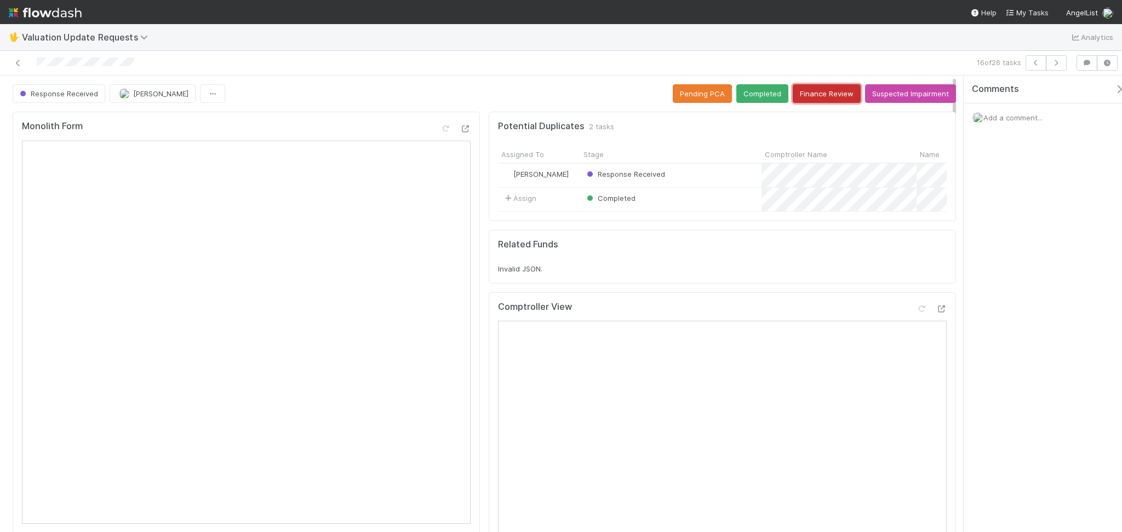
click at [813, 89] on button "Finance Review" at bounding box center [826, 93] width 68 height 19
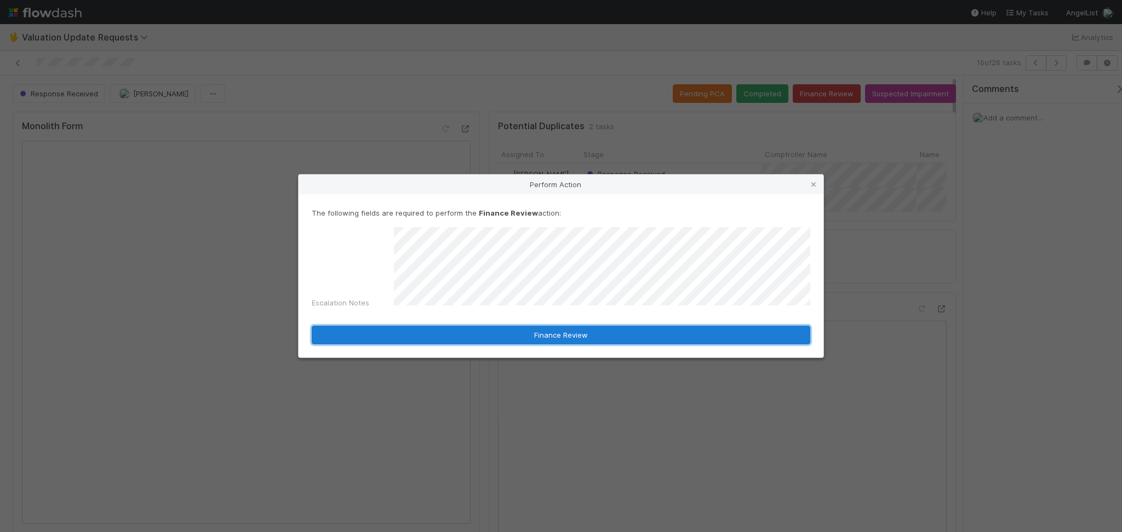
click at [611, 258] on form "The following fields are required to perform the Finance Review action: Escalat…" at bounding box center [561, 276] width 498 height 137
click at [608, 330] on button "Finance Review" at bounding box center [561, 335] width 498 height 19
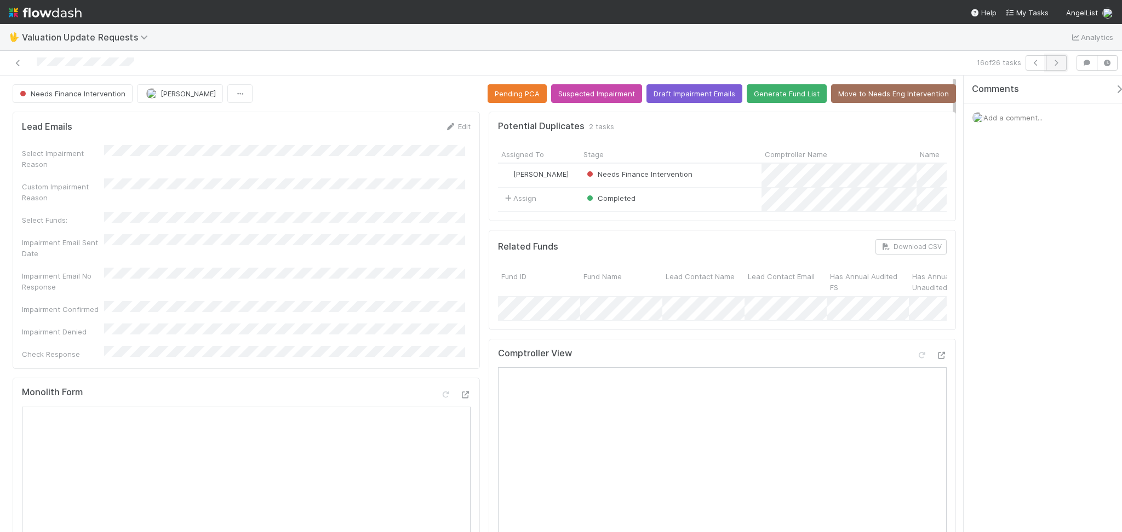
click at [1062, 62] on button "button" at bounding box center [1055, 62] width 21 height 15
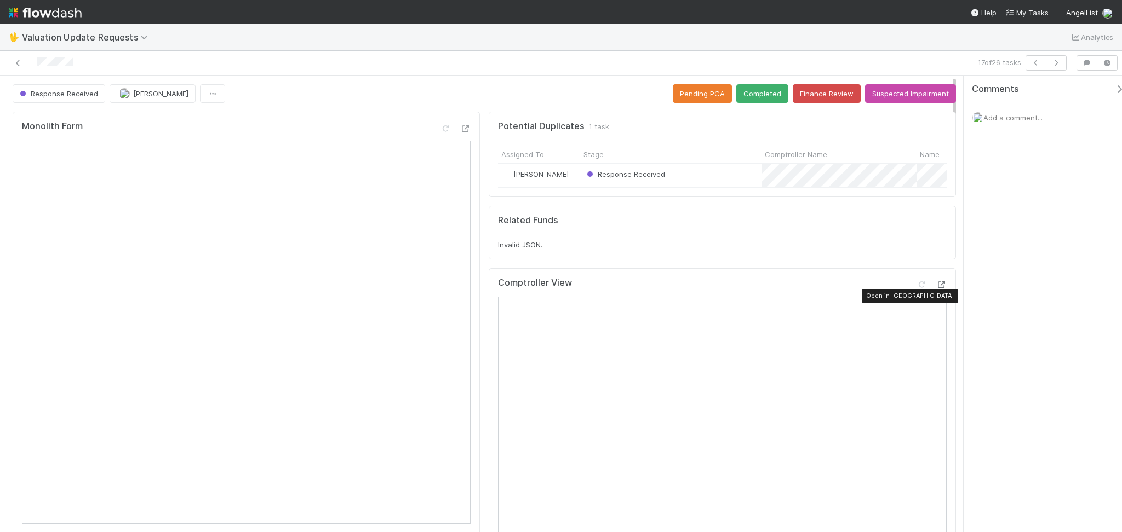
click at [935, 289] on icon at bounding box center [940, 284] width 11 height 7
click at [745, 91] on button "Completed" at bounding box center [762, 93] width 52 height 19
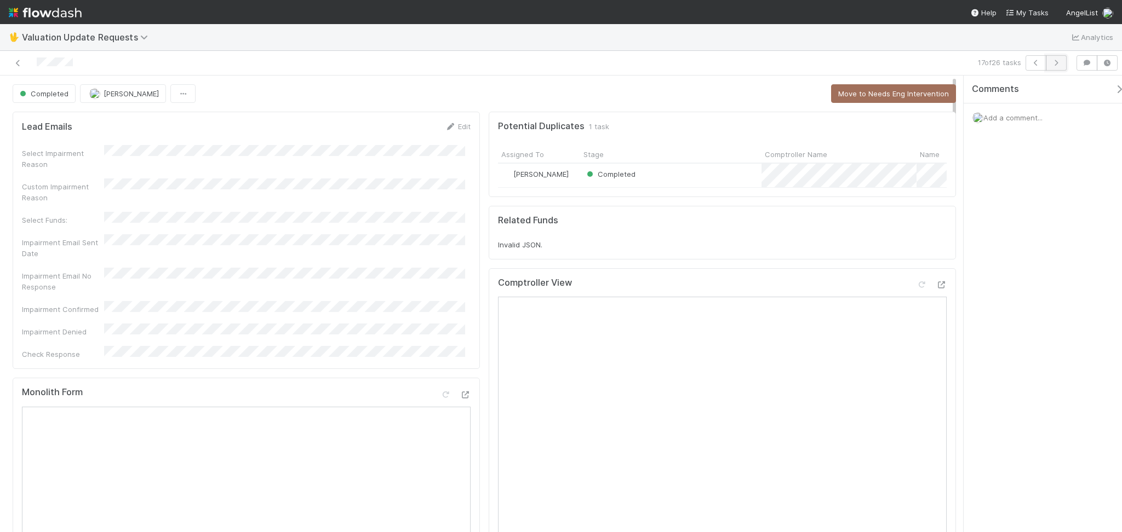
click at [1059, 64] on icon "button" at bounding box center [1055, 63] width 11 height 7
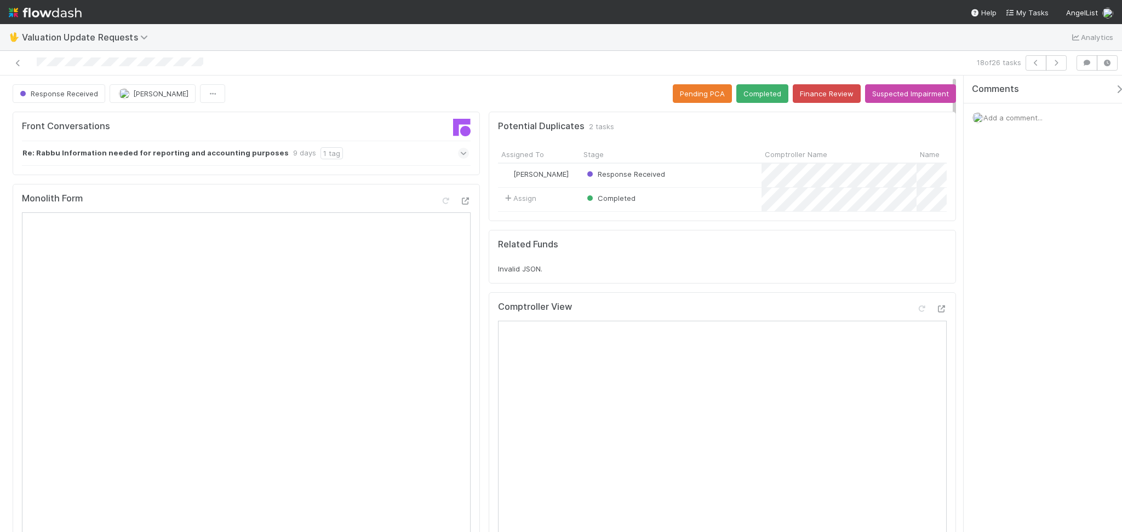
click at [353, 150] on div "Re: Rabbu Information needed for reporting and accounting purposes 9 days 1 tag" at bounding box center [245, 153] width 447 height 25
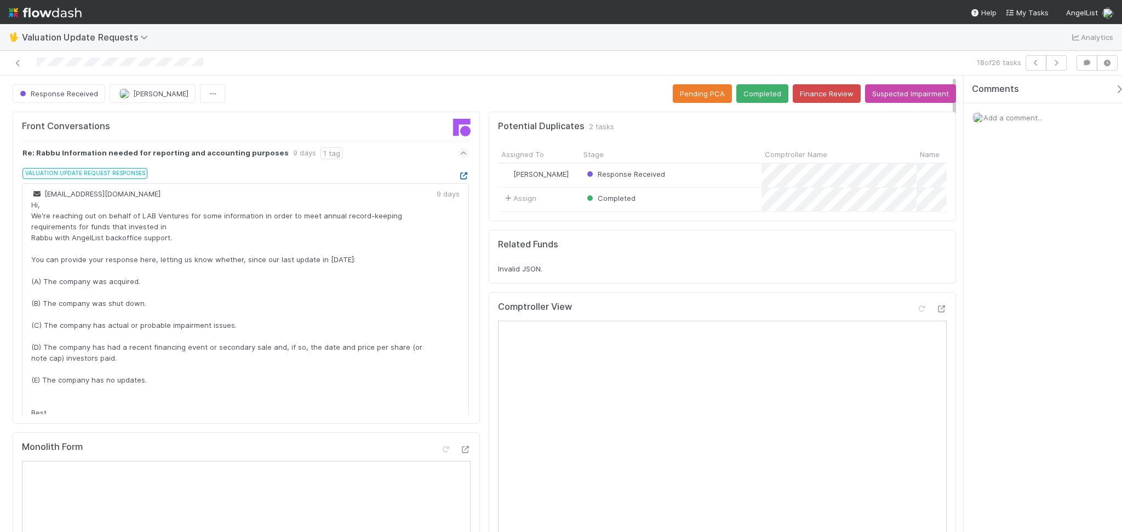
click at [458, 177] on icon at bounding box center [463, 176] width 11 height 7
click at [935, 313] on icon at bounding box center [940, 309] width 11 height 7
click at [751, 90] on button "Completed" at bounding box center [762, 93] width 52 height 19
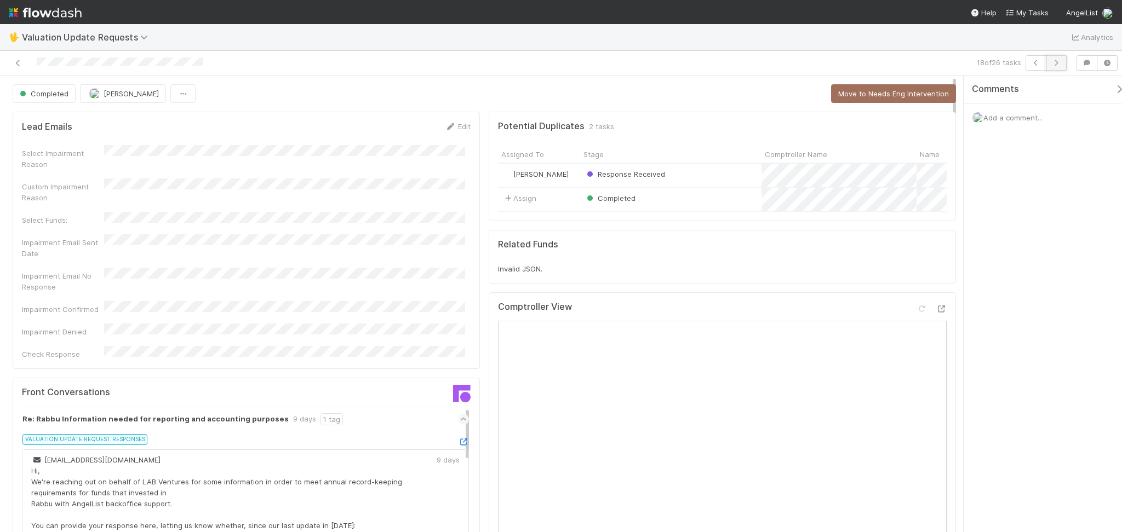
click at [1060, 63] on icon "button" at bounding box center [1055, 63] width 11 height 7
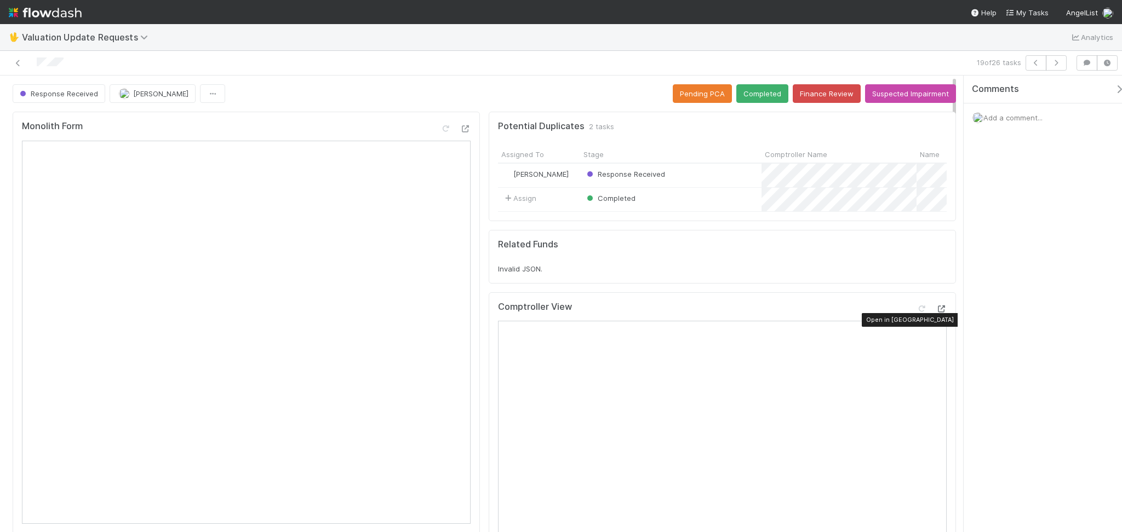
click at [935, 313] on icon at bounding box center [940, 309] width 11 height 7
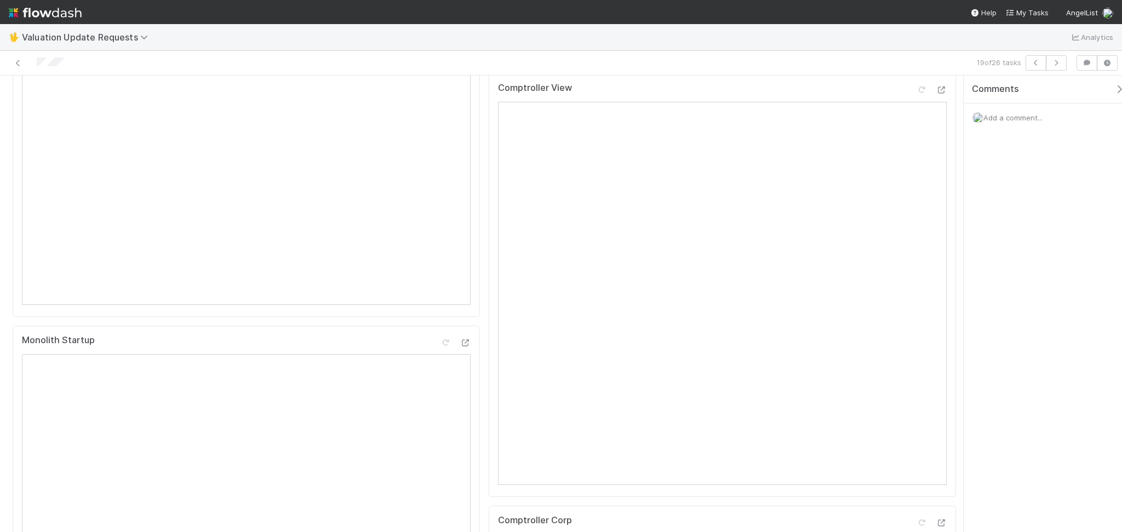
click at [1058, 71] on div "19 of 26 tasks" at bounding box center [561, 63] width 1122 height 25
click at [1058, 64] on icon "button" at bounding box center [1055, 63] width 11 height 7
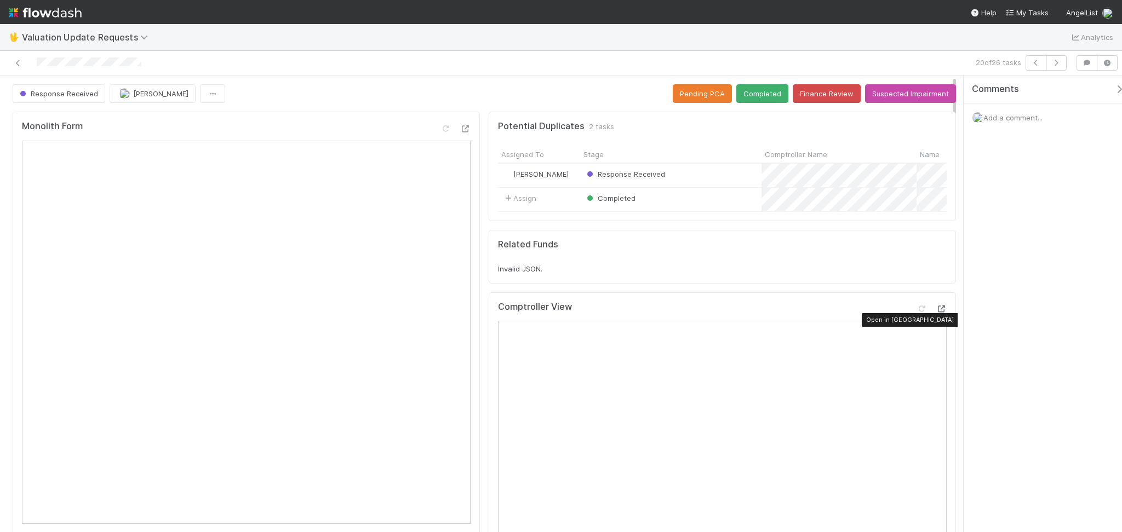
click at [935, 313] on icon at bounding box center [940, 309] width 11 height 7
click at [752, 90] on button "Completed" at bounding box center [762, 93] width 52 height 19
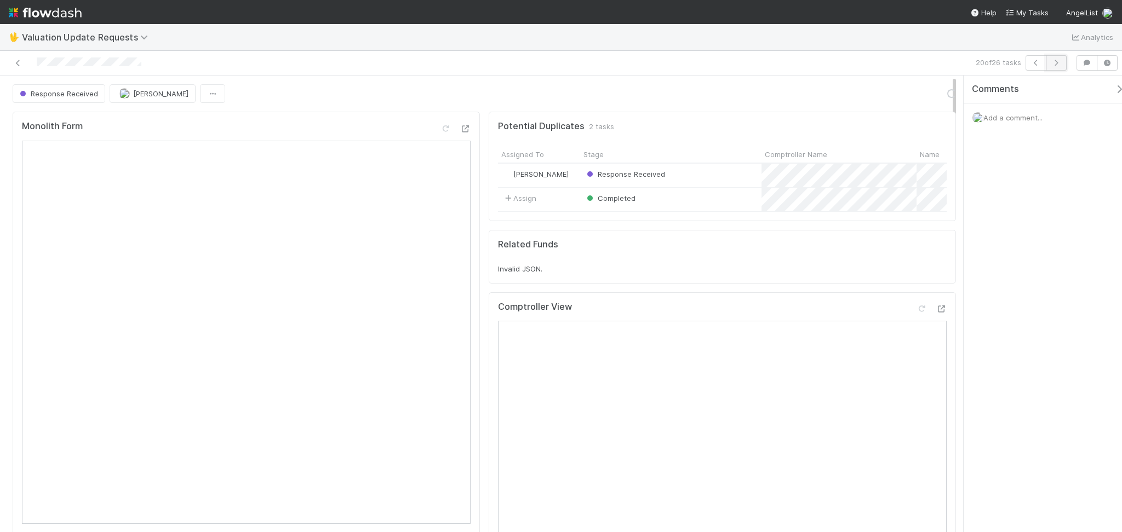
click at [1063, 63] on button "button" at bounding box center [1055, 62] width 21 height 15
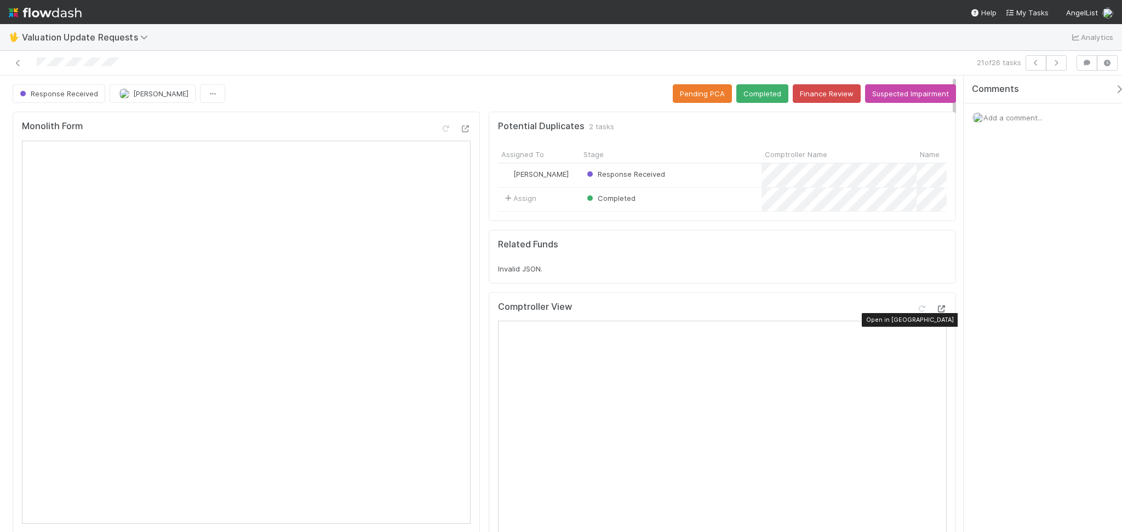
click at [935, 314] on div at bounding box center [940, 308] width 11 height 11
click at [751, 99] on button "Completed" at bounding box center [762, 93] width 52 height 19
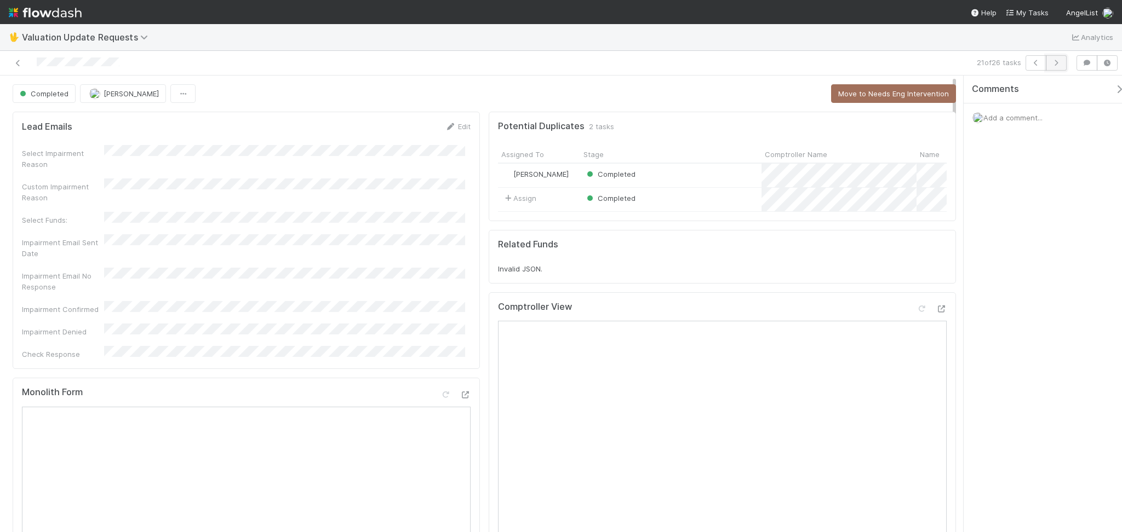
click at [1053, 67] on button "button" at bounding box center [1055, 62] width 21 height 15
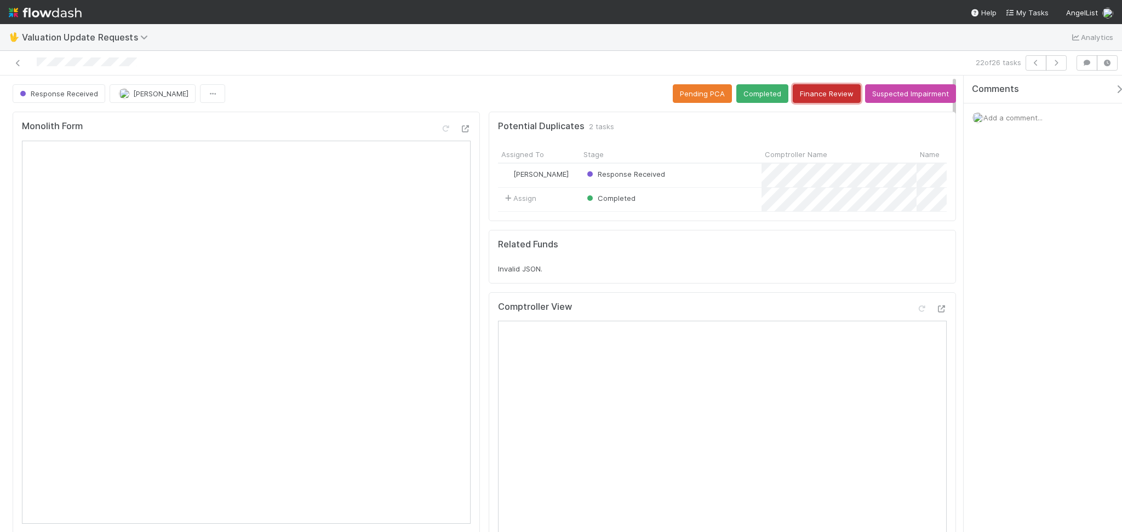
click at [823, 86] on button "Finance Review" at bounding box center [826, 93] width 68 height 19
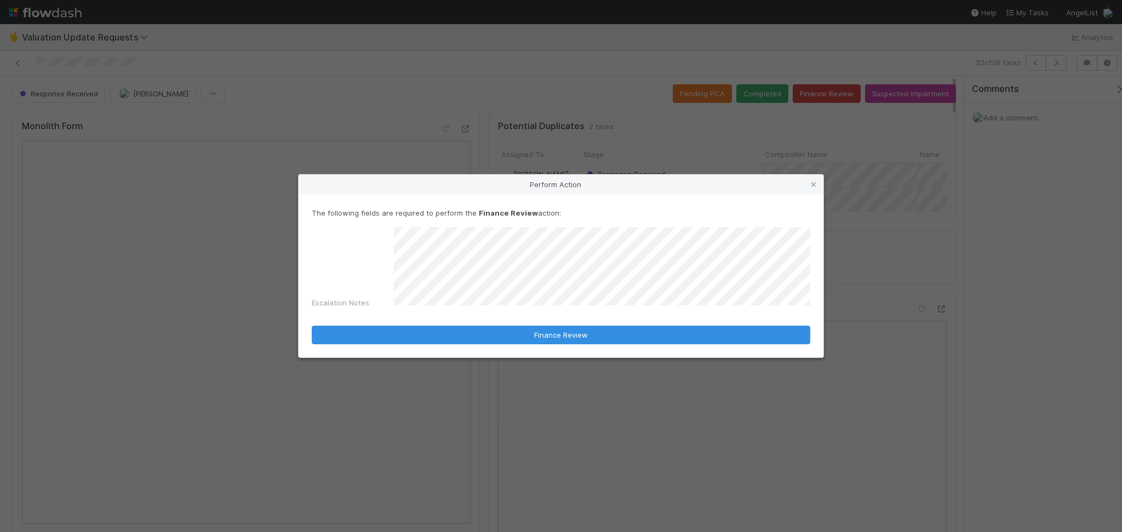
click at [553, 321] on form "The following fields are required to perform the Finance Review action: Escalat…" at bounding box center [561, 276] width 498 height 137
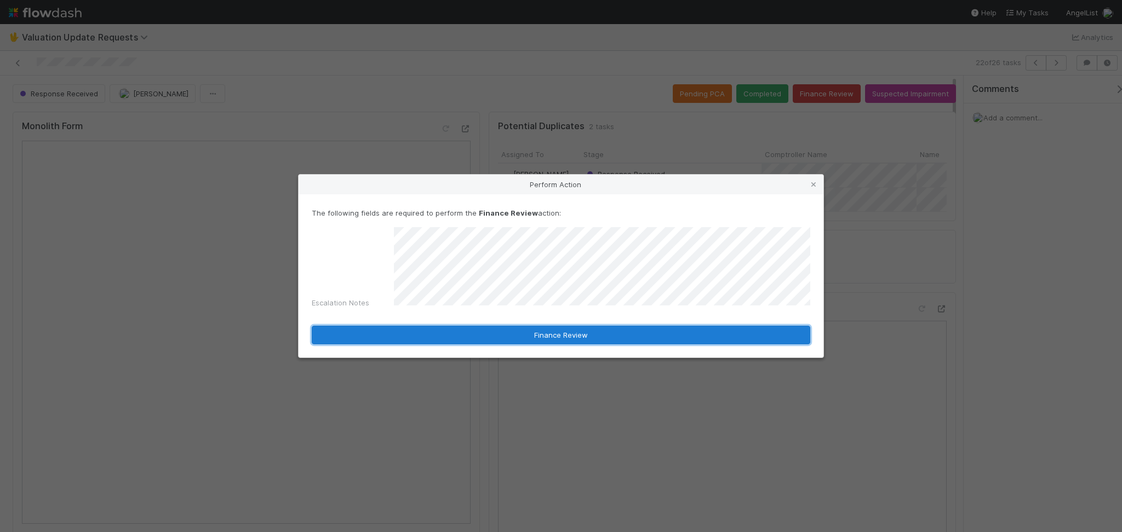
click at [554, 326] on button "Finance Review" at bounding box center [561, 335] width 498 height 19
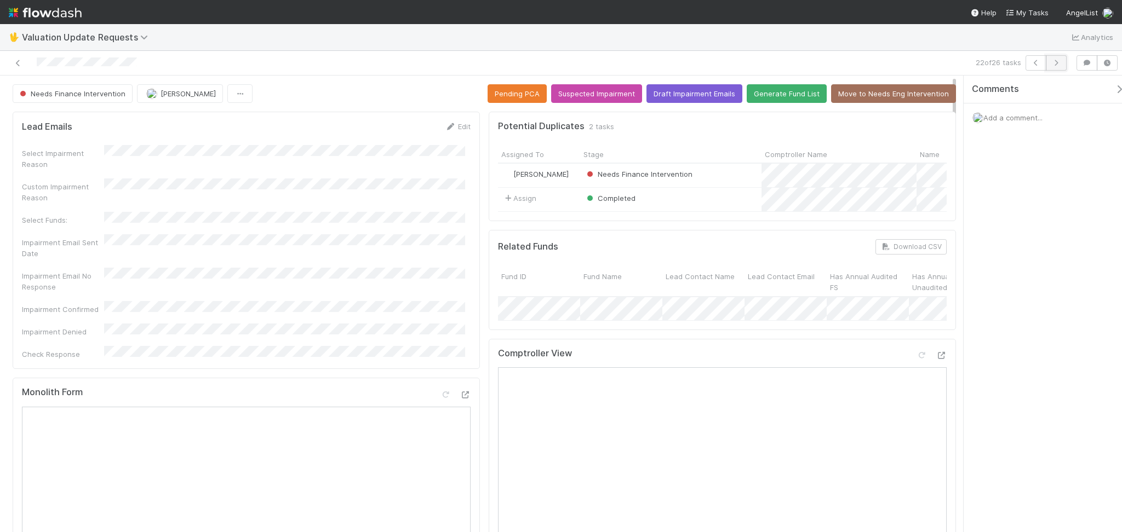
click at [1054, 60] on icon "button" at bounding box center [1055, 63] width 11 height 7
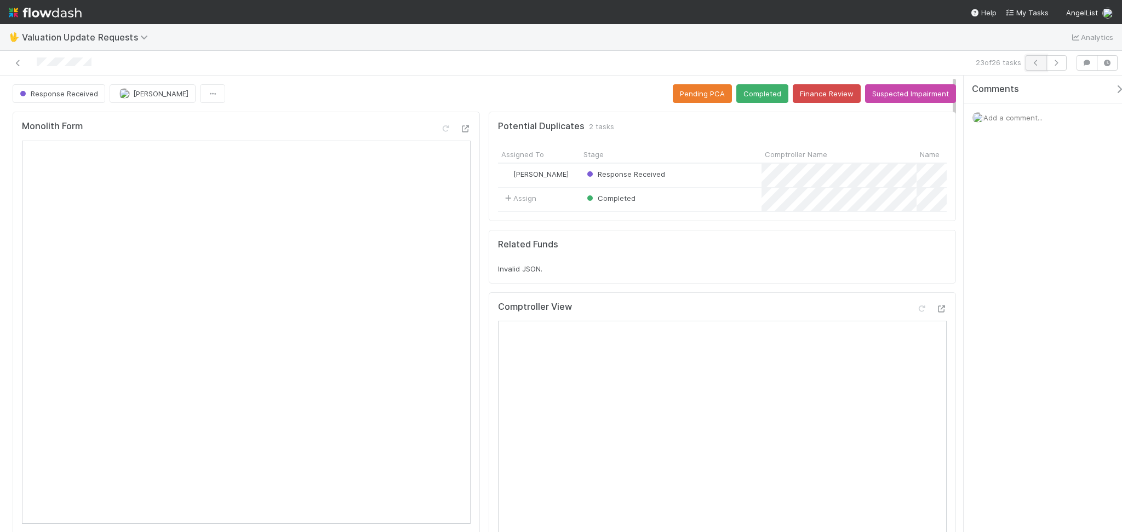
click at [1034, 63] on icon "button" at bounding box center [1035, 63] width 11 height 7
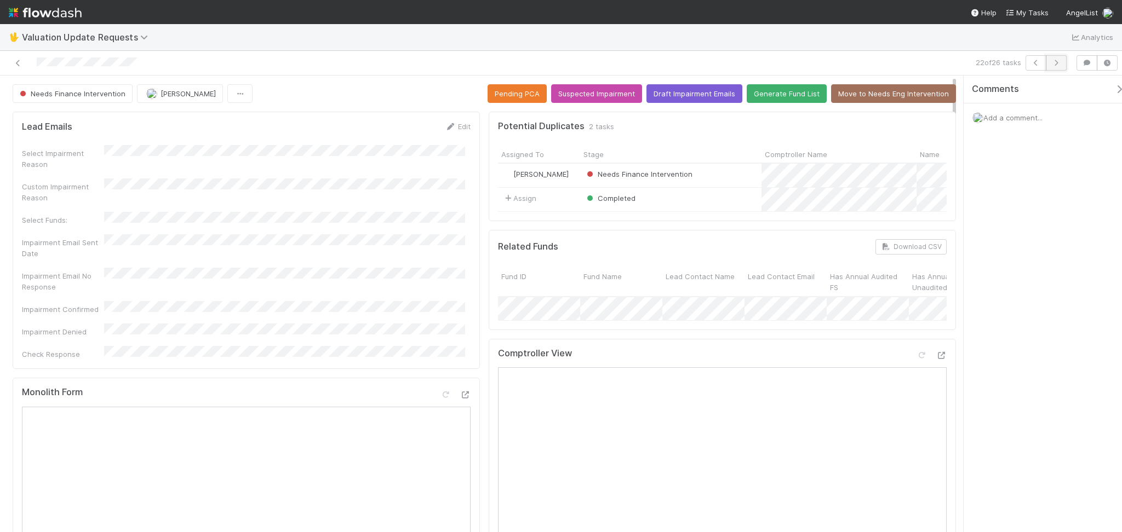
click at [1056, 63] on icon "button" at bounding box center [1055, 63] width 11 height 7
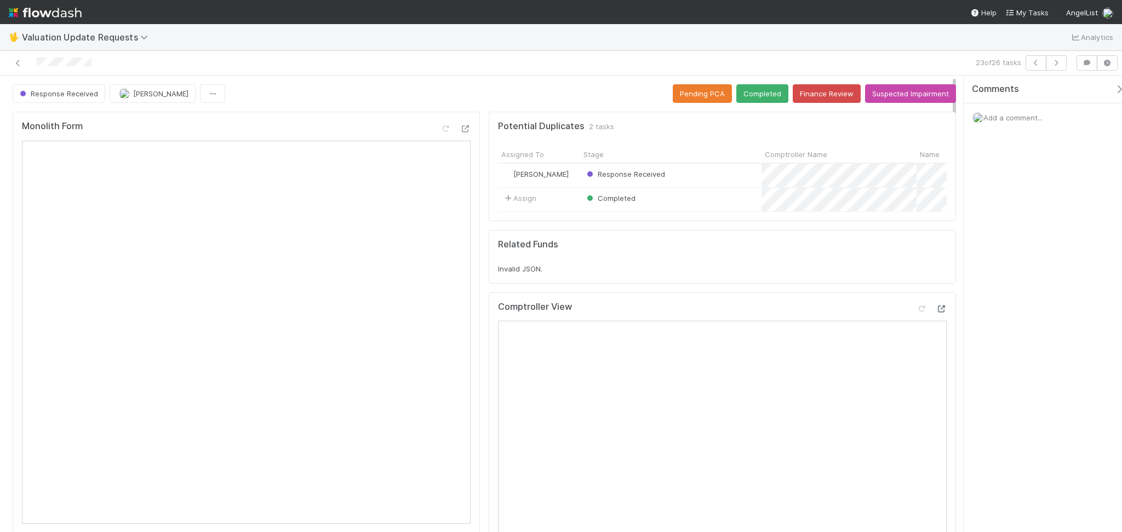
click at [935, 313] on icon at bounding box center [940, 309] width 11 height 7
click at [736, 89] on button "Completed" at bounding box center [762, 93] width 52 height 19
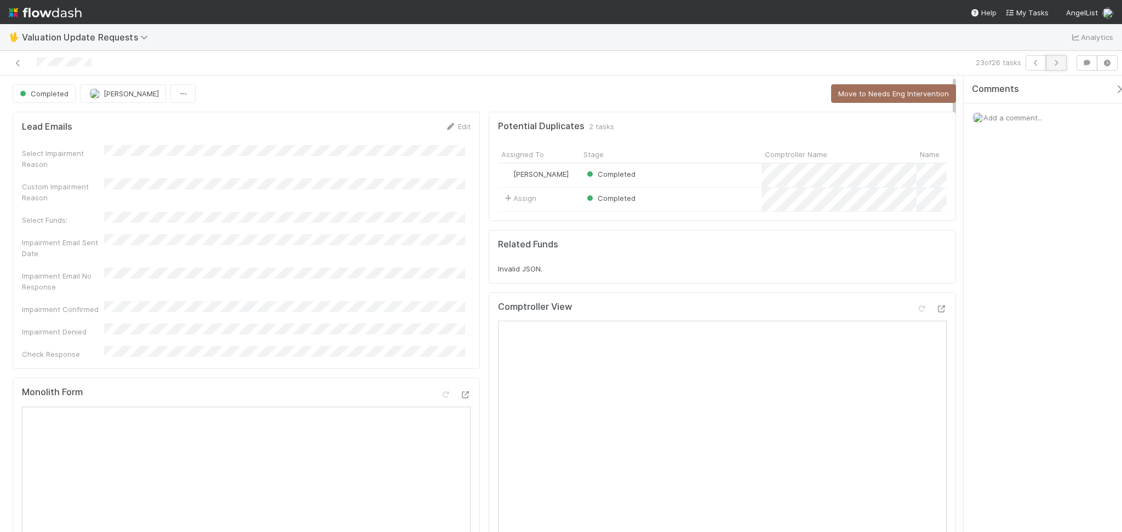
click at [1061, 60] on icon "button" at bounding box center [1055, 63] width 11 height 7
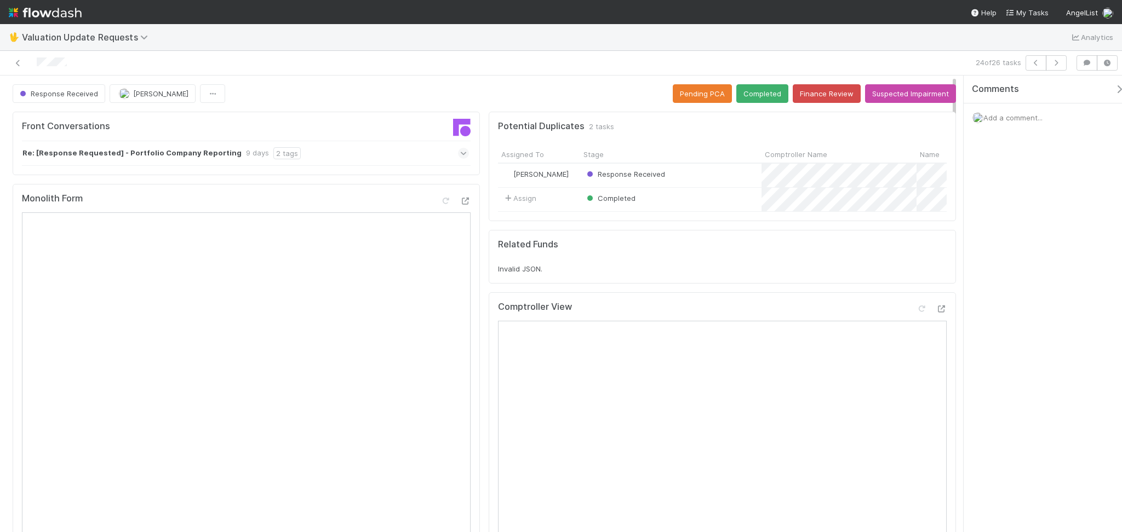
click at [352, 153] on div "Re: [Response Requested] - Portfolio Company Reporting 9 days 2 tags" at bounding box center [245, 153] width 447 height 25
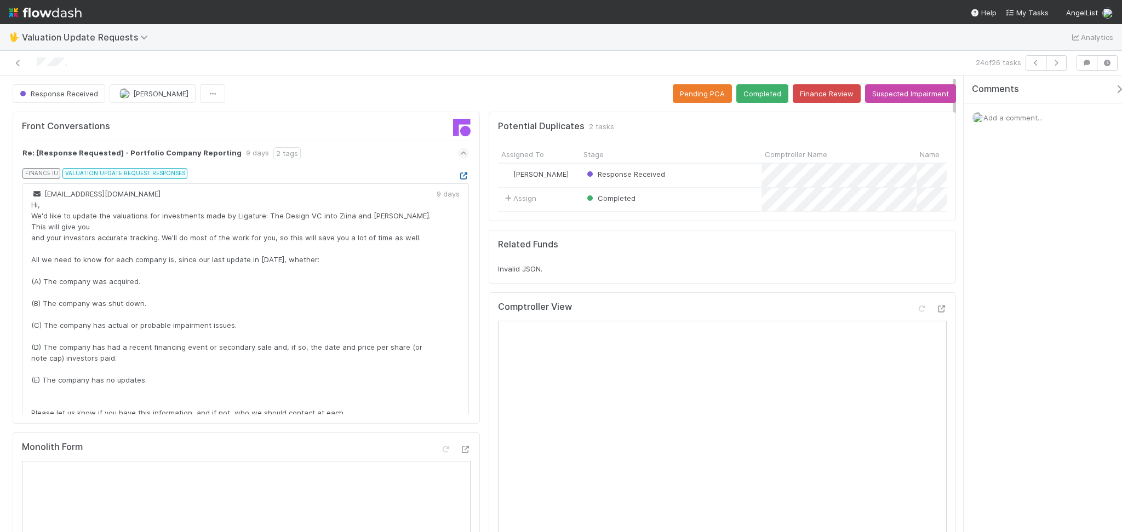
click at [458, 177] on icon at bounding box center [463, 176] width 11 height 7
click at [817, 87] on button "Finance Review" at bounding box center [826, 93] width 68 height 19
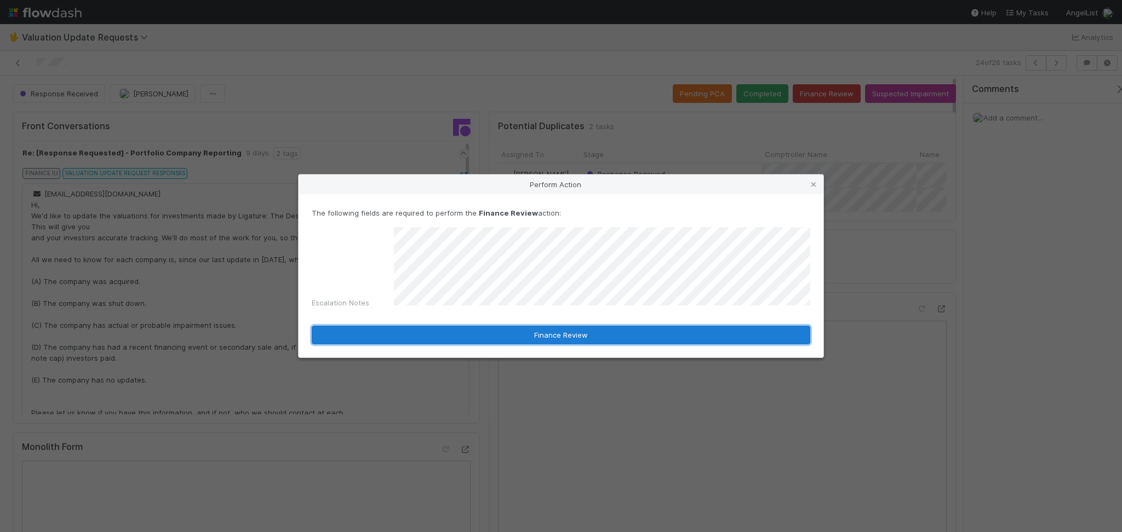
click at [616, 332] on button "Finance Review" at bounding box center [561, 335] width 498 height 19
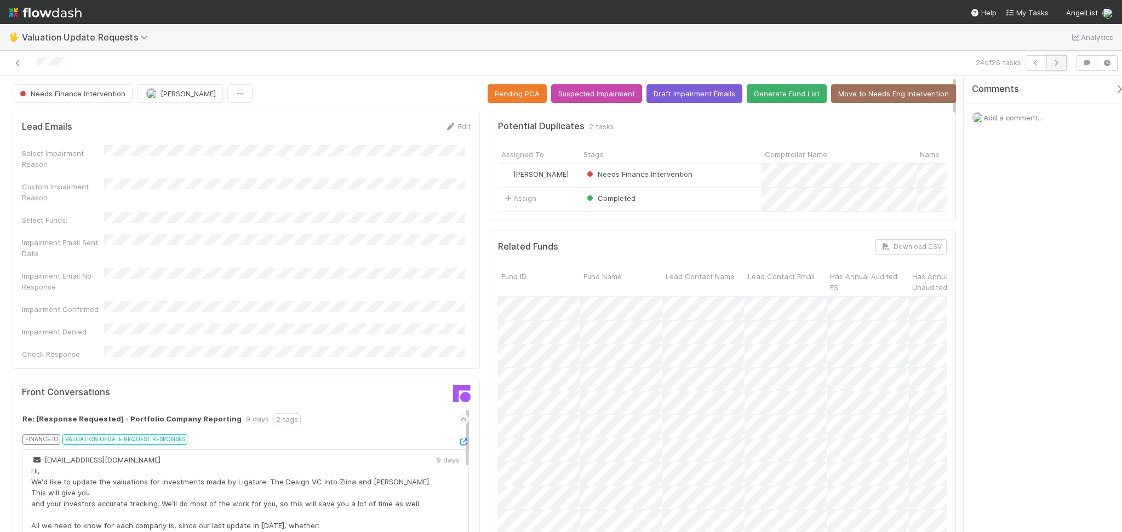
click at [1066, 60] on button "button" at bounding box center [1055, 62] width 21 height 15
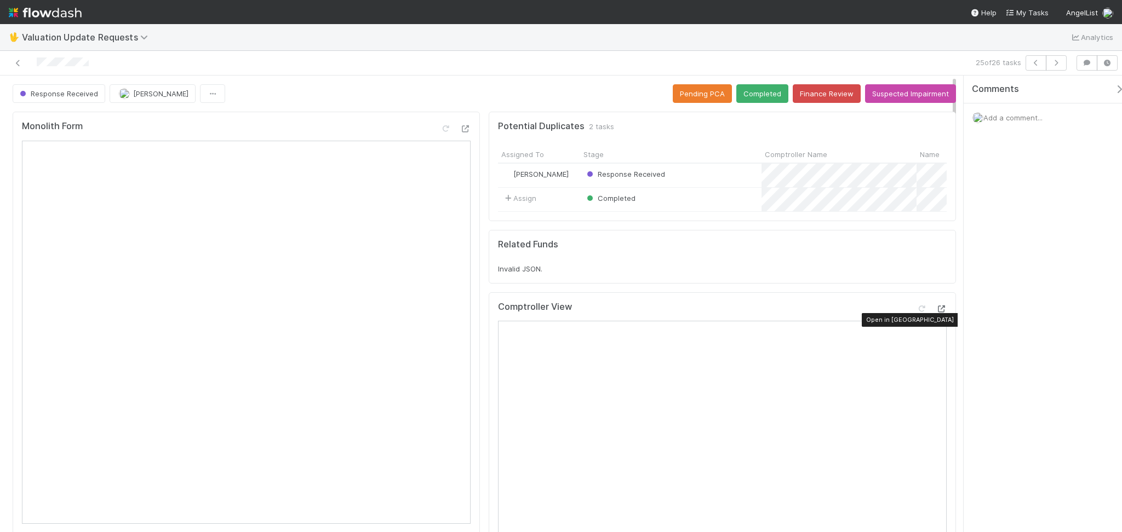
click at [935, 313] on icon at bounding box center [940, 309] width 11 height 7
click at [748, 89] on button "Completed" at bounding box center [762, 93] width 52 height 19
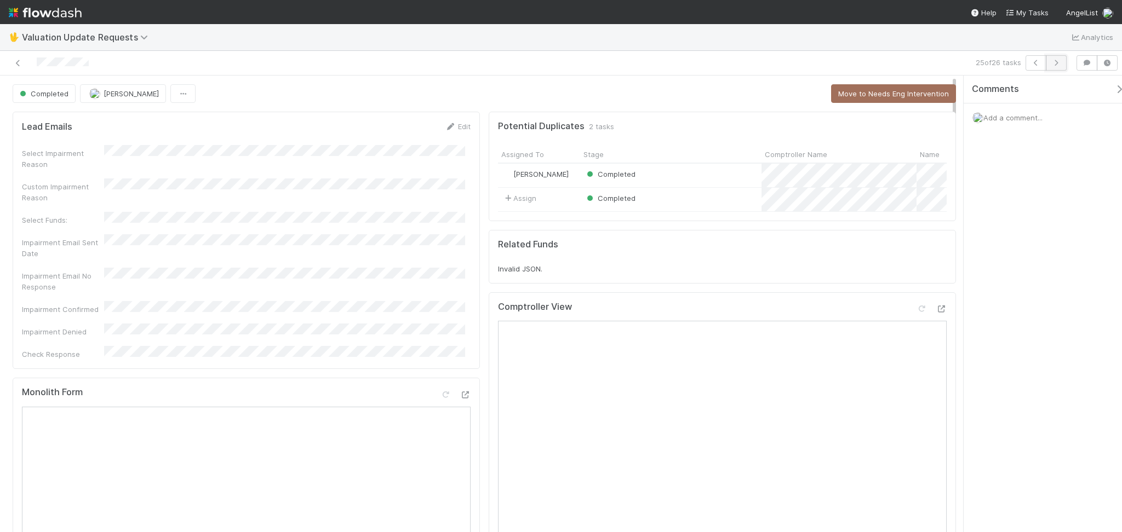
click at [1062, 60] on button "button" at bounding box center [1055, 62] width 21 height 15
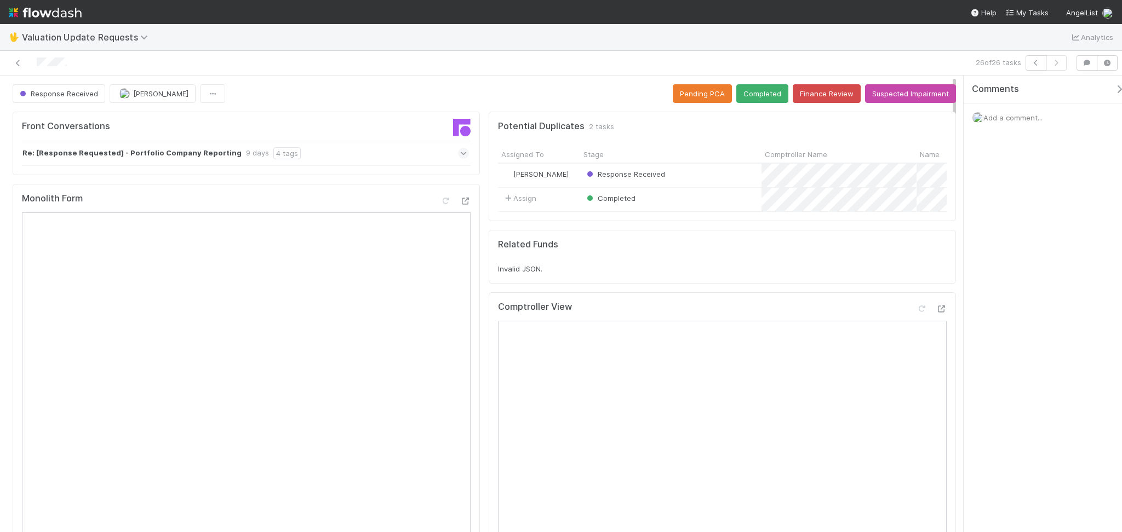
click at [354, 156] on div "Re: [Response Requested] - Portfolio Company Reporting 9 days 4 tags" at bounding box center [245, 153] width 447 height 25
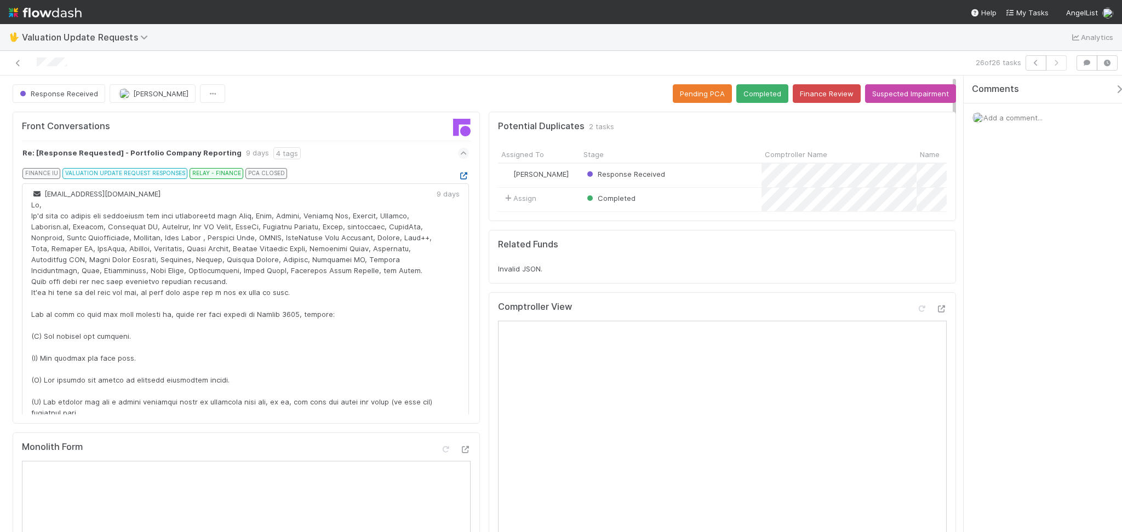
click at [458, 176] on icon at bounding box center [463, 176] width 11 height 7
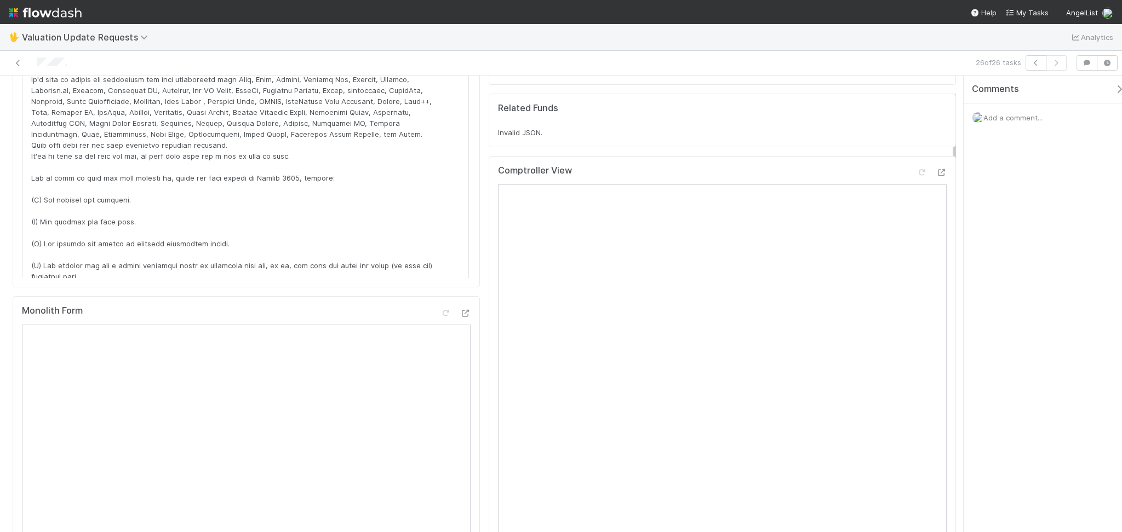
scroll to position [73, 0]
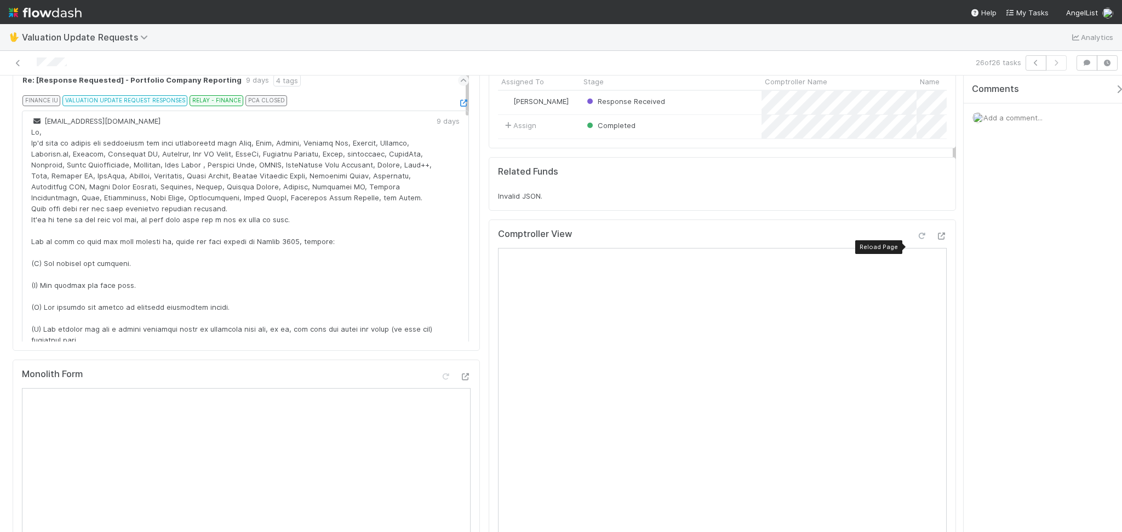
click at [916, 242] on div at bounding box center [921, 236] width 11 height 11
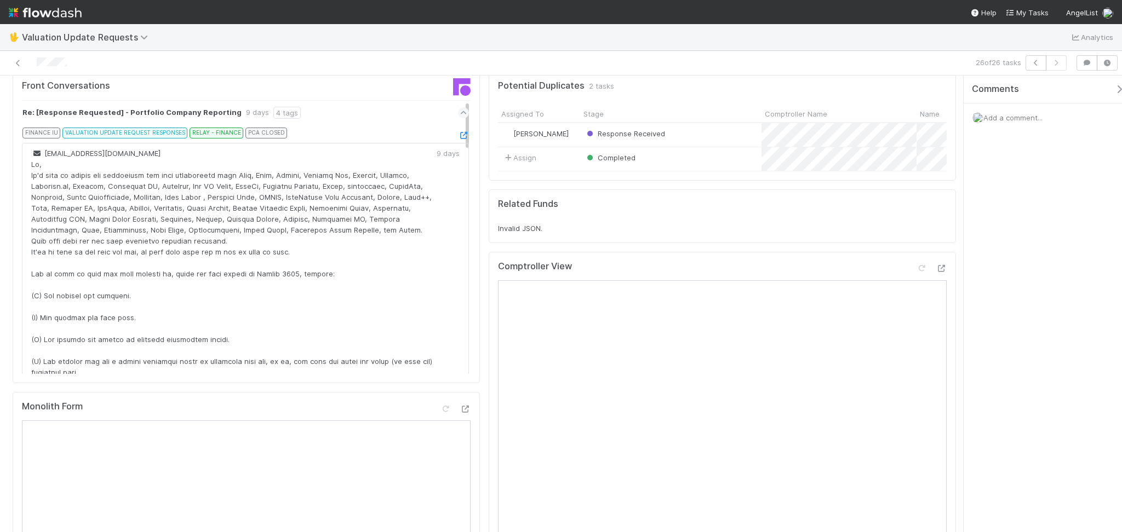
scroll to position [0, 0]
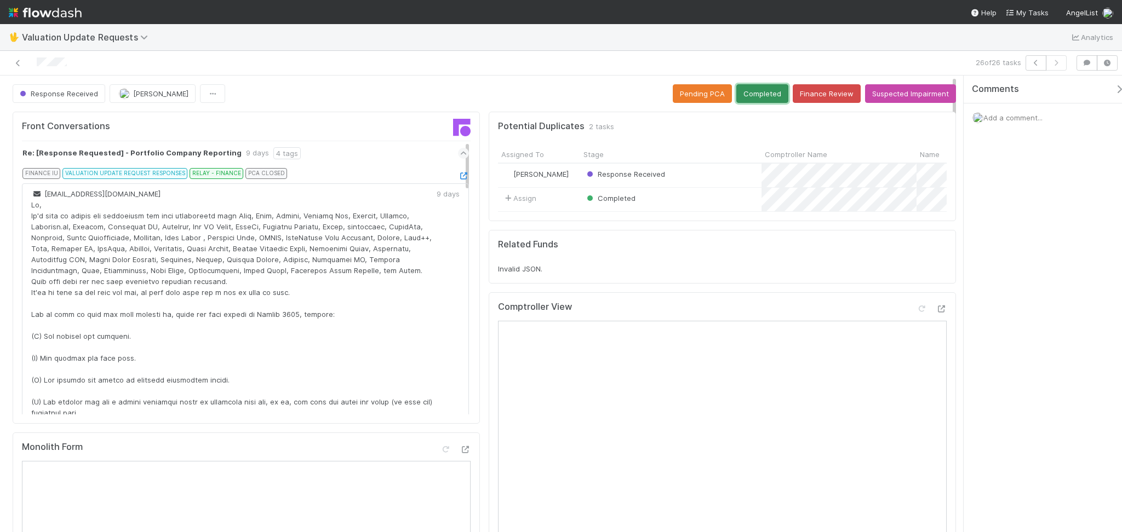
click at [763, 97] on button "Completed" at bounding box center [762, 93] width 52 height 19
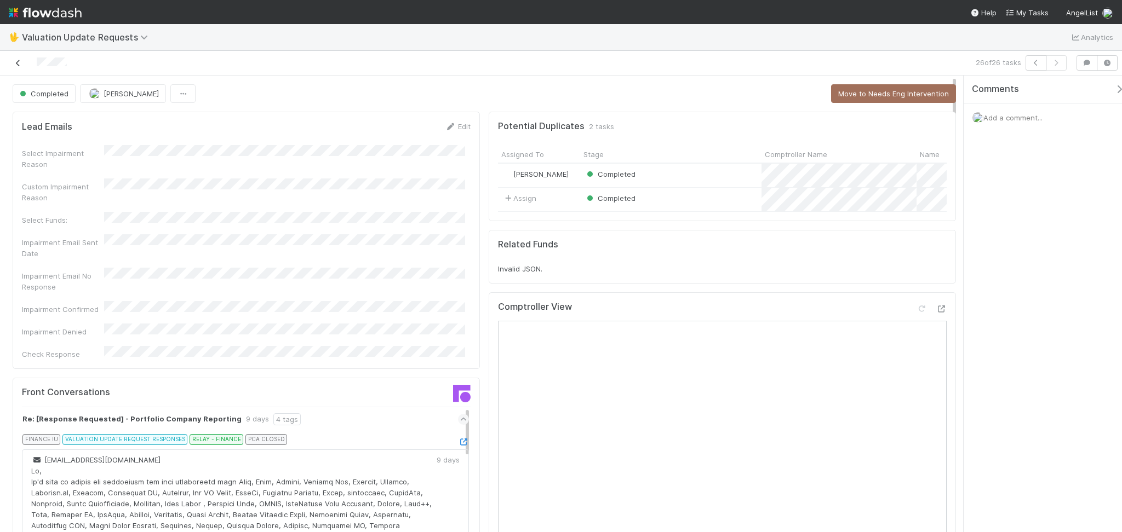
click at [15, 64] on icon at bounding box center [18, 63] width 11 height 7
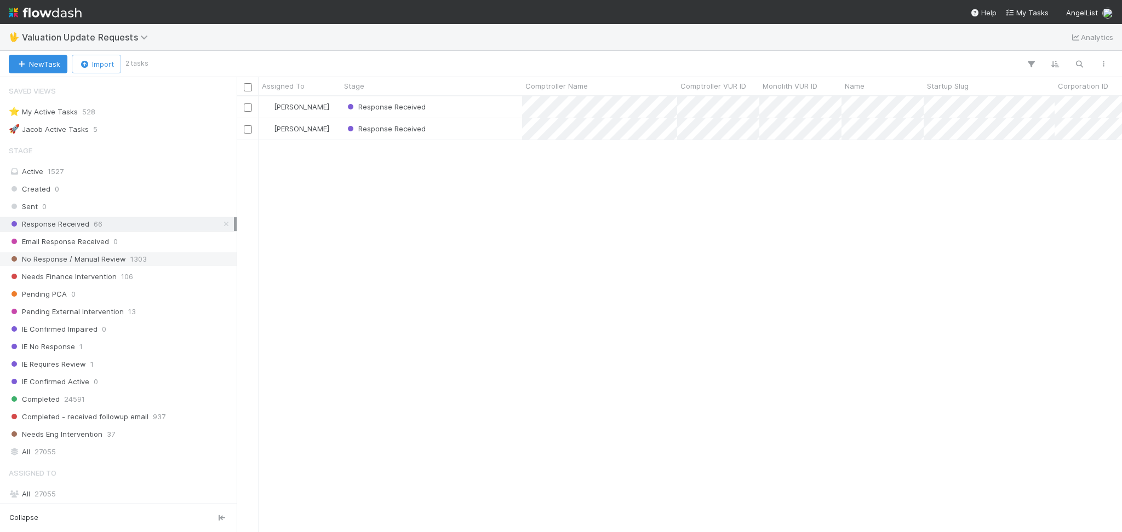
click at [158, 257] on div "No Response / Manual Review 1303" at bounding box center [121, 259] width 225 height 14
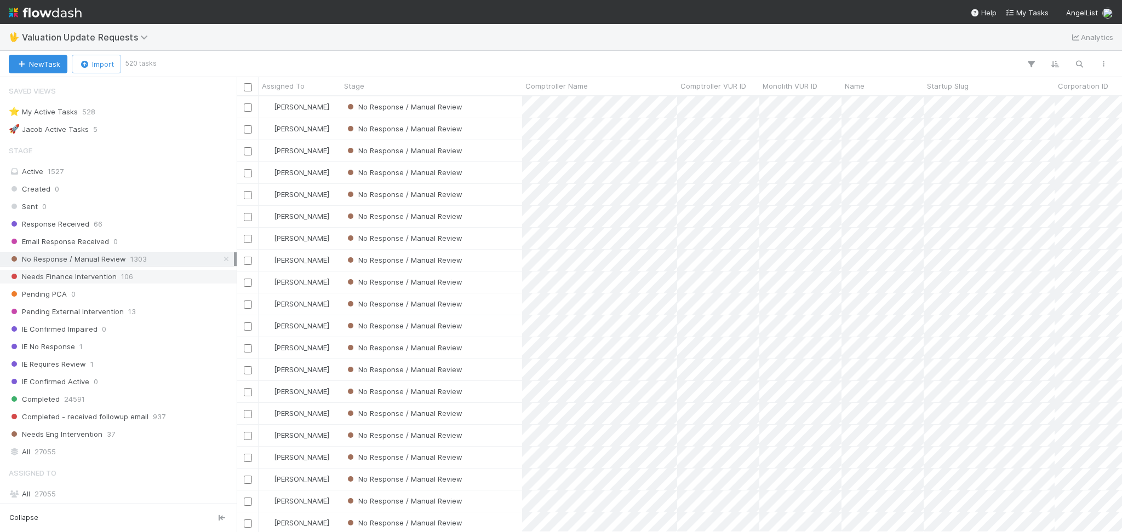
scroll to position [424, 873]
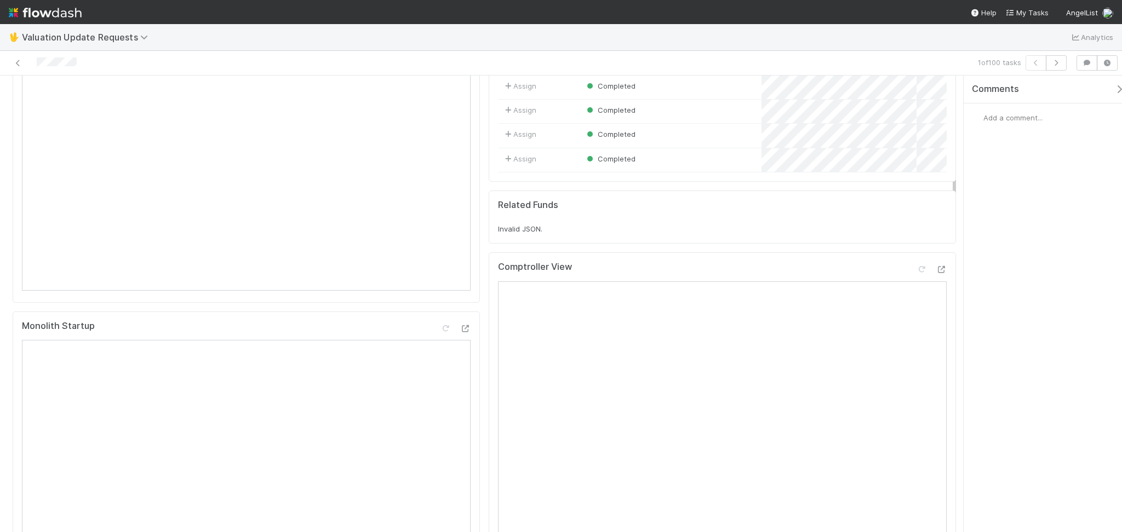
scroll to position [292, 0]
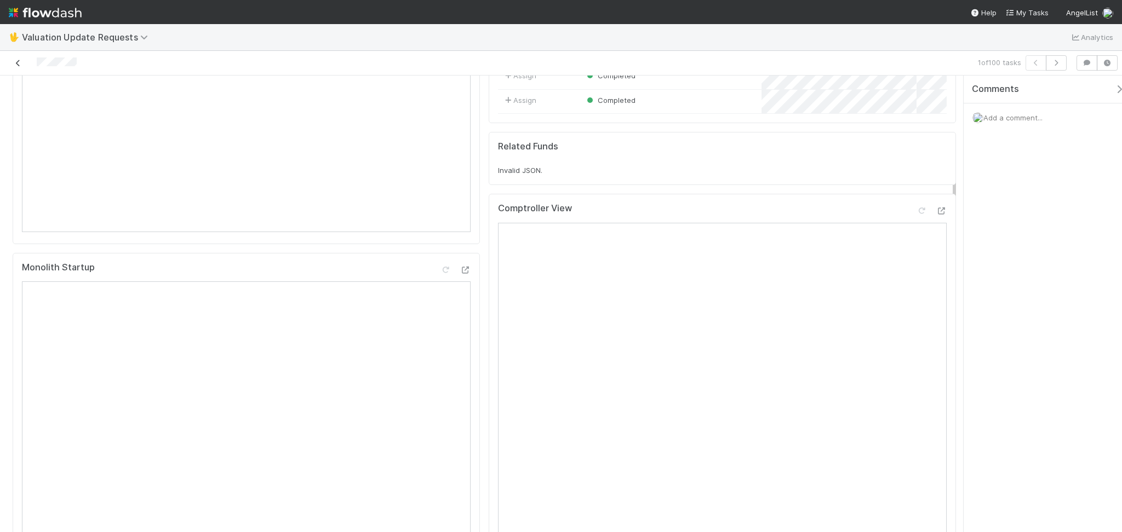
click at [22, 66] on link at bounding box center [18, 63] width 11 height 11
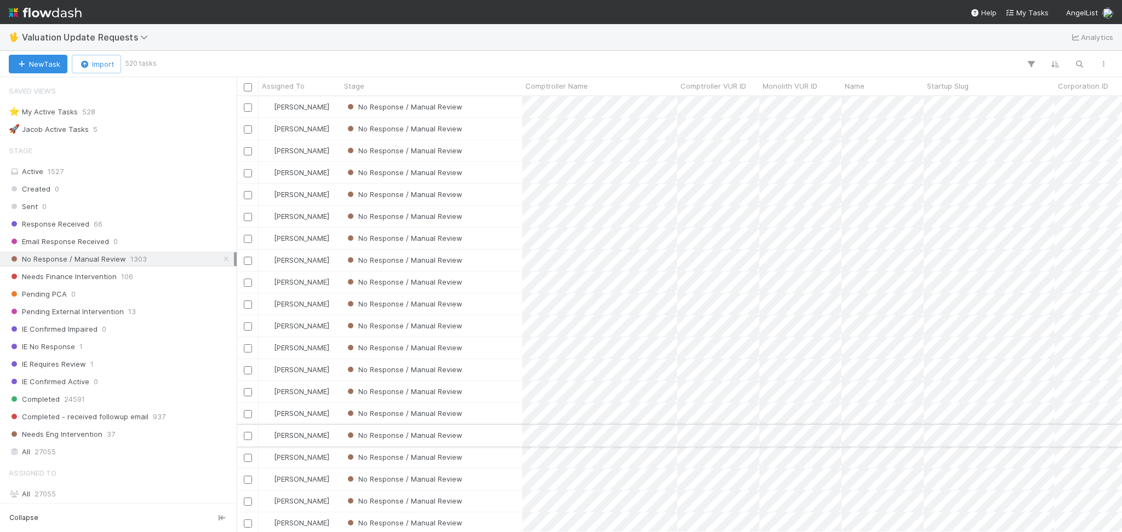
scroll to position [424, 873]
click at [158, 229] on div "Response Received 66" at bounding box center [121, 224] width 225 height 14
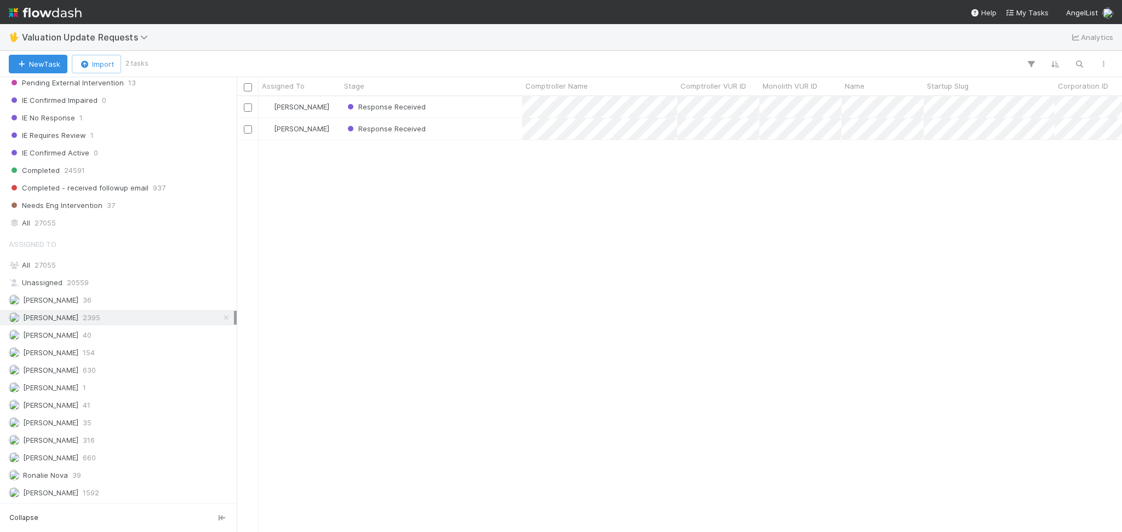
scroll to position [231, 0]
click at [114, 372] on div "Karen Jane Salcedo 630" at bounding box center [121, 371] width 225 height 14
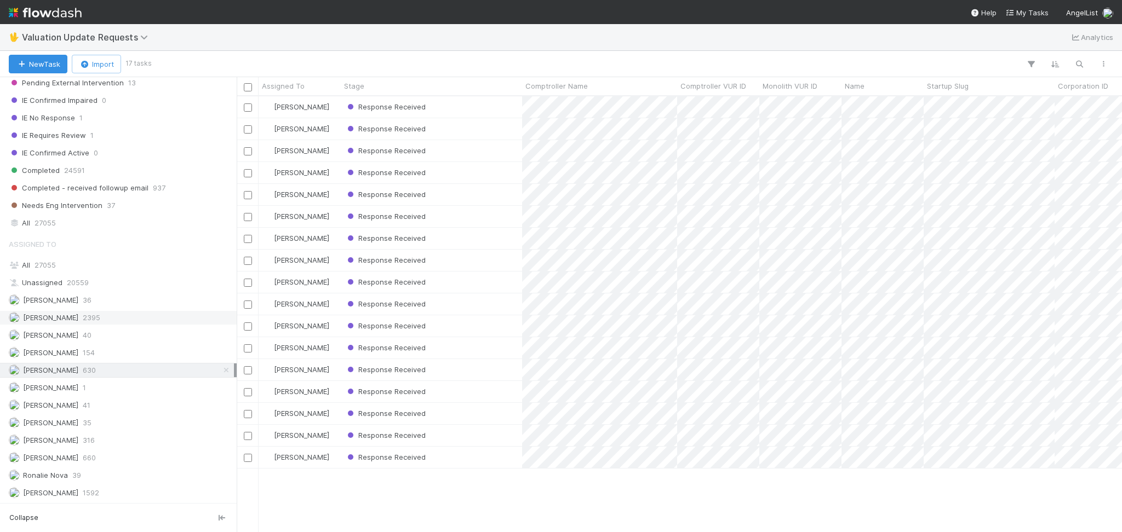
scroll to position [424, 873]
click at [116, 460] on div "Michael Capilitan 660" at bounding box center [121, 458] width 225 height 14
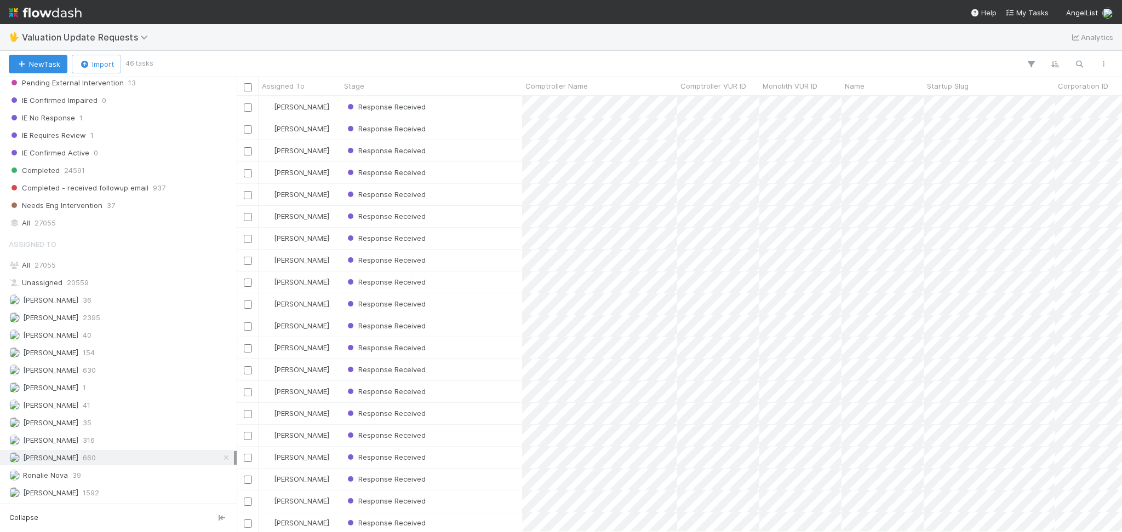
scroll to position [424, 873]
click at [133, 314] on div "Febbie Cervantes 2395" at bounding box center [121, 318] width 225 height 14
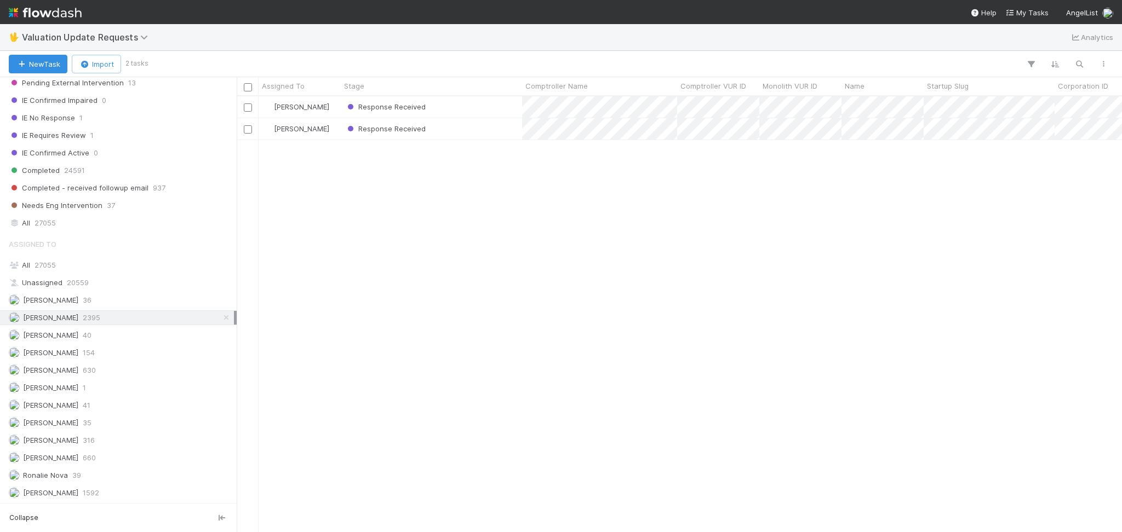
scroll to position [424, 873]
click at [448, 132] on div "Response Received" at bounding box center [431, 128] width 181 height 21
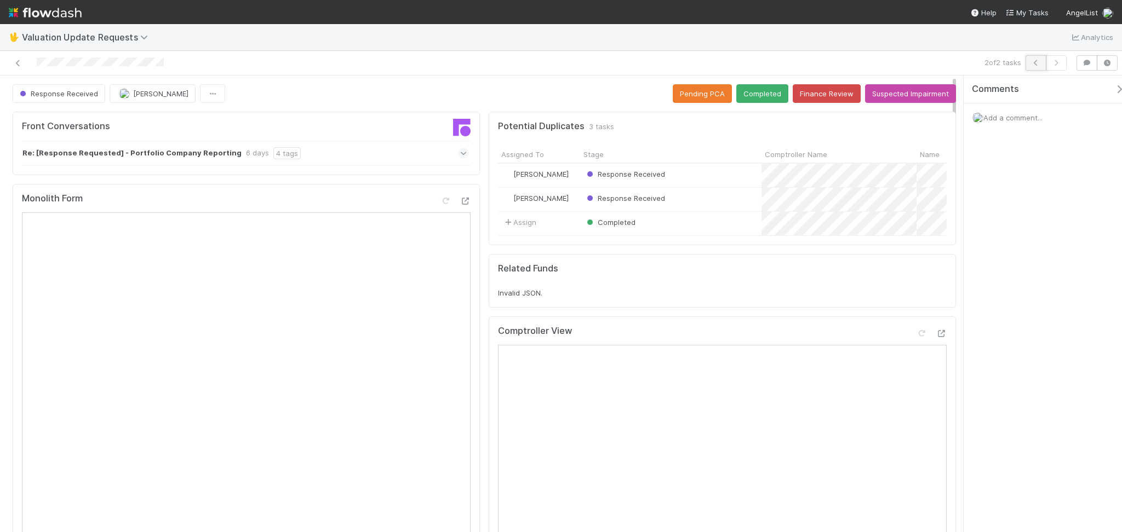
click at [1035, 56] on button "button" at bounding box center [1035, 62] width 21 height 15
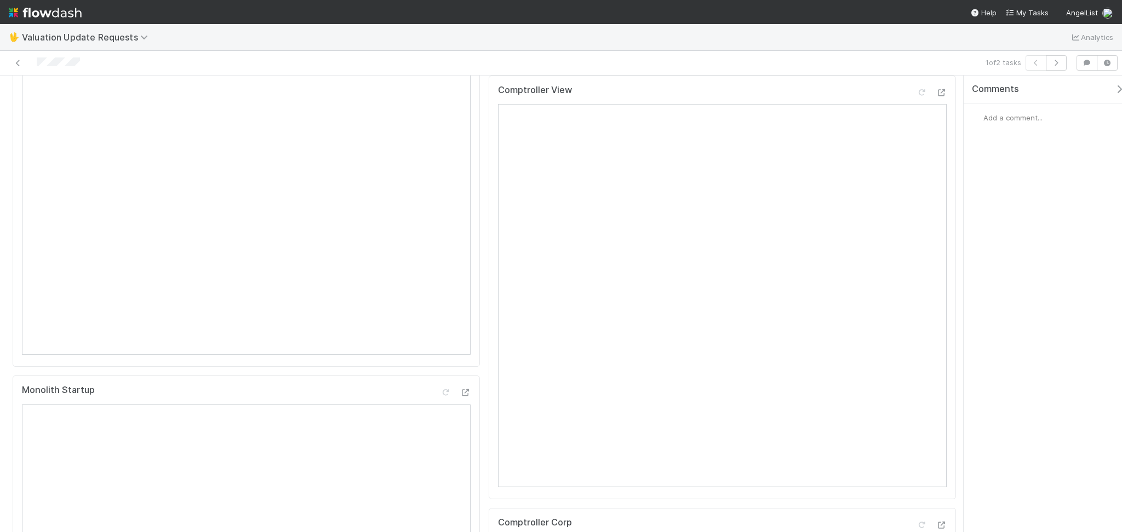
scroll to position [219, 0]
click at [916, 118] on icon at bounding box center [921, 114] width 11 height 7
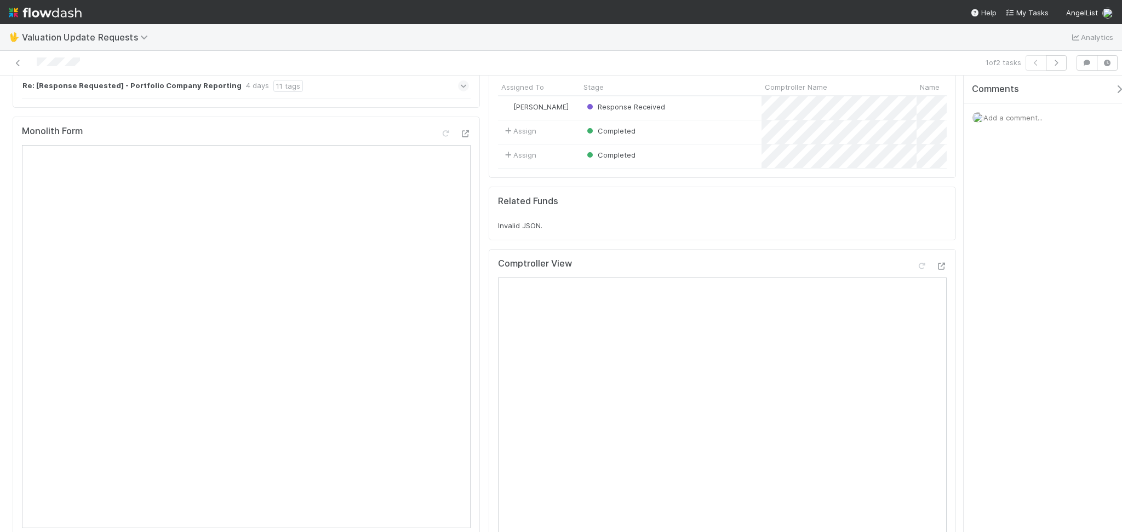
scroll to position [0, 0]
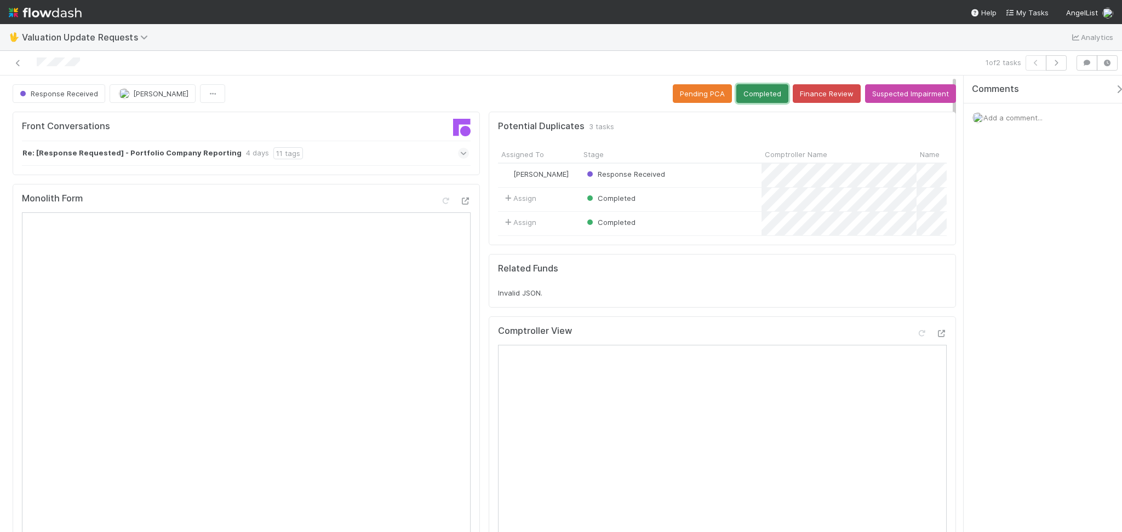
click at [758, 99] on button "Completed" at bounding box center [762, 93] width 52 height 19
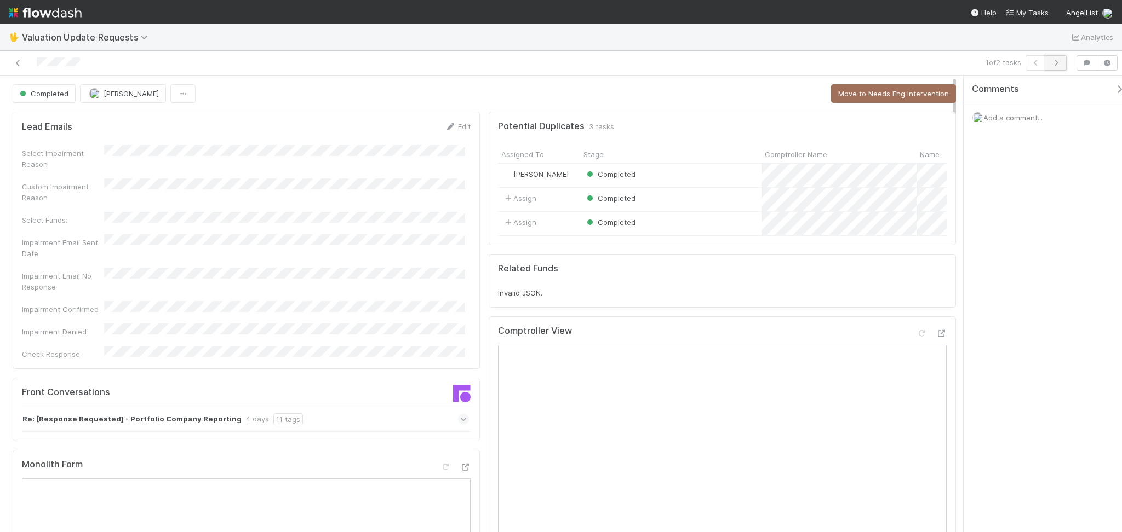
click at [1064, 66] on button "button" at bounding box center [1055, 62] width 21 height 15
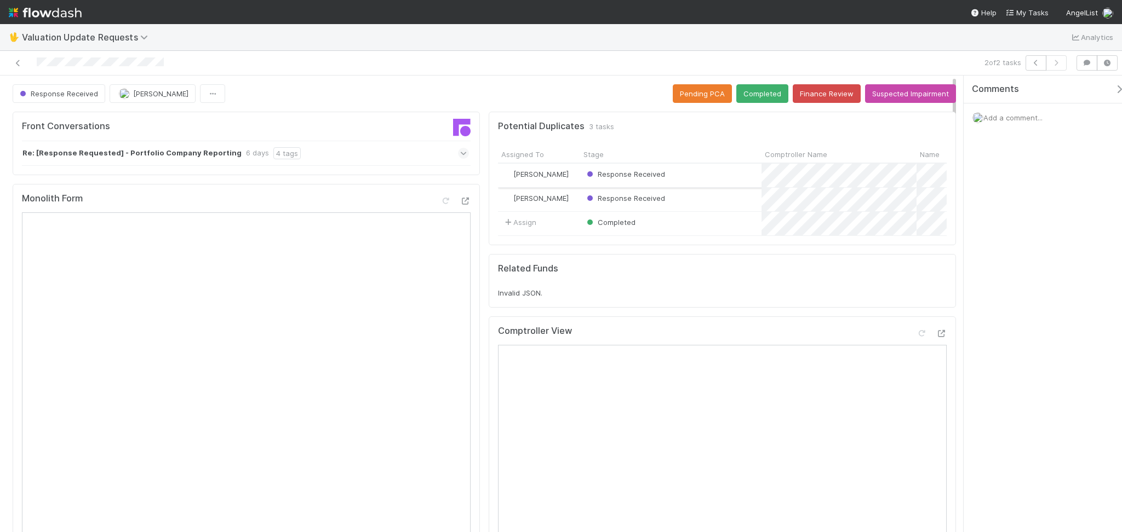
click at [694, 172] on div "Response Received" at bounding box center [670, 176] width 181 height 24
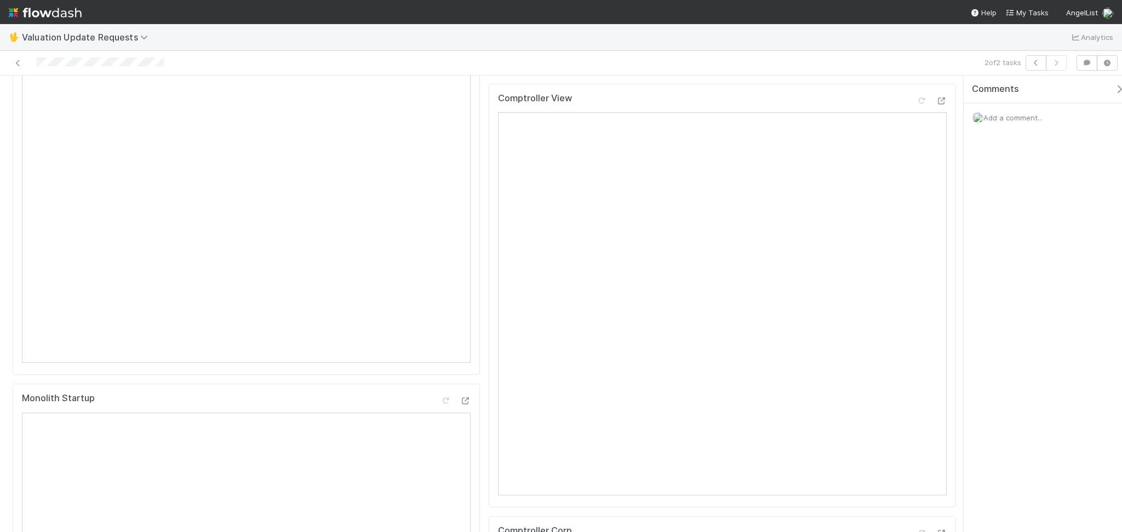
scroll to position [146, 0]
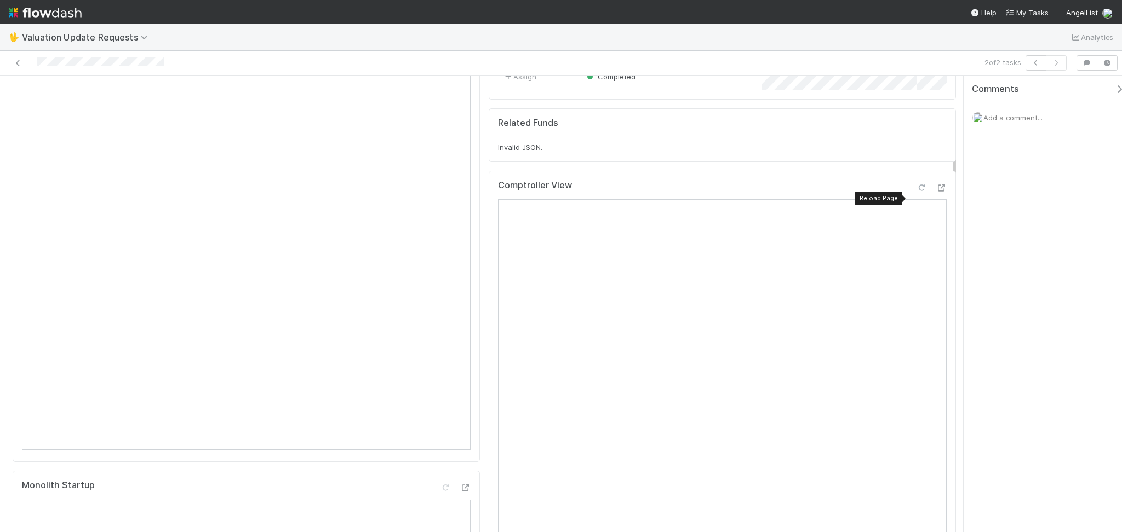
click at [916, 193] on div at bounding box center [921, 187] width 11 height 11
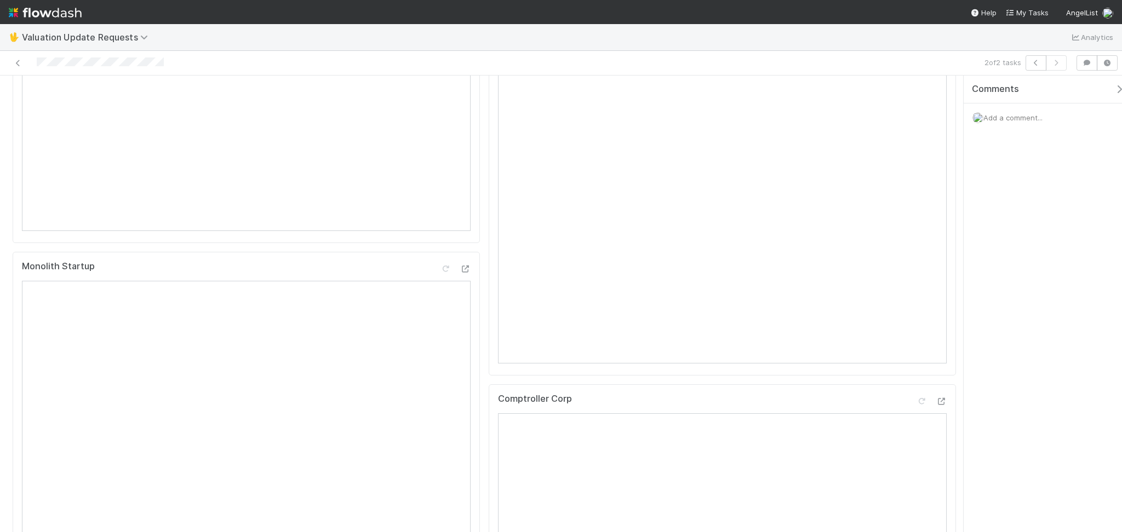
scroll to position [0, 0]
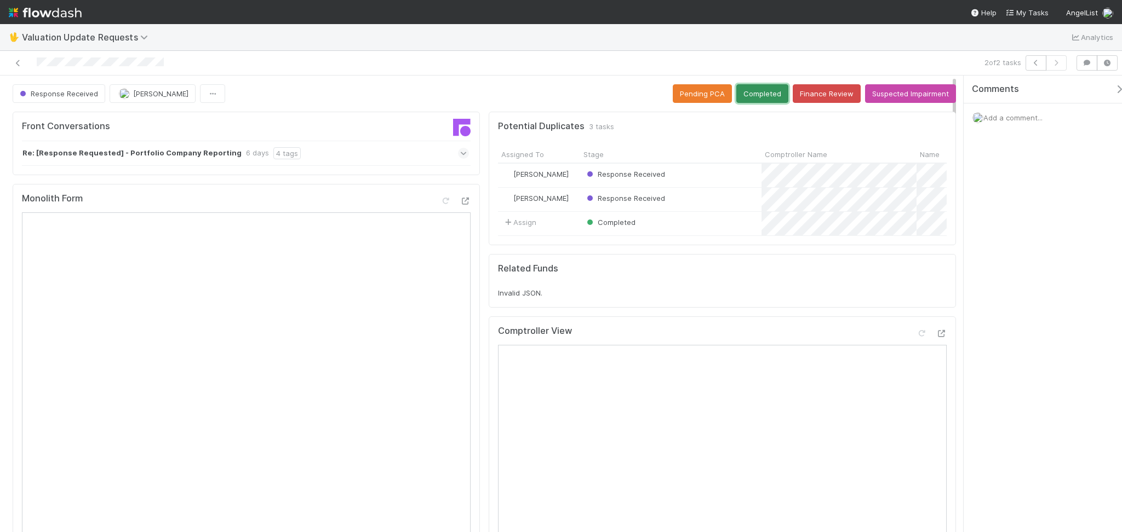
click at [754, 92] on button "Completed" at bounding box center [762, 93] width 52 height 19
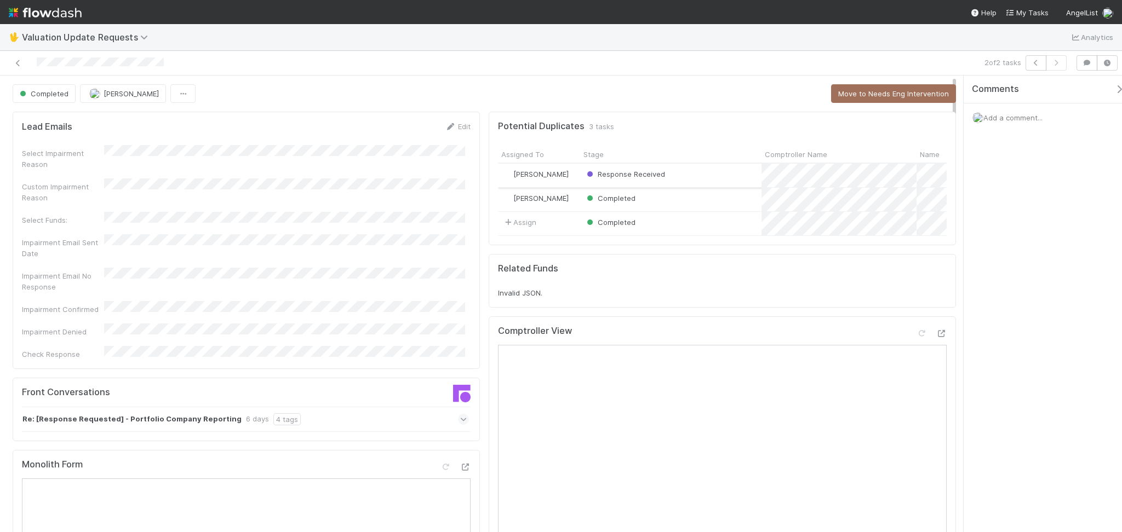
click at [682, 173] on div "Response Received" at bounding box center [670, 176] width 181 height 24
click at [20, 60] on icon at bounding box center [18, 63] width 11 height 7
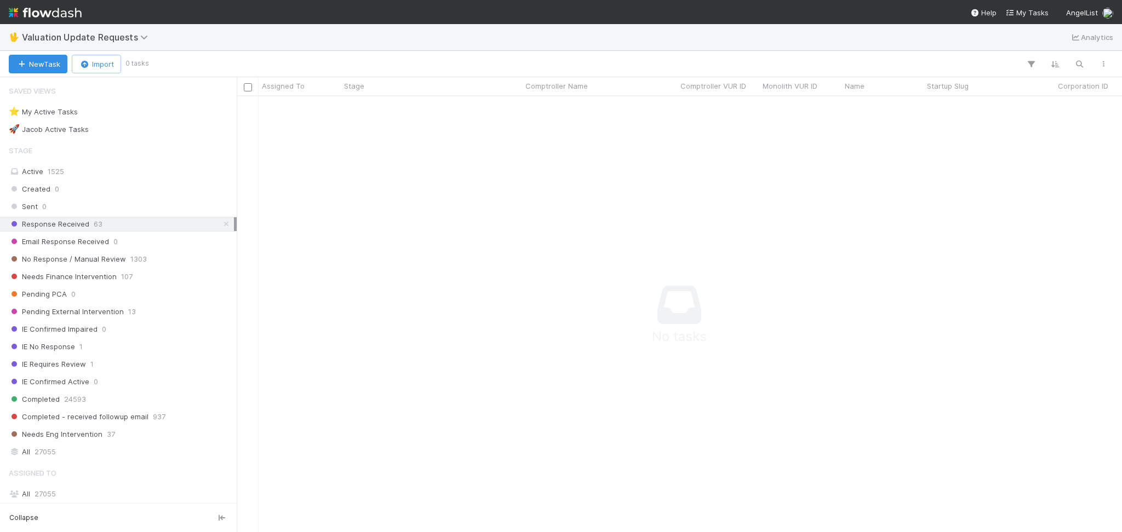
scroll to position [413, 863]
click at [160, 264] on div "No Response / Manual Review 1303" at bounding box center [121, 259] width 225 height 14
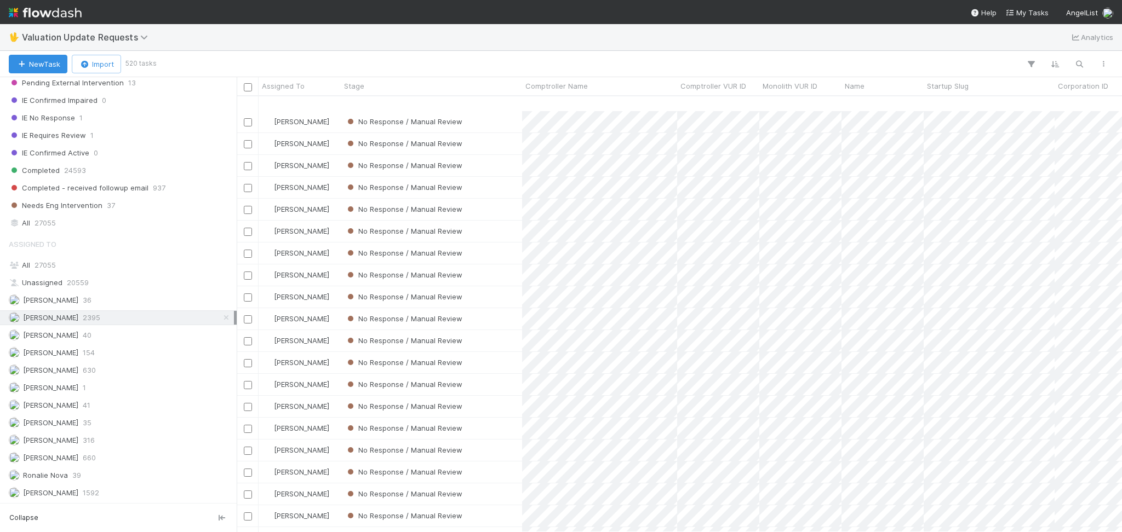
scroll to position [365, 0]
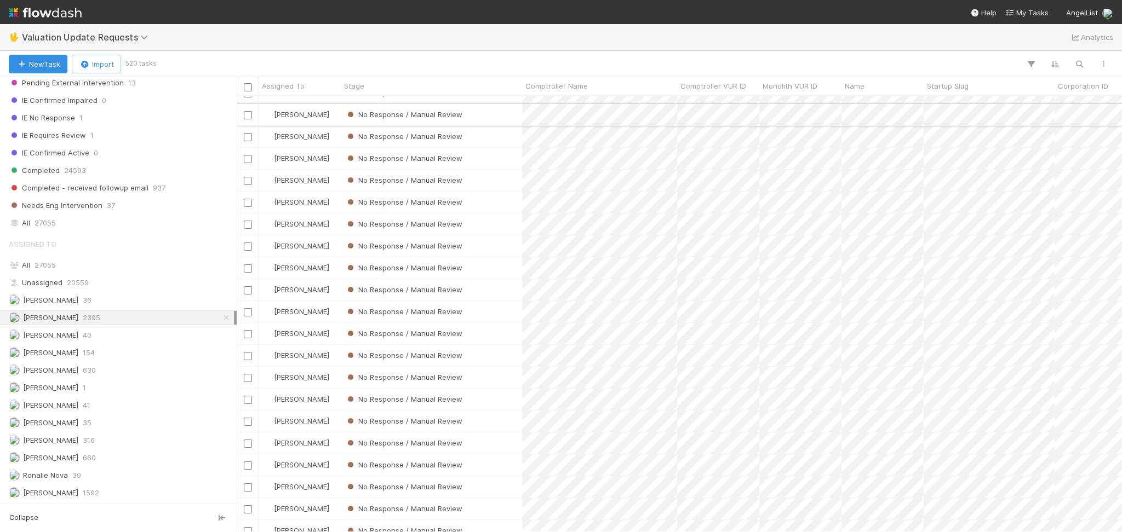
click at [475, 118] on div "No Response / Manual Review" at bounding box center [431, 114] width 181 height 21
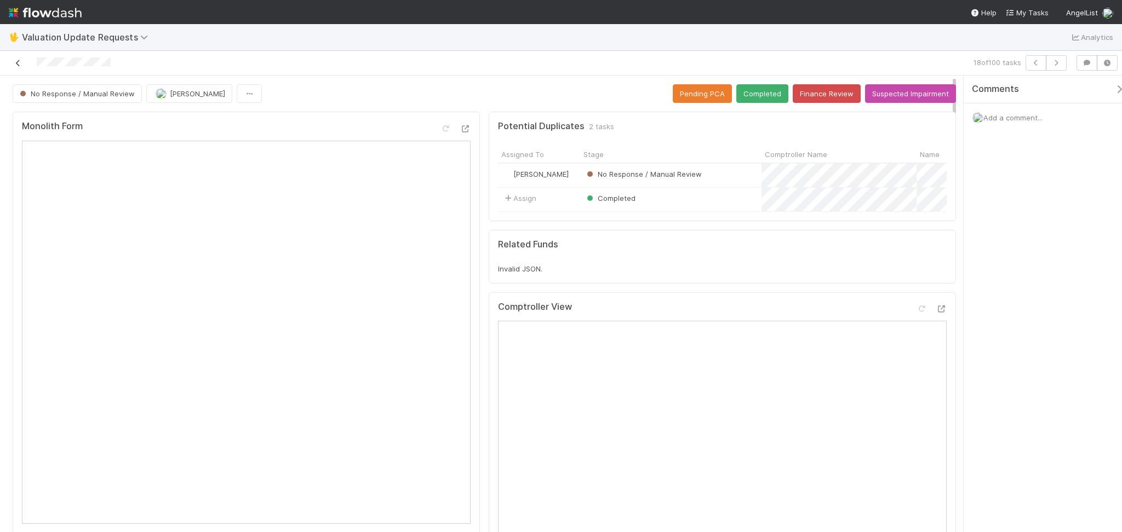
click at [19, 60] on icon at bounding box center [18, 63] width 11 height 7
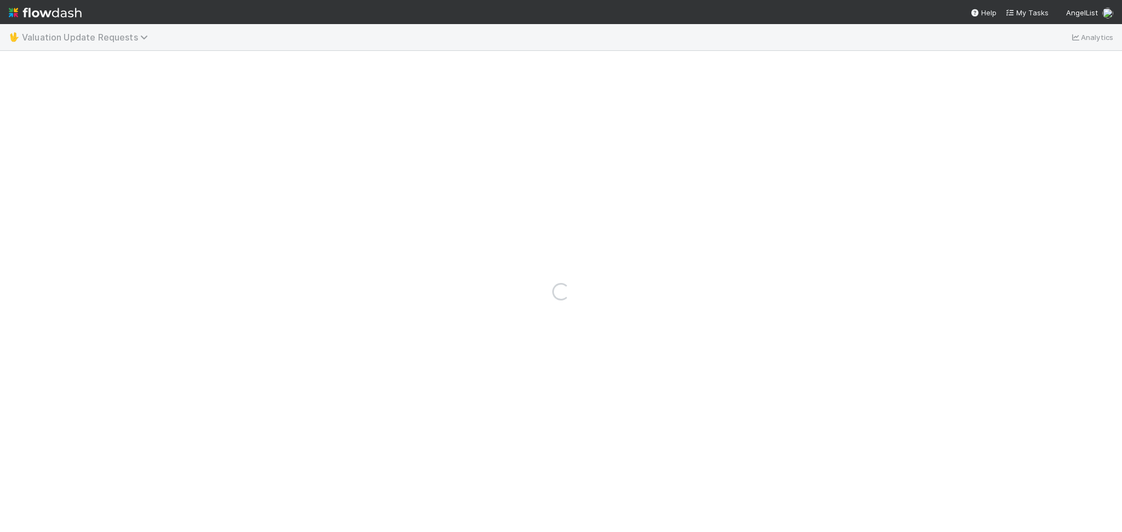
click at [39, 36] on span "Valuation Update Requests" at bounding box center [87, 37] width 131 height 11
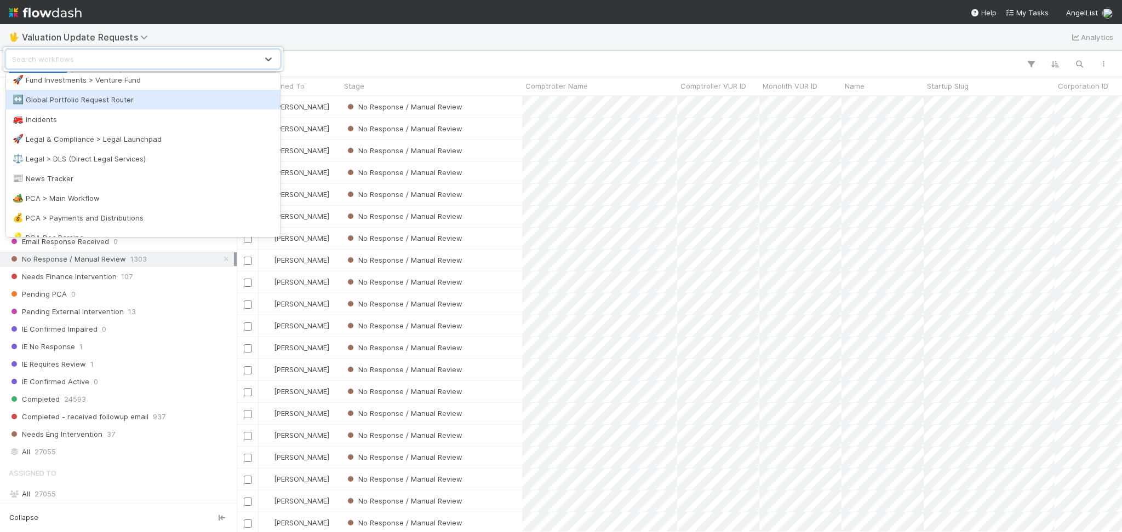
scroll to position [438, 0]
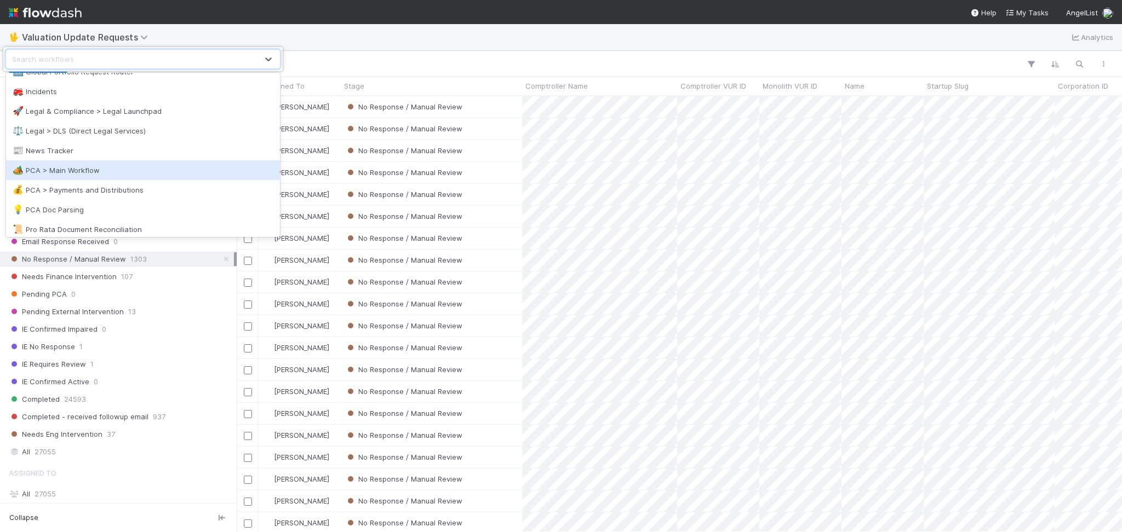
click at [116, 170] on div "🏕️ PCA > Main Workflow" at bounding box center [143, 170] width 261 height 11
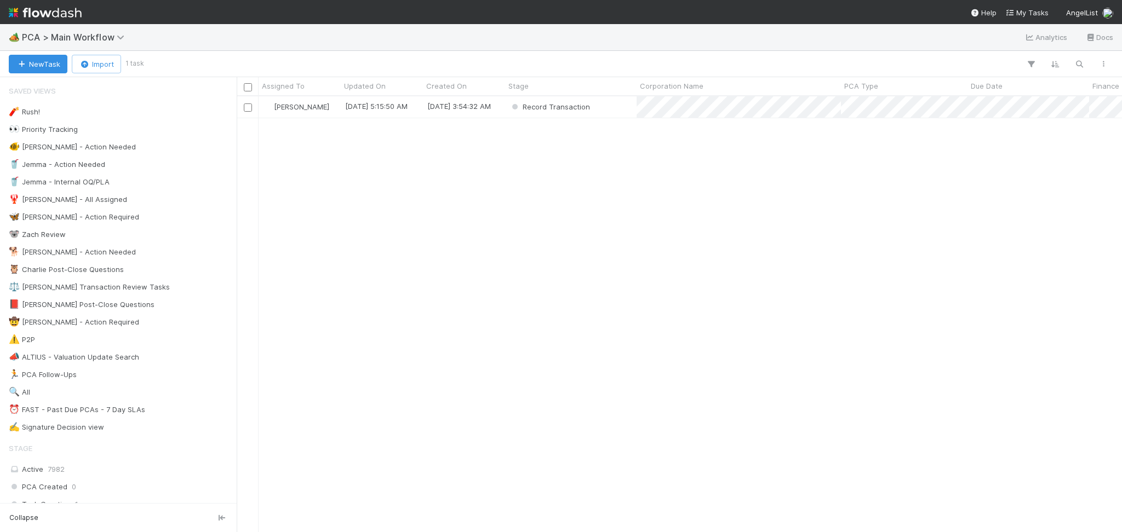
scroll to position [424, 873]
click at [535, 300] on div "Febbie Cervantes 8/9/25, 5:15:50 AM 8/8/25, 3:54:32 AM Record Transaction 0 0 0…" at bounding box center [679, 313] width 885 height 435
click at [610, 112] on div "Record Transaction" at bounding box center [570, 106] width 131 height 21
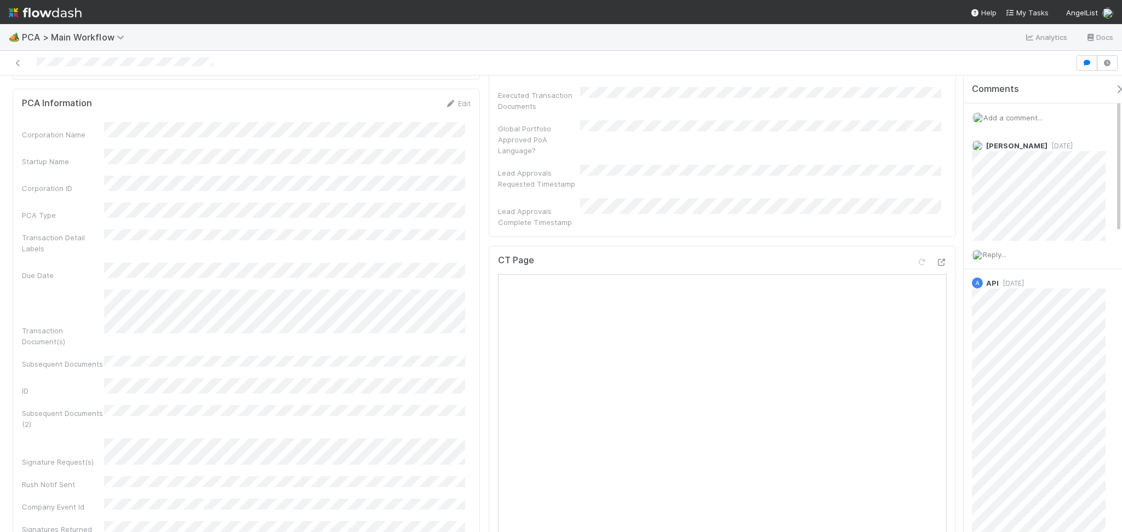
scroll to position [584, 0]
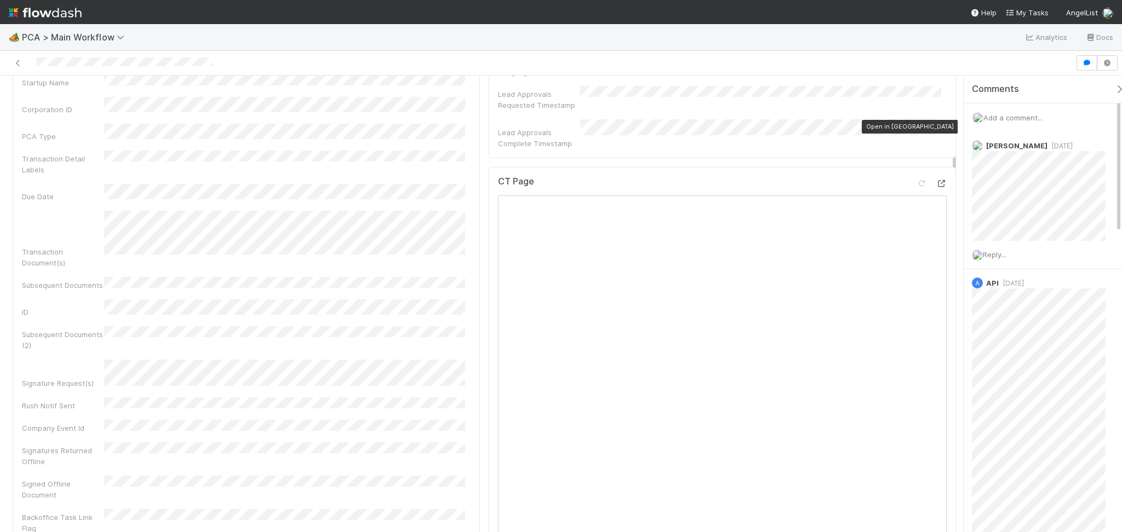
click at [935, 178] on div at bounding box center [940, 183] width 11 height 11
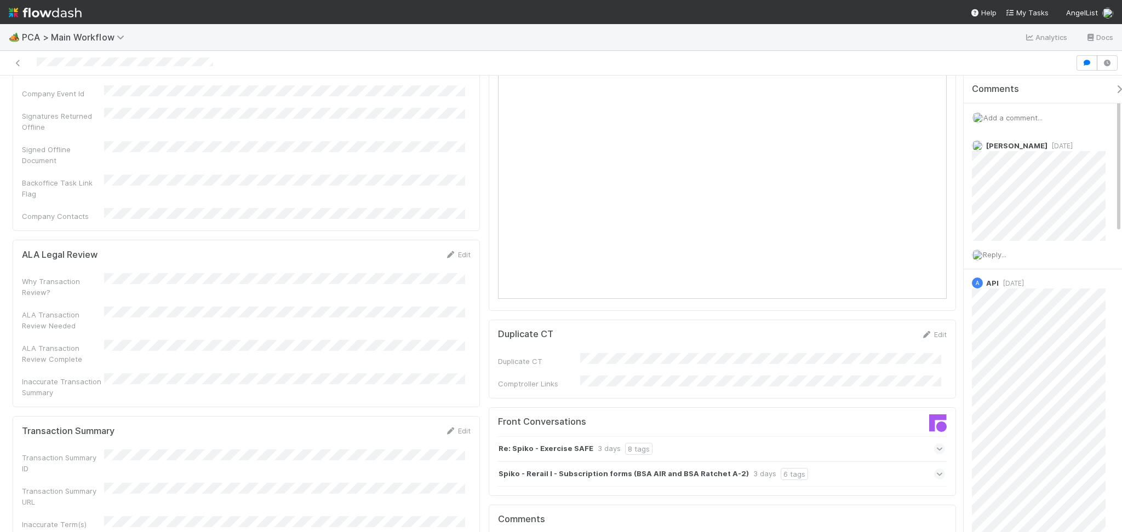
scroll to position [1022, 0]
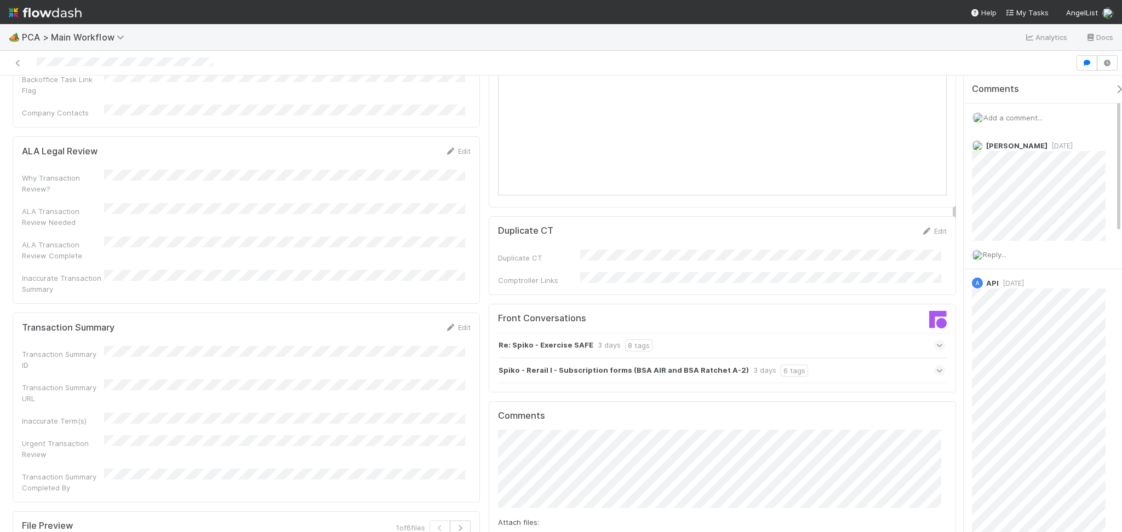
click at [877, 333] on div "Re: Spiko - Exercise SAFE 3 days 8 tags" at bounding box center [721, 345] width 447 height 25
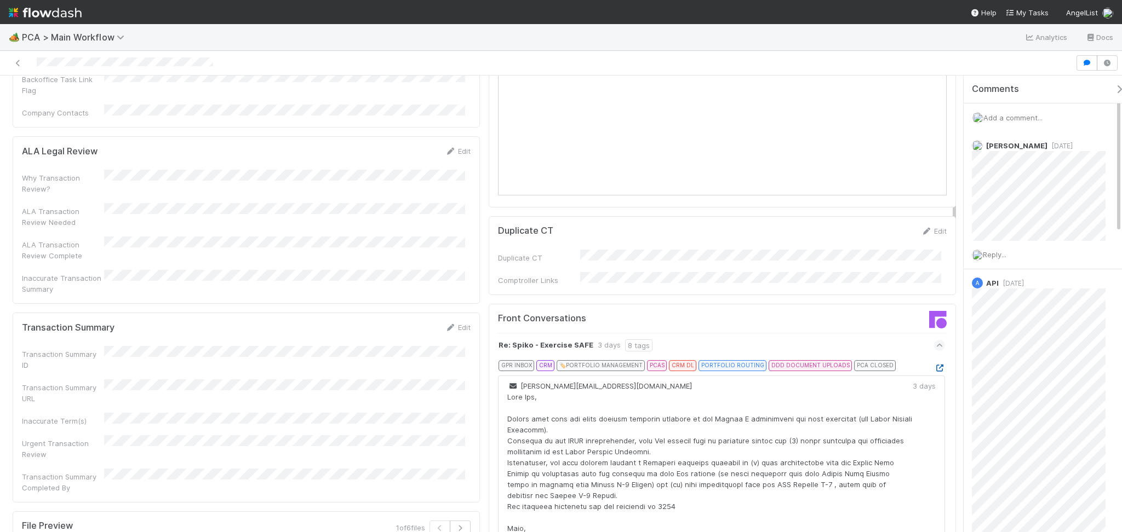
click at [934, 365] on icon at bounding box center [939, 368] width 11 height 7
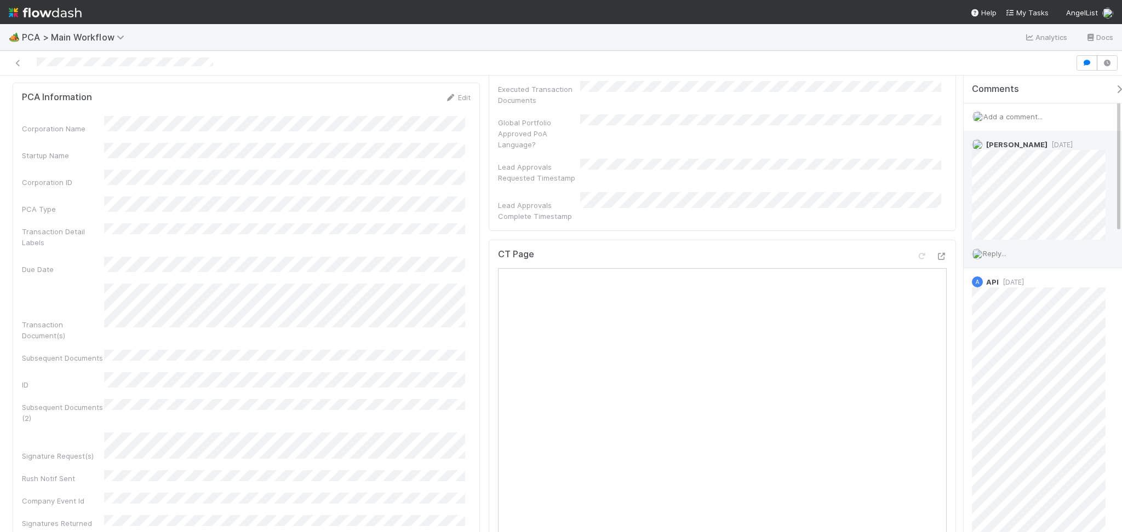
scroll to position [0, 0]
click at [1027, 113] on span "Add a comment..." at bounding box center [1012, 117] width 59 height 9
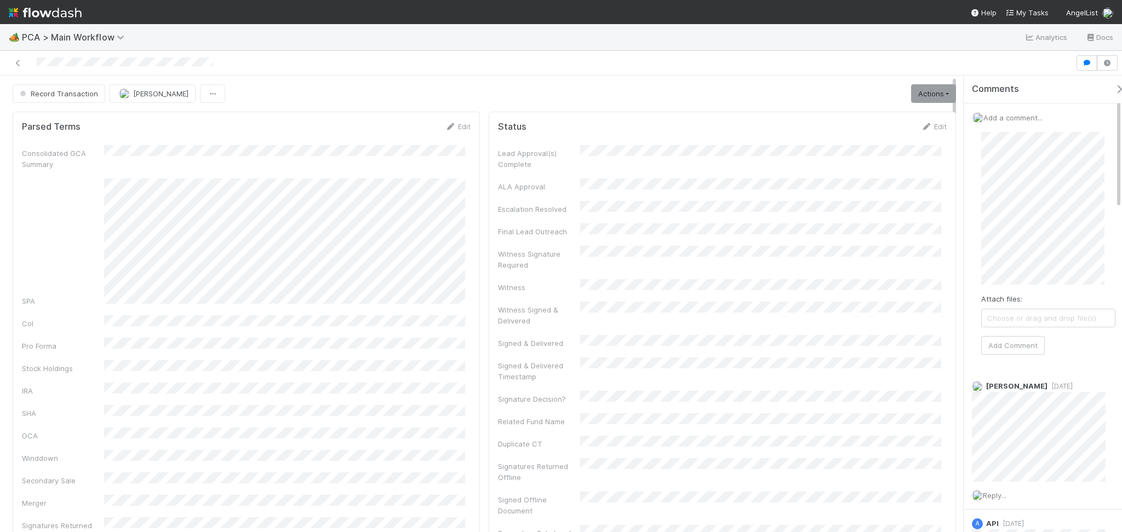
click at [166, 39] on div "🏕️ PCA > Main Workflow Analytics Docs" at bounding box center [561, 37] width 1122 height 26
click at [80, 92] on span "Record Transaction" at bounding box center [58, 93] width 81 height 9
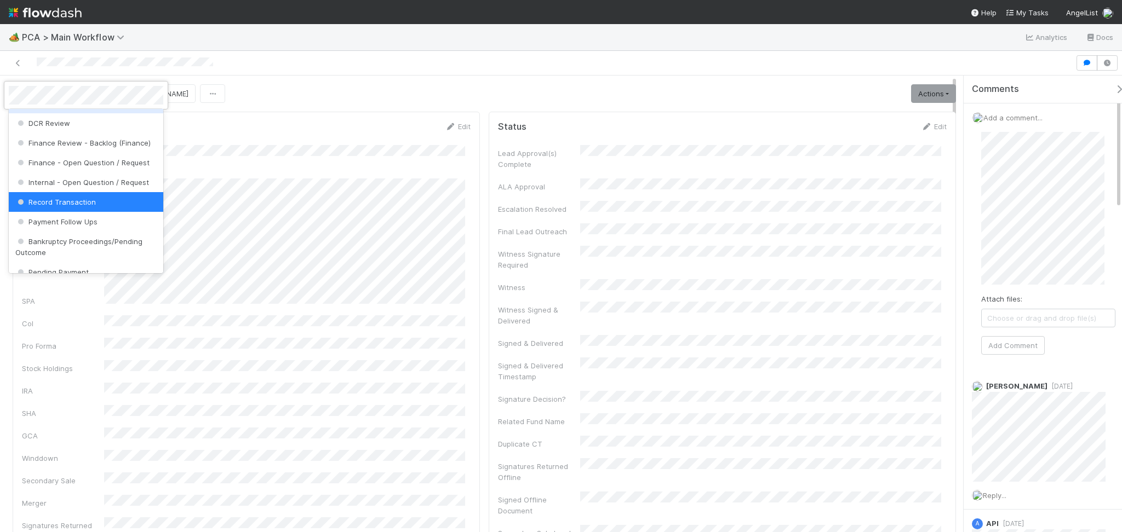
click at [1031, 346] on div at bounding box center [561, 266] width 1122 height 532
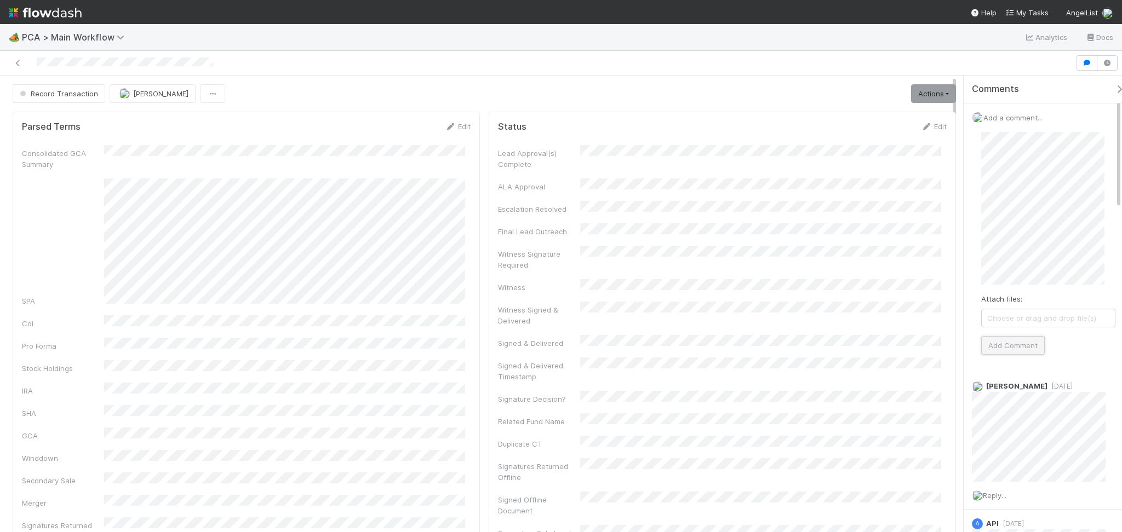
click at [998, 347] on button "Add Comment" at bounding box center [1013, 345] width 64 height 19
click at [71, 98] on button "Record Transaction" at bounding box center [59, 93] width 93 height 19
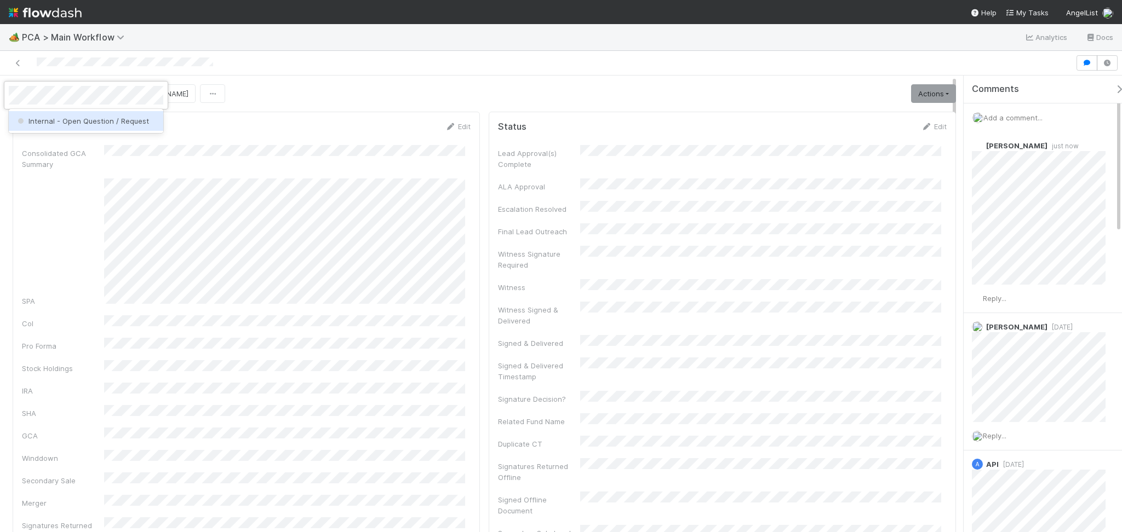
scroll to position [0, 0]
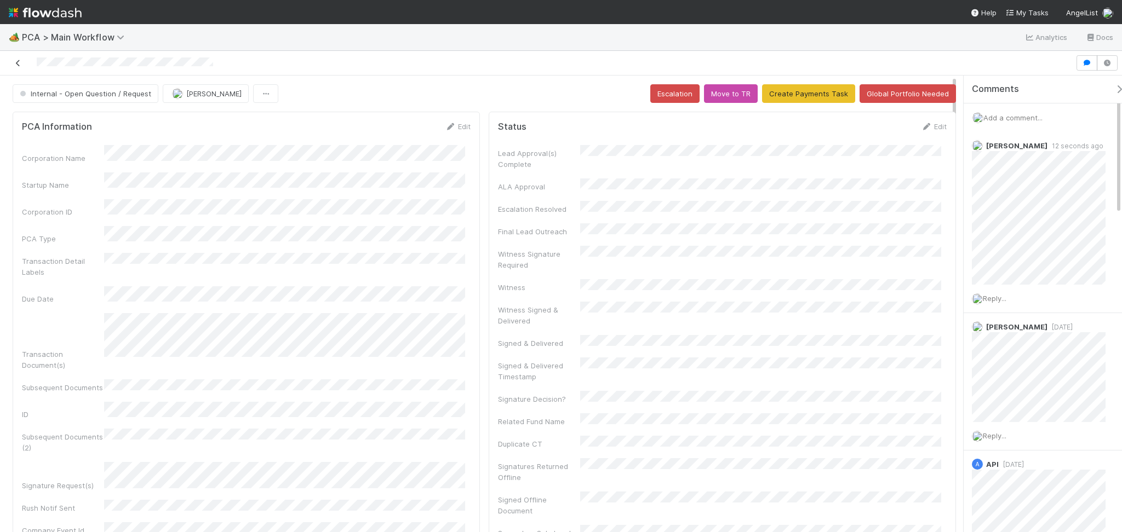
click at [18, 67] on link at bounding box center [18, 63] width 11 height 11
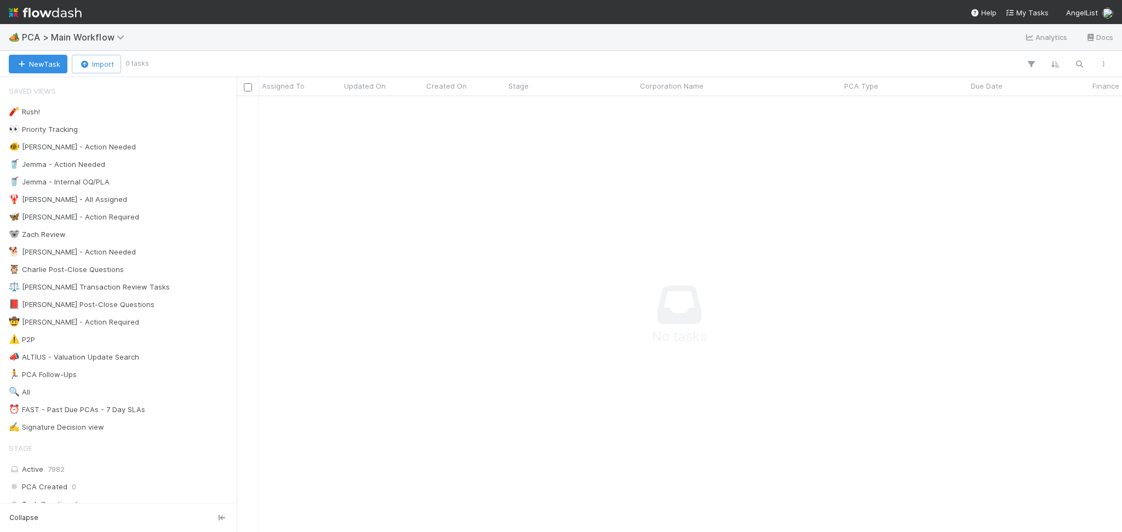
scroll to position [413, 863]
click at [196, 37] on div "🏕️ PCA > Main Workflow Analytics Docs" at bounding box center [561, 37] width 1122 height 26
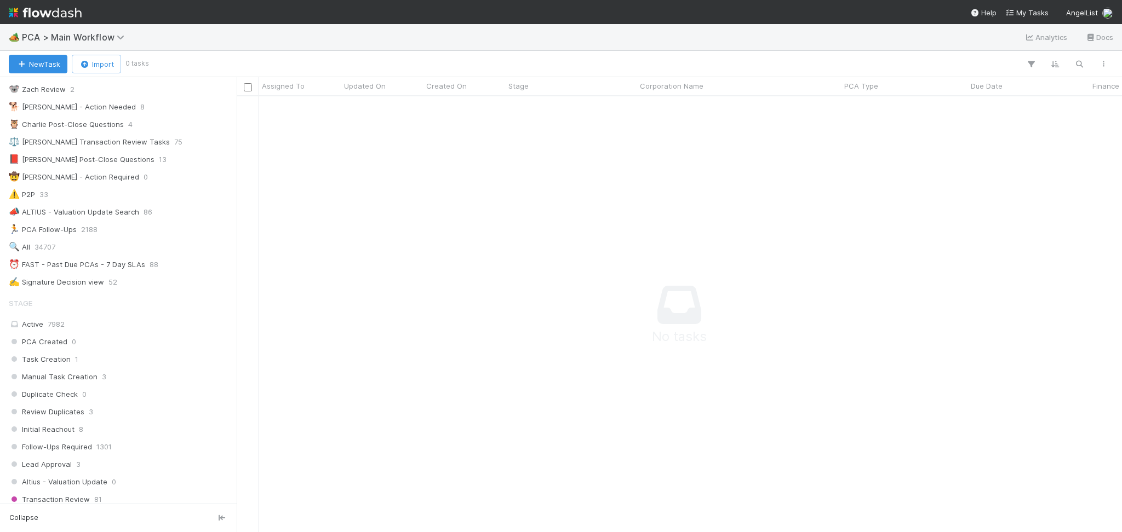
scroll to position [365, 0]
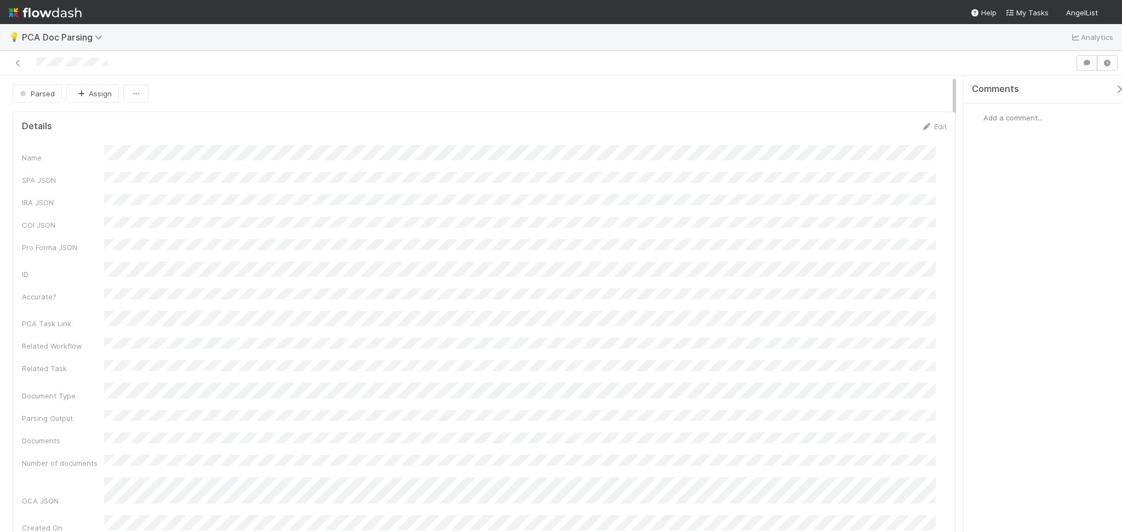
scroll to position [219, 0]
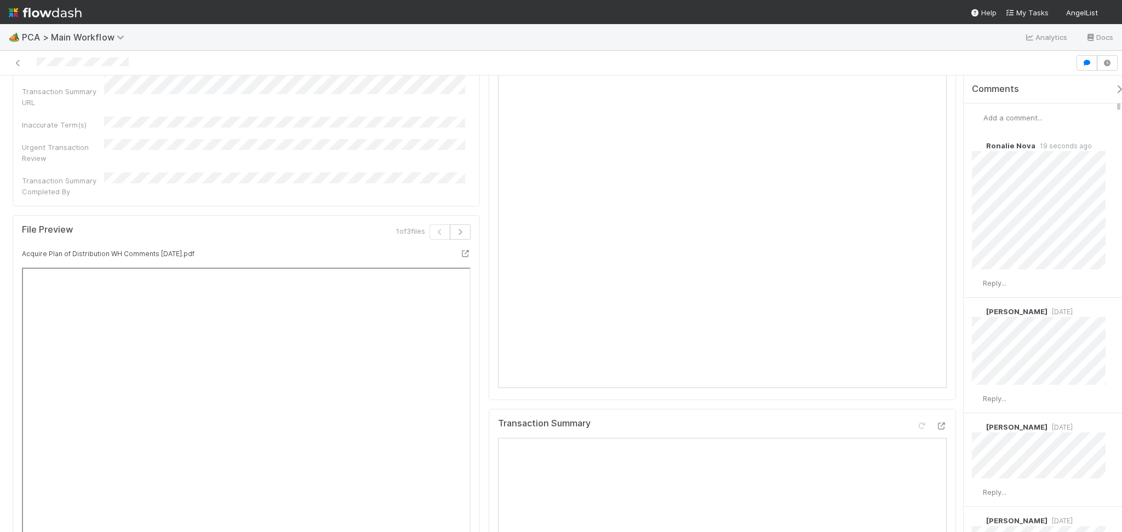
scroll to position [1241, 0]
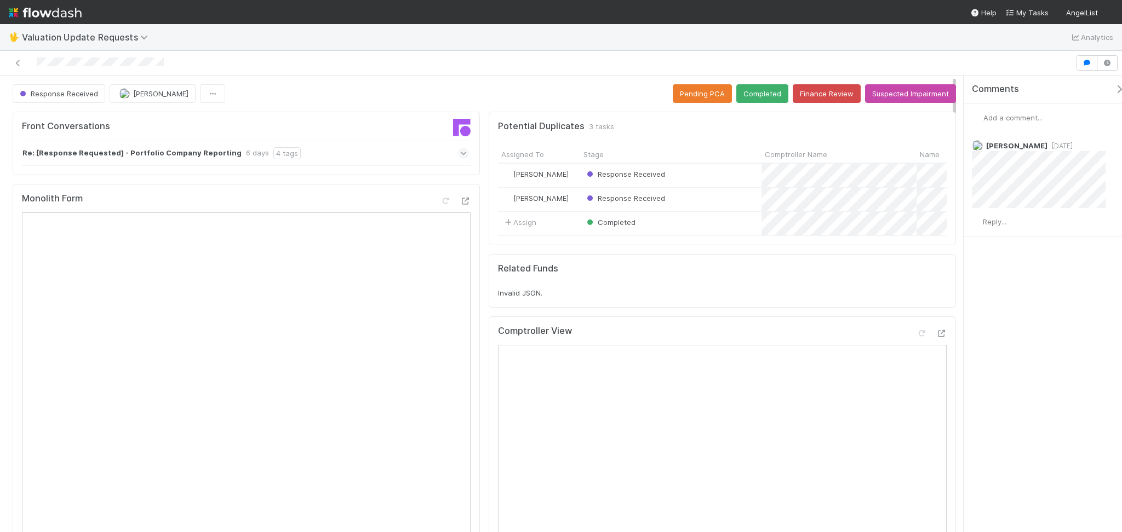
click at [1014, 116] on span "Add a comment..." at bounding box center [1012, 117] width 59 height 9
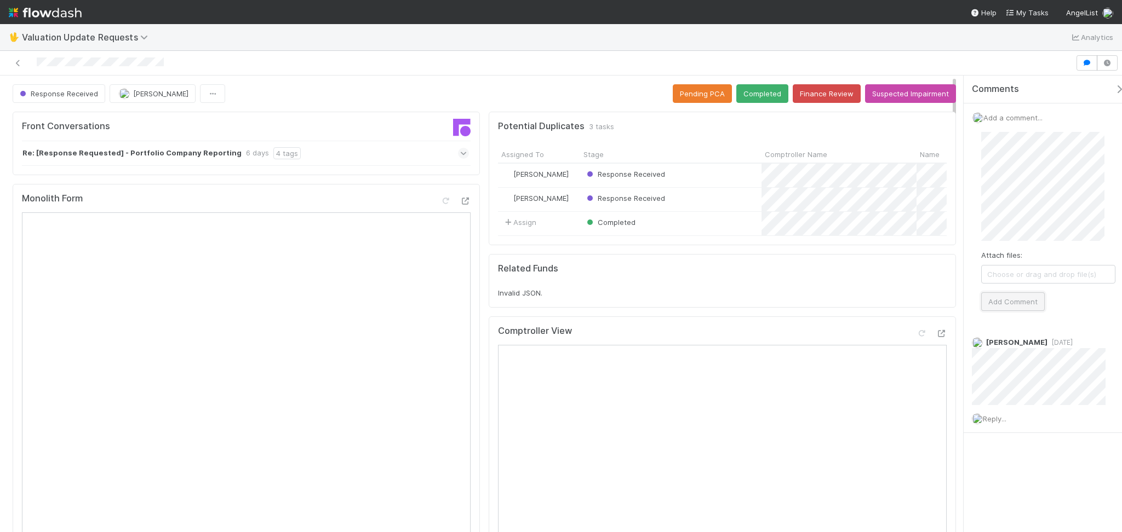
click at [1011, 300] on button "Add Comment" at bounding box center [1013, 301] width 64 height 19
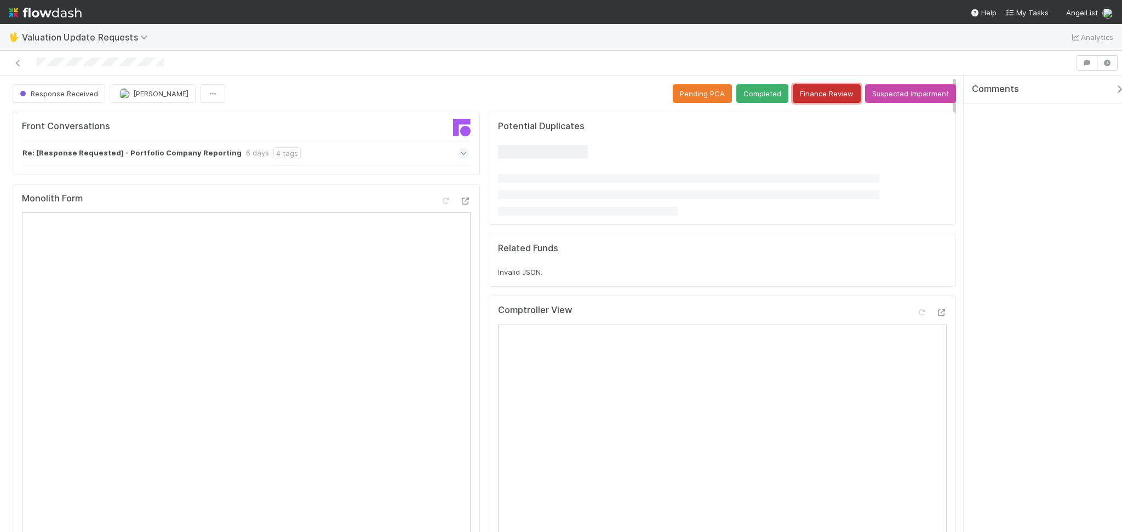
click at [808, 99] on button "Finance Review" at bounding box center [826, 93] width 68 height 19
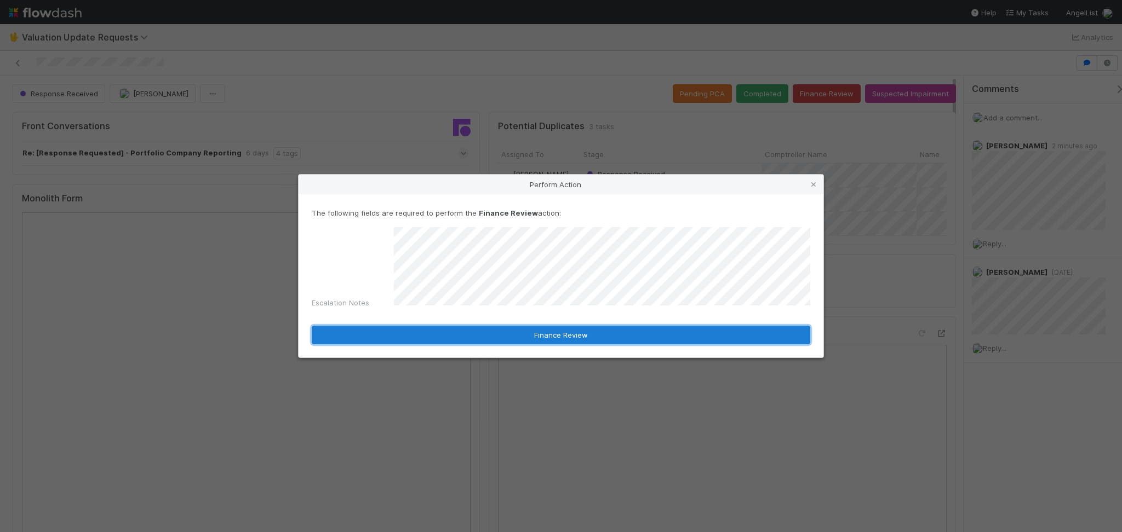
click at [510, 331] on button "Finance Review" at bounding box center [561, 335] width 498 height 19
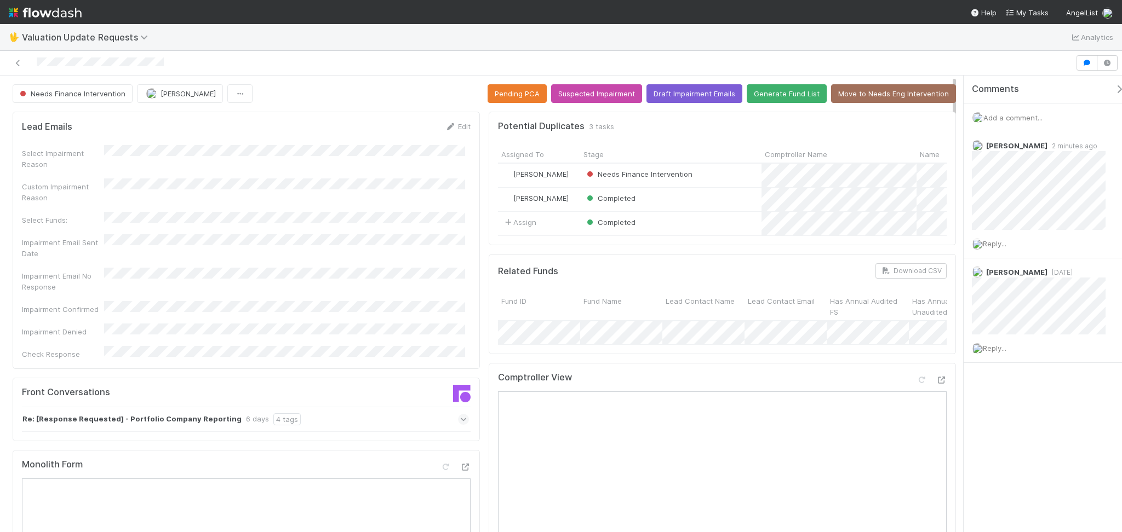
click at [23, 61] on icon at bounding box center [18, 63] width 11 height 7
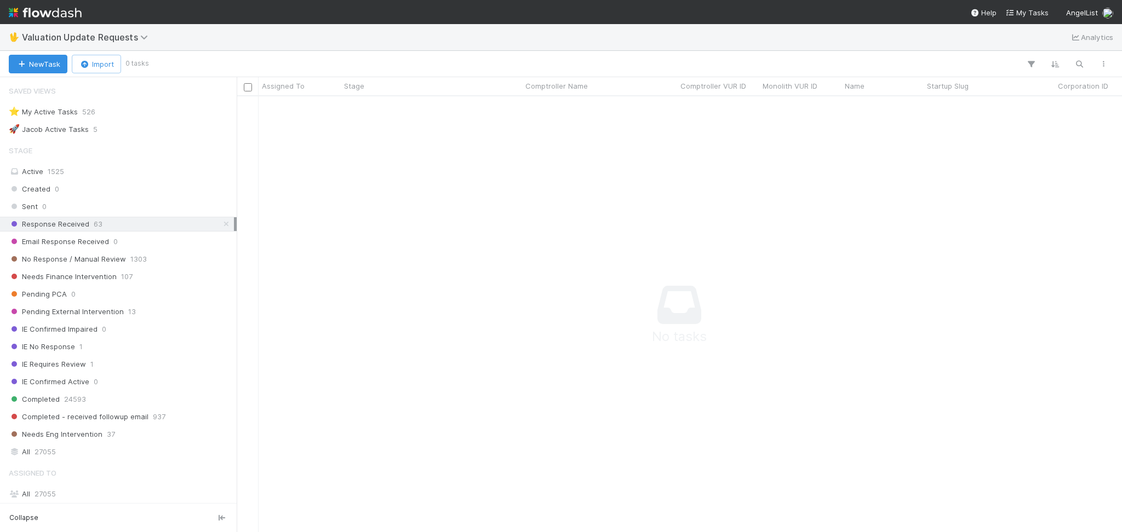
scroll to position [12, 12]
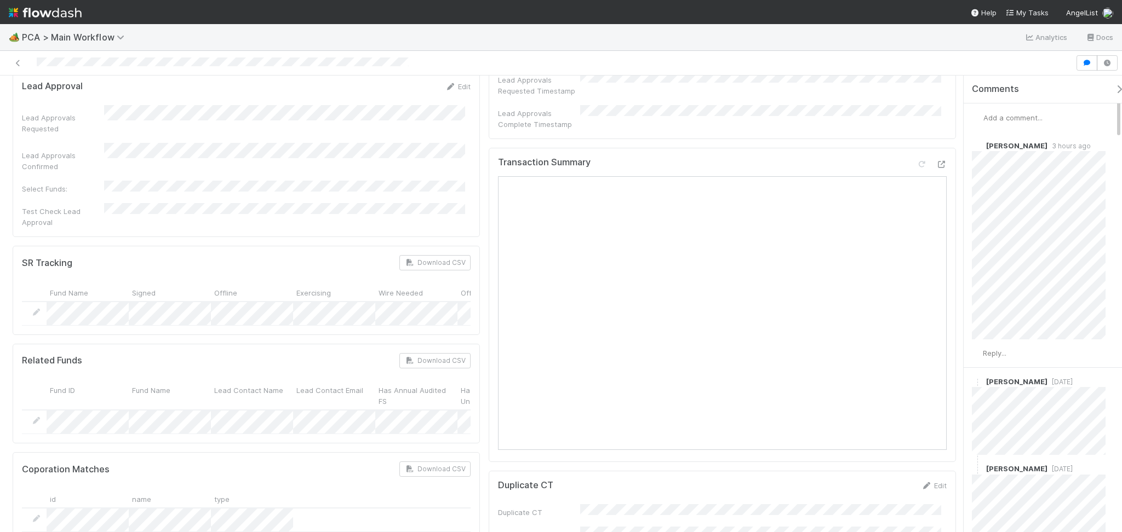
scroll to position [584, 0]
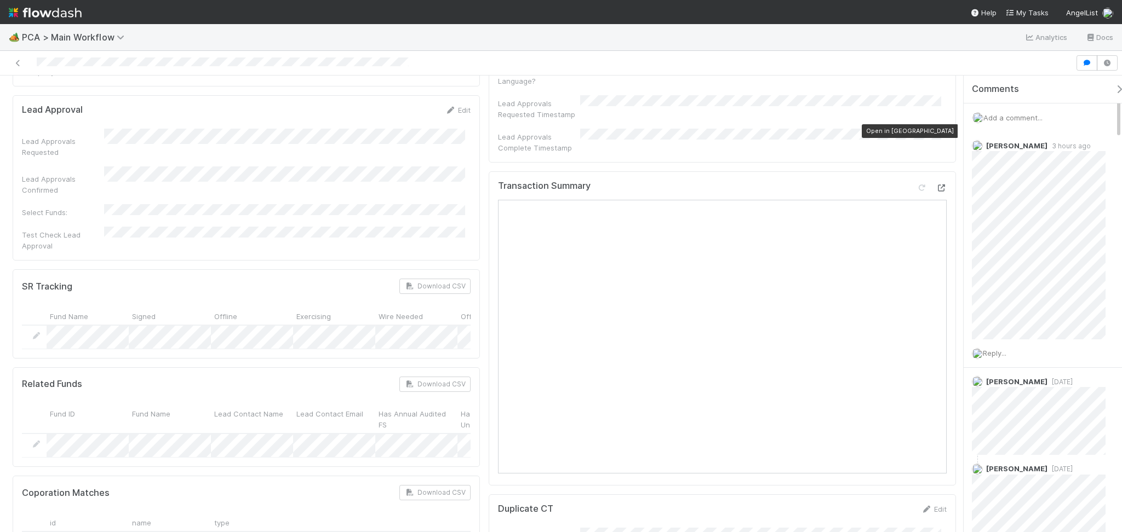
click at [935, 185] on icon at bounding box center [940, 188] width 11 height 7
click at [1004, 354] on span "Reply..." at bounding box center [994, 353] width 24 height 9
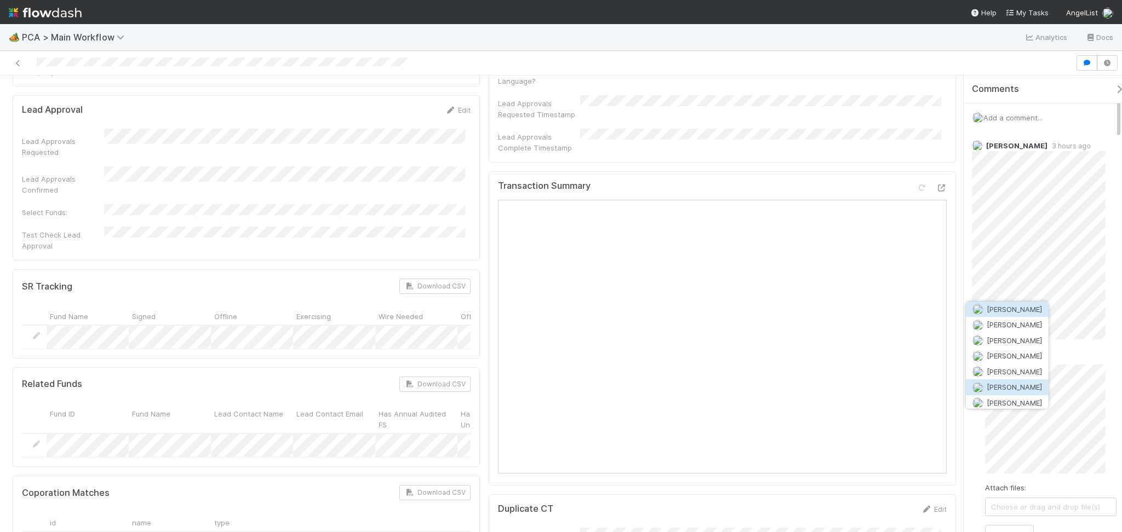
click at [998, 383] on span "[PERSON_NAME]" at bounding box center [1013, 387] width 55 height 9
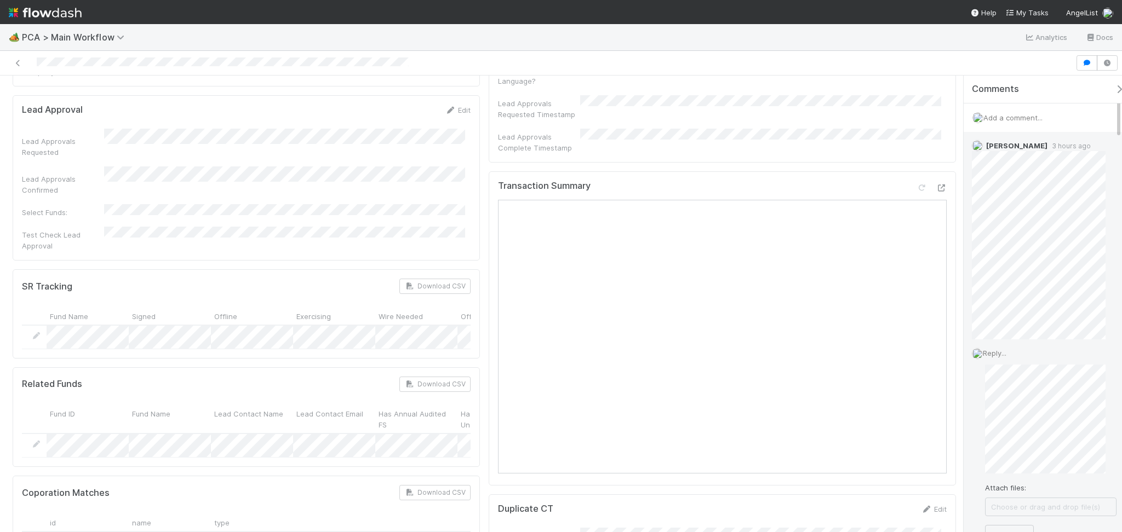
scroll to position [219, 0]
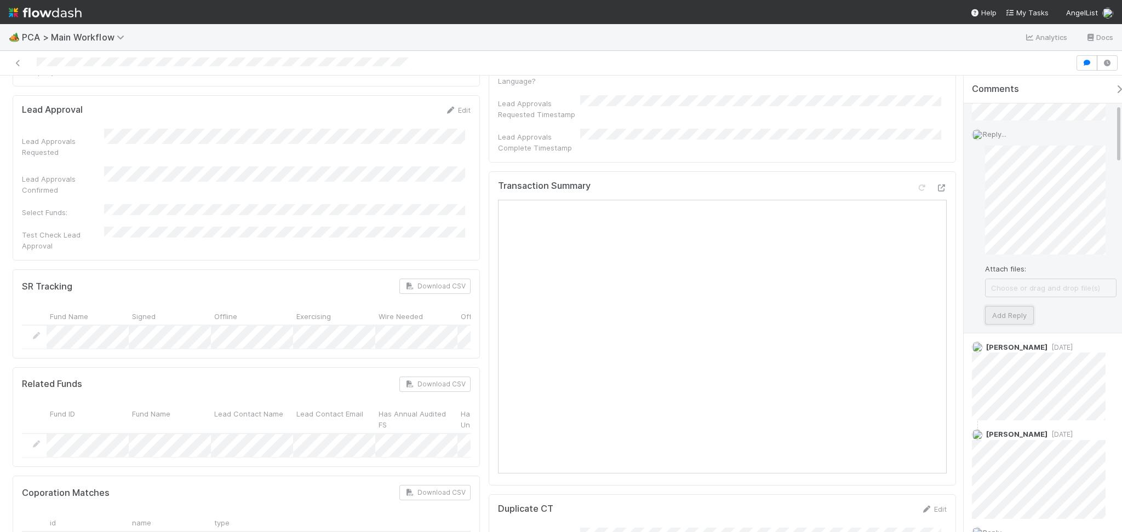
click at [1021, 313] on button "Add Reply" at bounding box center [1009, 315] width 49 height 19
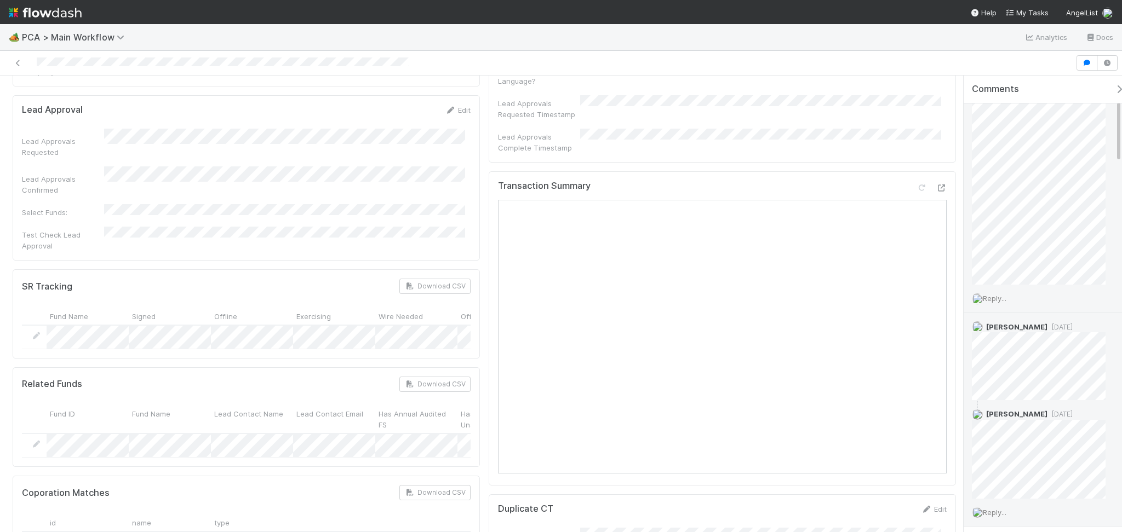
scroll to position [0, 0]
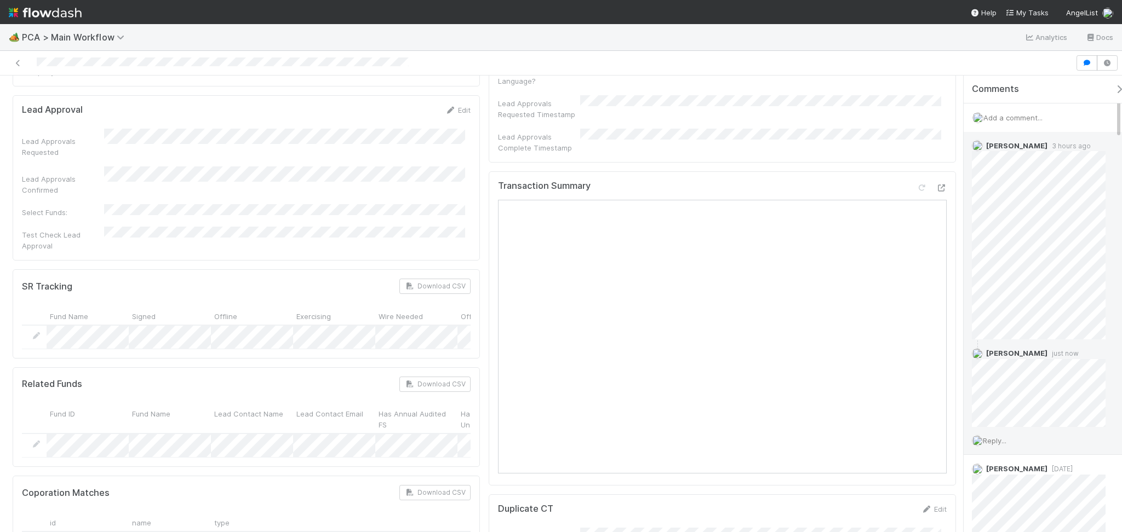
click at [994, 440] on span "Reply..." at bounding box center [994, 440] width 24 height 9
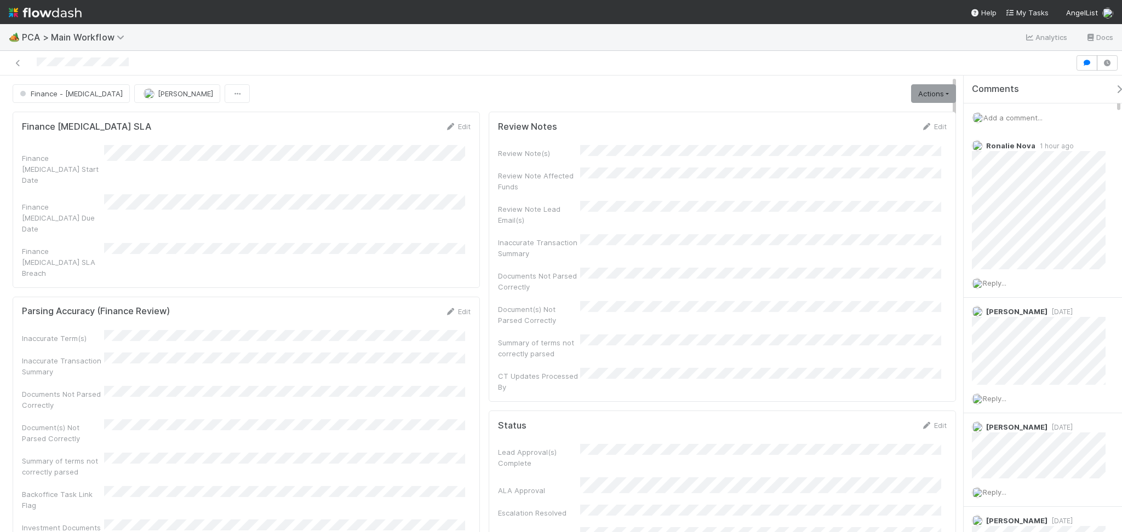
click at [1022, 115] on span "Add a comment..." at bounding box center [1012, 117] width 59 height 9
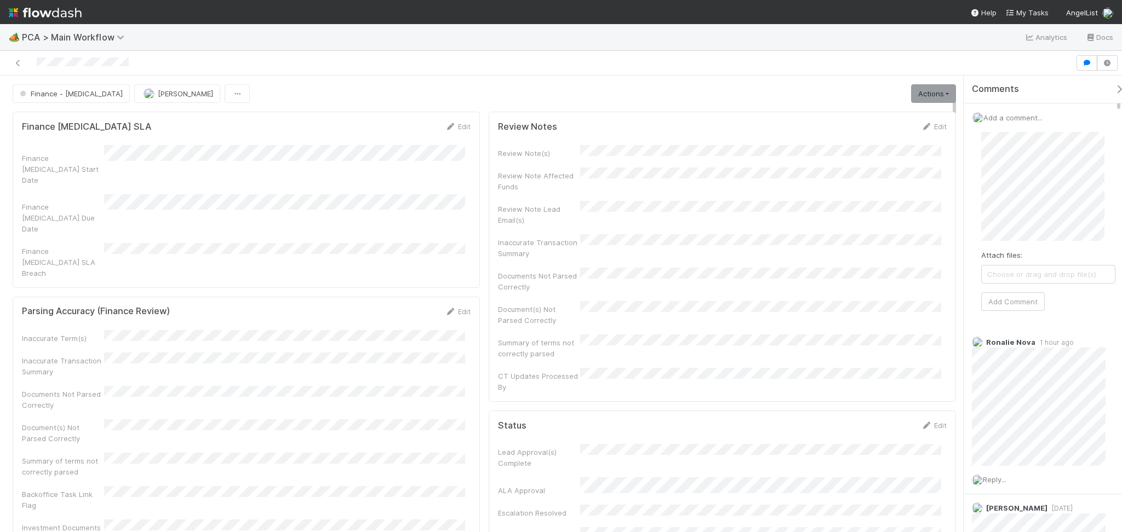
scroll to position [73, 0]
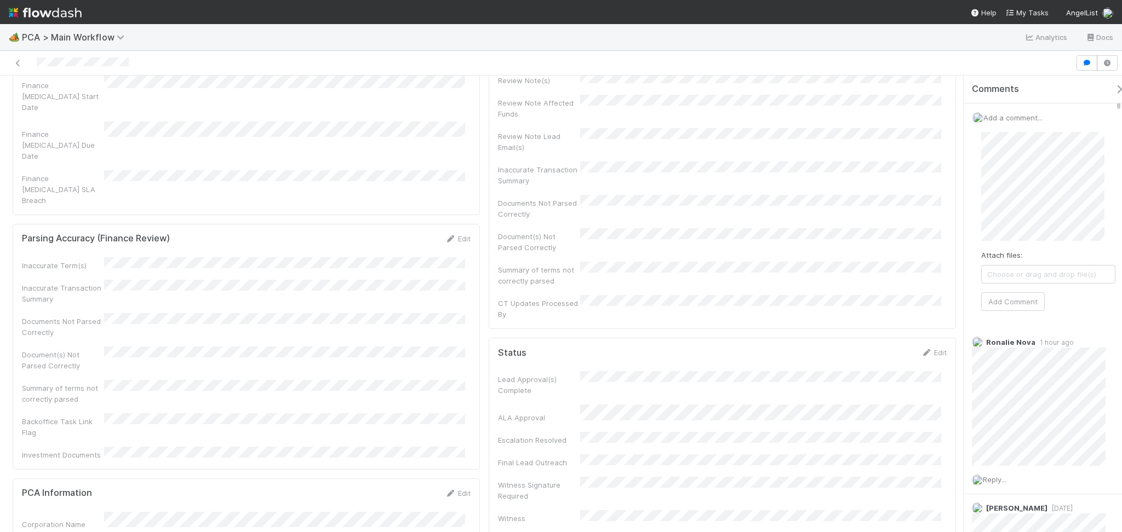
click at [988, 112] on div "Add a comment... Attach files: Choose or drag and drop file(s) Add Comment" at bounding box center [1047, 217] width 169 height 226
click at [947, 46] on div "🏕️ PCA > Main Workflow Analytics Docs" at bounding box center [561, 37] width 1122 height 26
click at [1026, 122] on div "Add a comment... Attach files: Choose or drag and drop file(s) Add Comment" at bounding box center [1047, 217] width 169 height 226
click at [1025, 118] on span "Add a comment..." at bounding box center [1012, 117] width 59 height 9
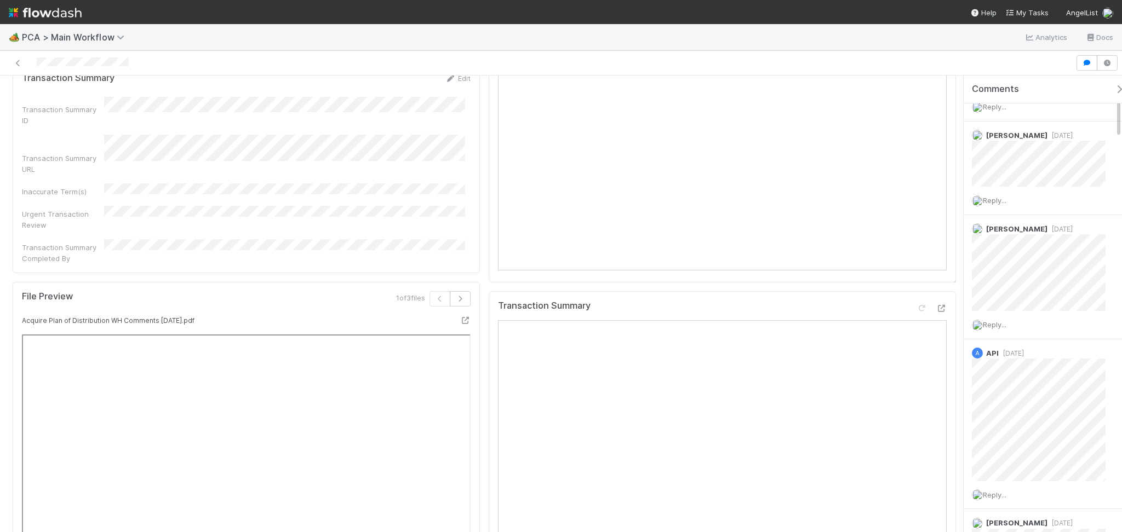
scroll to position [1241, 0]
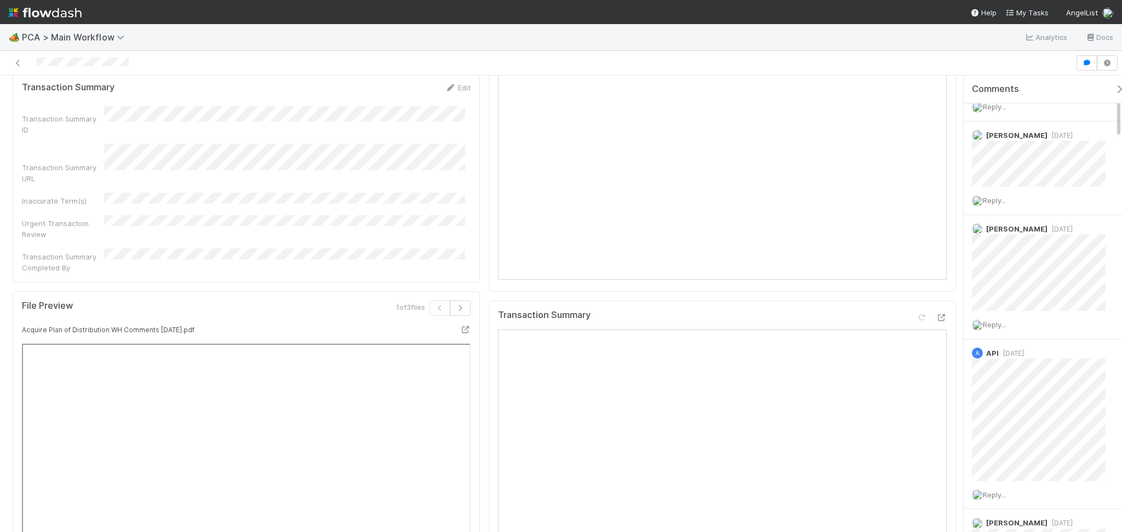
click at [923, 312] on div at bounding box center [931, 319] width 31 height 15
click at [935, 314] on icon at bounding box center [940, 317] width 11 height 7
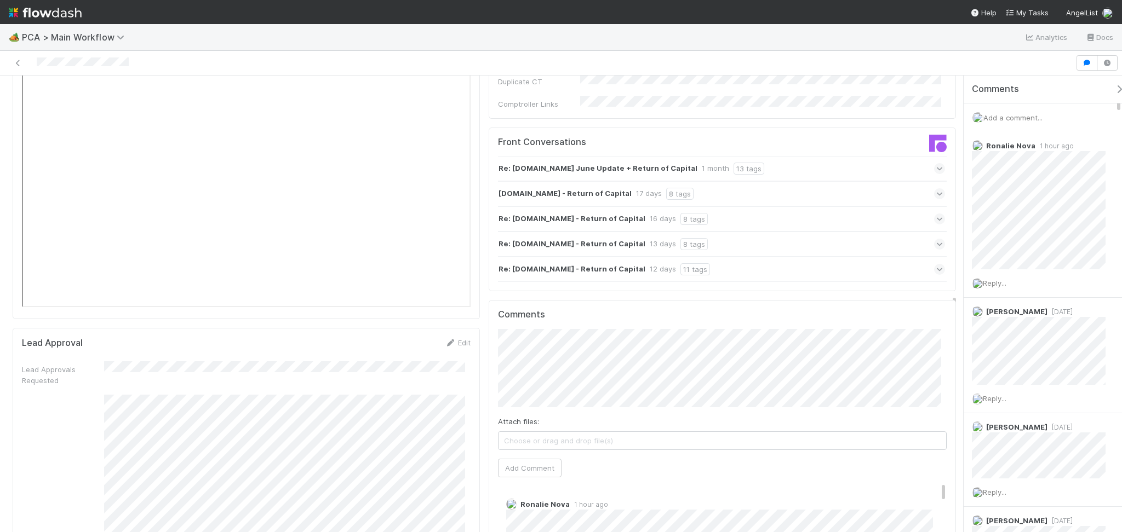
scroll to position [1679, 0]
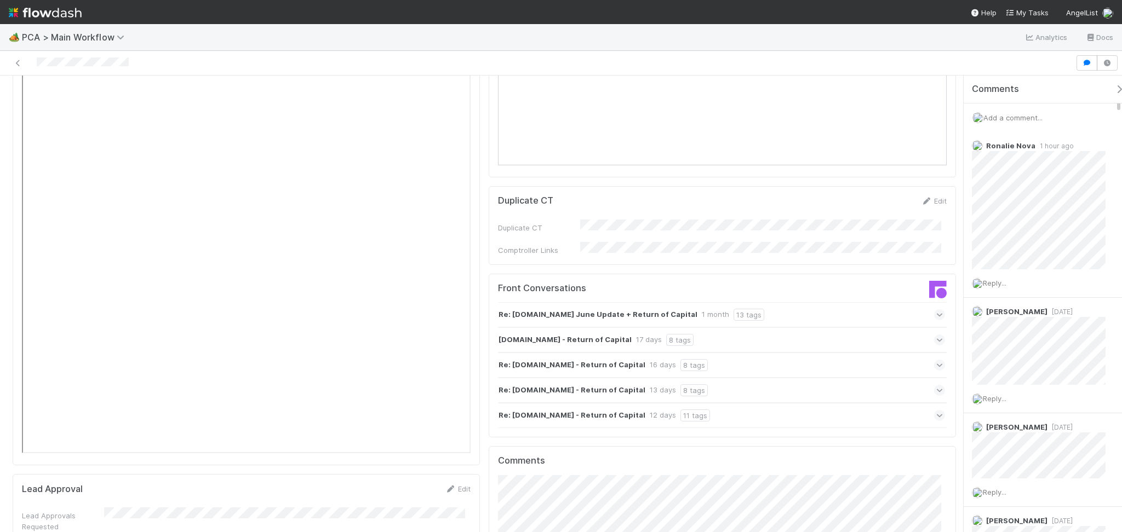
click at [812, 302] on div "Re: Acquire.com June Update + Return of Capital 1 month 13 tags" at bounding box center [721, 314] width 447 height 25
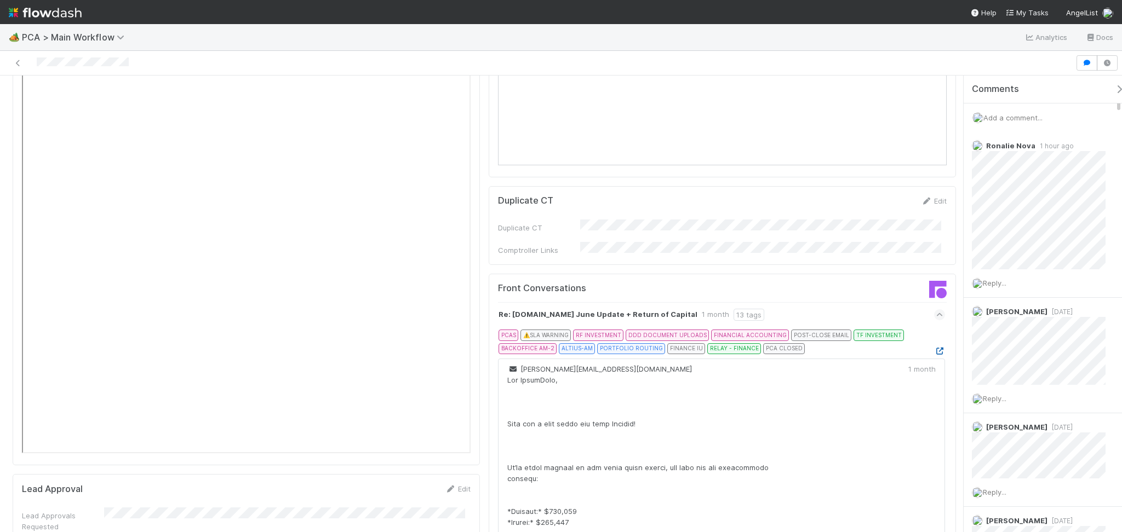
click at [934, 348] on icon at bounding box center [939, 351] width 11 height 7
click at [936, 309] on icon at bounding box center [939, 314] width 7 height 11
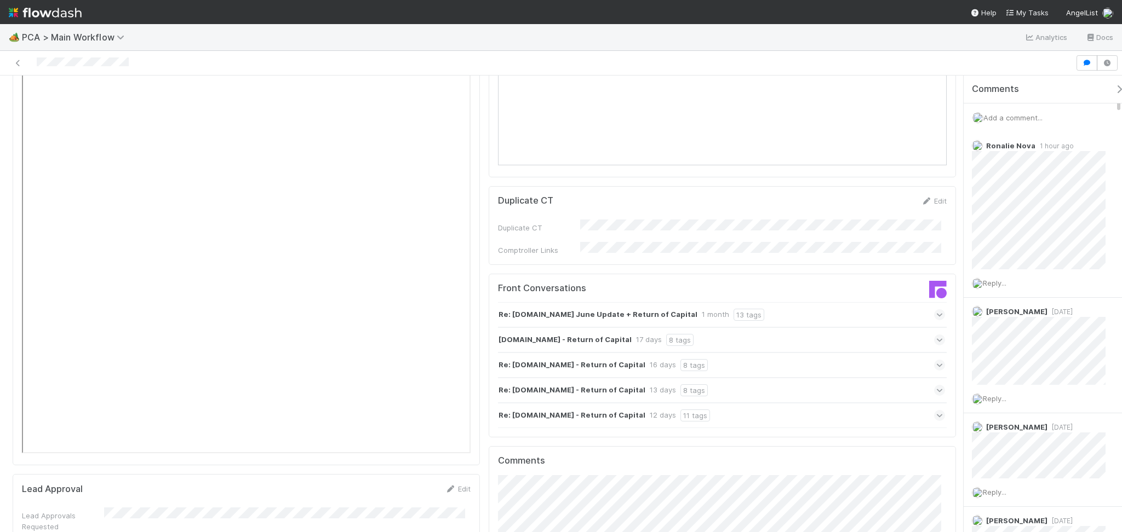
click at [936, 335] on icon at bounding box center [939, 340] width 7 height 11
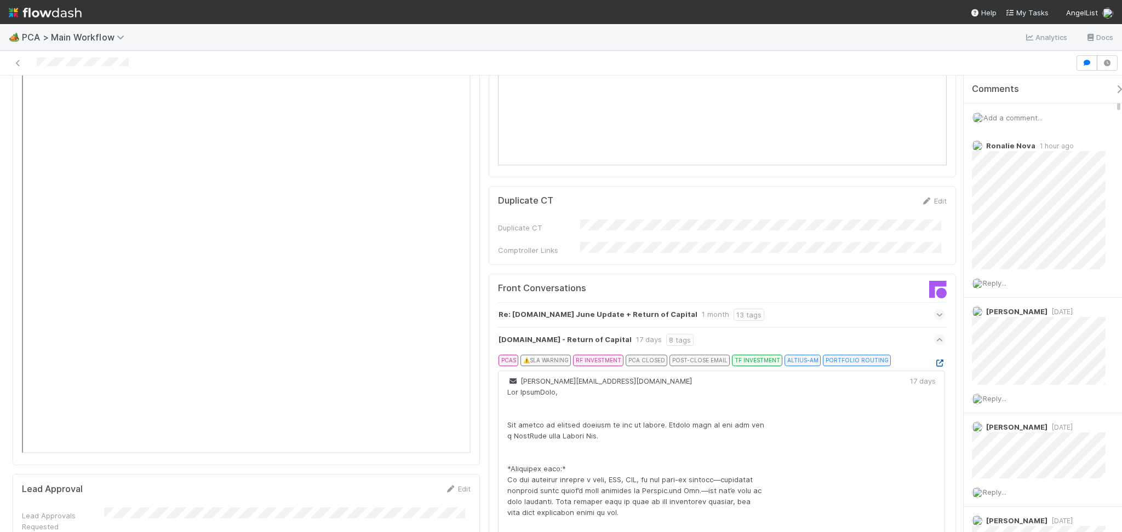
click at [934, 360] on icon at bounding box center [939, 363] width 11 height 7
click at [895, 327] on div "Acquire.com - Return of Capital 17 days 8 tags" at bounding box center [721, 339] width 447 height 25
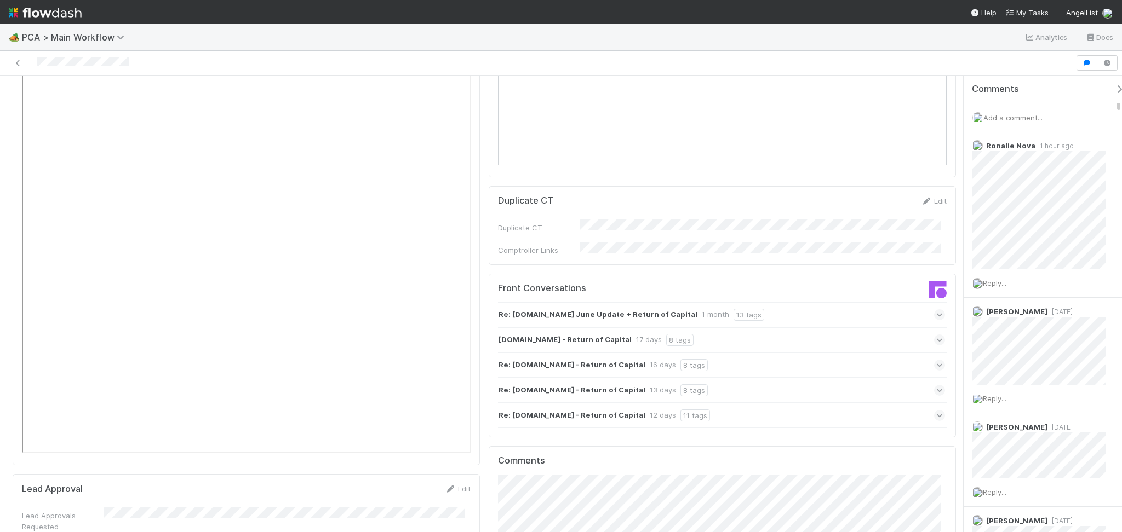
click at [866, 403] on div "Re: Acquire.com - Return of Capital 12 days 11 tags" at bounding box center [721, 415] width 447 height 25
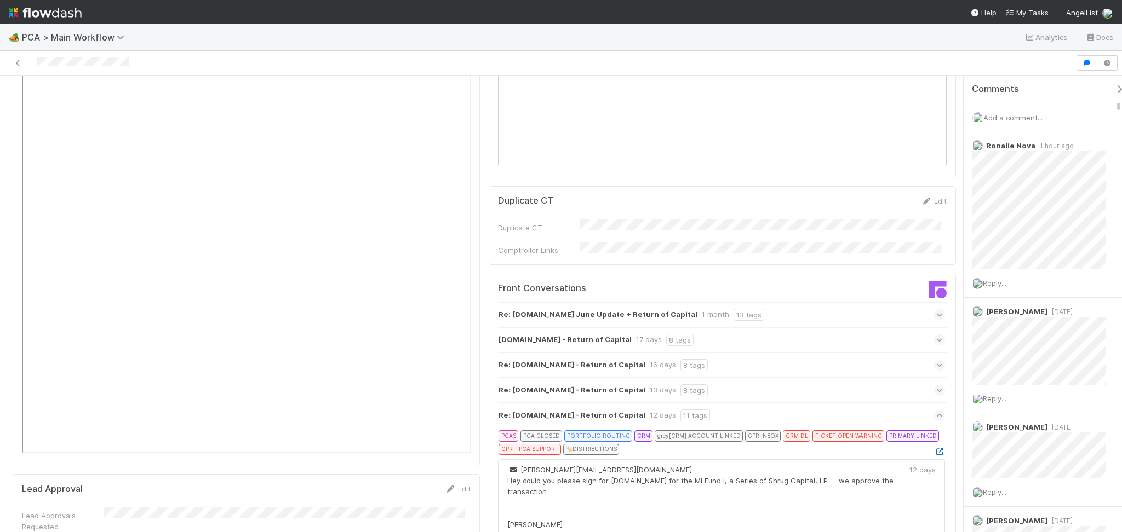
click at [934, 449] on icon at bounding box center [939, 452] width 11 height 7
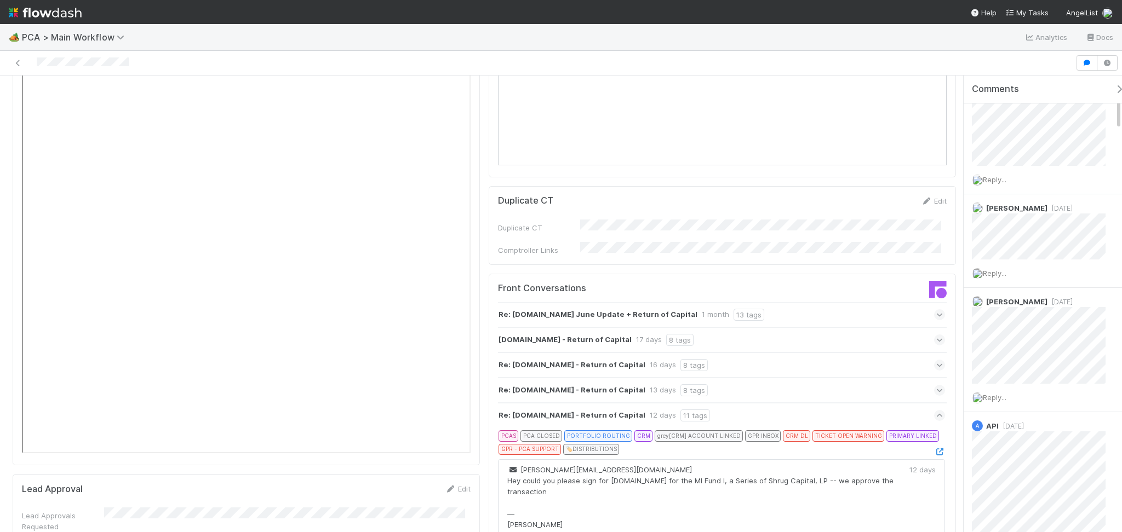
scroll to position [0, 0]
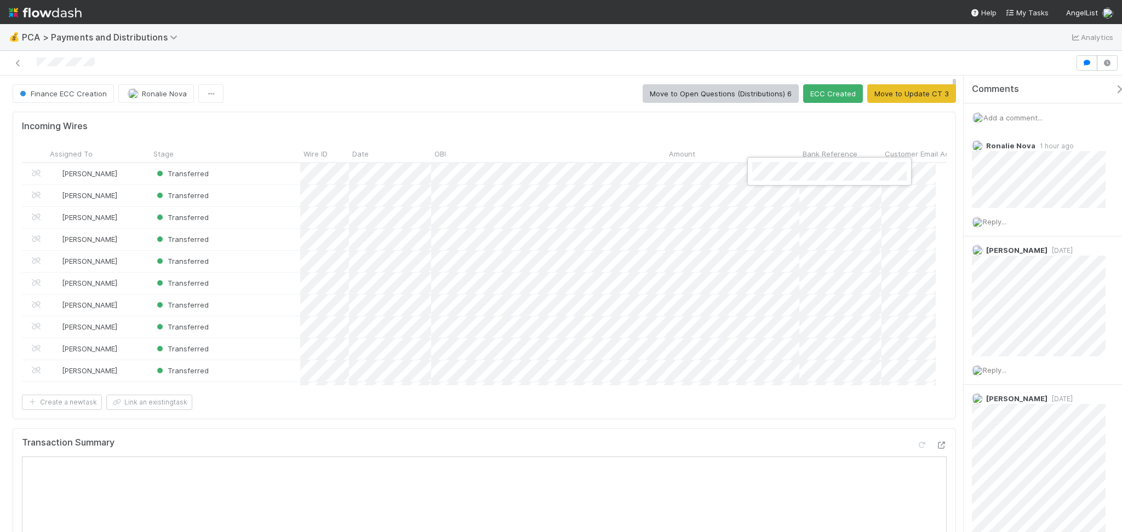
click at [588, 192] on div at bounding box center [561, 266] width 1122 height 532
click at [590, 399] on div at bounding box center [561, 266] width 1122 height 532
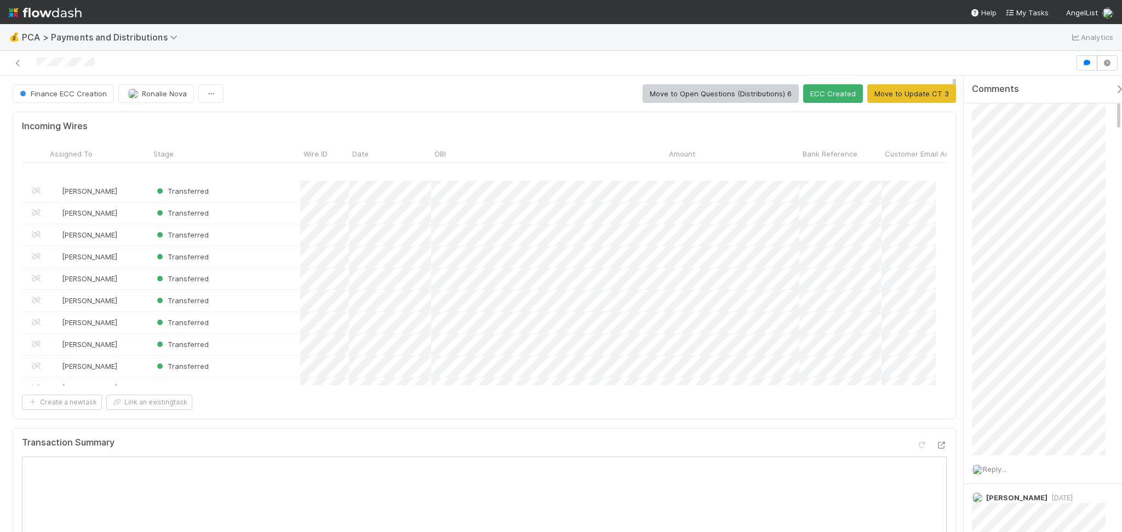
scroll to position [424, 0]
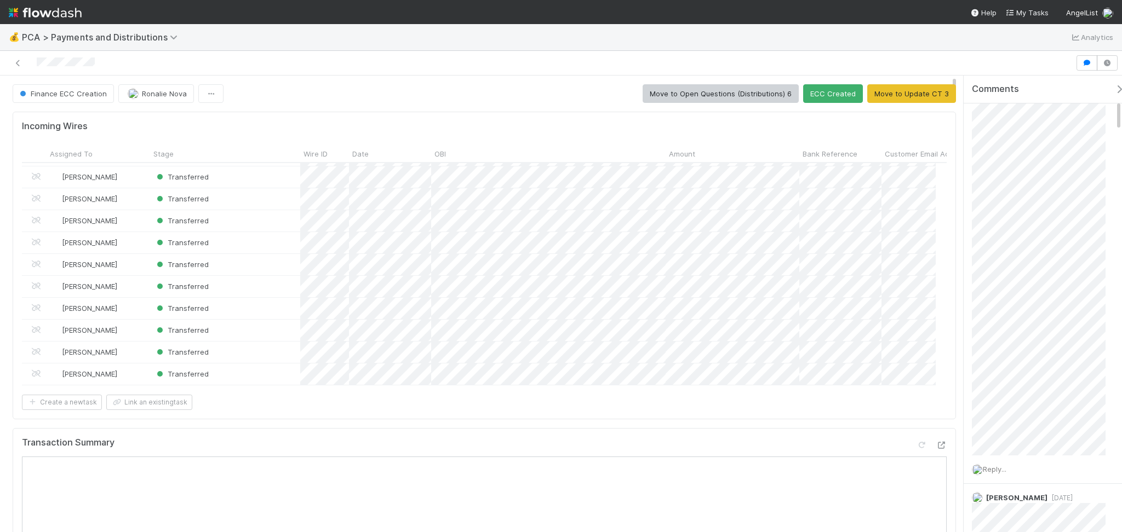
copy form "Michael Guidi Transferred 8/8/25, 3:30:51 AM 8/8/25, 7:23:42 AM Michael Guidi T…"
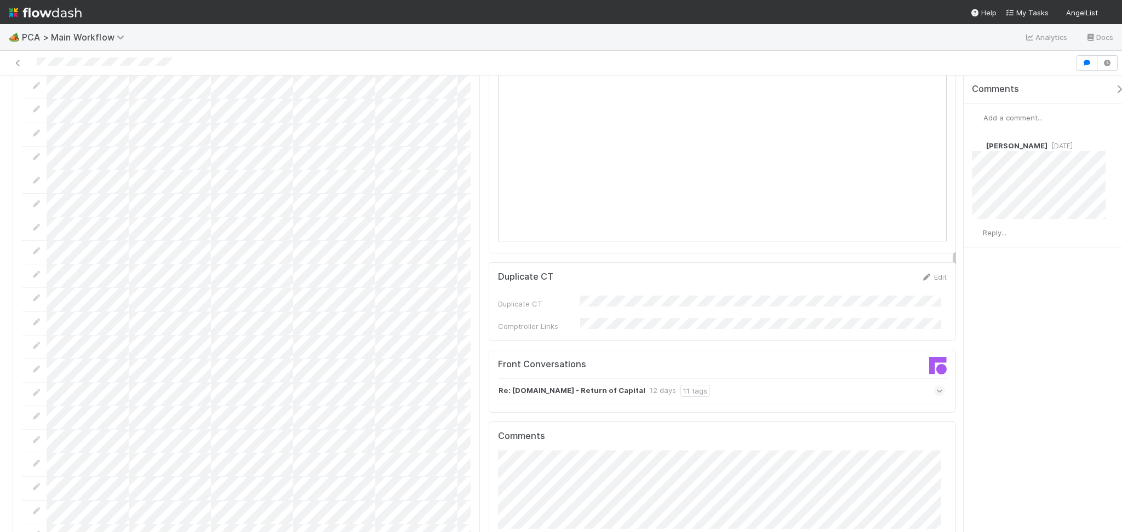
scroll to position [1095, 0]
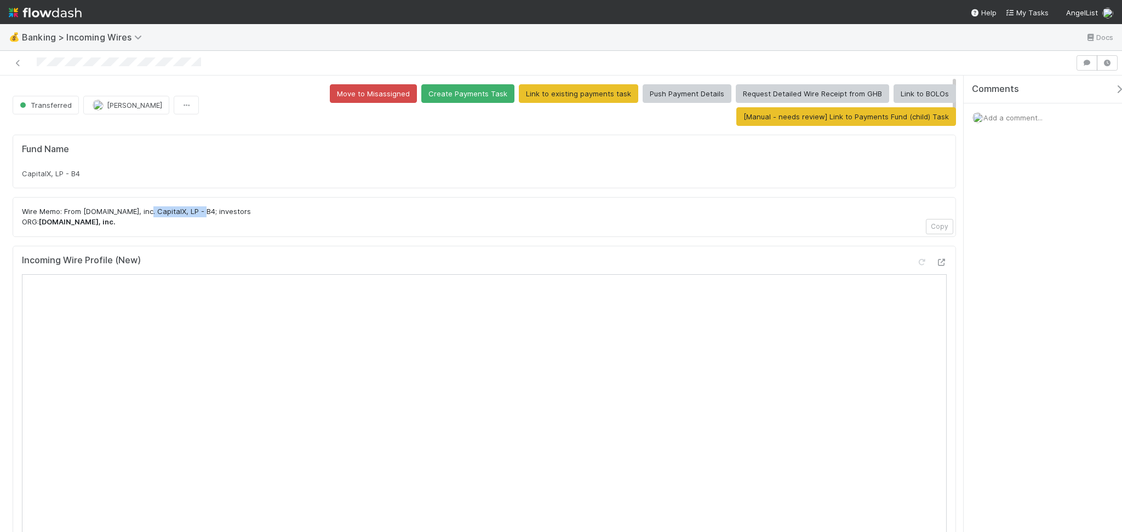
drag, startPoint x: 160, startPoint y: 214, endPoint x: 198, endPoint y: 215, distance: 37.3
click at [198, 215] on p "Wire Memo: From [DOMAIN_NAME], inc. CapitalX, LP - B4; investors ORG: [DOMAIN_N…" at bounding box center [484, 216] width 924 height 21
copy p "CapitalX, LP - B4"
drag, startPoint x: 146, startPoint y: 212, endPoint x: 283, endPoint y: 212, distance: 136.4
click at [283, 212] on p "Wire Memo: From Acquire.com, inc. Fund I, a se ries of Coalition Operators, LP;…" at bounding box center [484, 216] width 924 height 21
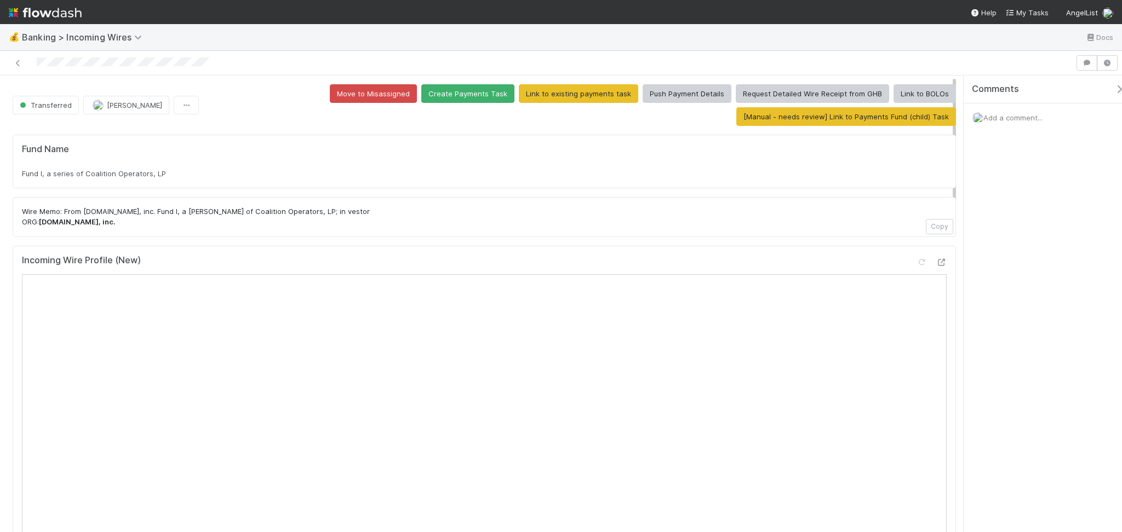
click at [395, 218] on p "Wire Memo: From Acquire.com, inc. Fund I, a se ries of Coalition Operators, LP;…" at bounding box center [484, 216] width 924 height 21
